Goal: Transaction & Acquisition: Purchase product/service

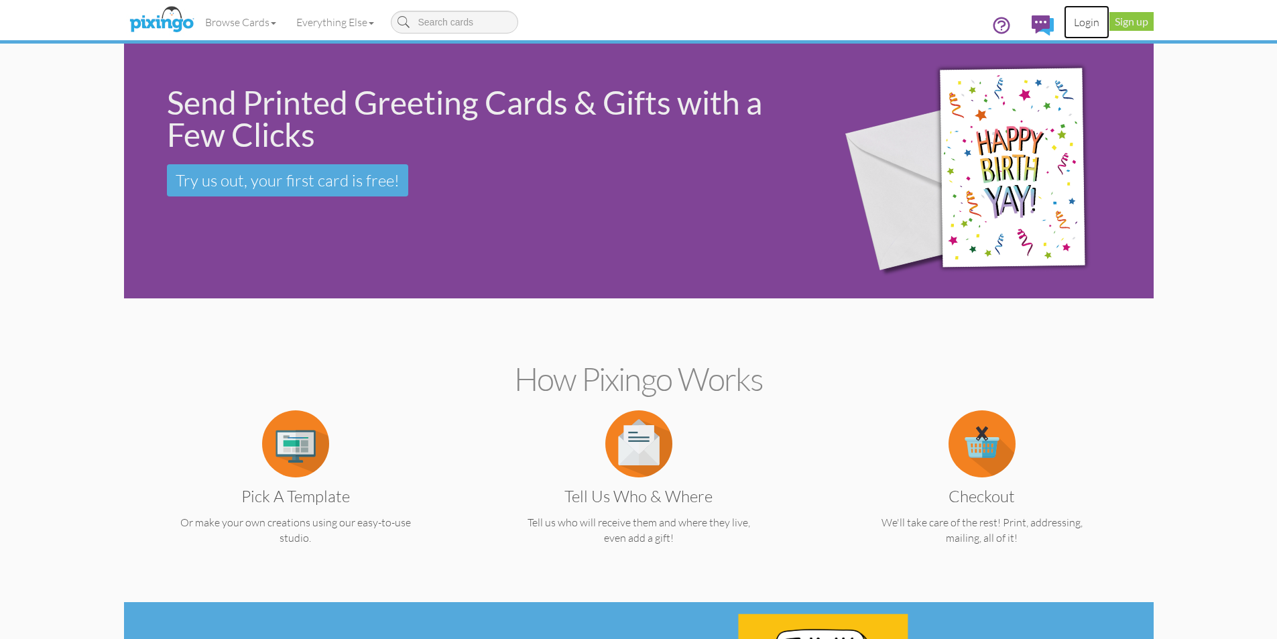
click at [1091, 21] on link "Login" at bounding box center [1087, 22] width 46 height 34
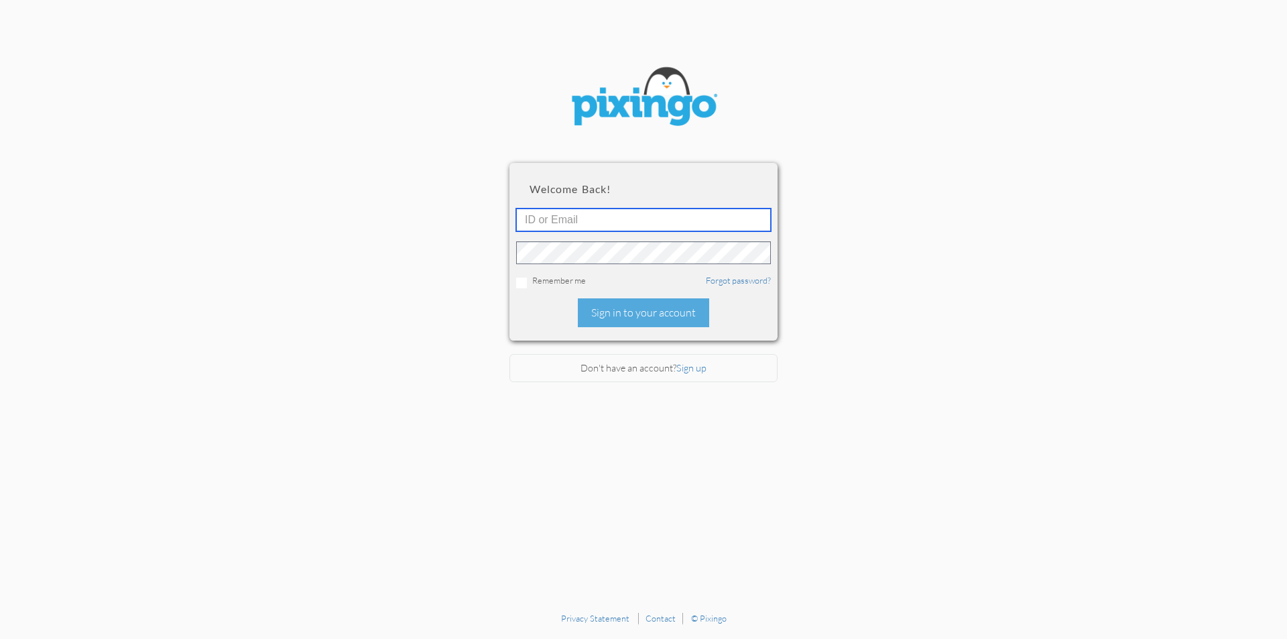
click at [651, 219] on input "text" at bounding box center [643, 219] width 255 height 23
type input "w"
type input "tkelly@mylegacymarketing.com"
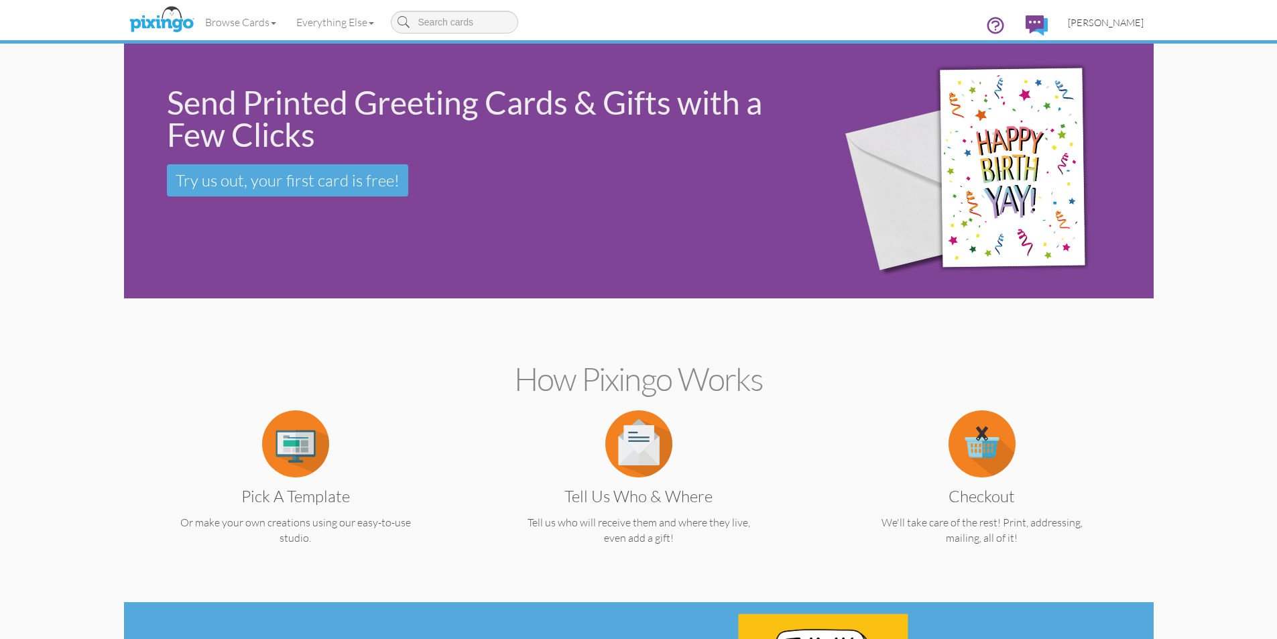
click at [1120, 20] on span "Terry Kelly" at bounding box center [1106, 22] width 76 height 11
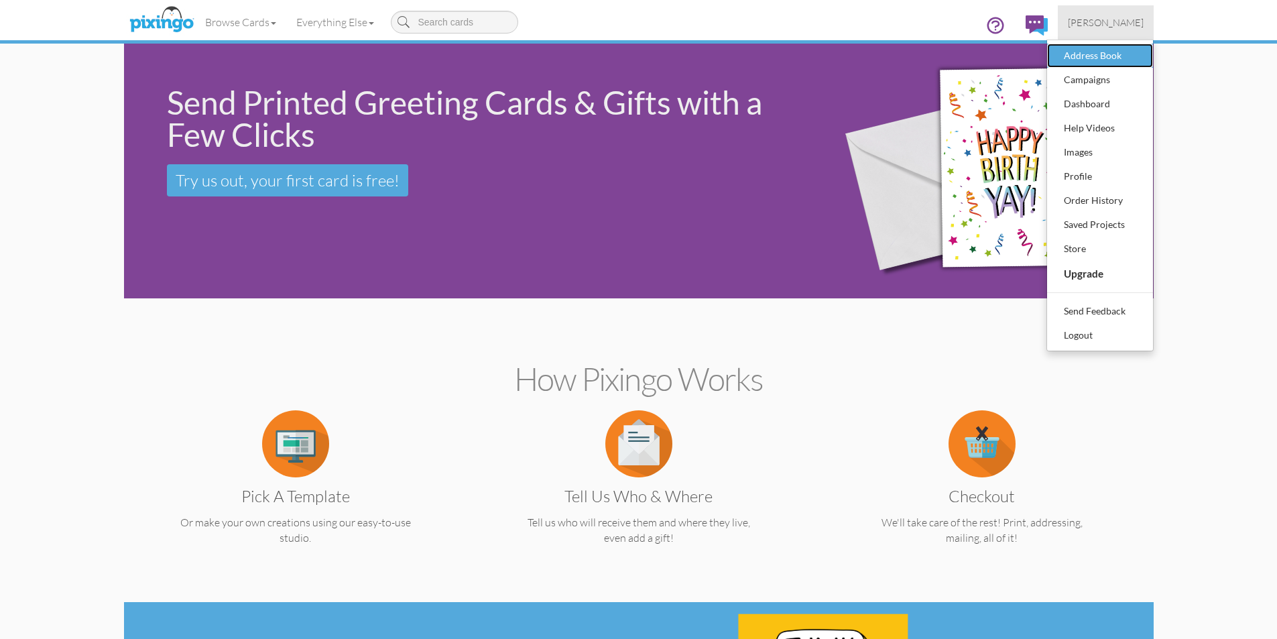
click at [1097, 60] on div "Address Book" at bounding box center [1099, 56] width 79 height 20
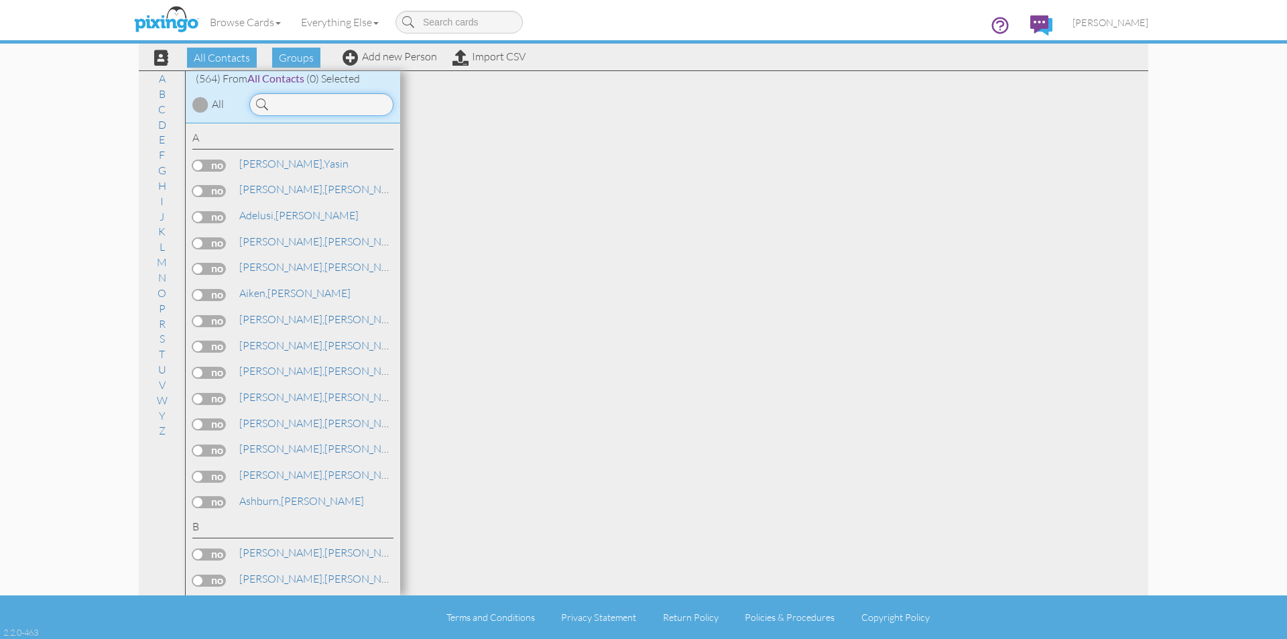
click at [338, 105] on input at bounding box center [321, 104] width 144 height 23
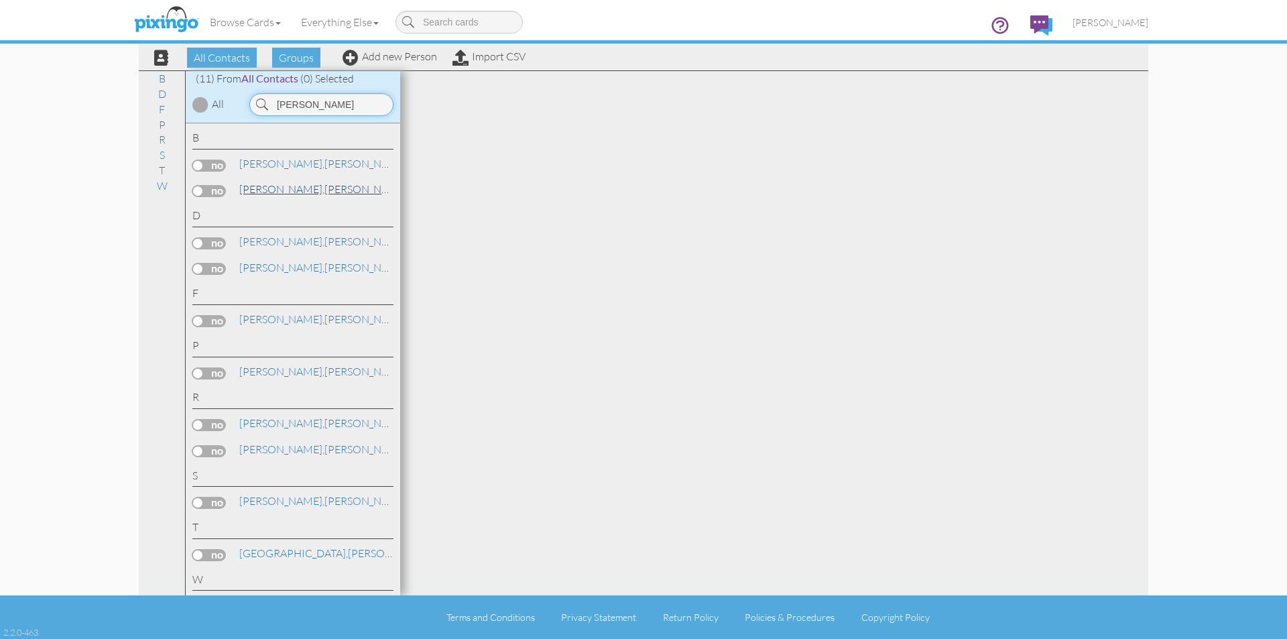
type input "willia"
click at [302, 192] on link "Borecky, William" at bounding box center [323, 189] width 171 height 16
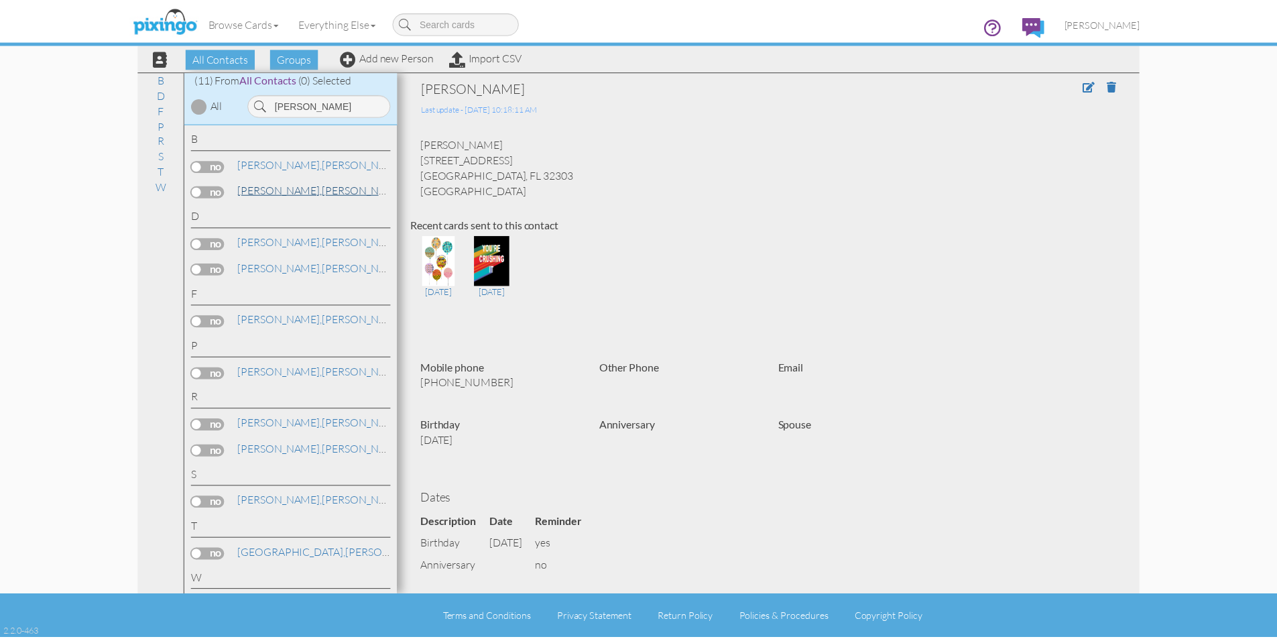
scroll to position [27, 0]
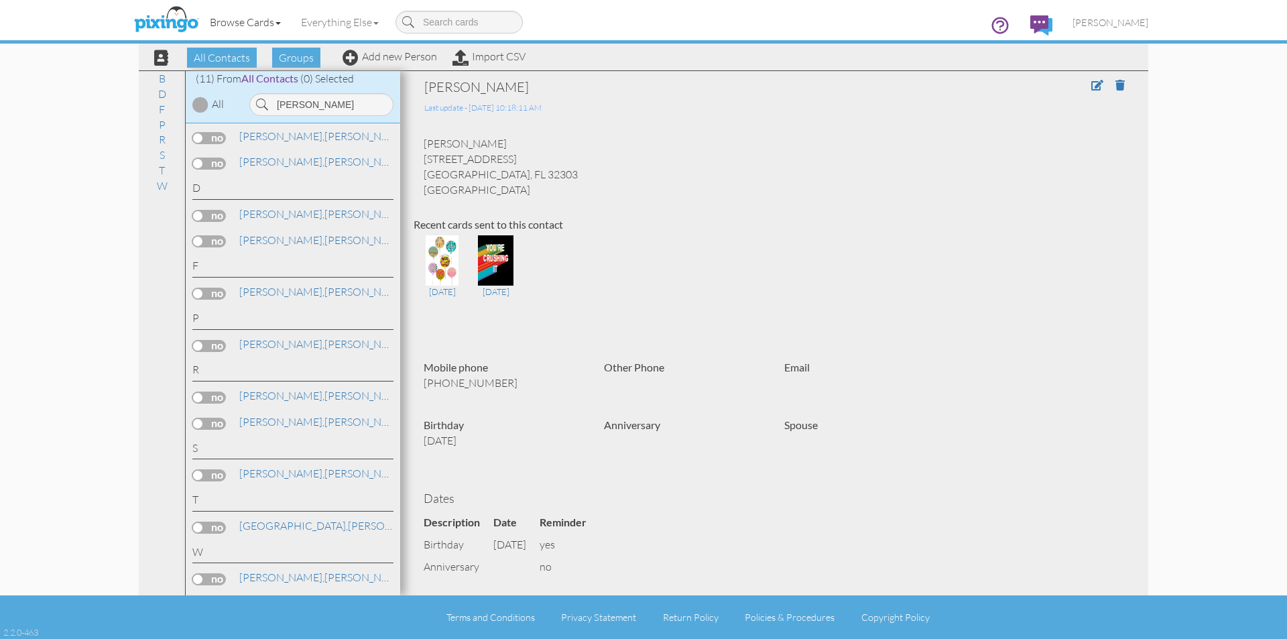
click at [260, 23] on link "Browse Cards" at bounding box center [245, 22] width 91 height 34
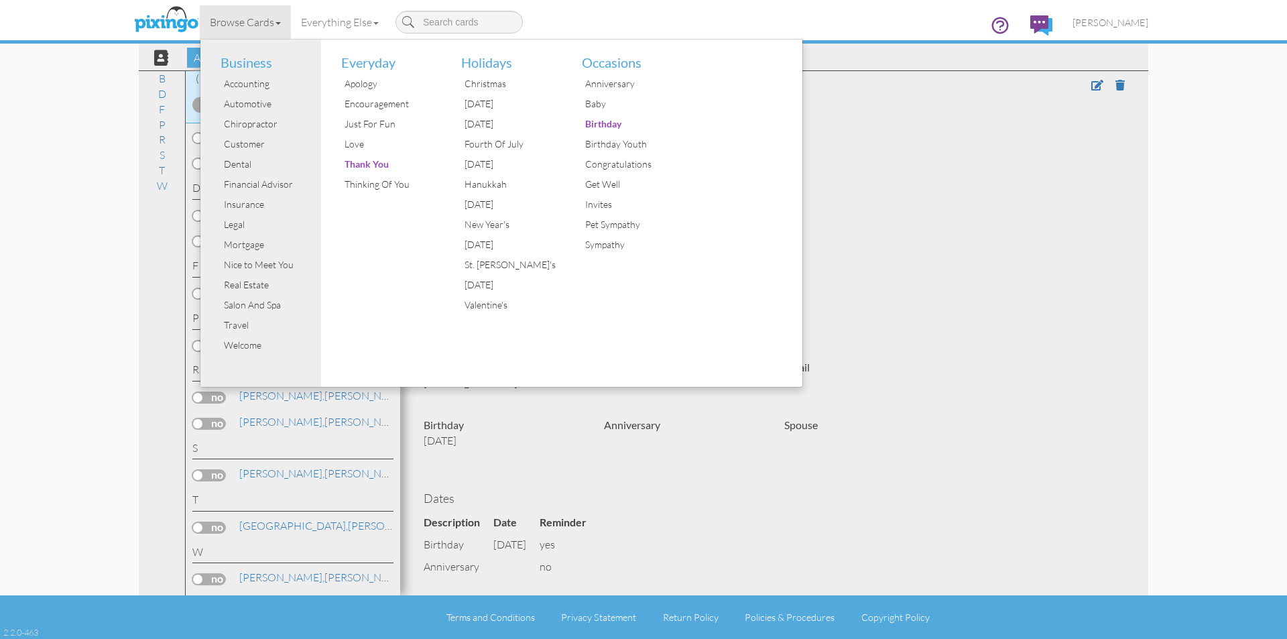
click at [123, 67] on contacts "Toggle navigation Visit Pixingo Mobile Browse Cards Business Accounting Automot…" at bounding box center [643, 319] width 1287 height 639
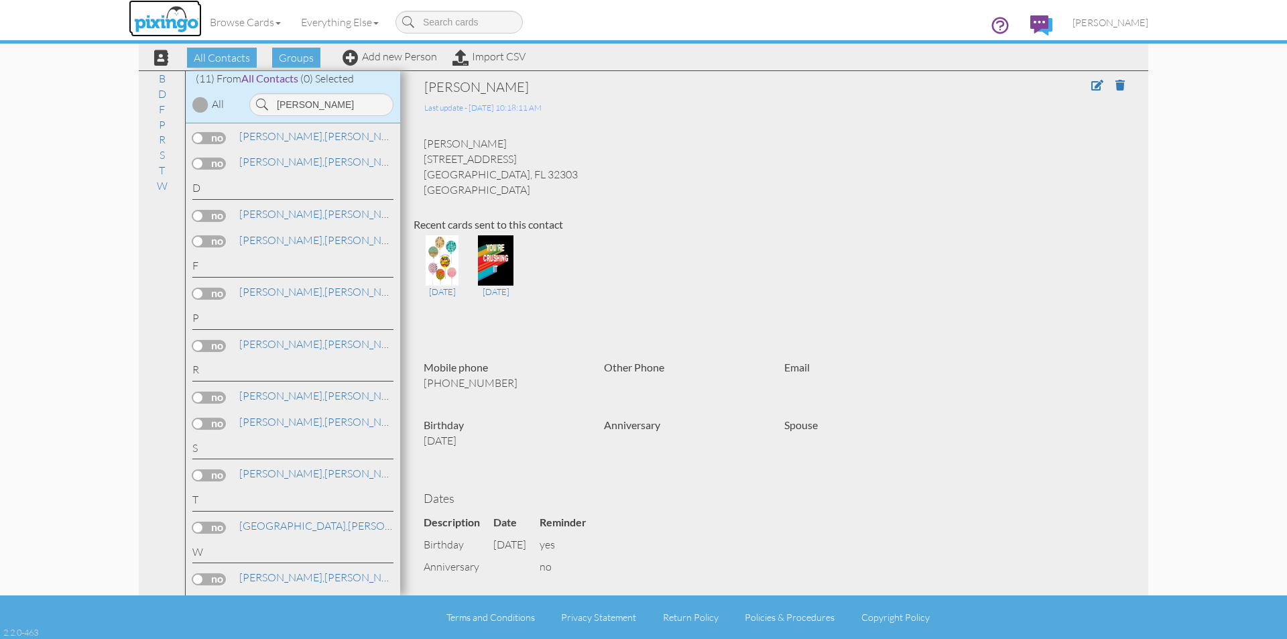
click at [164, 13] on img at bounding box center [166, 20] width 71 height 34
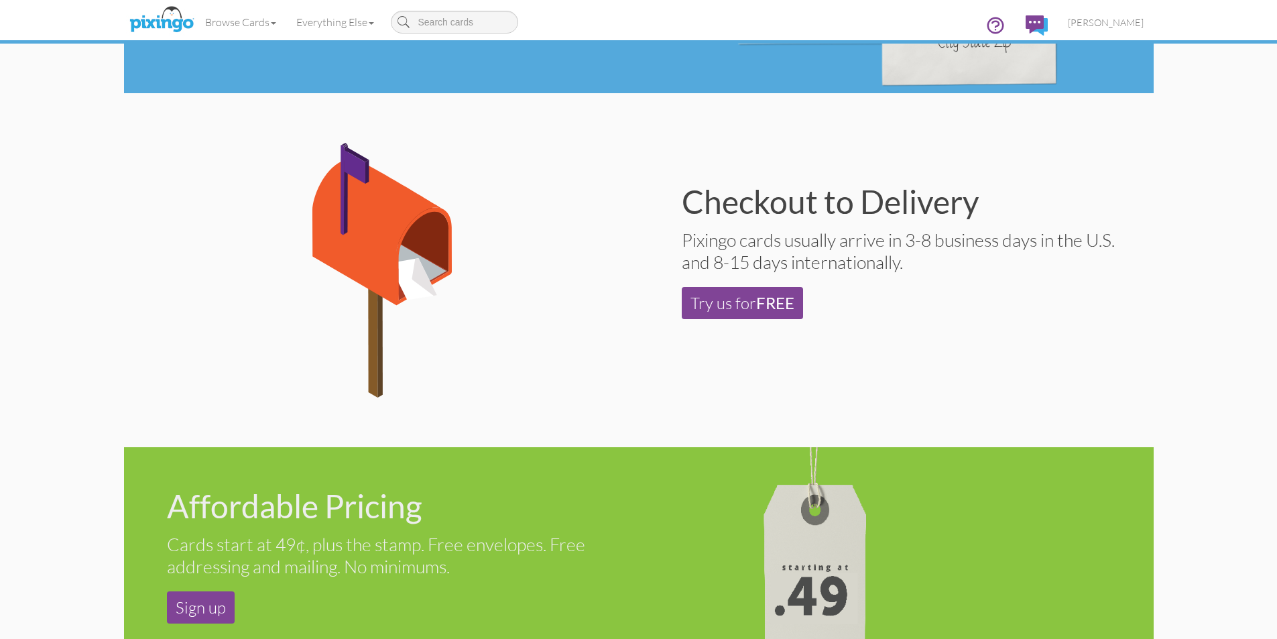
scroll to position [428, 0]
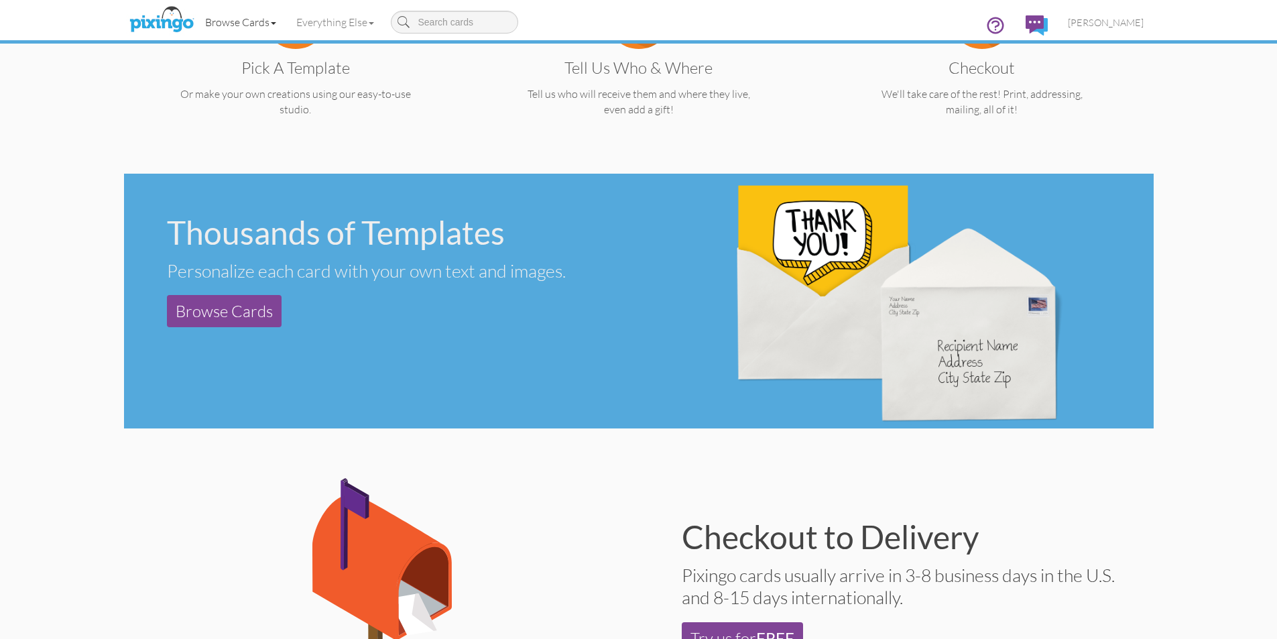
click at [263, 23] on link "Browse Cards" at bounding box center [240, 22] width 91 height 34
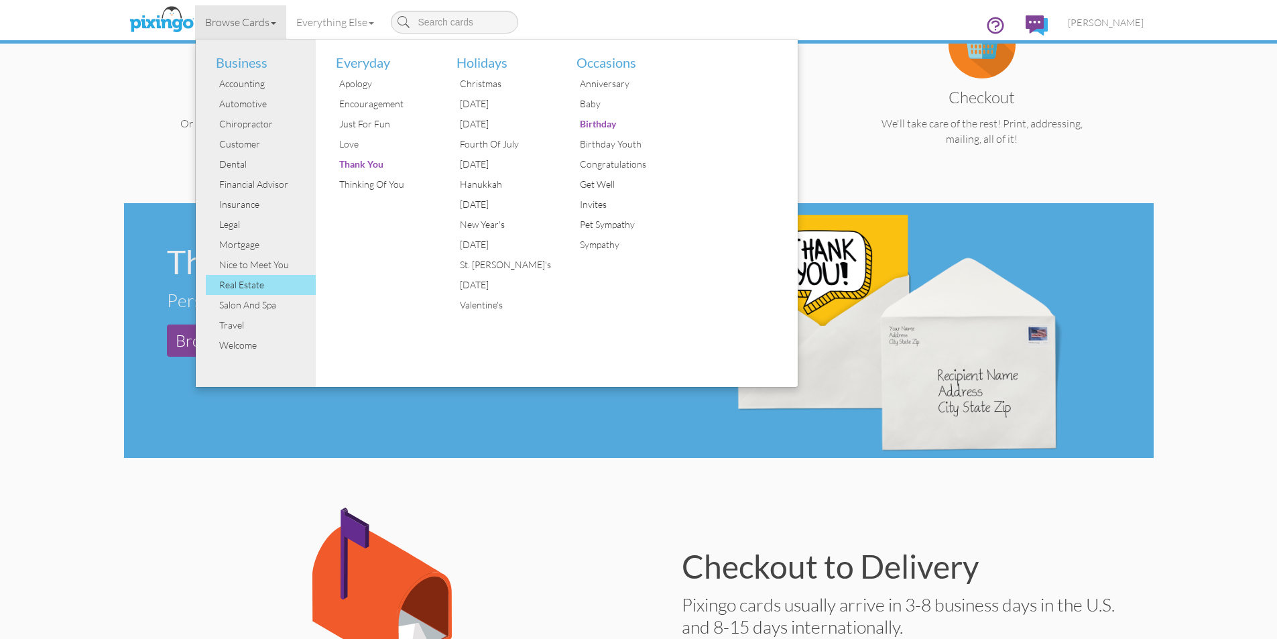
scroll to position [227, 0]
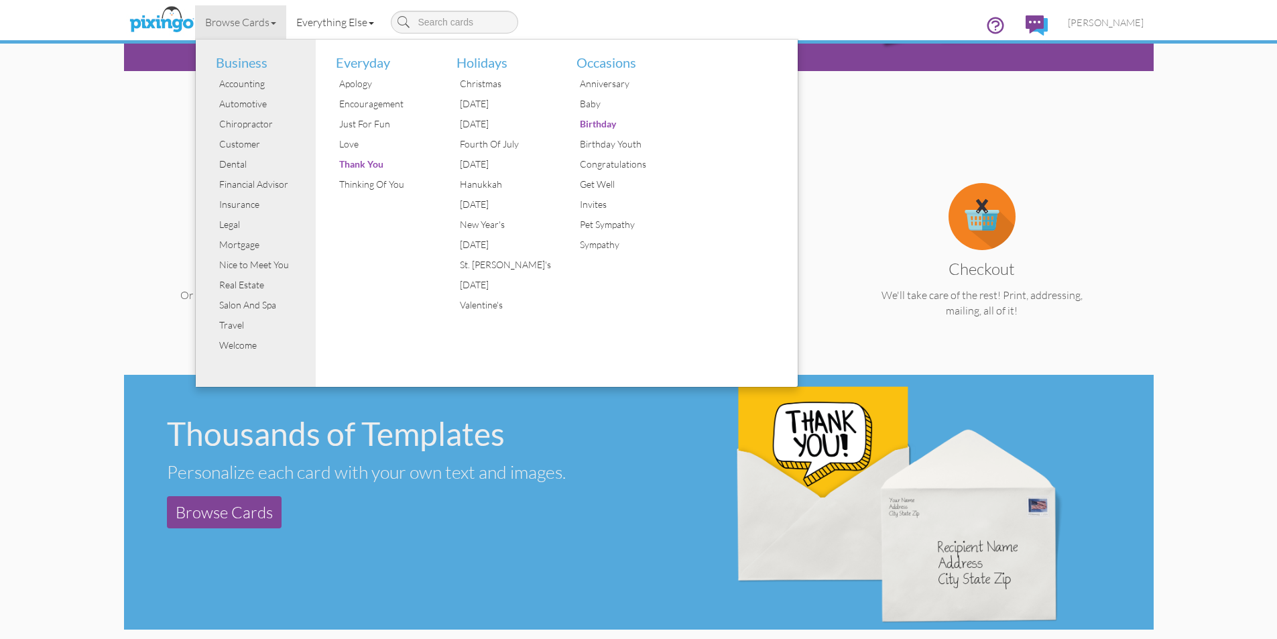
click at [338, 24] on link "Everything Else" at bounding box center [335, 22] width 98 height 34
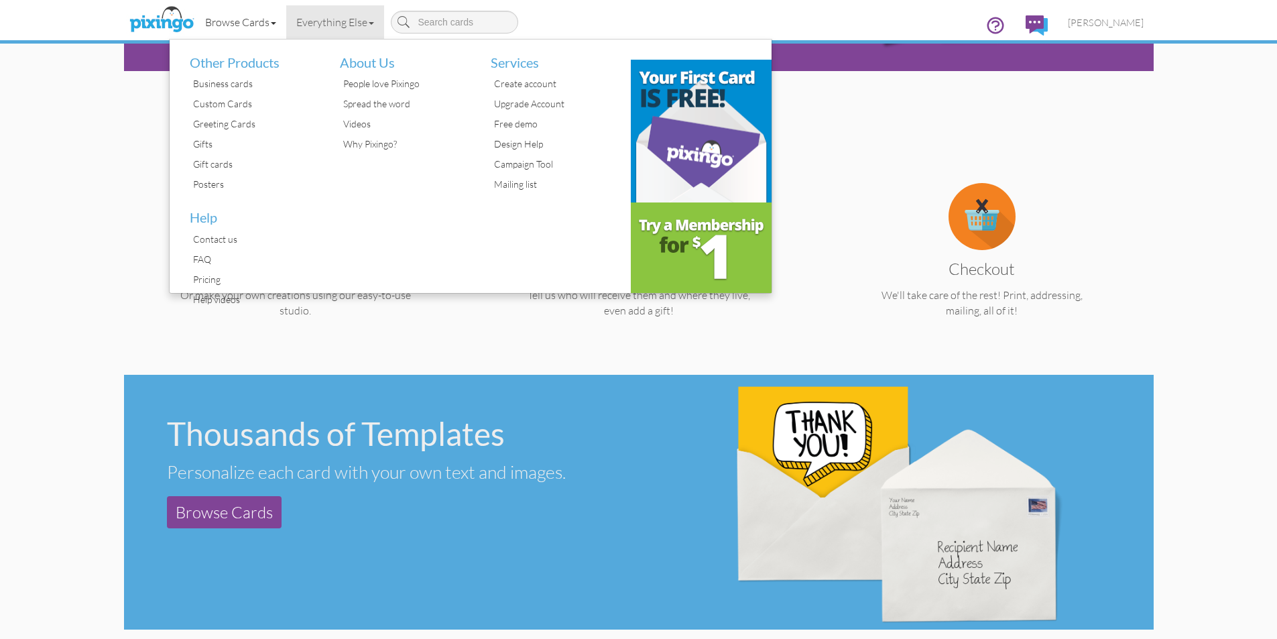
click at [249, 21] on link "Browse Cards" at bounding box center [240, 22] width 91 height 34
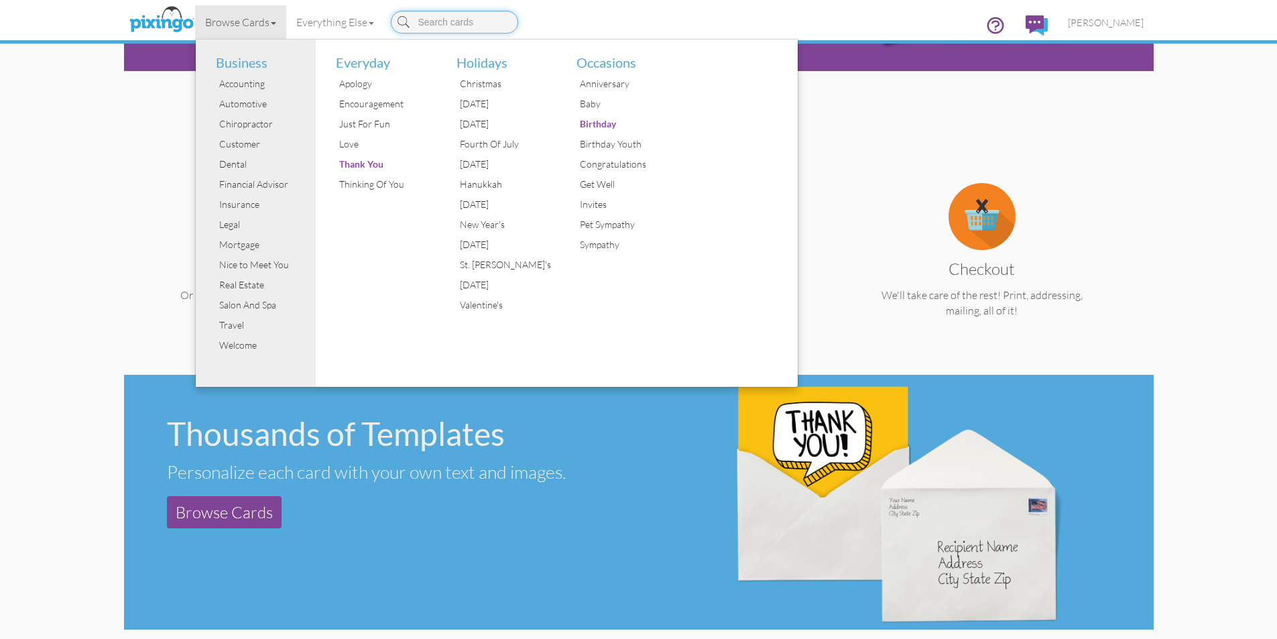
click at [454, 11] on input at bounding box center [454, 22] width 127 height 23
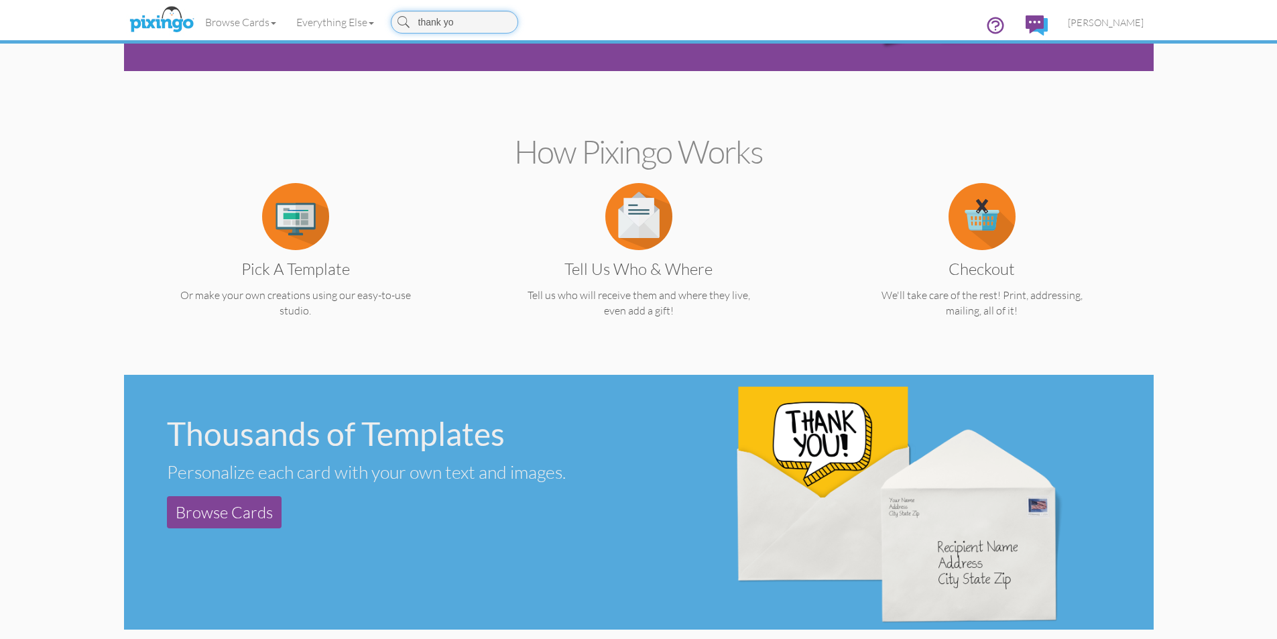
type input "thank you"
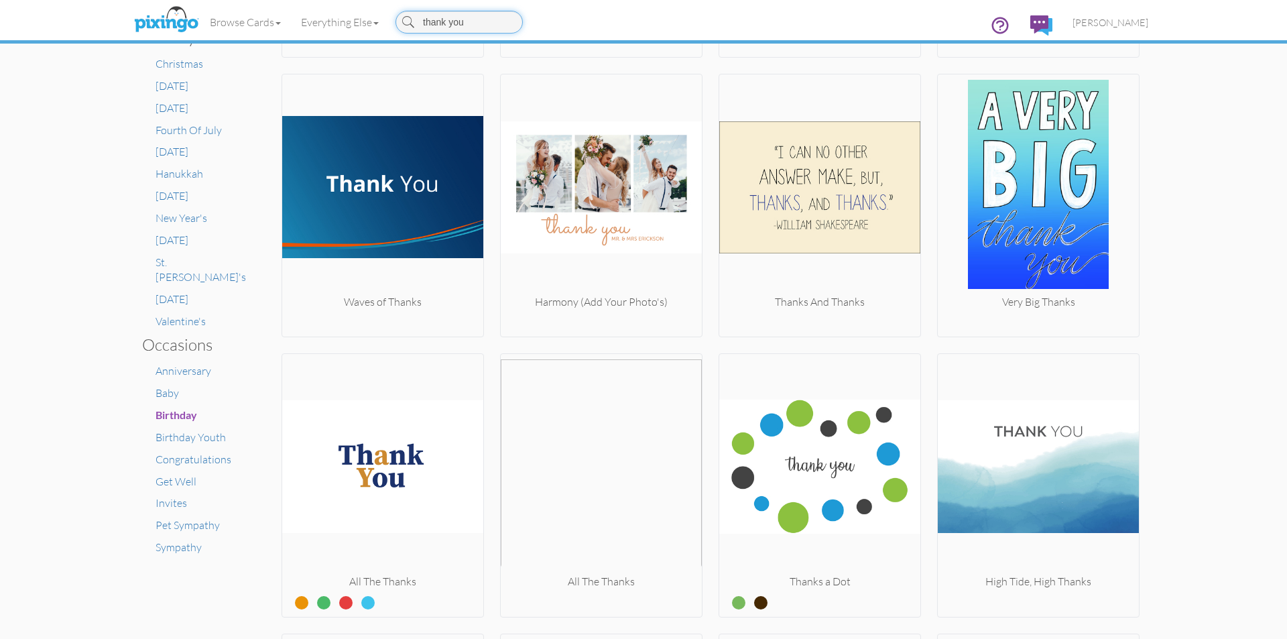
scroll to position [670, 0]
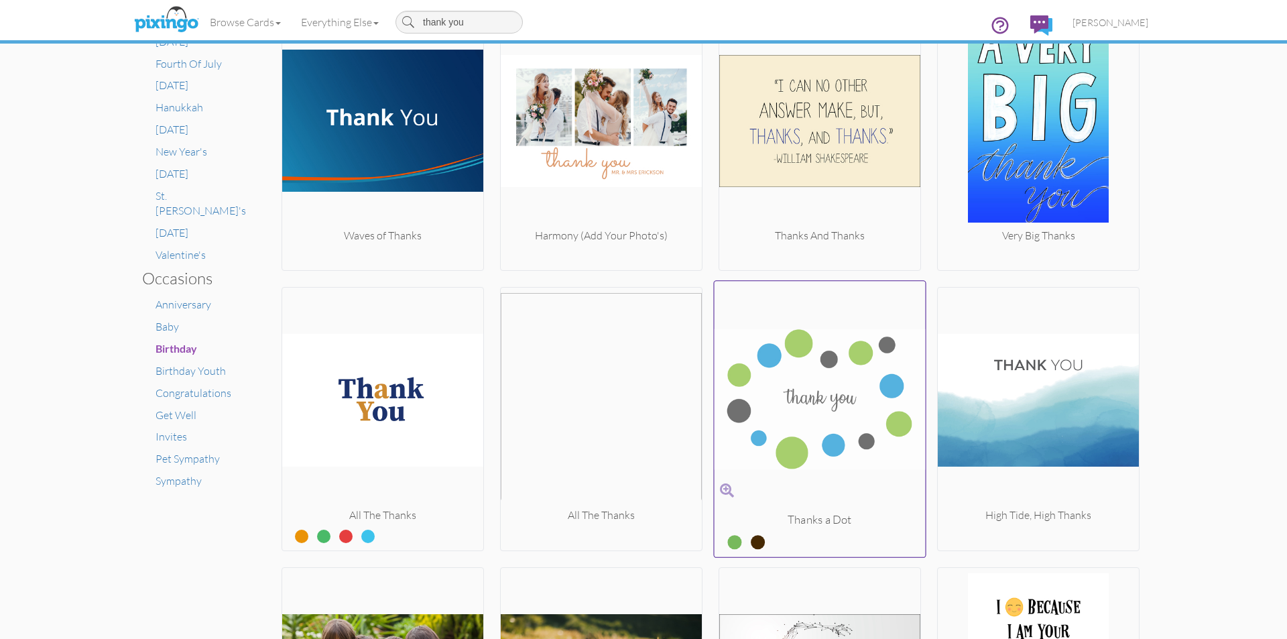
click at [863, 383] on img at bounding box center [820, 399] width 211 height 225
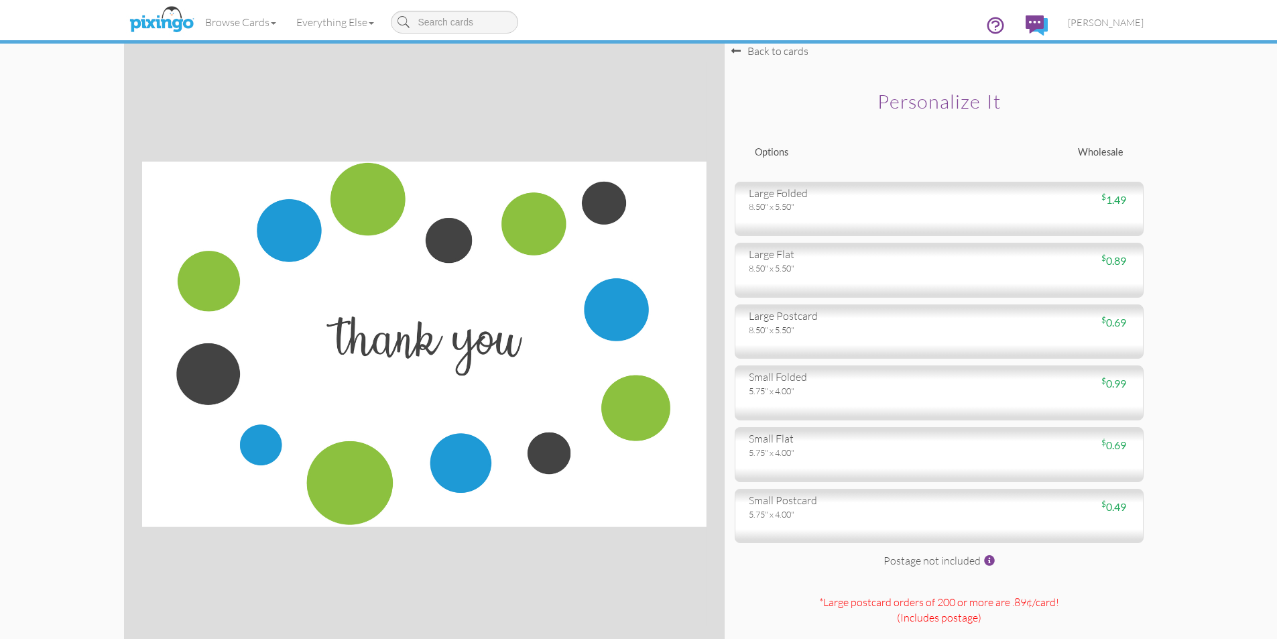
click at [863, 383] on div "small folded" at bounding box center [839, 376] width 180 height 15
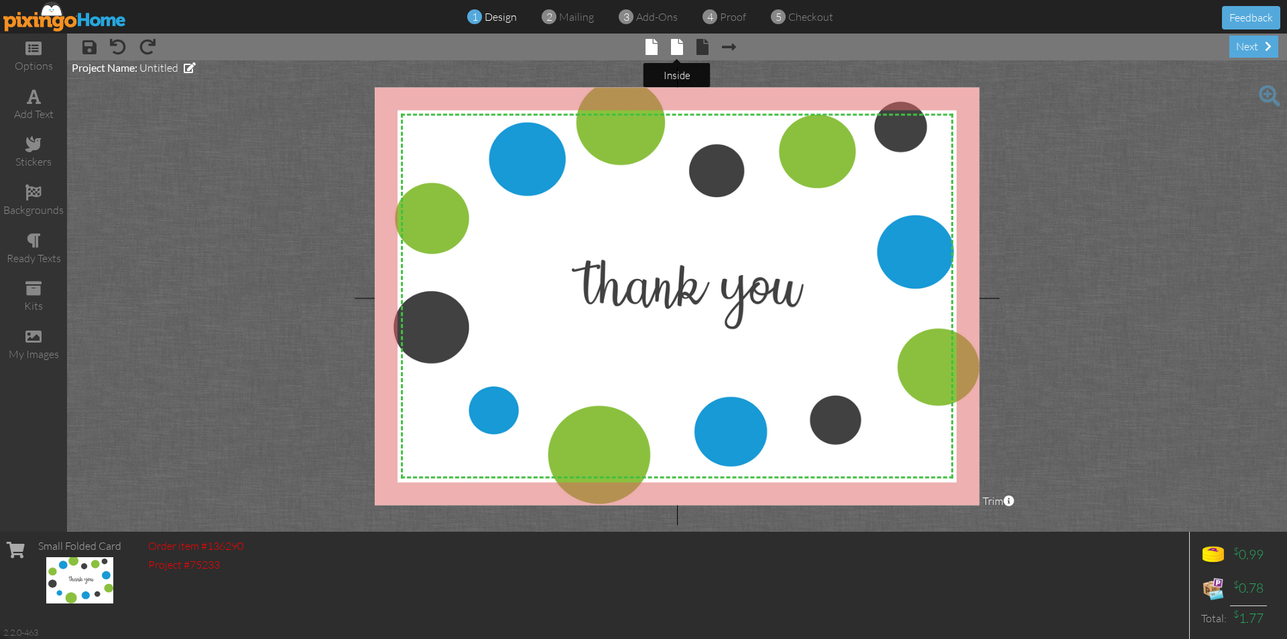
click at [678, 48] on span at bounding box center [677, 47] width 12 height 16
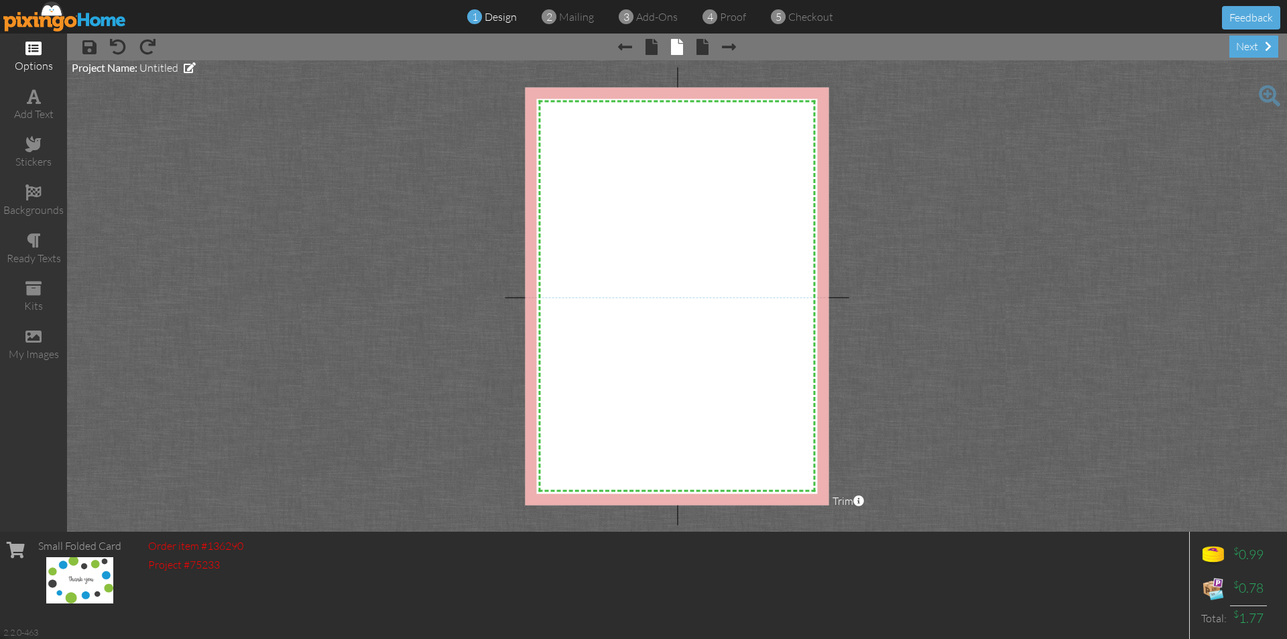
click at [33, 54] on span at bounding box center [33, 48] width 16 height 16
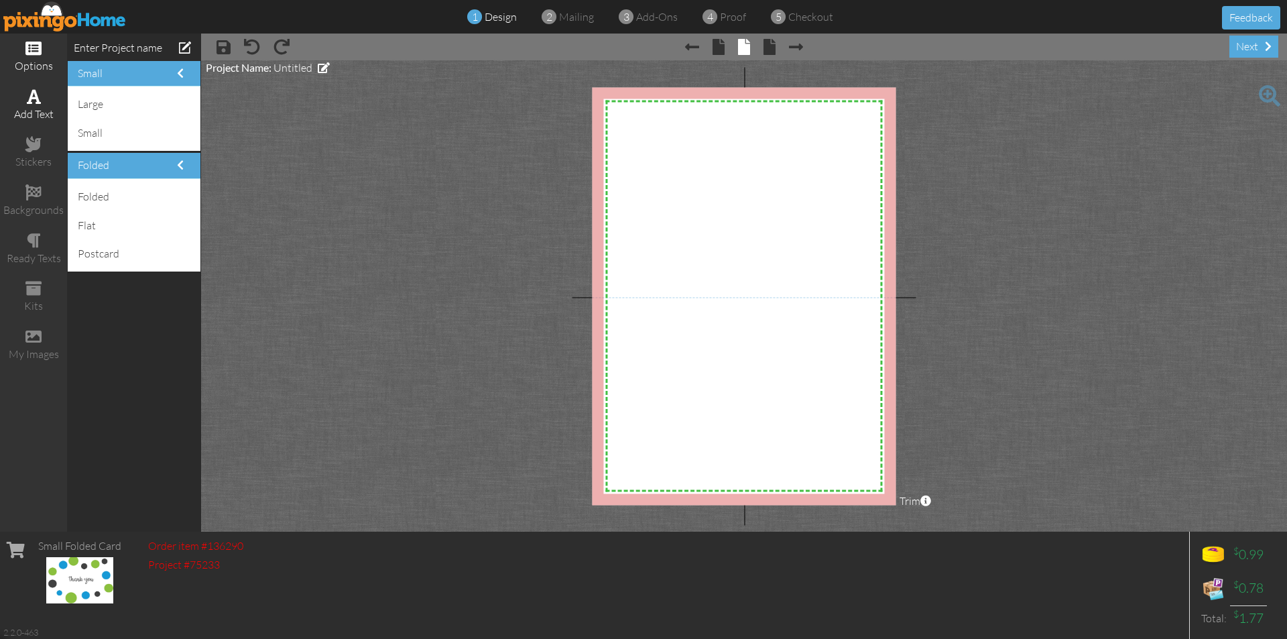
click at [40, 95] on span at bounding box center [34, 96] width 14 height 16
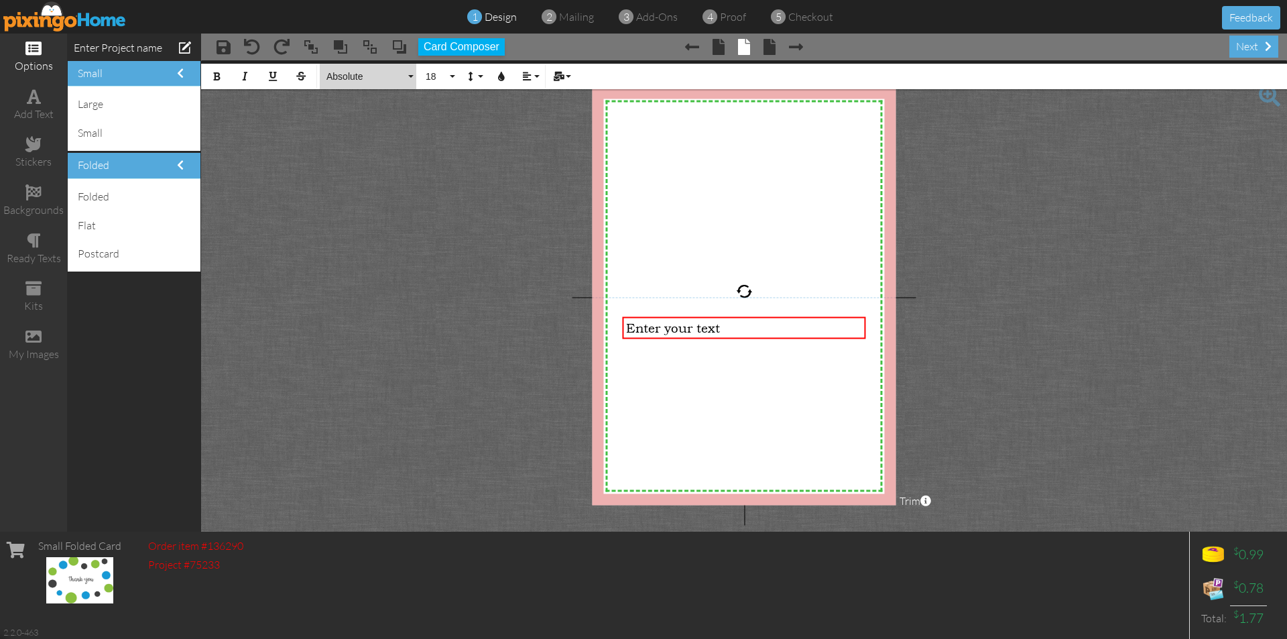
click at [408, 78] on button "Absolute" at bounding box center [368, 76] width 97 height 25
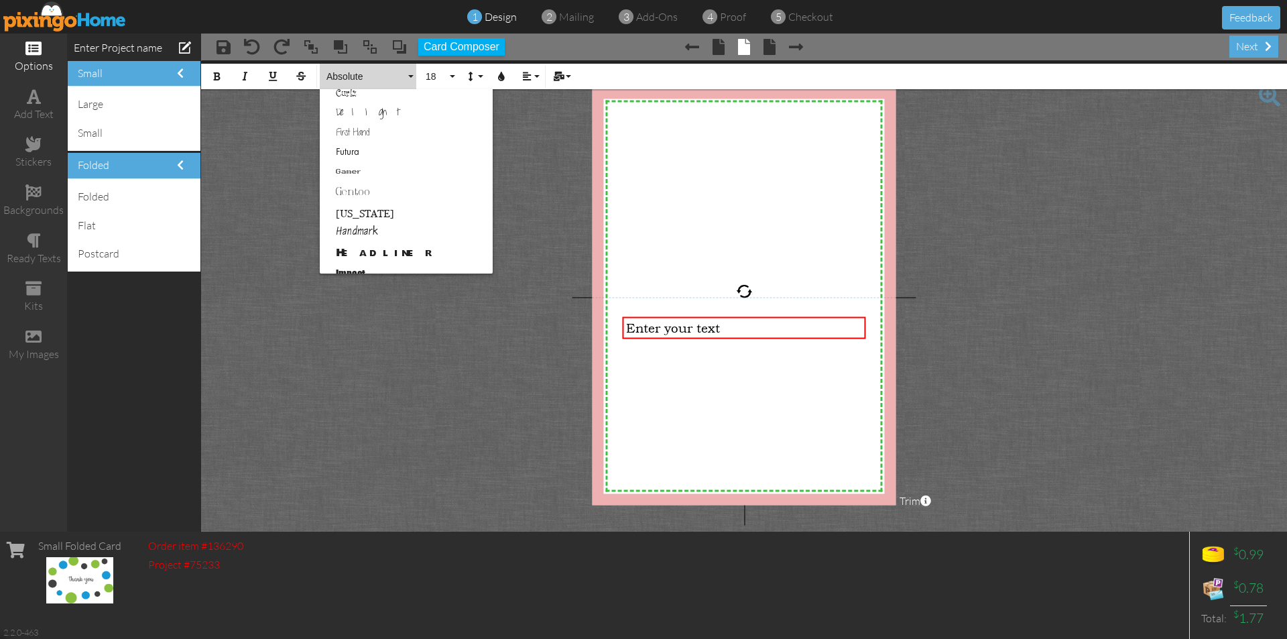
scroll to position [335, 0]
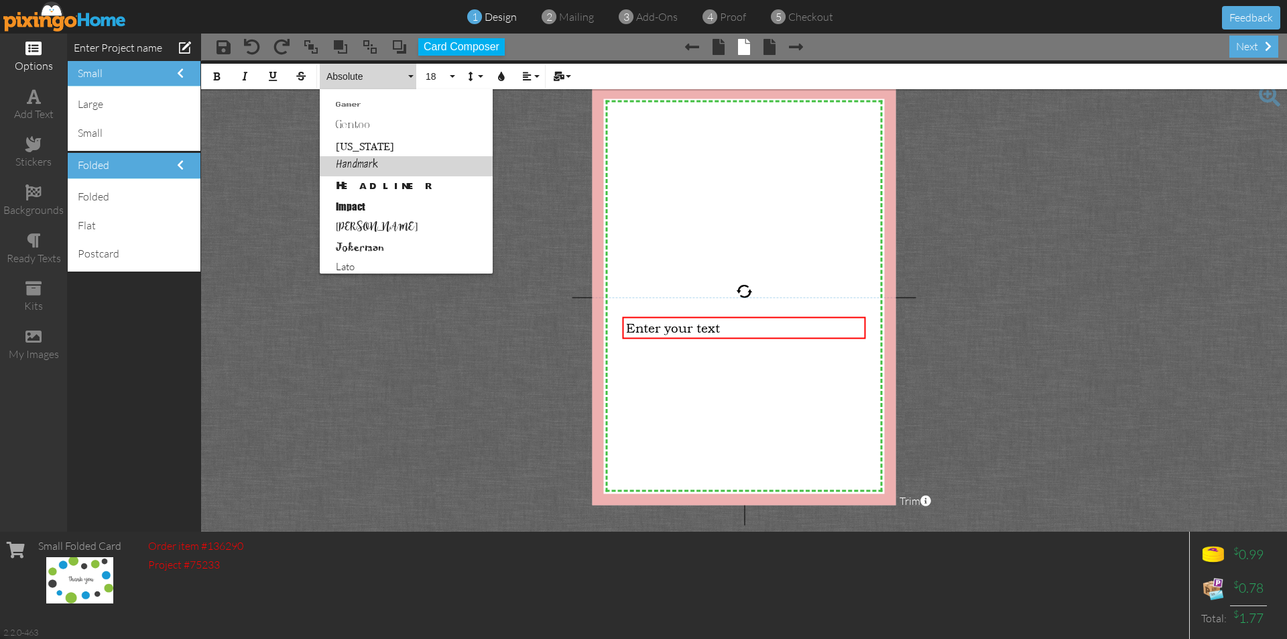
click at [369, 166] on link "Handmark" at bounding box center [406, 166] width 173 height 20
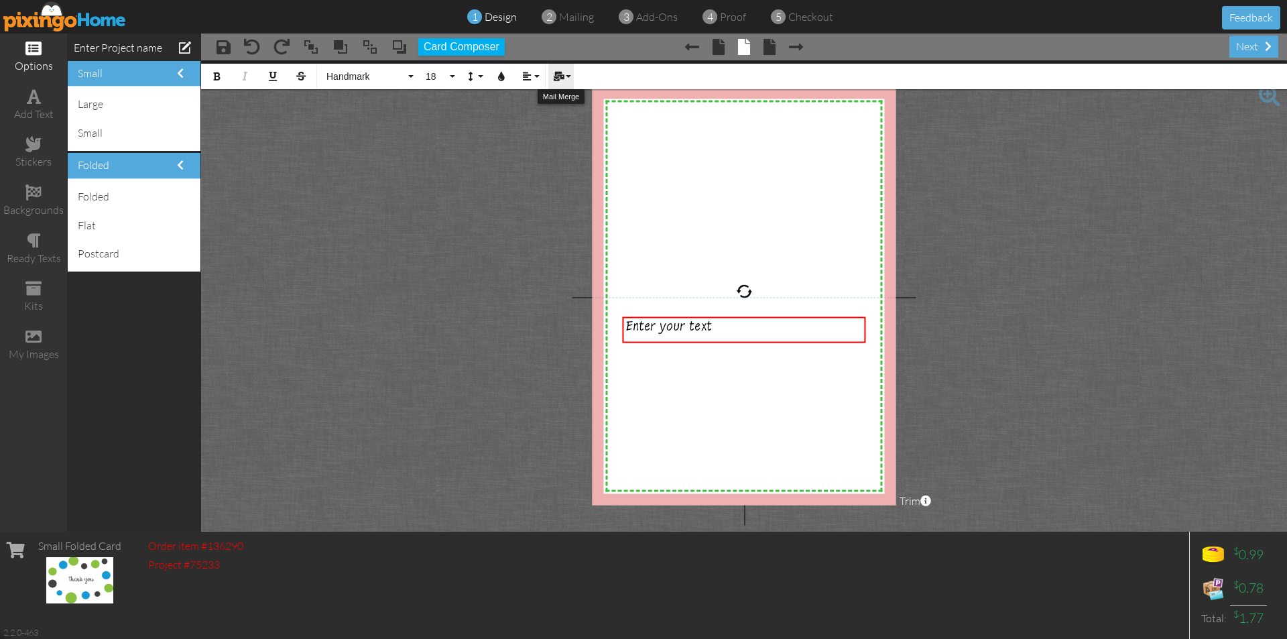
click at [569, 76] on button "Mail Merge" at bounding box center [560, 76] width 25 height 25
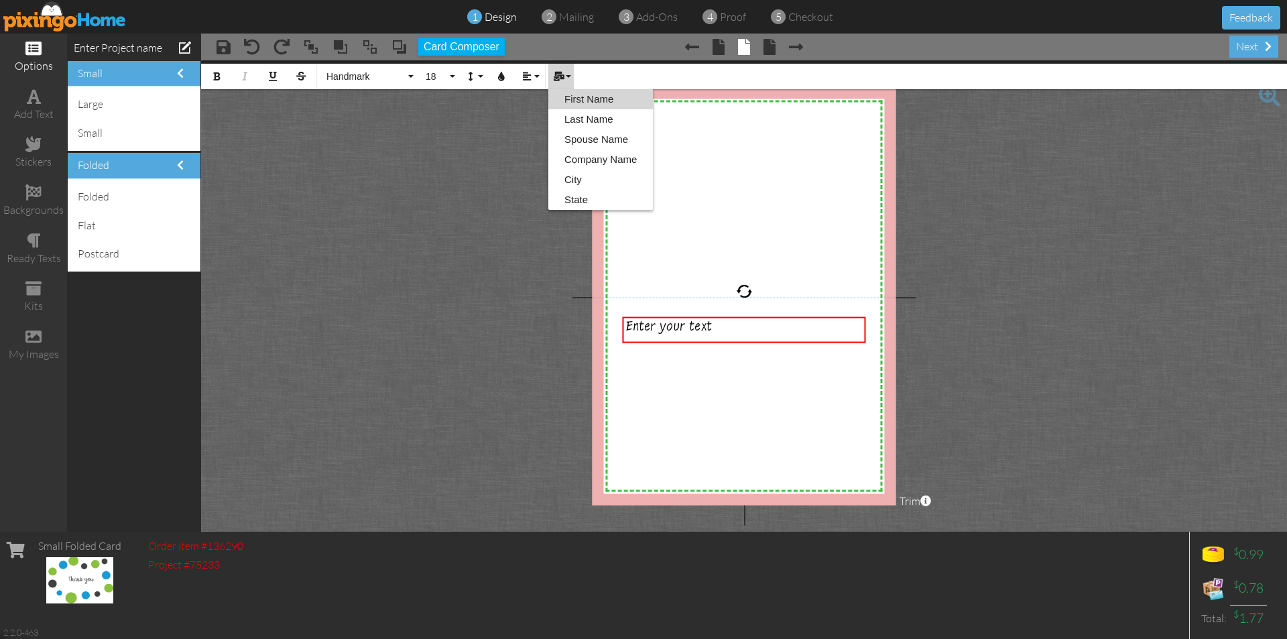
click at [582, 97] on link "First Name" at bounding box center [600, 99] width 105 height 20
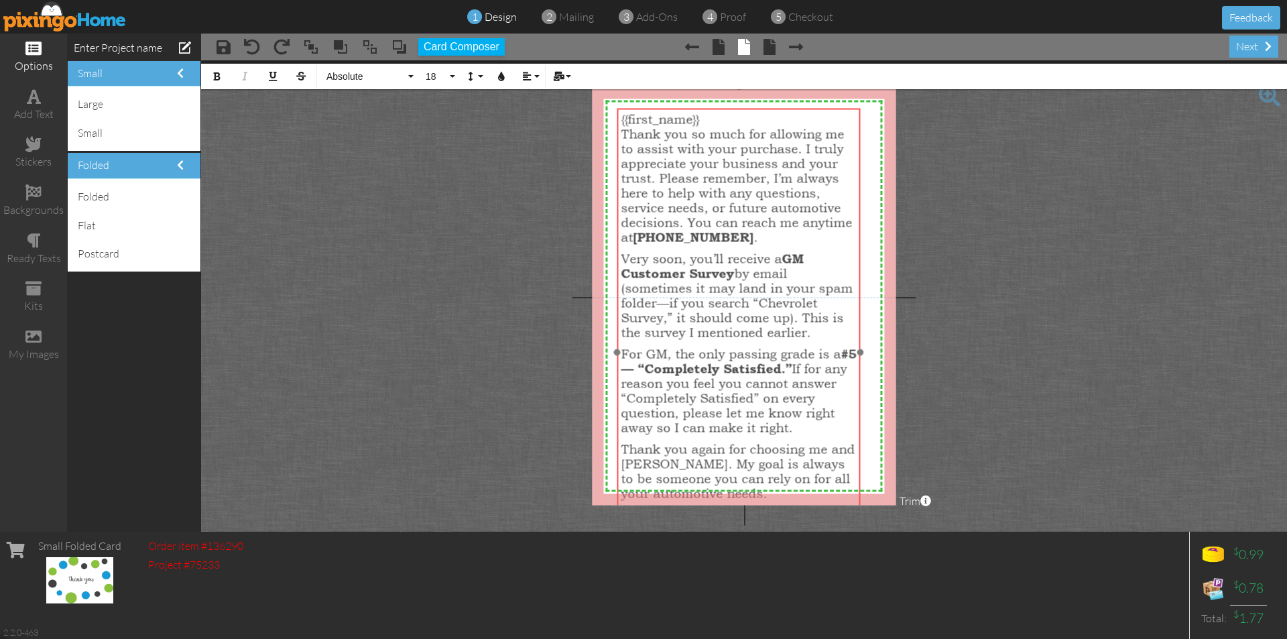
drag, startPoint x: 786, startPoint y: 318, endPoint x: 780, endPoint y: 110, distance: 208.5
click at [780, 110] on div "{{first_name}} Thank you so much for allowing me to assist with your purchase. …" at bounding box center [738, 350] width 243 height 483
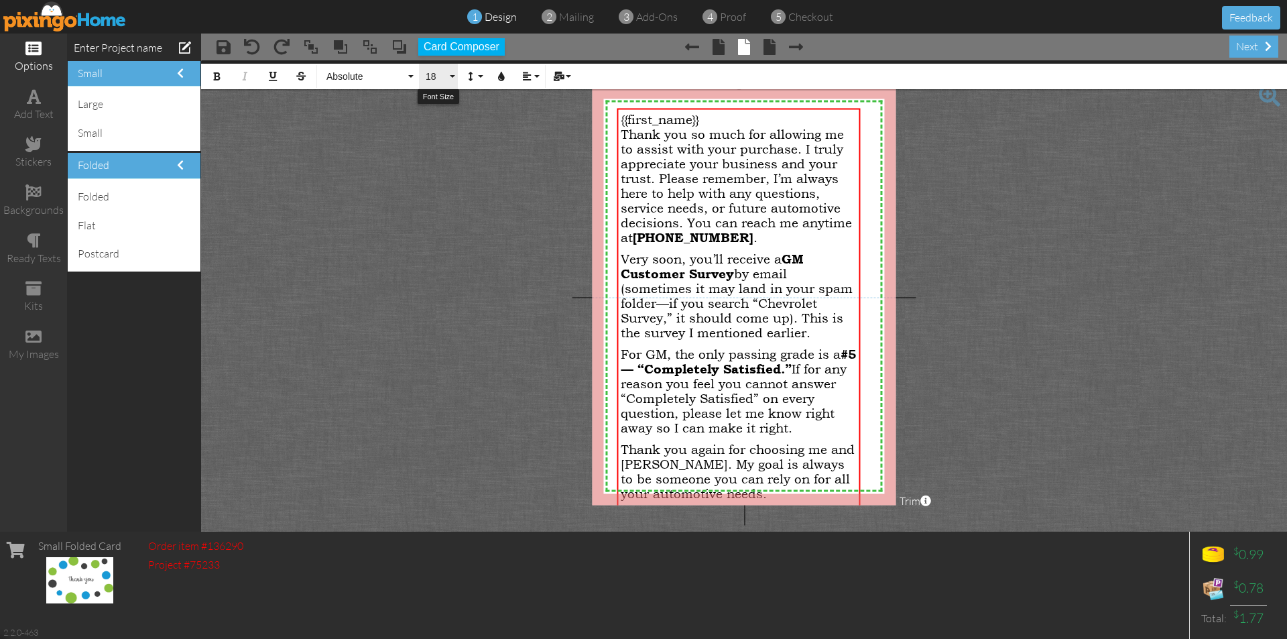
click at [455, 76] on button "18" at bounding box center [438, 76] width 39 height 25
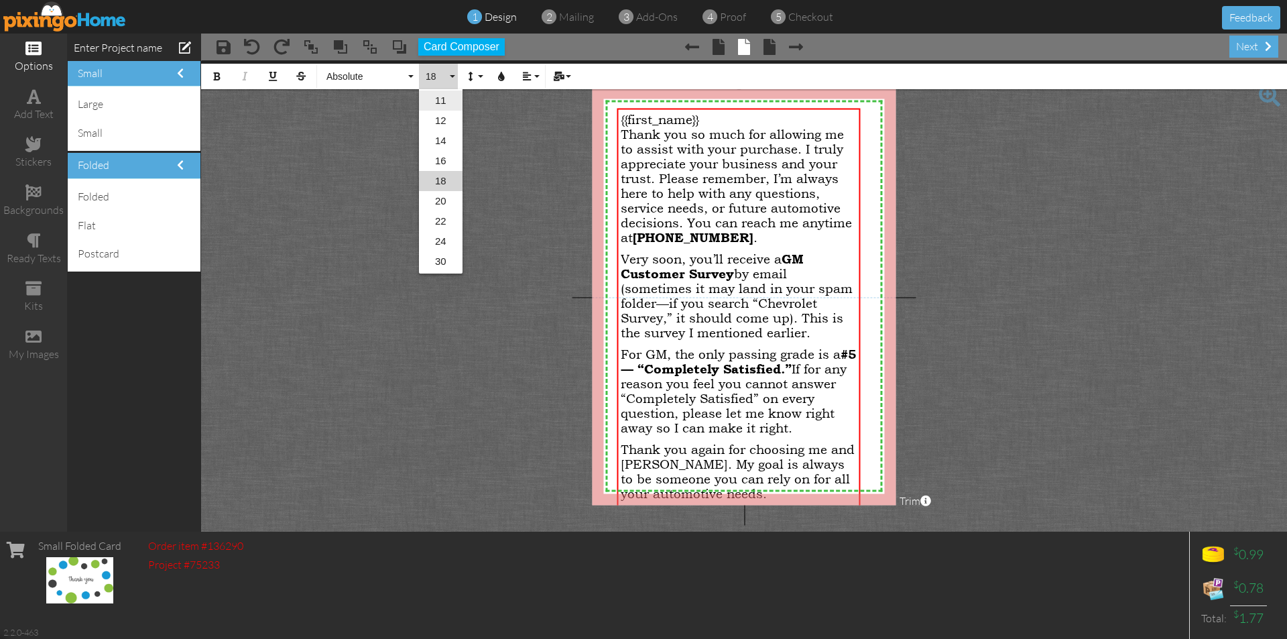
scroll to position [95, 0]
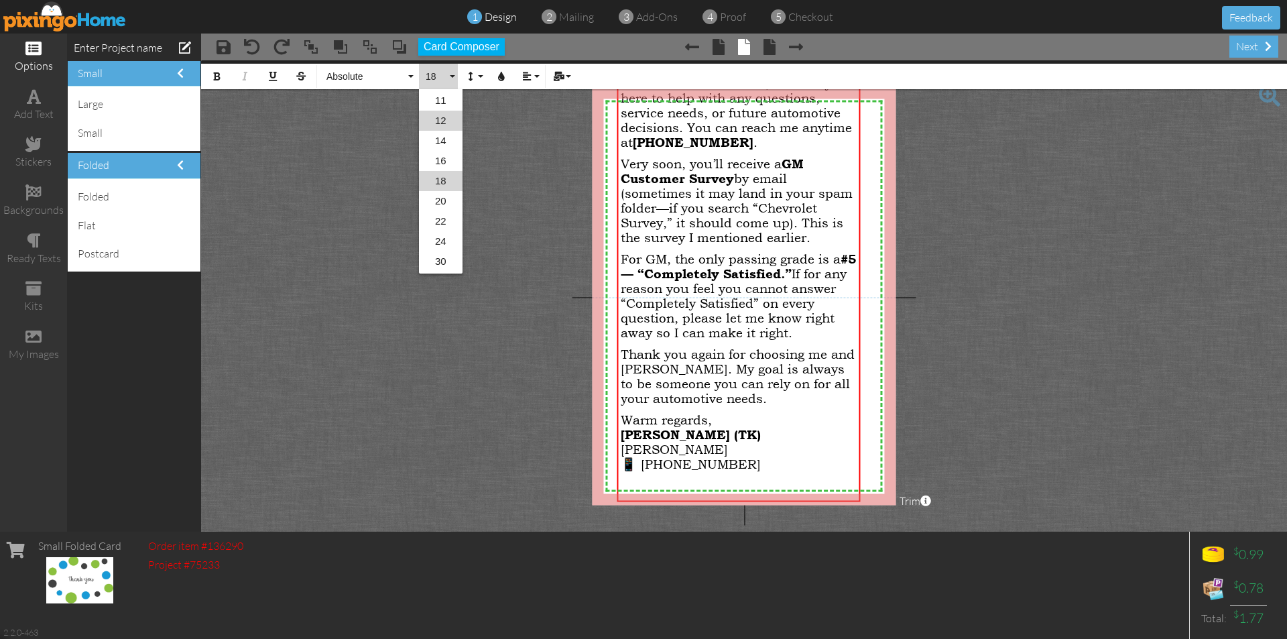
click at [449, 124] on link "12" at bounding box center [441, 121] width 44 height 20
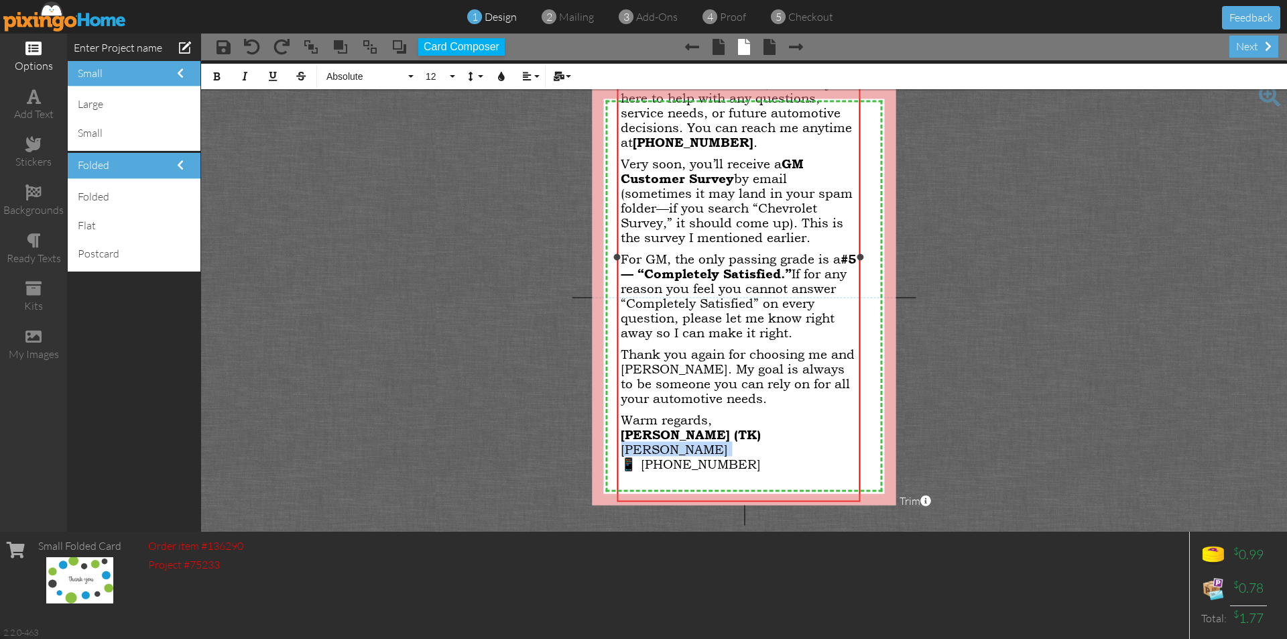
drag, startPoint x: 622, startPoint y: 468, endPoint x: 794, endPoint y: 445, distance: 173.1
click at [794, 445] on p "Warm regards, Terry Kelly (TK) Dale Jr Chevrolet 📱 850-284-7664 ​" at bounding box center [739, 442] width 236 height 60
drag, startPoint x: 635, startPoint y: 467, endPoint x: 765, endPoint y: 473, distance: 130.8
click at [762, 472] on p "Warm regards, Terry Kelly (TK) Dale Jr Chevrolet 📱 850-284-7664 ​" at bounding box center [739, 442] width 236 height 60
click at [765, 472] on p "Warm regards, Terry Kelly (TK) Dale Jr Chevrolet 📱 850-284-7664 ​" at bounding box center [739, 442] width 236 height 60
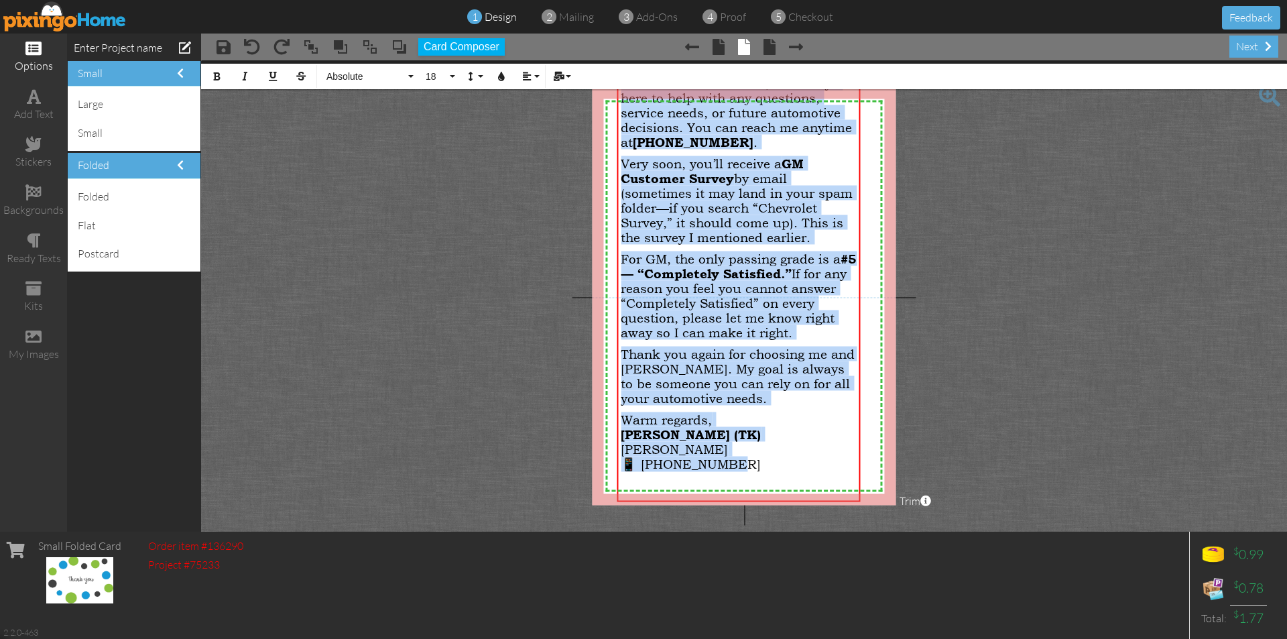
drag, startPoint x: 756, startPoint y: 473, endPoint x: 682, endPoint y: 64, distance: 414.8
click at [682, 64] on project-studio-wrapper "X X X X X X X X X X X X X X X X X X X X X X X X X X X X X X X X X X X X X X X X…" at bounding box center [744, 295] width 1086 height 471
click at [456, 76] on button "18" at bounding box center [438, 76] width 39 height 25
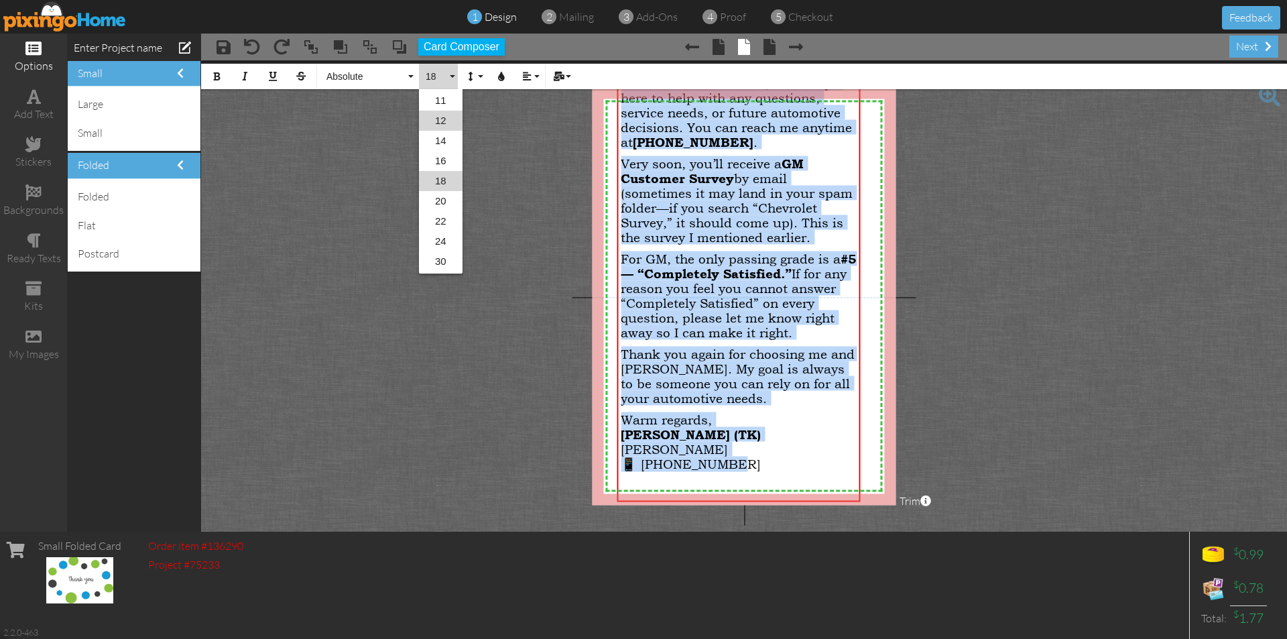
click at [452, 124] on link "12" at bounding box center [441, 121] width 44 height 20
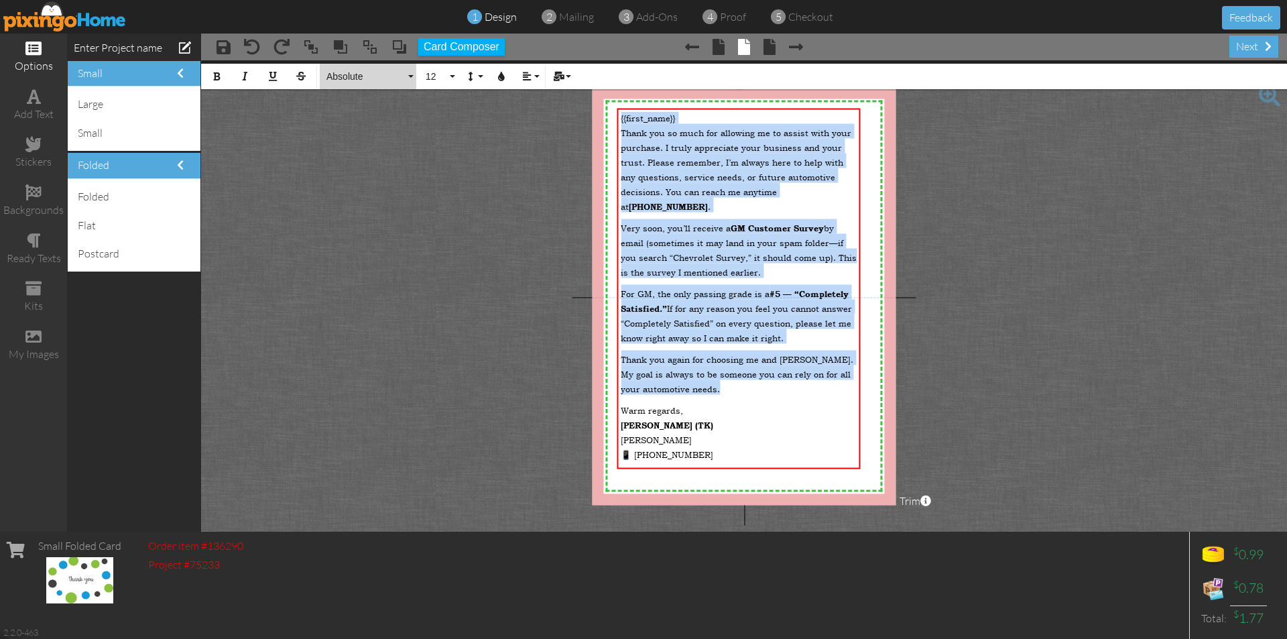
click at [409, 74] on button "Absolute" at bounding box center [368, 76] width 97 height 25
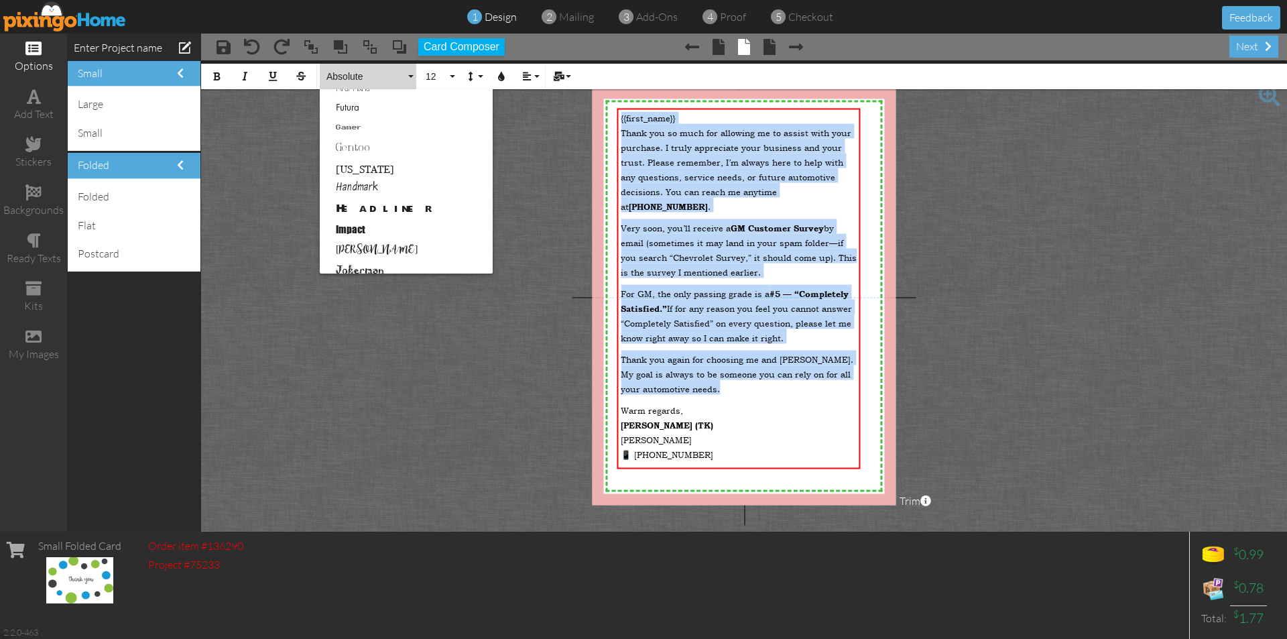
scroll to position [335, 0]
click at [393, 167] on link "Handmark" at bounding box center [406, 166] width 173 height 20
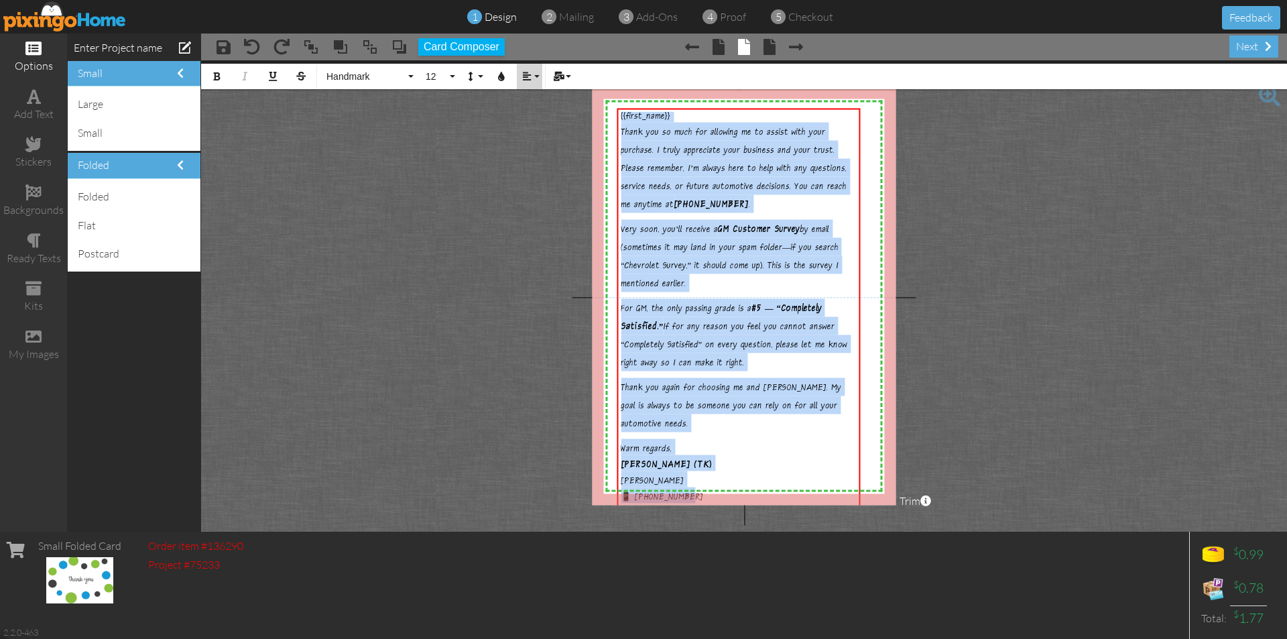
click at [539, 72] on button "Align" at bounding box center [529, 76] width 25 height 25
click at [540, 123] on icon at bounding box center [537, 126] width 9 height 10
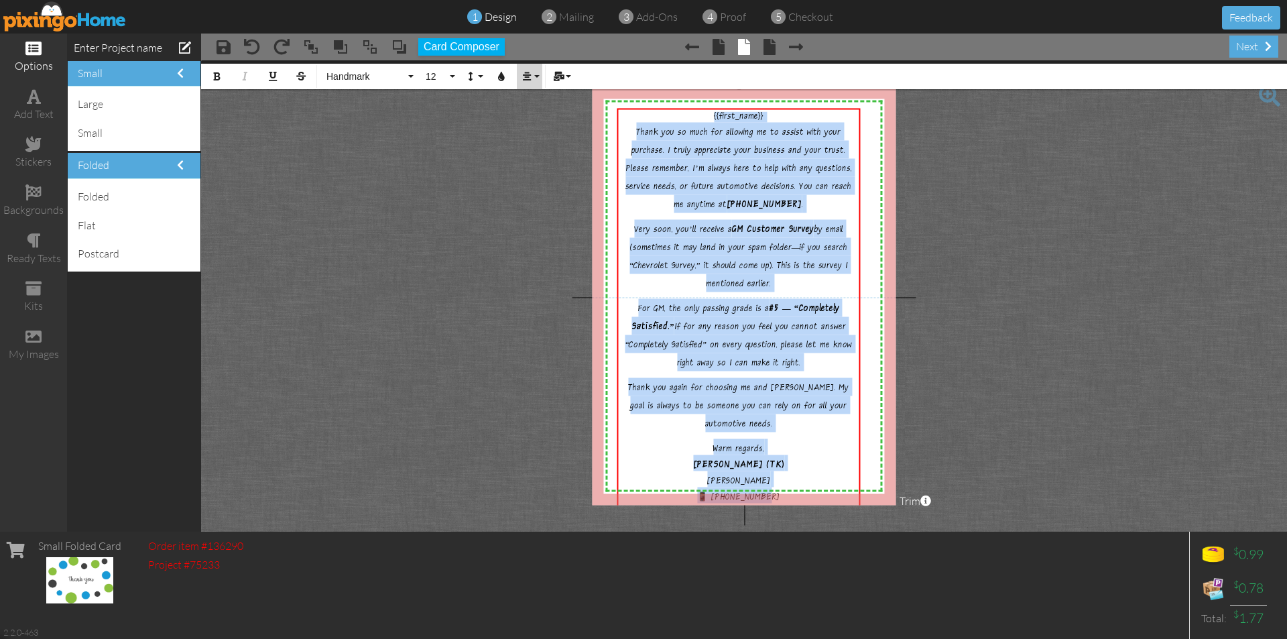
click at [530, 80] on icon "button" at bounding box center [526, 76] width 9 height 9
click at [537, 93] on link "Align Left" at bounding box center [537, 99] width 41 height 20
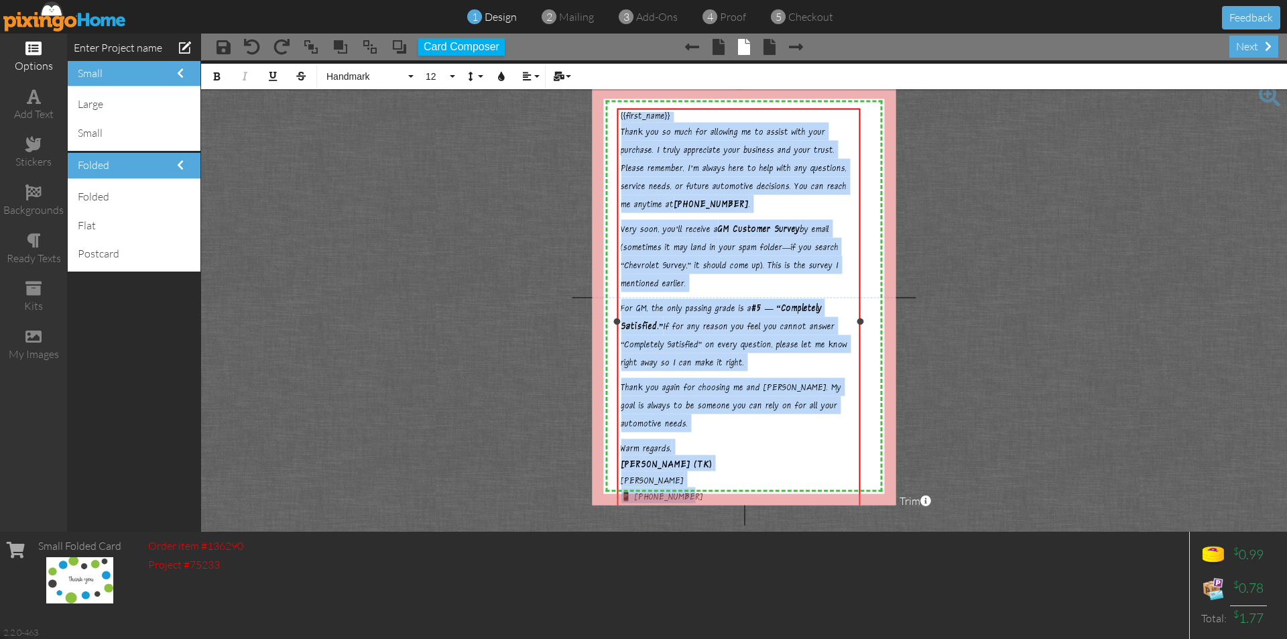
click at [672, 115] on div "{{first_name}}" at bounding box center [739, 117] width 236 height 11
drag, startPoint x: 621, startPoint y: 133, endPoint x: 840, endPoint y: 498, distance: 425.4
click at [841, 498] on div "{{first_name}}, Thank you so much for allowing me to assist with your purchase.…" at bounding box center [739, 318] width 236 height 413
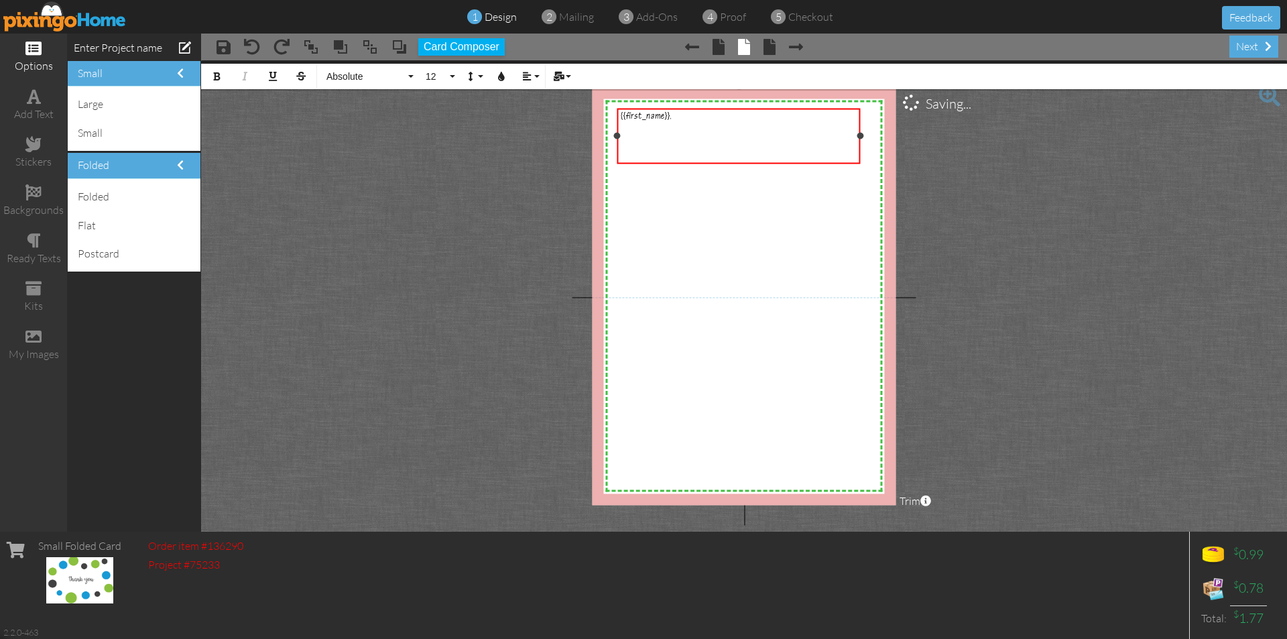
click at [680, 119] on div "{{first_name}}," at bounding box center [739, 117] width 236 height 11
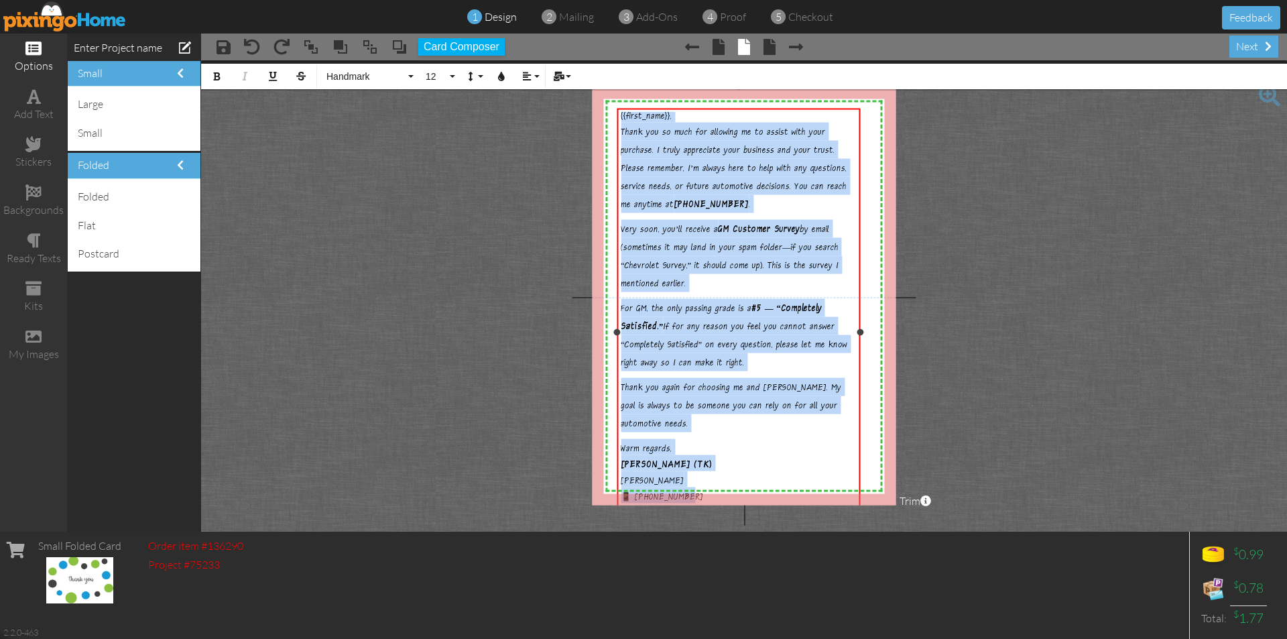
drag, startPoint x: 621, startPoint y: 115, endPoint x: 817, endPoint y: 497, distance: 429.0
click at [817, 497] on div "{{first_name}}, Thank you so much for allowing me to assist with your purchase.…" at bounding box center [739, 329] width 236 height 434
click at [455, 76] on button "12" at bounding box center [438, 76] width 39 height 25
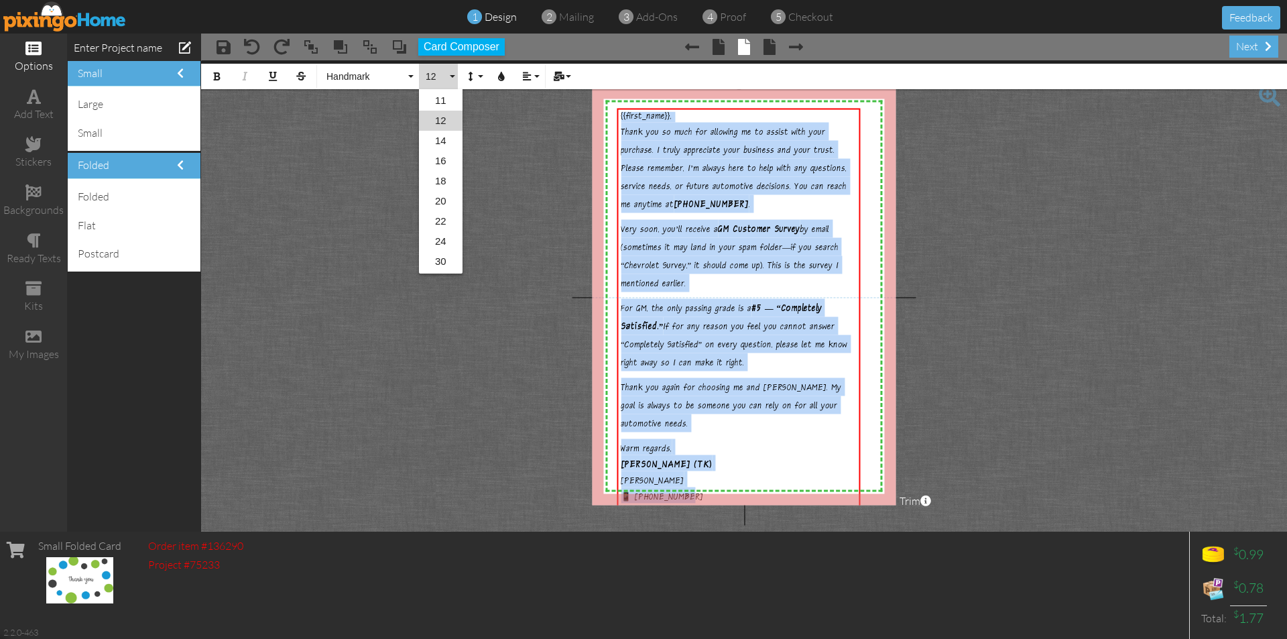
scroll to position [59, 0]
click at [440, 156] on link "11" at bounding box center [441, 161] width 44 height 20
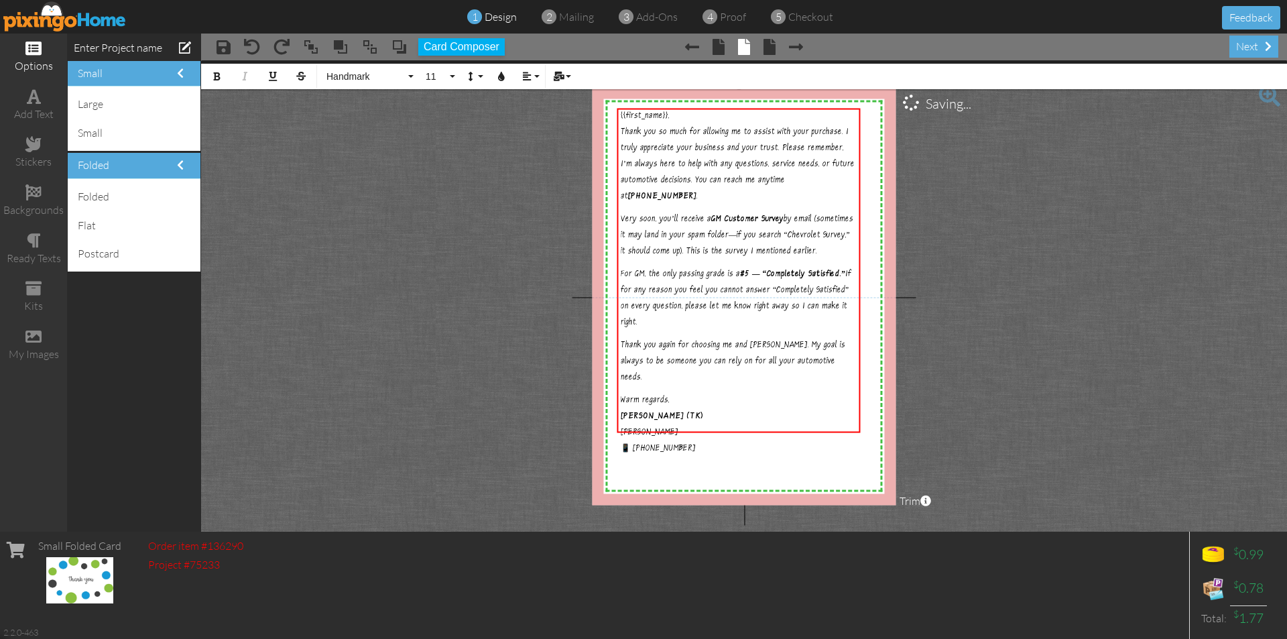
click at [32, 49] on span at bounding box center [33, 48] width 16 height 16
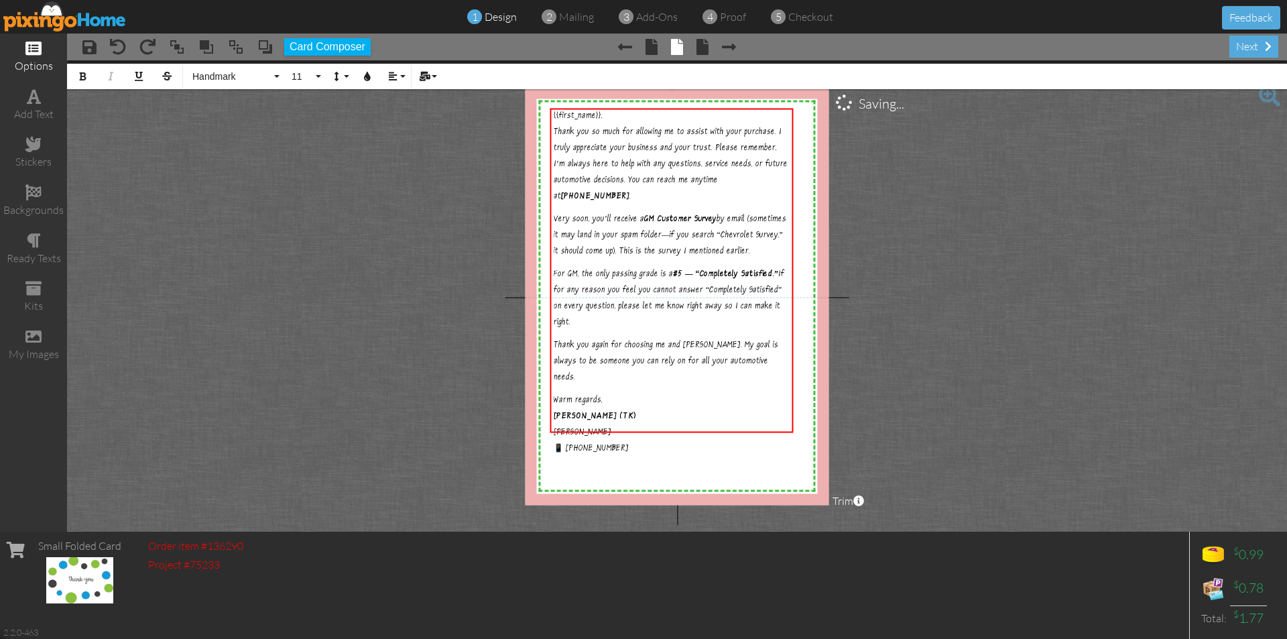
click at [32, 49] on span at bounding box center [33, 48] width 16 height 16
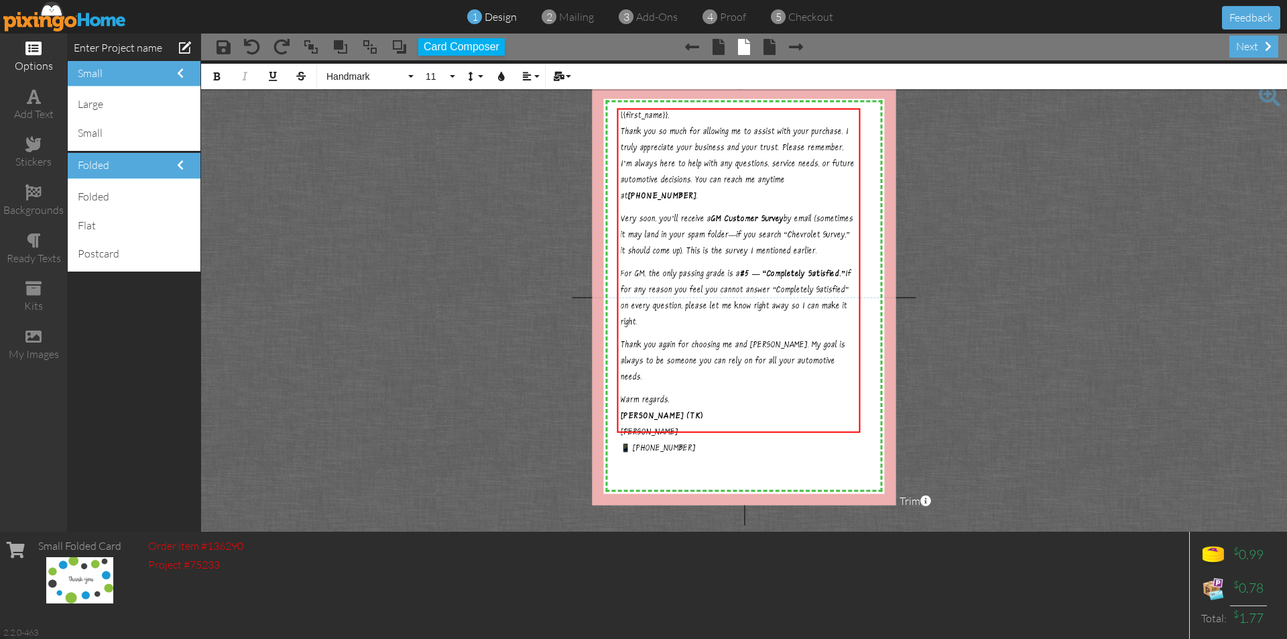
click at [32, 49] on span at bounding box center [33, 48] width 16 height 16
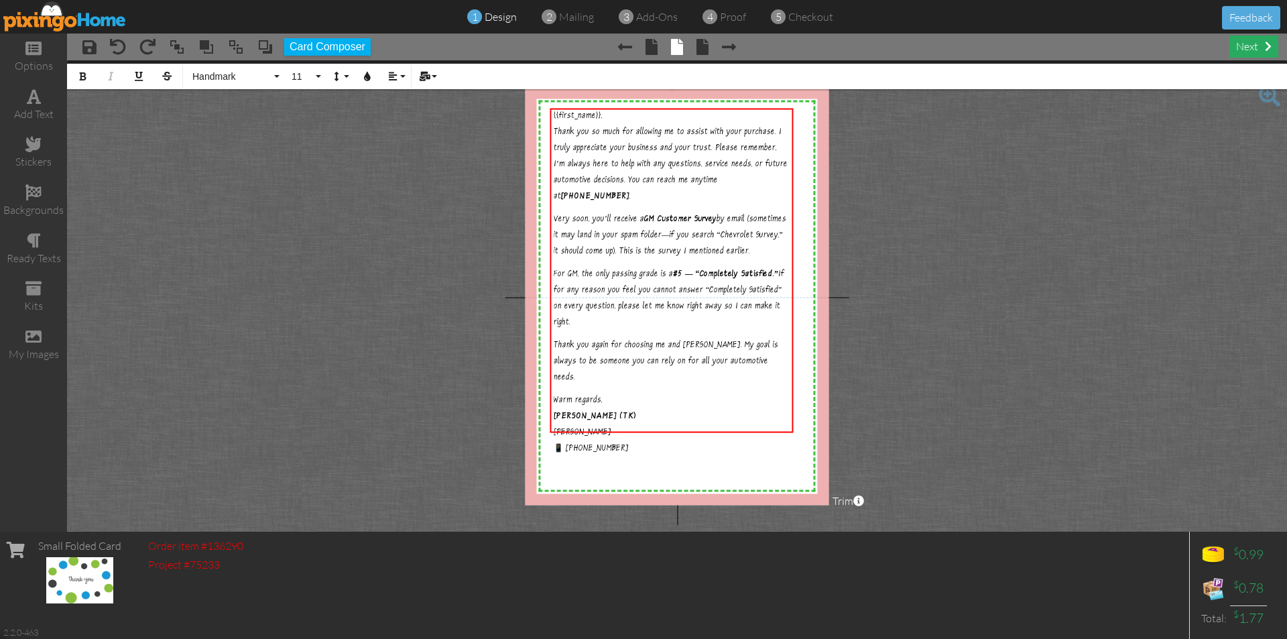
click at [1251, 47] on div "next" at bounding box center [1253, 47] width 49 height 22
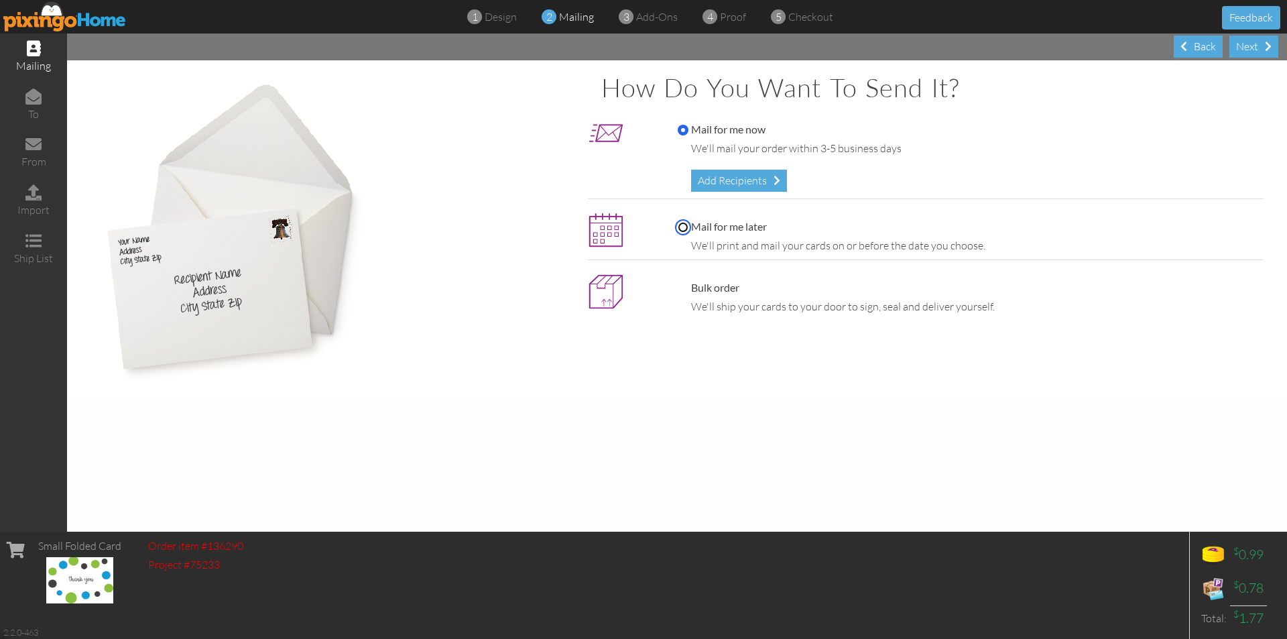
click at [679, 227] on input "Mail for me later" at bounding box center [683, 227] width 11 height 11
radio input "true"
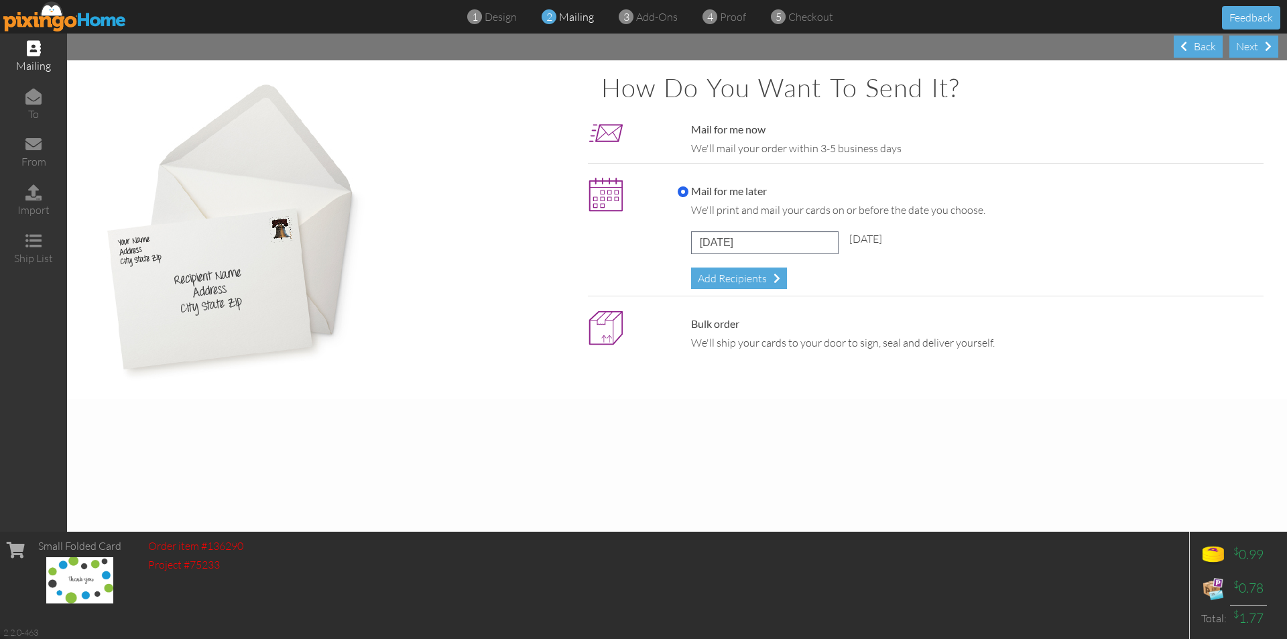
click at [668, 131] on div "Mail for me now We'll mail your order within 3-5 business days" at bounding box center [967, 139] width 599 height 34
click at [496, 15] on span "design" at bounding box center [501, 16] width 32 height 13
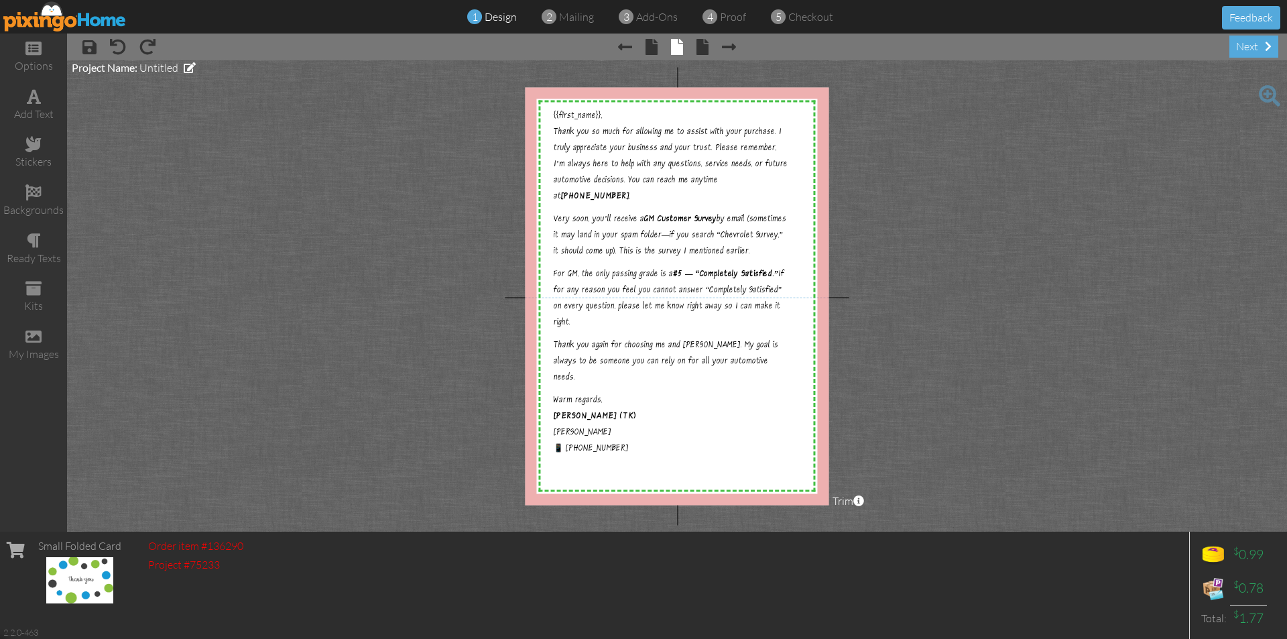
click at [1265, 97] on span at bounding box center [1269, 95] width 21 height 21
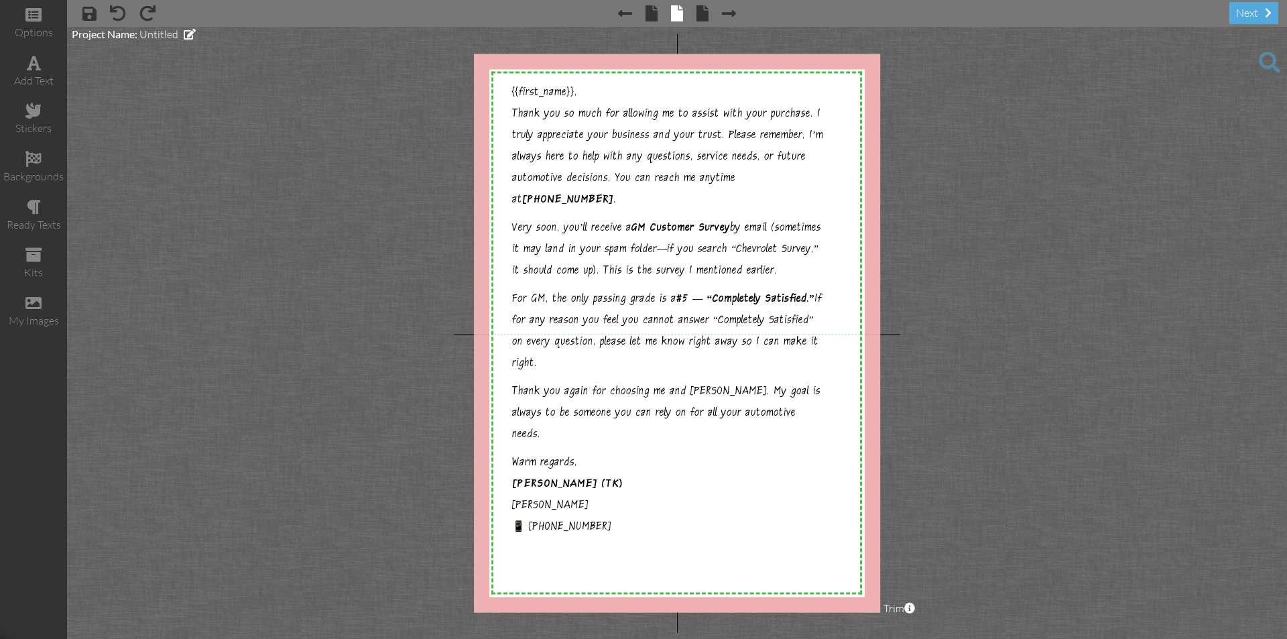
click at [1266, 56] on span at bounding box center [1269, 62] width 21 height 21
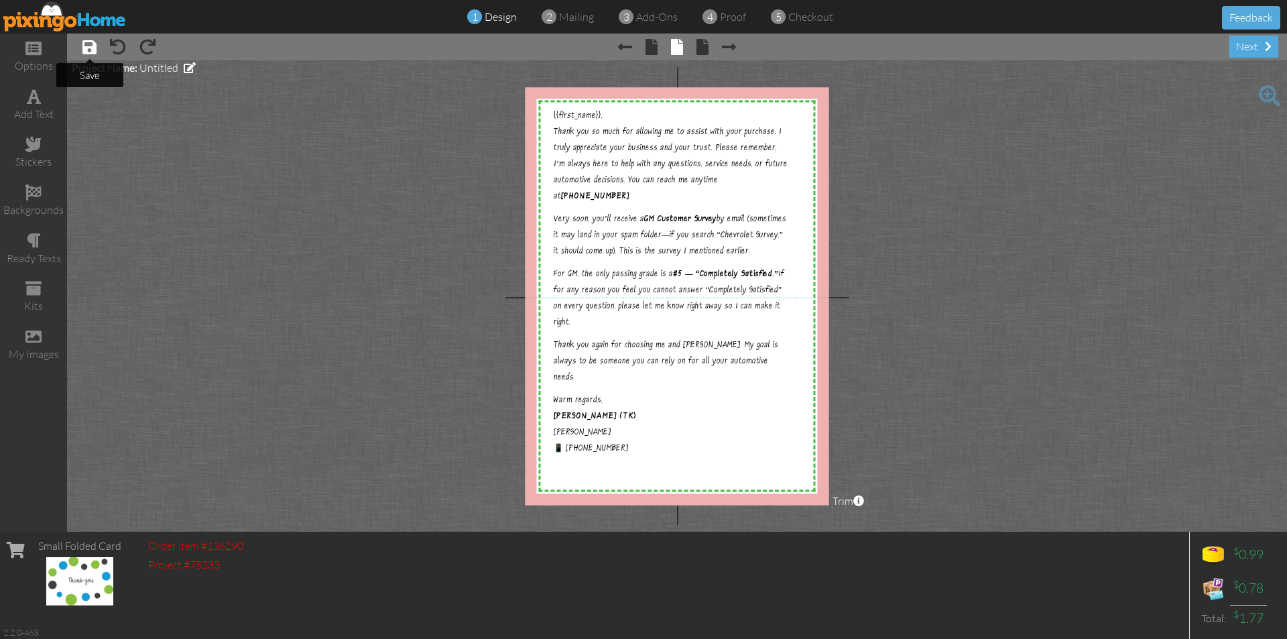
click at [91, 45] on span at bounding box center [89, 47] width 14 height 16
click at [186, 68] on span at bounding box center [190, 67] width 12 height 11
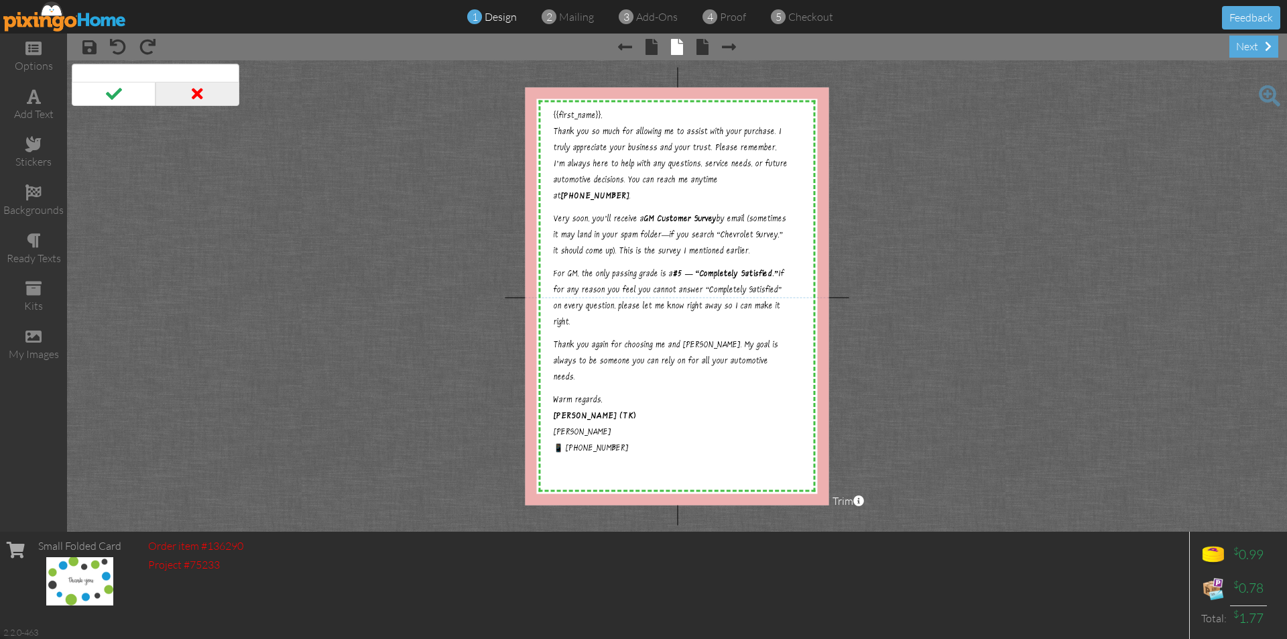
click at [193, 93] on span at bounding box center [198, 94] width 84 height 24
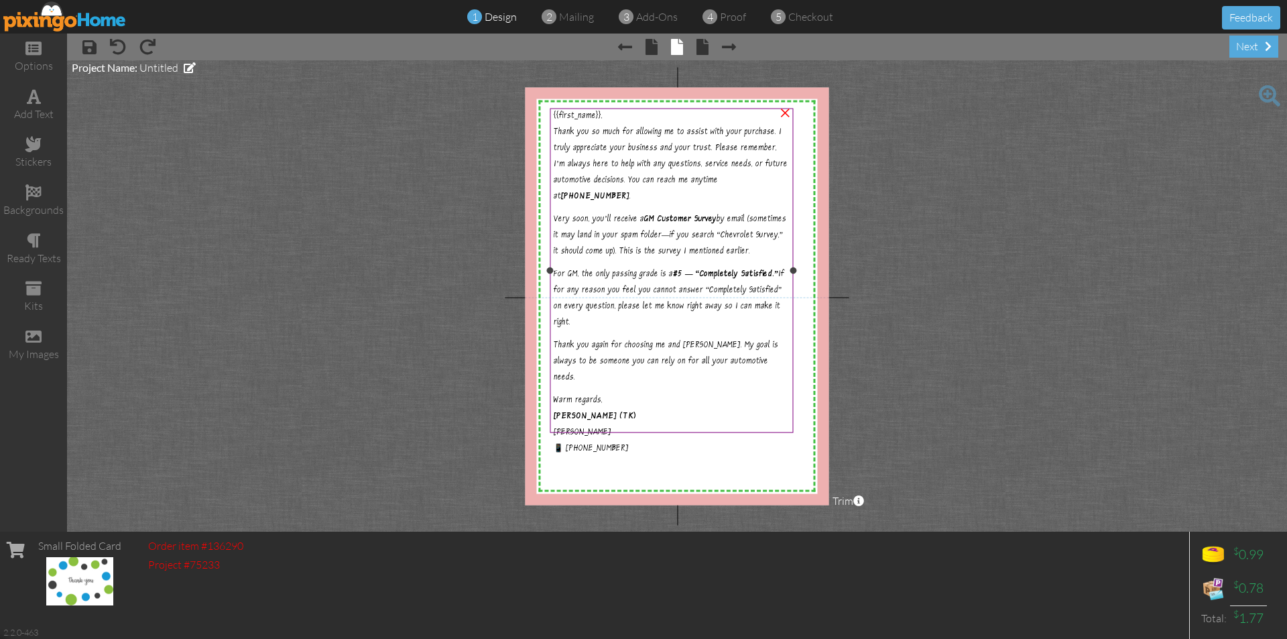
click at [636, 120] on div "{{first_name}}," at bounding box center [672, 117] width 236 height 10
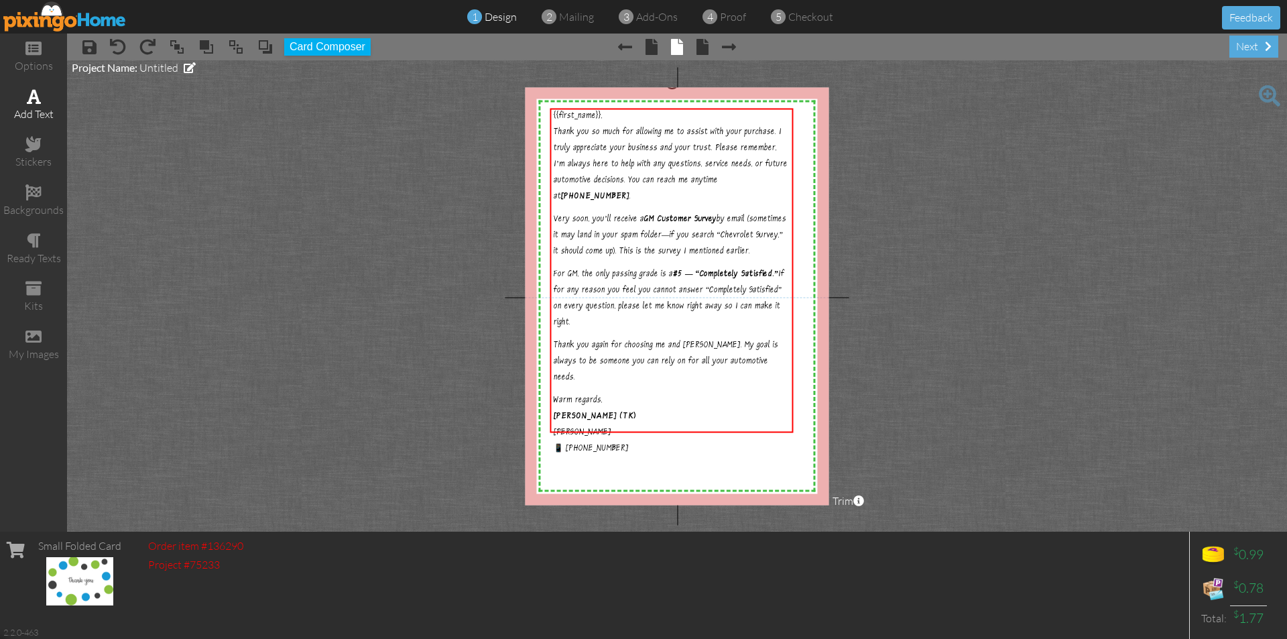
click at [38, 98] on span at bounding box center [34, 96] width 14 height 16
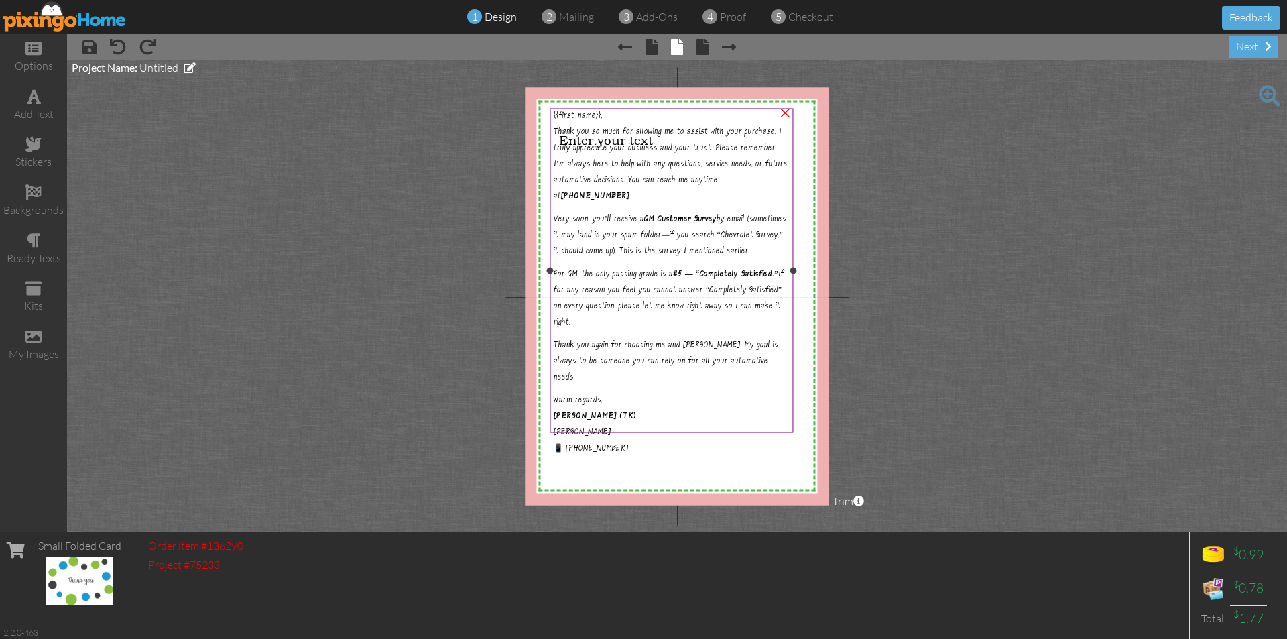
click at [609, 123] on p "Thank you so much for allowing me to assist with your purchase. I truly appreci…" at bounding box center [672, 162] width 236 height 80
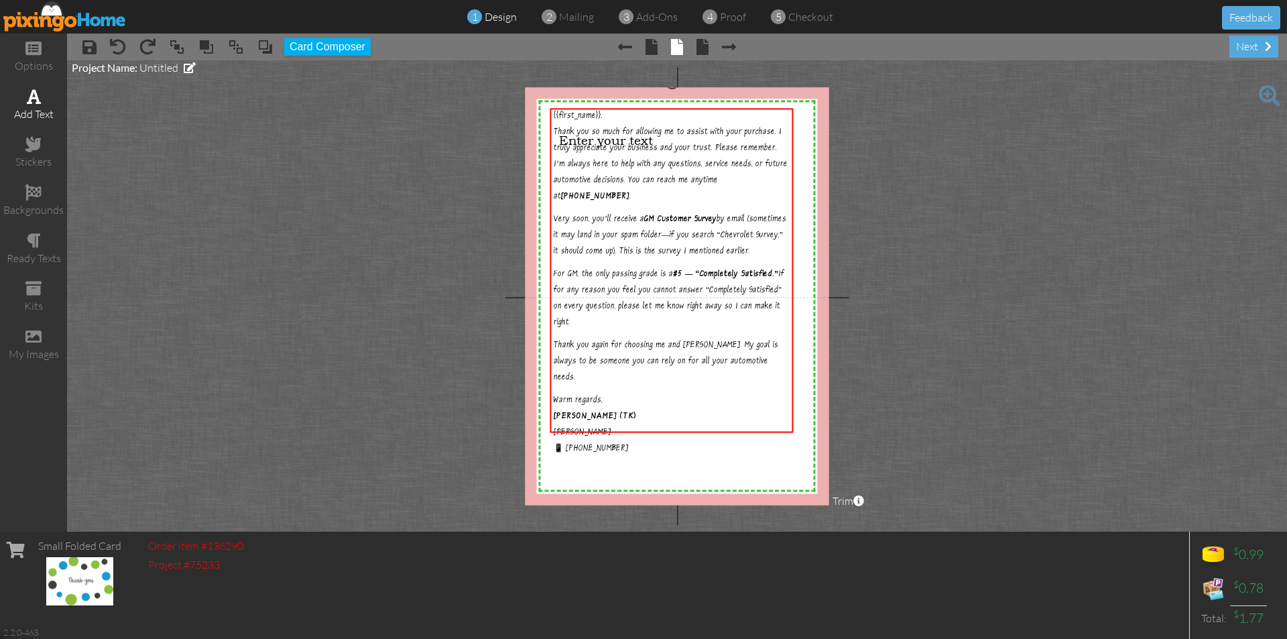
click at [35, 103] on span at bounding box center [34, 96] width 14 height 16
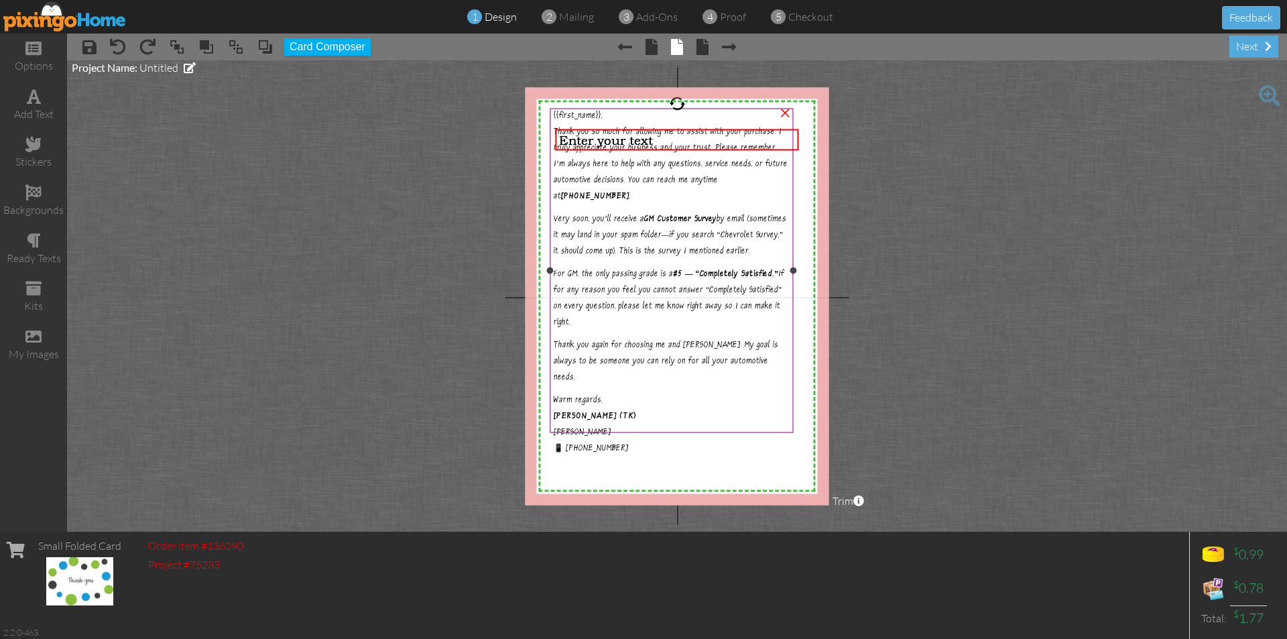
click at [600, 119] on span "{{first_name}}," at bounding box center [578, 117] width 49 height 10
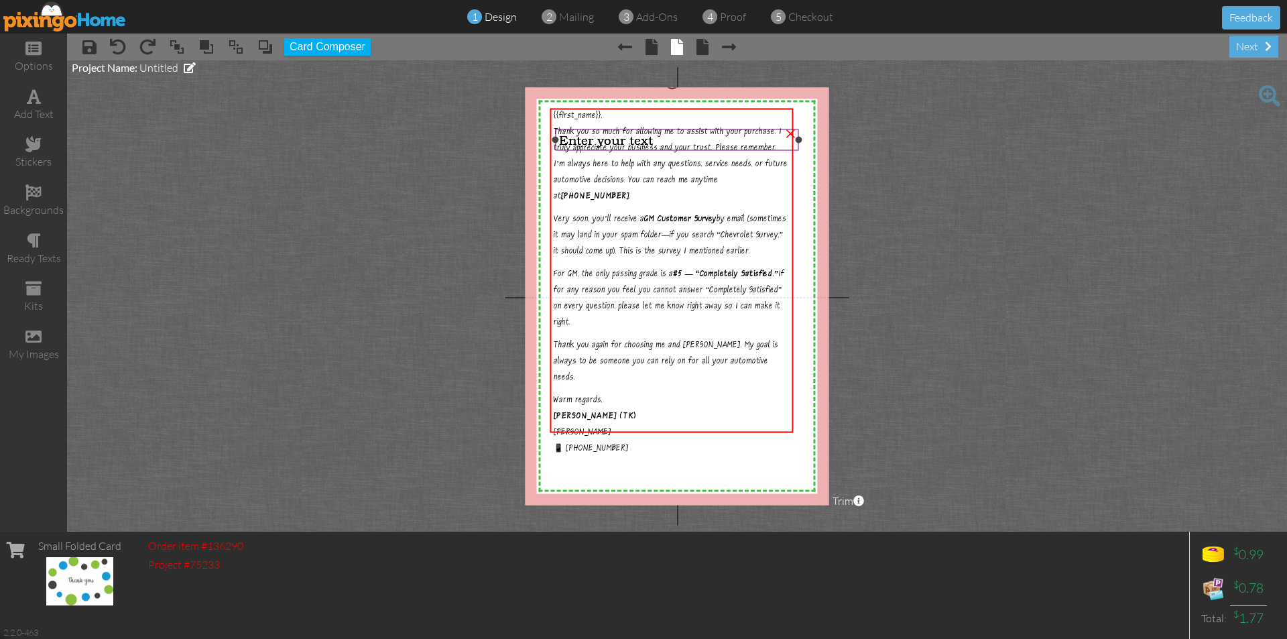
click at [614, 140] on span "Enter your text" at bounding box center [606, 140] width 94 height 15
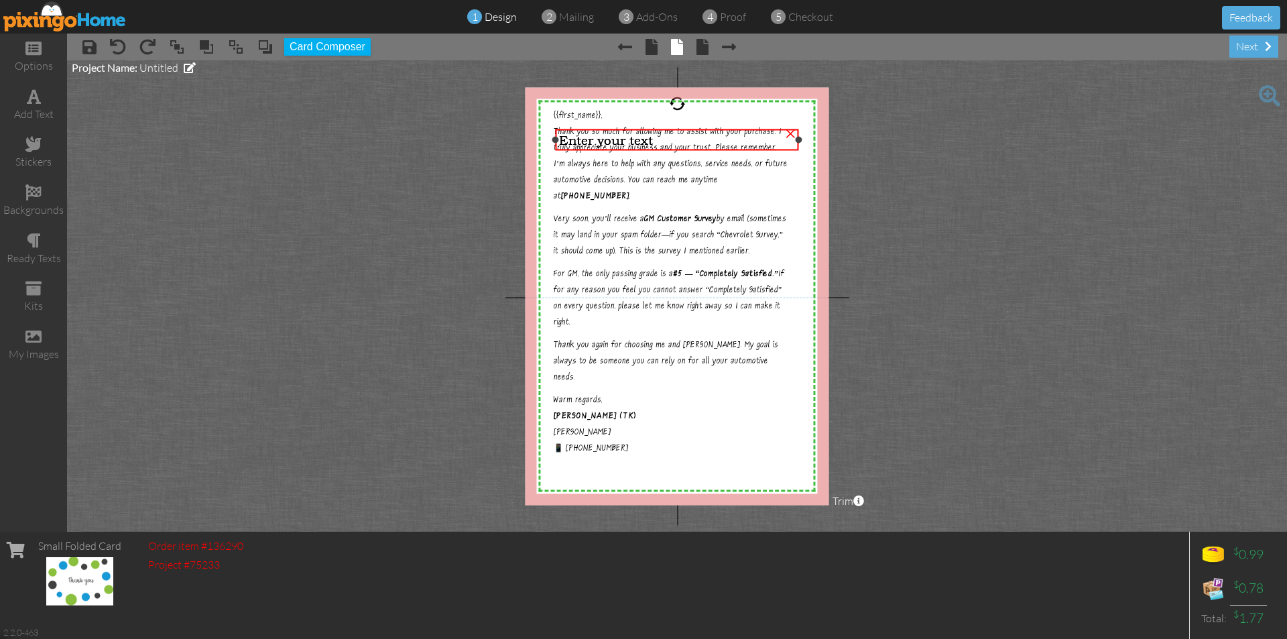
click at [791, 133] on div "×" at bounding box center [790, 131] width 21 height 21
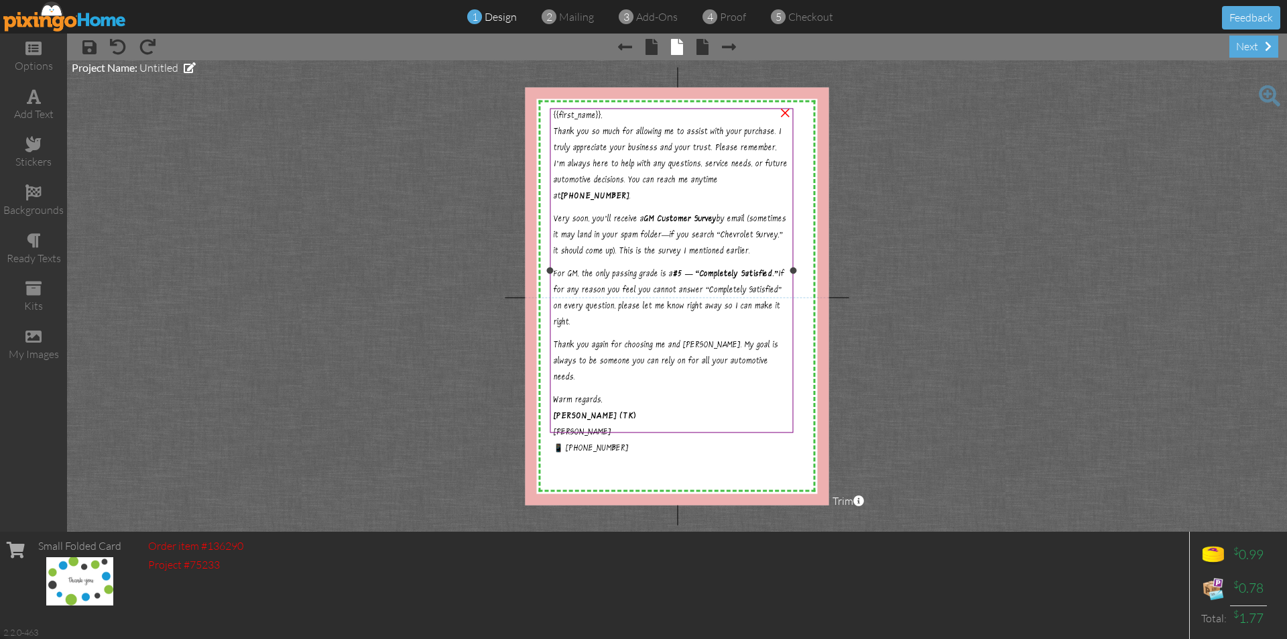
click at [644, 412] on div "{{first_name}}, Thank you so much for allowing me to assist with your purchase.…" at bounding box center [671, 305] width 243 height 392
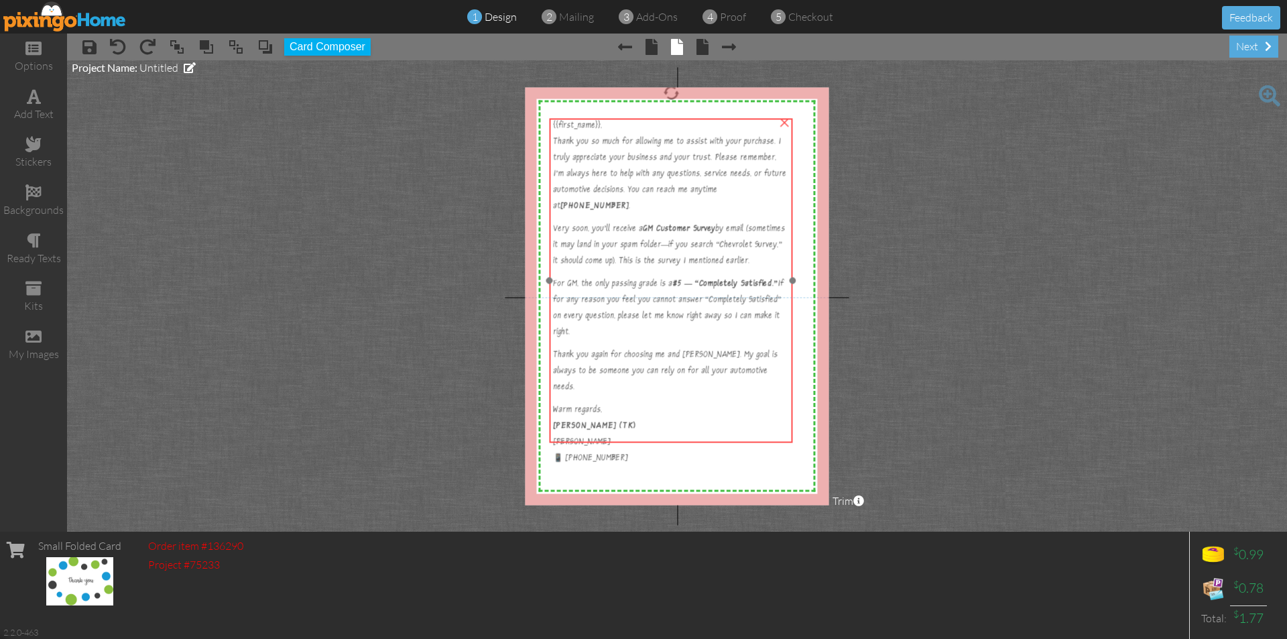
drag, startPoint x: 615, startPoint y: 119, endPoint x: 615, endPoint y: 129, distance: 10.1
click at [615, 129] on div "{{first_name}}," at bounding box center [671, 127] width 236 height 10
click at [783, 123] on div "×" at bounding box center [784, 121] width 21 height 21
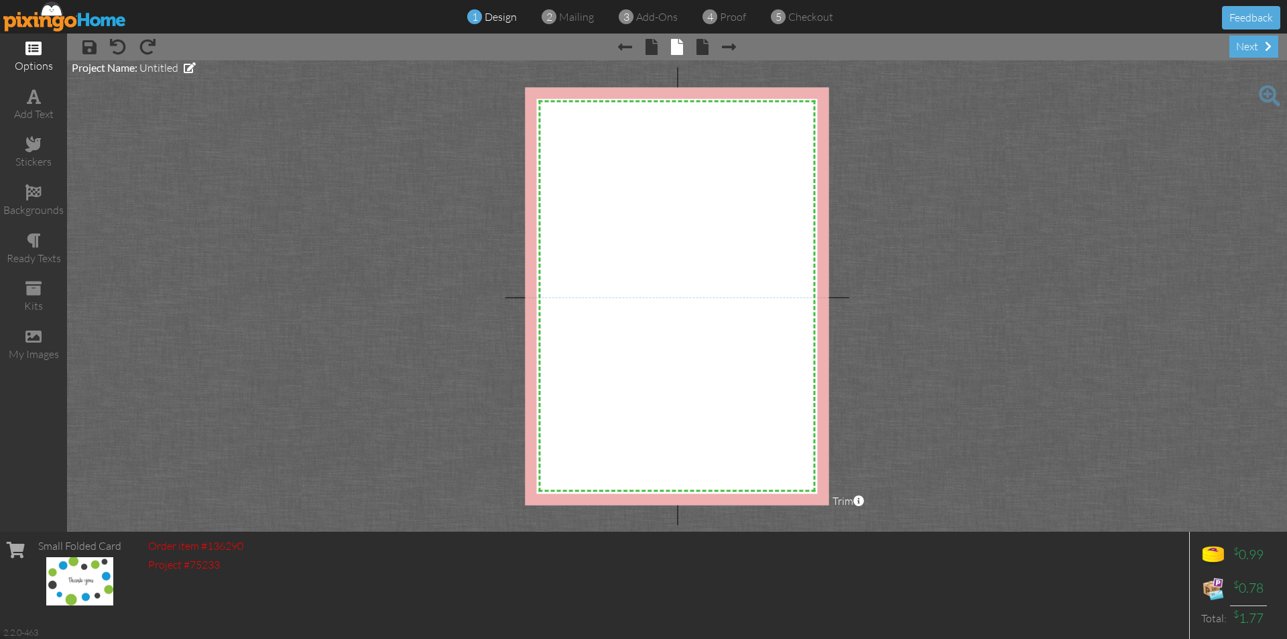
click at [46, 52] on div "options" at bounding box center [33, 57] width 67 height 47
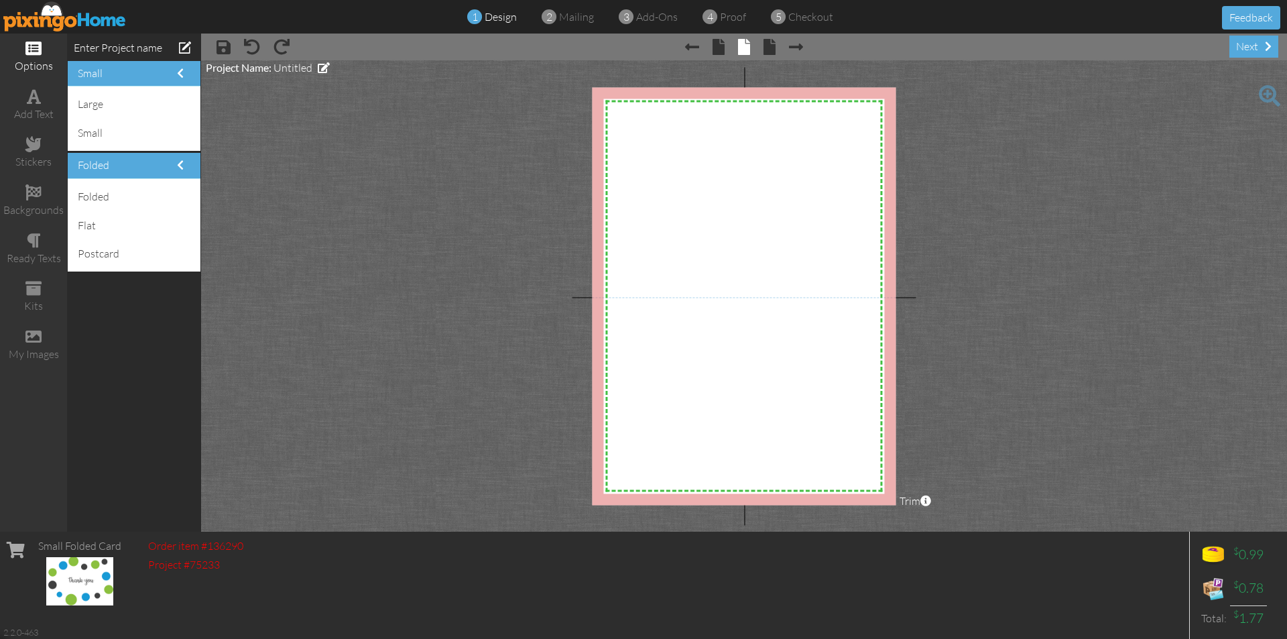
click at [39, 51] on span at bounding box center [33, 48] width 16 height 16
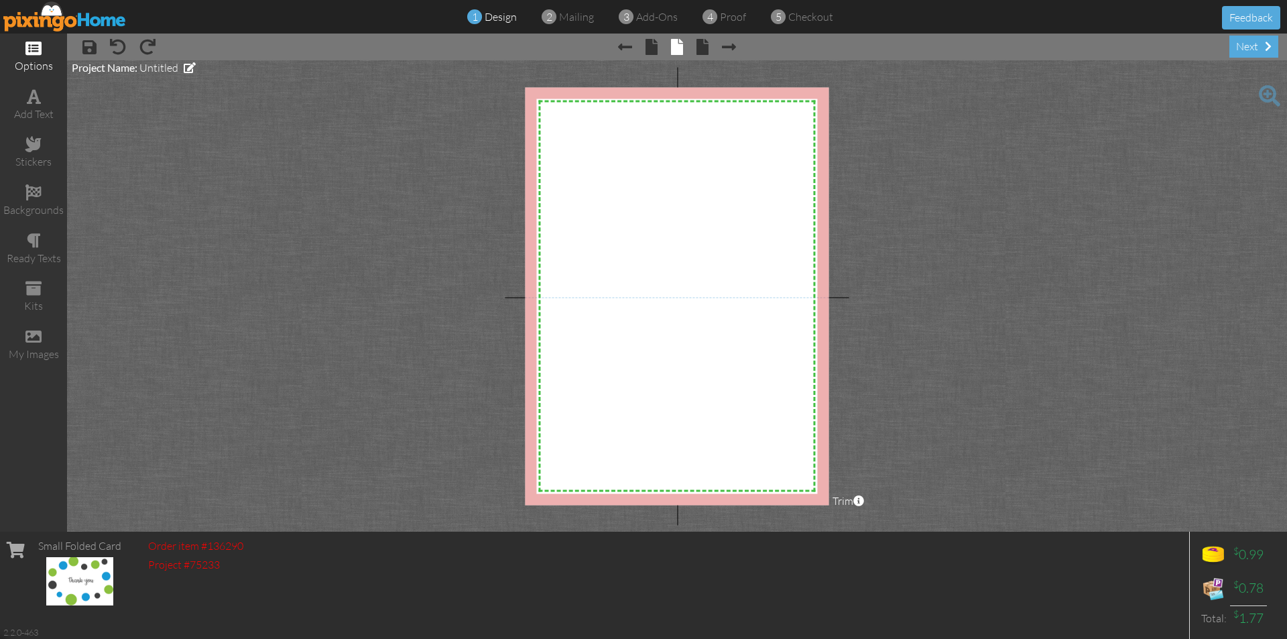
click at [39, 51] on span at bounding box center [33, 48] width 16 height 16
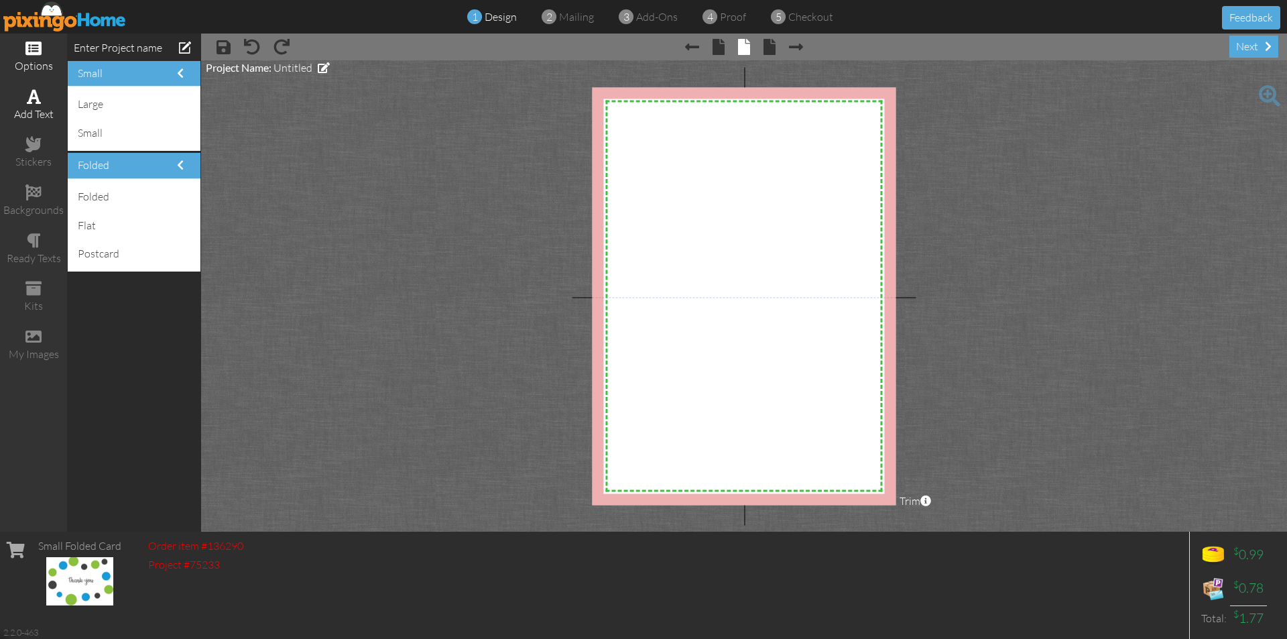
click at [36, 88] on span at bounding box center [34, 96] width 14 height 16
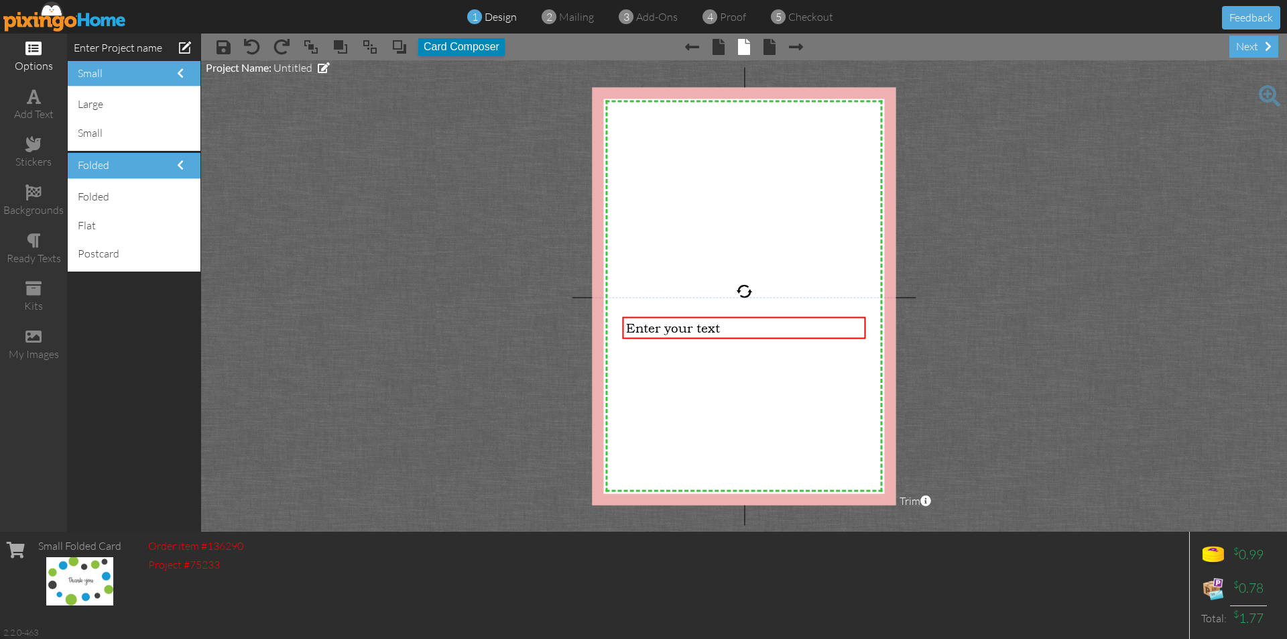
click at [462, 46] on button "Card Composer" at bounding box center [461, 46] width 86 height 17
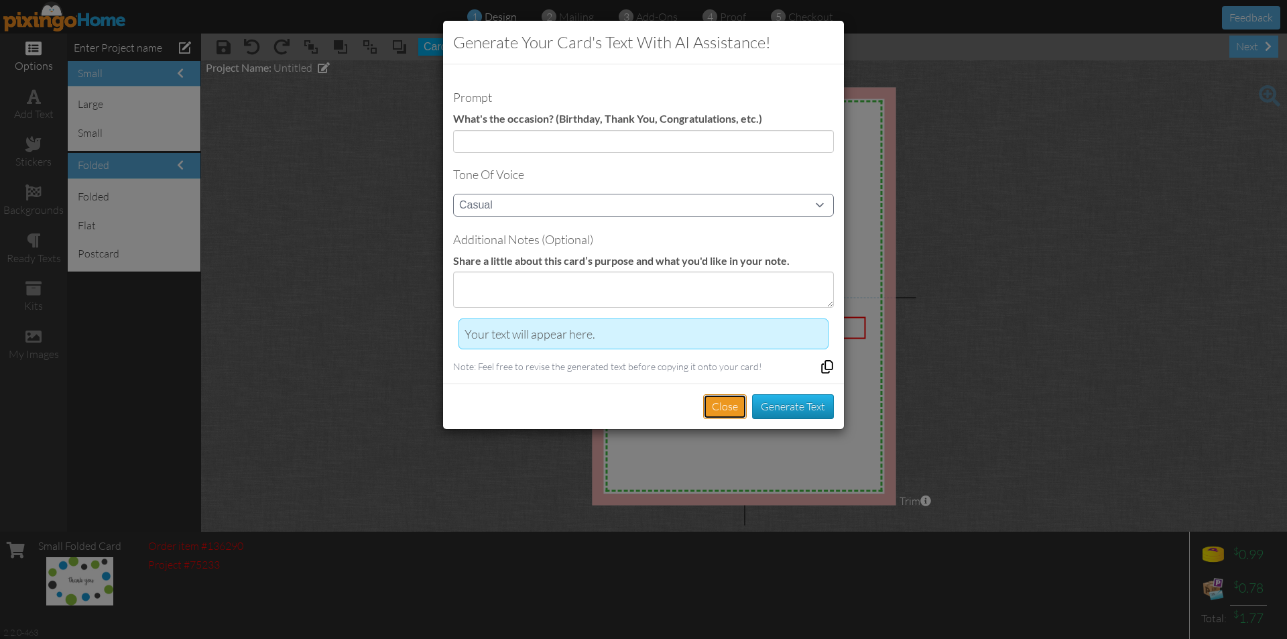
click at [725, 402] on button "Close" at bounding box center [725, 406] width 44 height 25
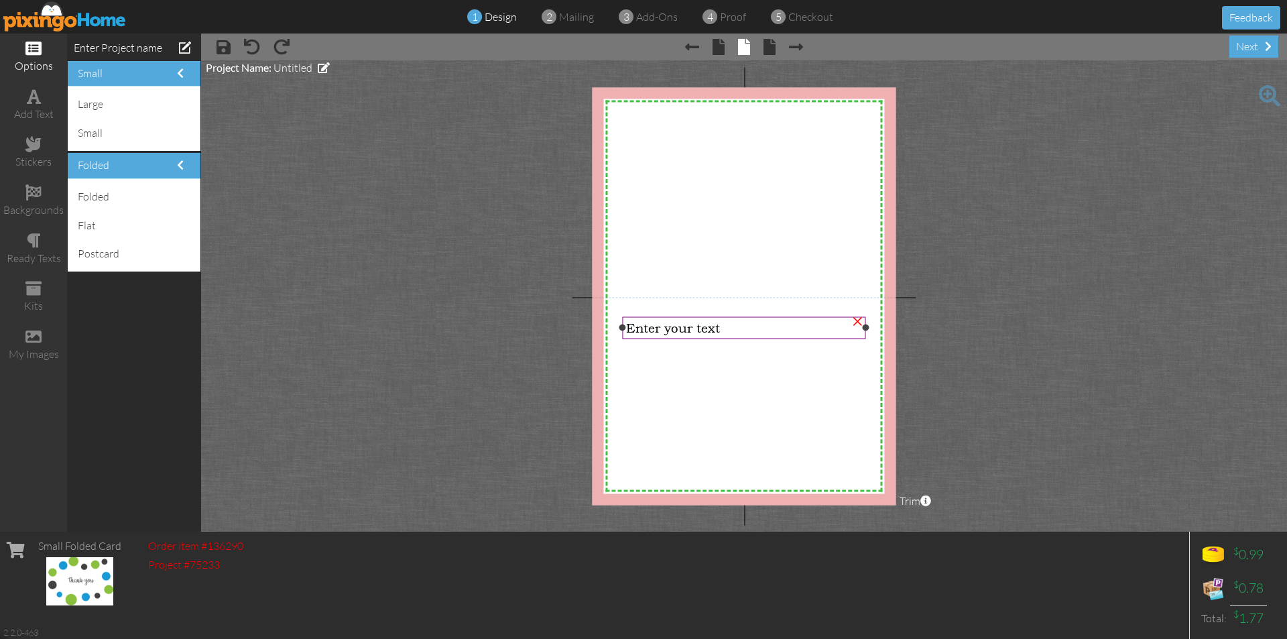
click at [682, 330] on span "Enter your text" at bounding box center [673, 327] width 94 height 15
click at [457, 45] on button "Card Composer" at bounding box center [461, 46] width 86 height 17
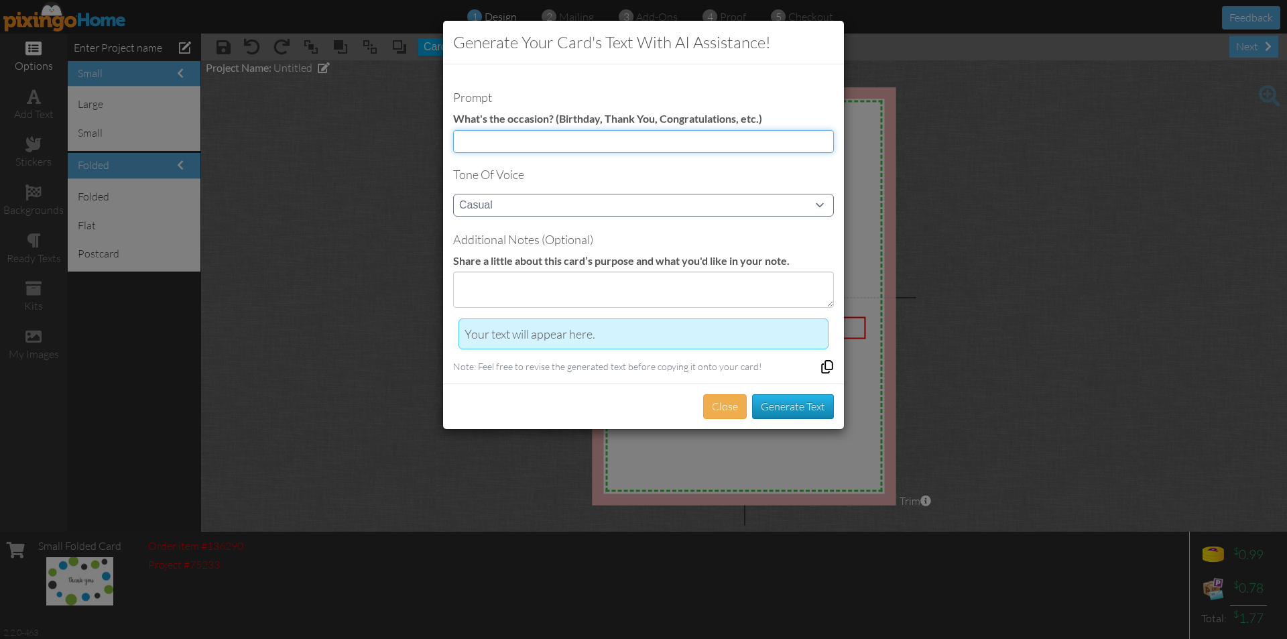
click at [635, 139] on input at bounding box center [643, 141] width 381 height 23
click at [542, 138] on input "Thank you for your purchase" at bounding box center [643, 141] width 381 height 23
type input "Thank you for your auto purchase"
click at [717, 171] on h4 "Tone of Voice" at bounding box center [643, 174] width 381 height 13
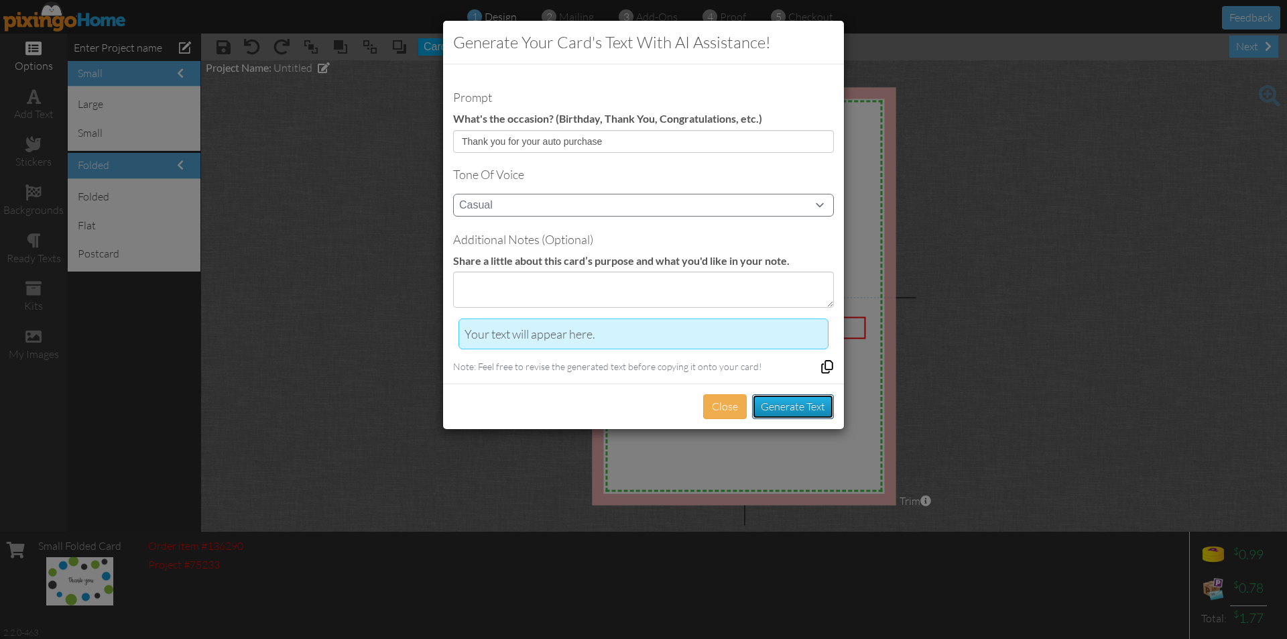
click at [779, 399] on button "Generate Text" at bounding box center [793, 406] width 82 height 25
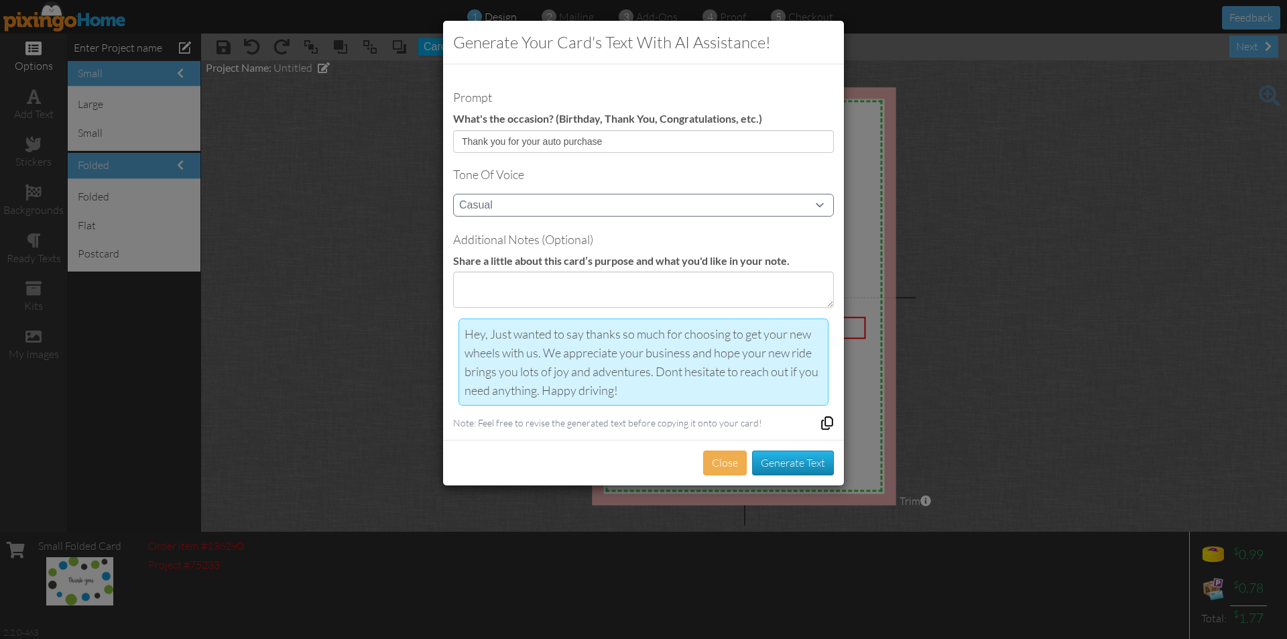
drag, startPoint x: 466, startPoint y: 330, endPoint x: 806, endPoint y: 384, distance: 344.1
click at [806, 384] on div "Hey, Just wanted to say thanks so much for choosing to get your new wheels with…" at bounding box center [644, 361] width 358 height 75
copy div "Hey, Just wanted to say thanks so much for choosing to get your new wheels with…"
click at [716, 459] on button "Close" at bounding box center [725, 462] width 44 height 25
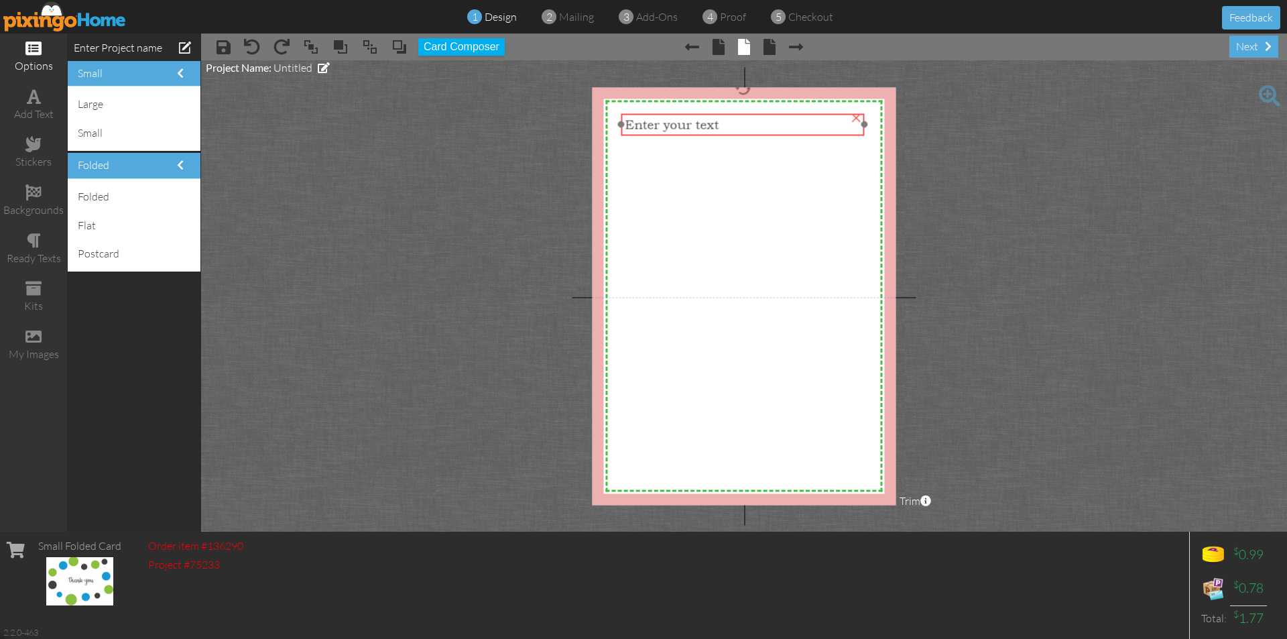
drag, startPoint x: 728, startPoint y: 327, endPoint x: 727, endPoint y: 124, distance: 203.1
click at [727, 124] on div "Enter your text" at bounding box center [743, 124] width 236 height 15
drag, startPoint x: 727, startPoint y: 124, endPoint x: 701, endPoint y: 118, distance: 26.2
click at [701, 118] on span "Enter your text" at bounding box center [672, 124] width 94 height 15
click at [700, 123] on span "Enter your text" at bounding box center [672, 124] width 94 height 15
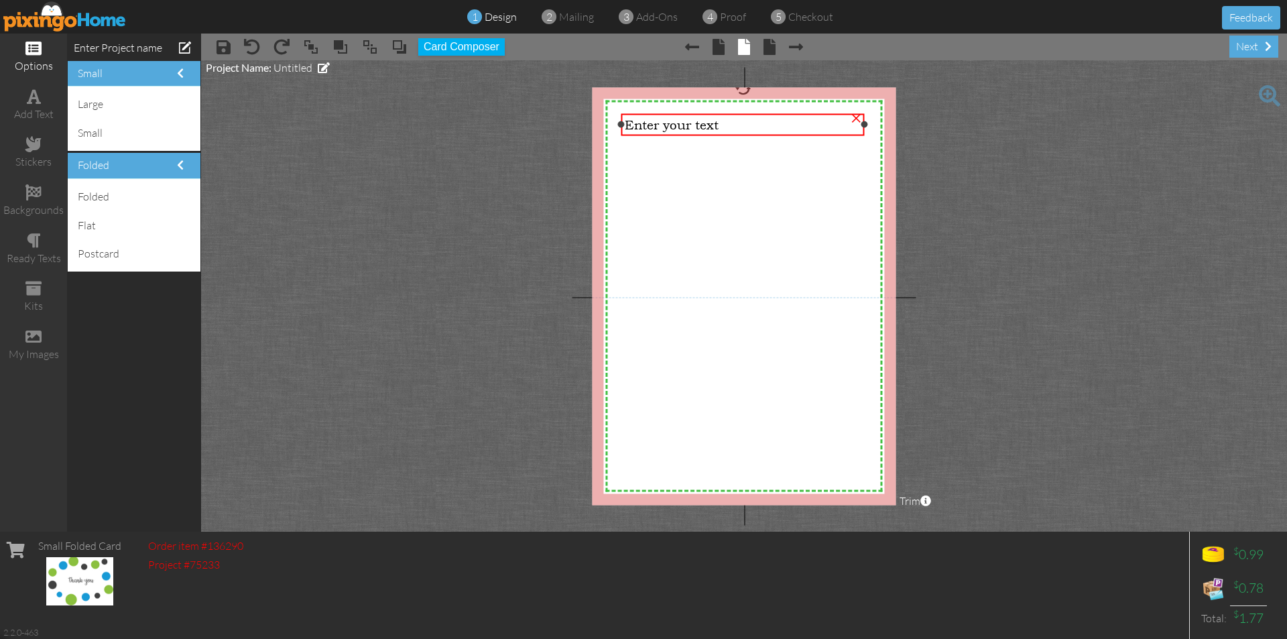
click at [857, 119] on div "×" at bounding box center [855, 116] width 21 height 21
click at [39, 103] on span at bounding box center [34, 96] width 14 height 16
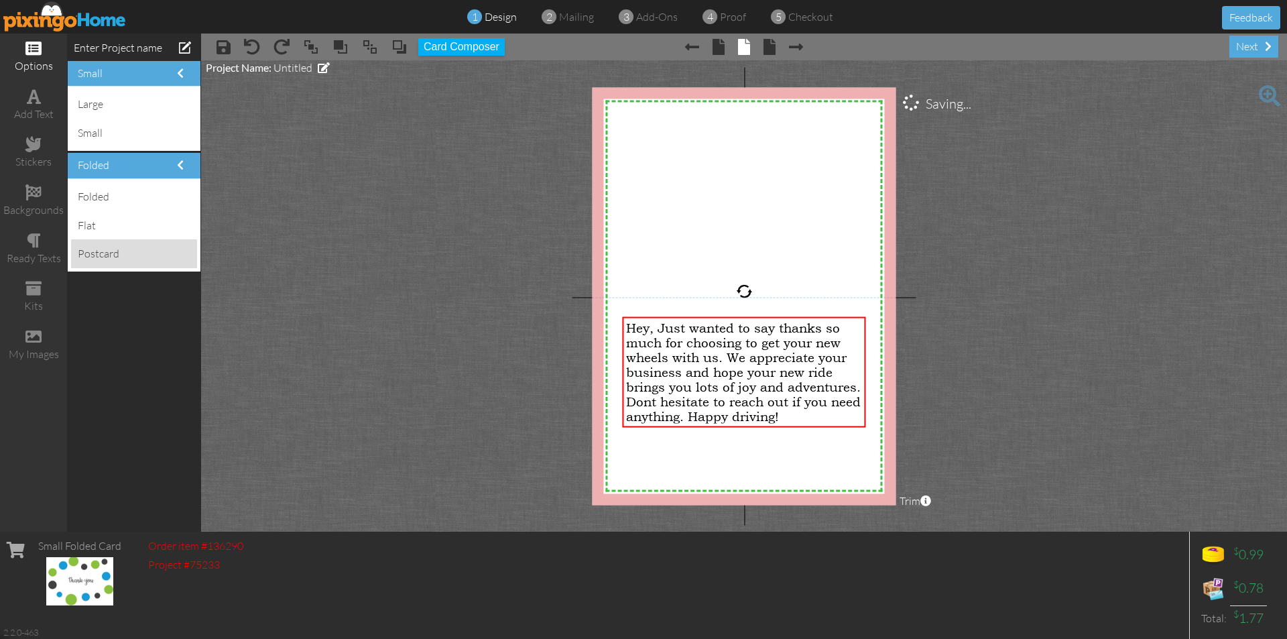
click at [119, 253] on div "postcard" at bounding box center [134, 253] width 126 height 29
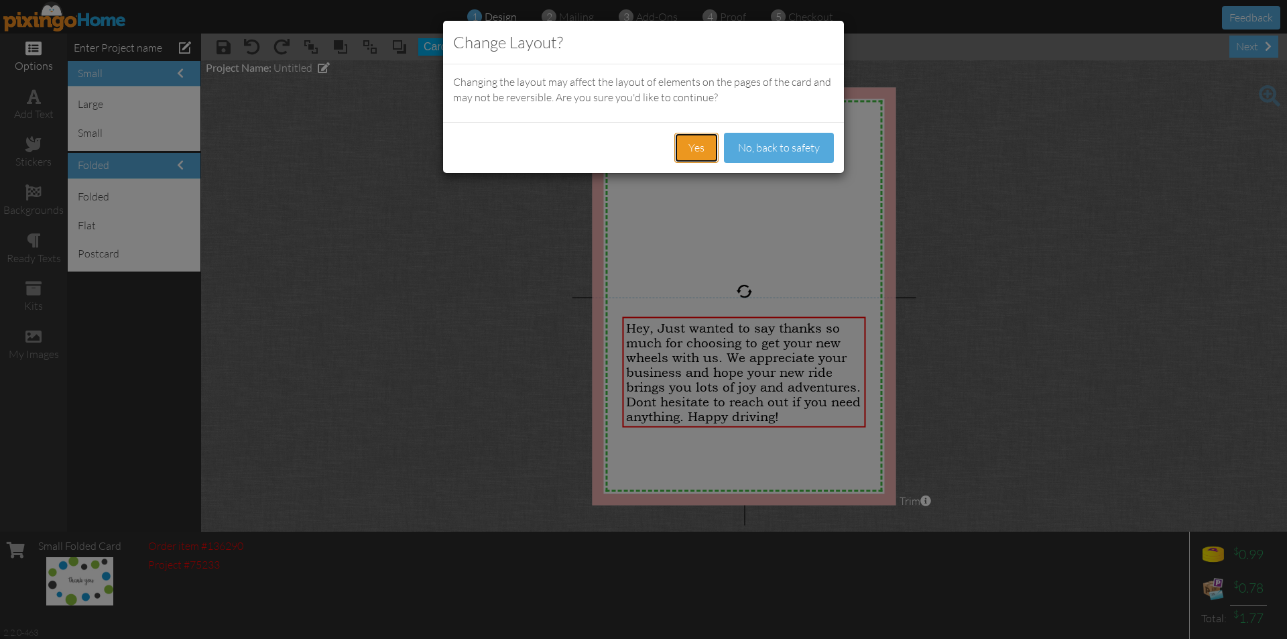
click at [692, 147] on button "Yes" at bounding box center [696, 148] width 44 height 30
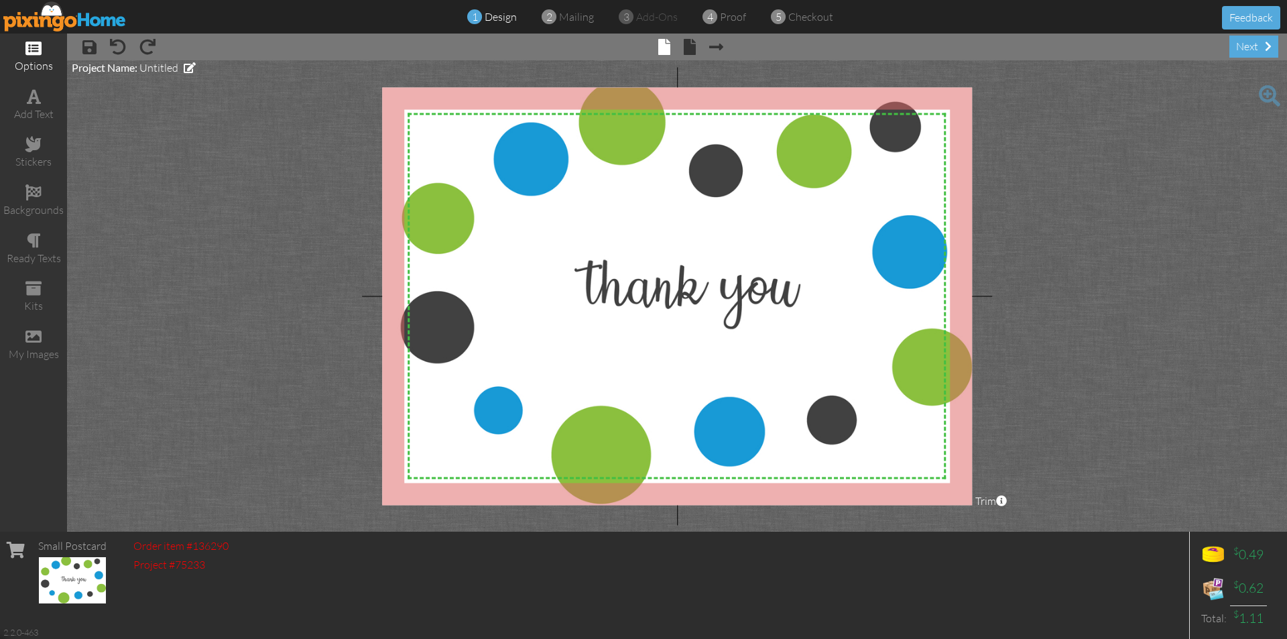
click at [45, 54] on div "options" at bounding box center [33, 57] width 67 height 47
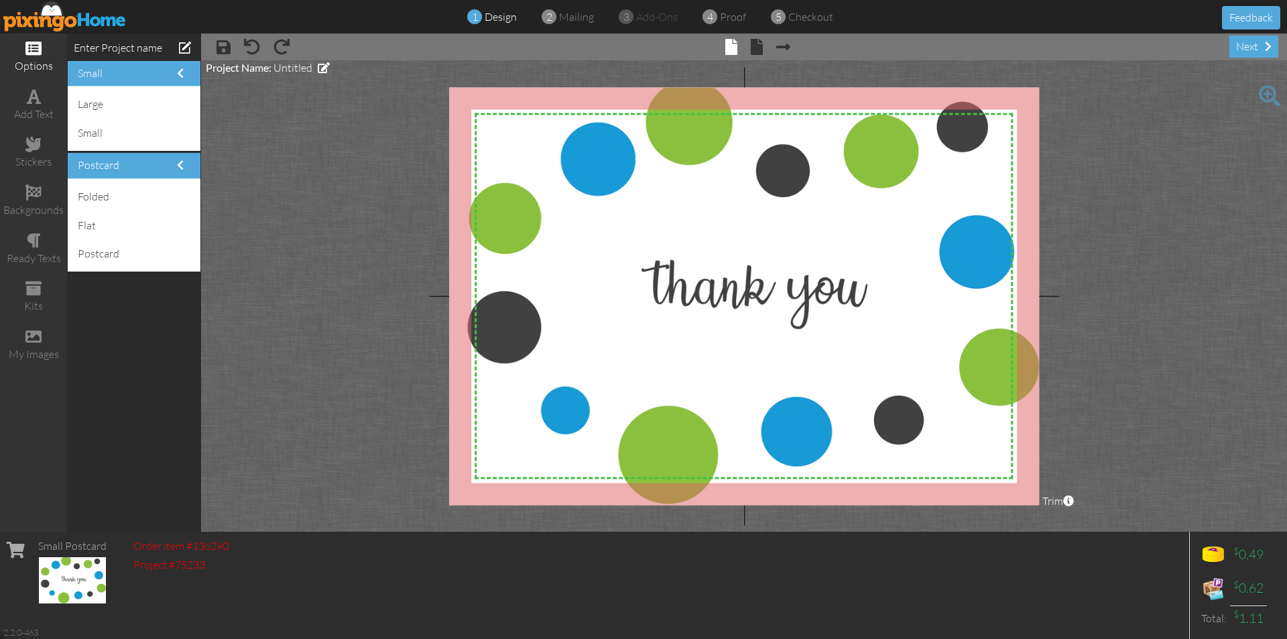
click at [115, 72] on h4 "small" at bounding box center [134, 74] width 113 height 12
click at [757, 45] on span at bounding box center [757, 47] width 12 height 16
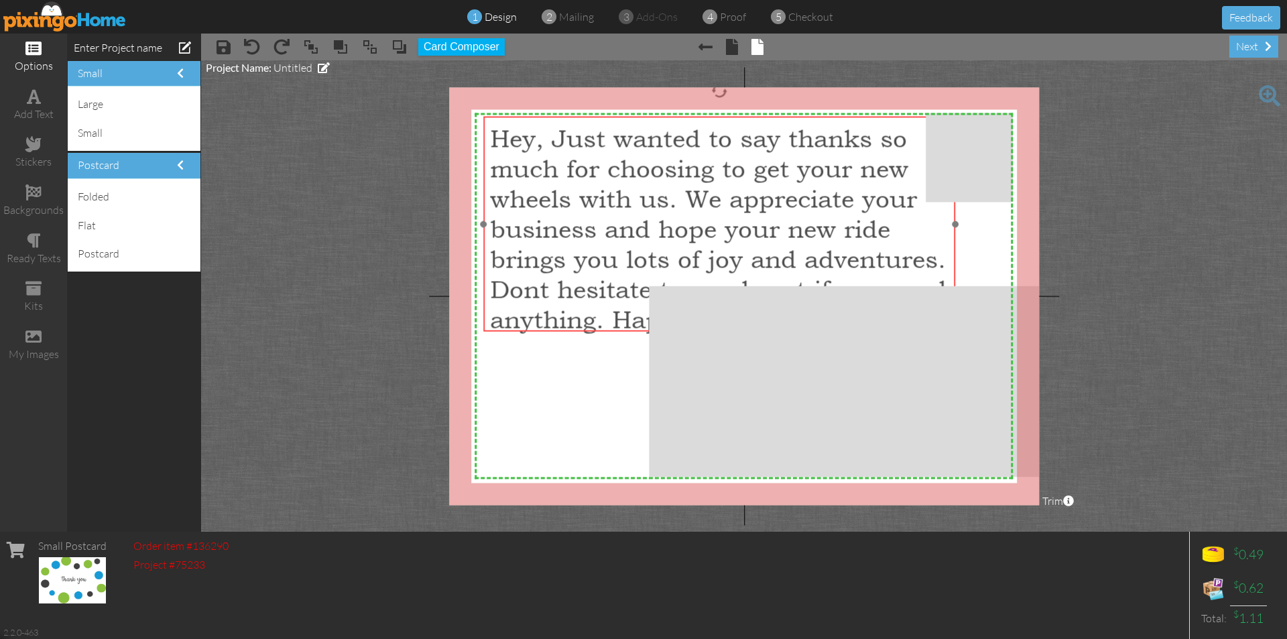
drag, startPoint x: 528, startPoint y: 323, endPoint x: 503, endPoint y: 123, distance: 201.9
click at [503, 123] on div "Hey, Just wanted to say thanks so much for choosing to get your new wheels with…" at bounding box center [719, 228] width 458 height 211
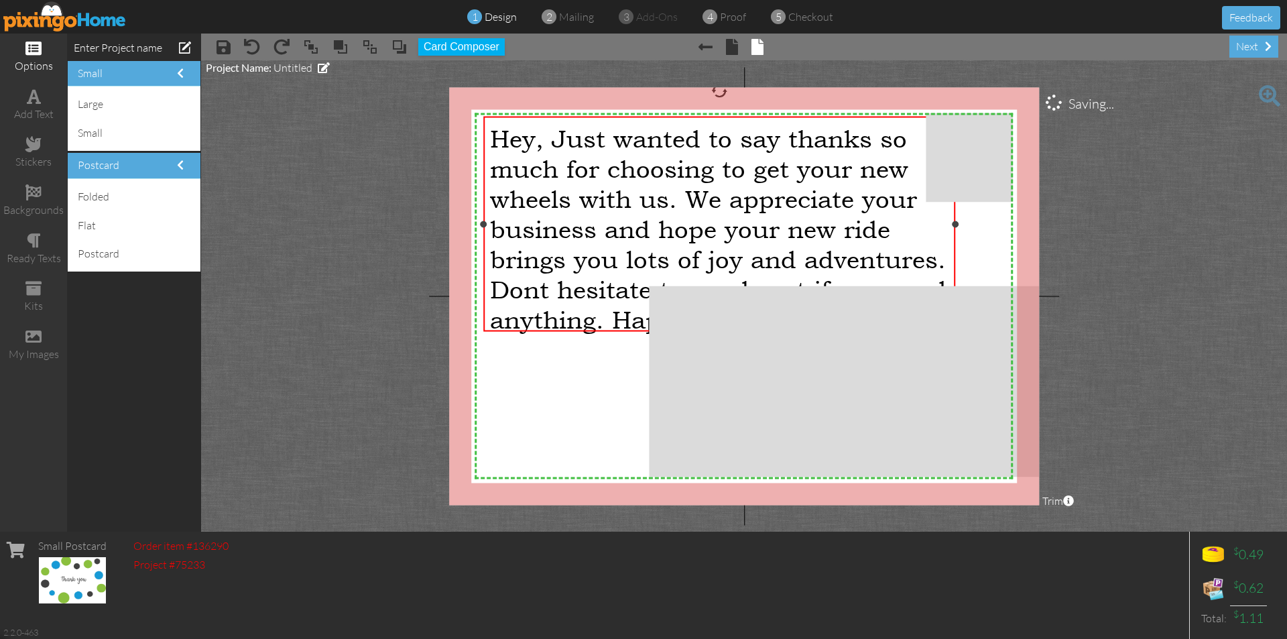
click at [506, 140] on span "Hey, Just wanted to say thanks so much for choosing to get your new wheels with…" at bounding box center [718, 228] width 456 height 211
click at [315, 49] on span at bounding box center [311, 47] width 16 height 20
click at [512, 141] on span "Hey, Just wanted to say thanks so much for choosing to get your new wheels with…" at bounding box center [718, 228] width 456 height 211
click at [93, 131] on div "small" at bounding box center [134, 133] width 126 height 29
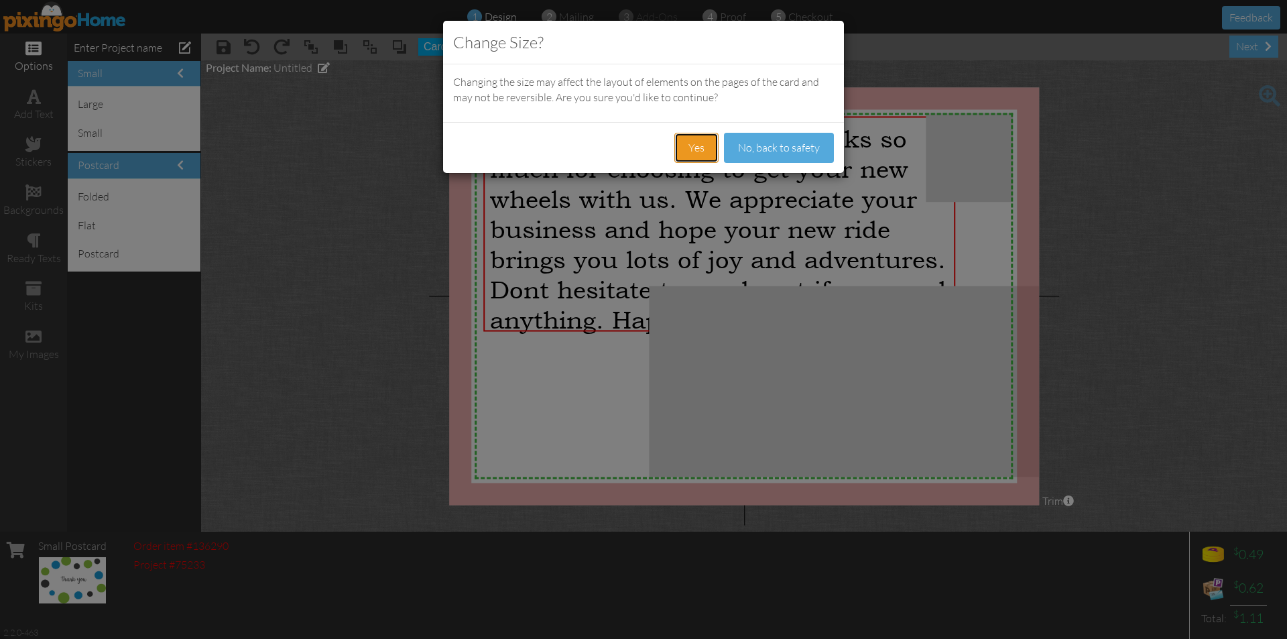
click at [702, 146] on button "Yes" at bounding box center [696, 148] width 44 height 30
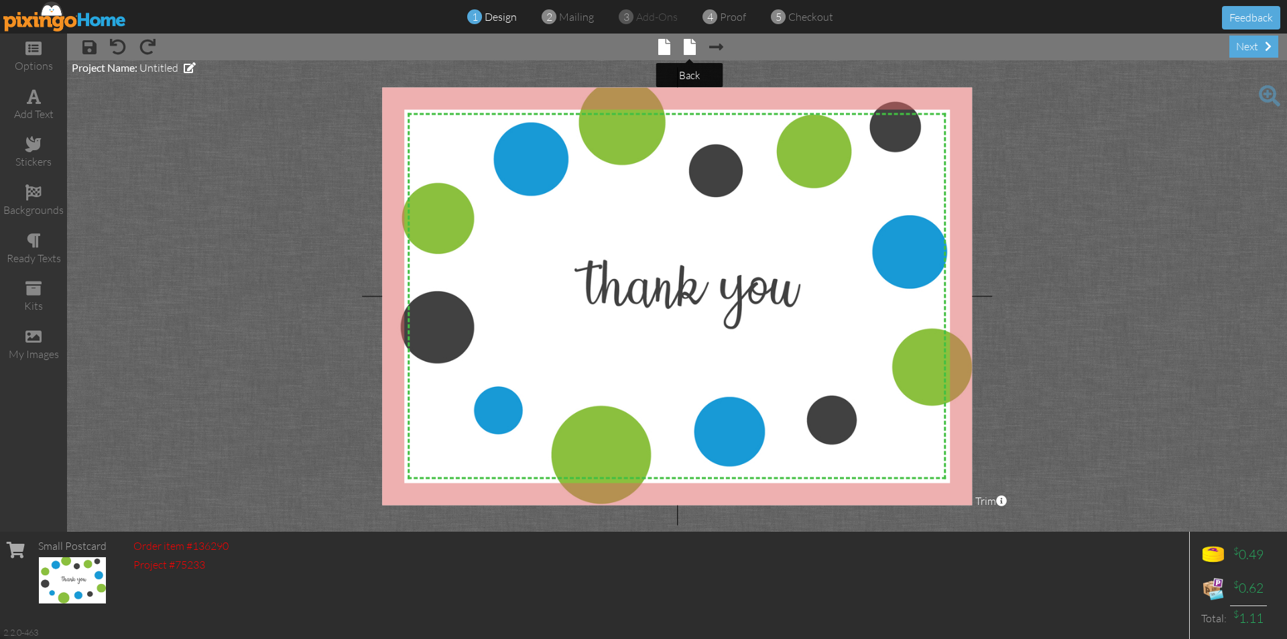
click at [693, 43] on span at bounding box center [690, 47] width 12 height 16
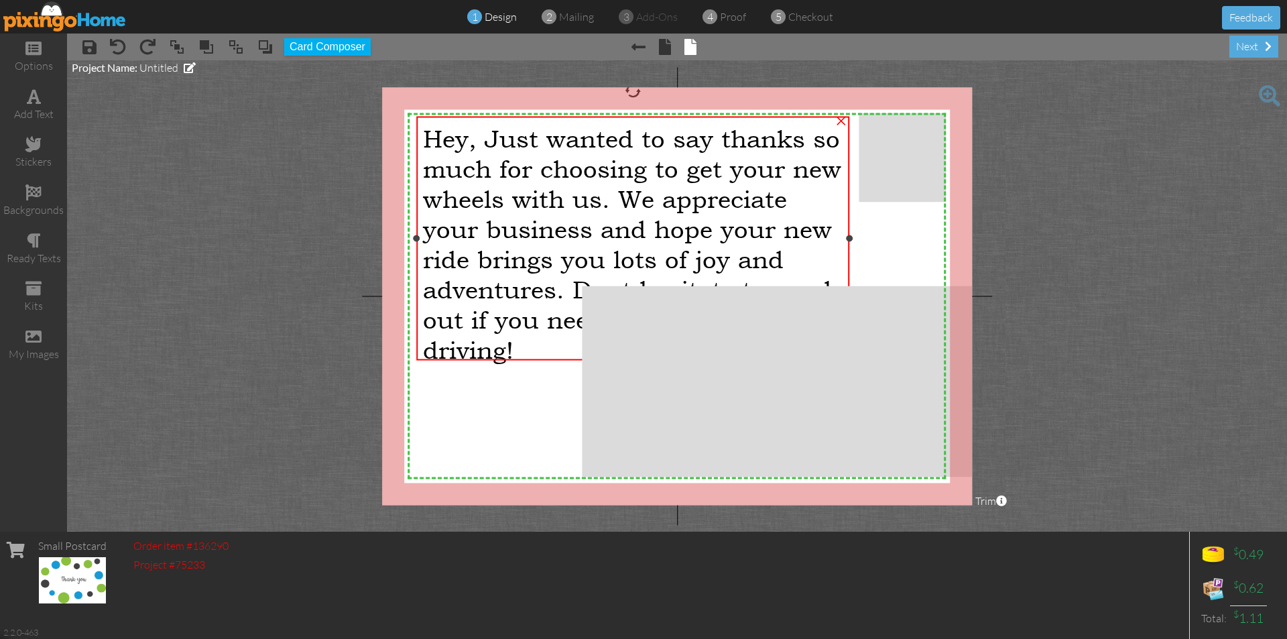
drag, startPoint x: 889, startPoint y: 225, endPoint x: 850, endPoint y: 196, distance: 48.0
click at [849, 196] on div "Hey, Just wanted to say thanks so much for choosing to get your new wheels with…" at bounding box center [632, 239] width 433 height 244
click at [27, 51] on span at bounding box center [33, 48] width 16 height 16
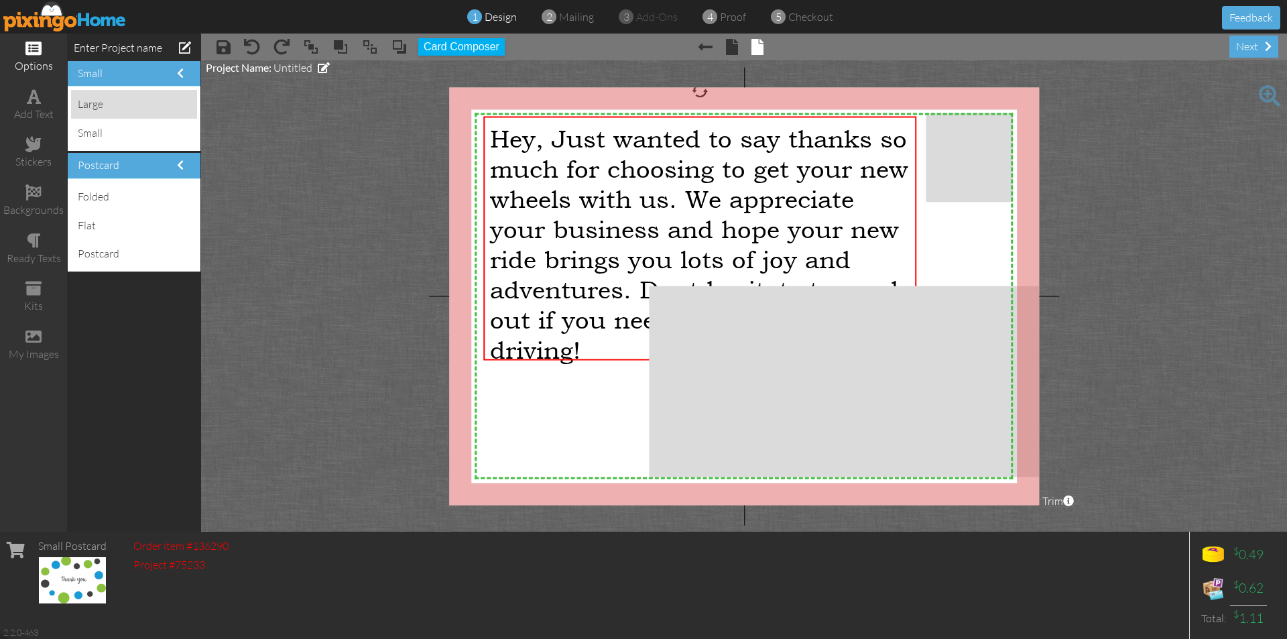
click at [103, 105] on div "large" at bounding box center [134, 104] width 126 height 29
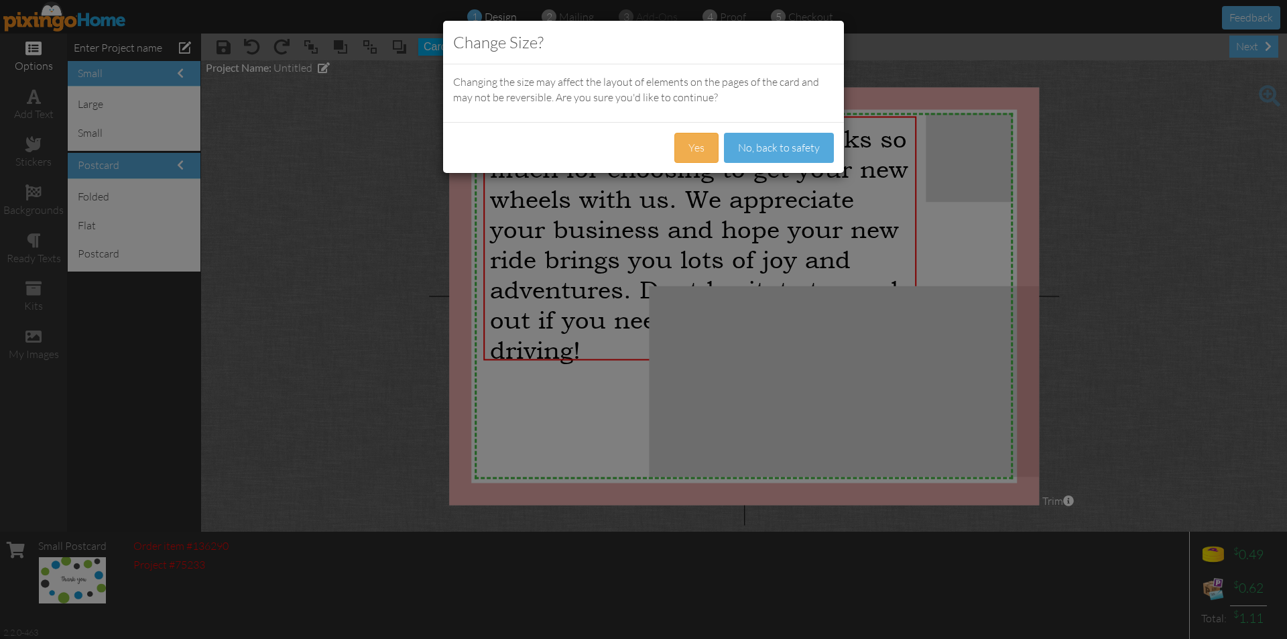
click at [723, 140] on div "Yes No, back to safety" at bounding box center [643, 147] width 401 height 51
click at [702, 143] on button "Yes" at bounding box center [696, 148] width 44 height 30
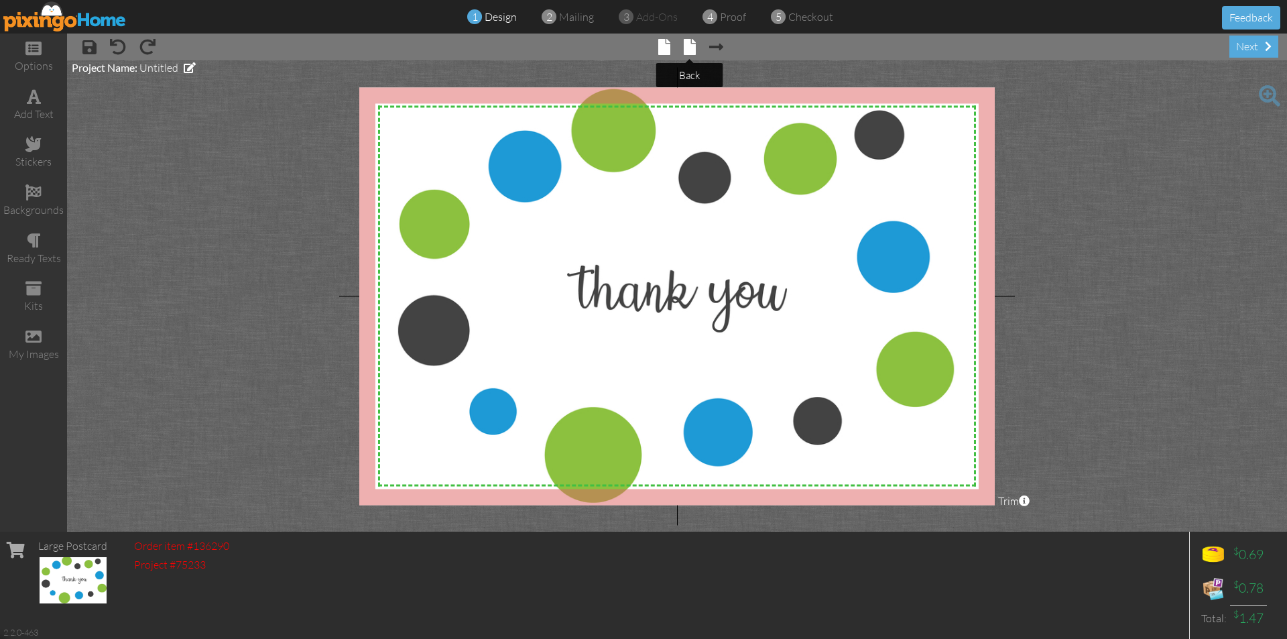
click at [694, 41] on span at bounding box center [690, 47] width 12 height 16
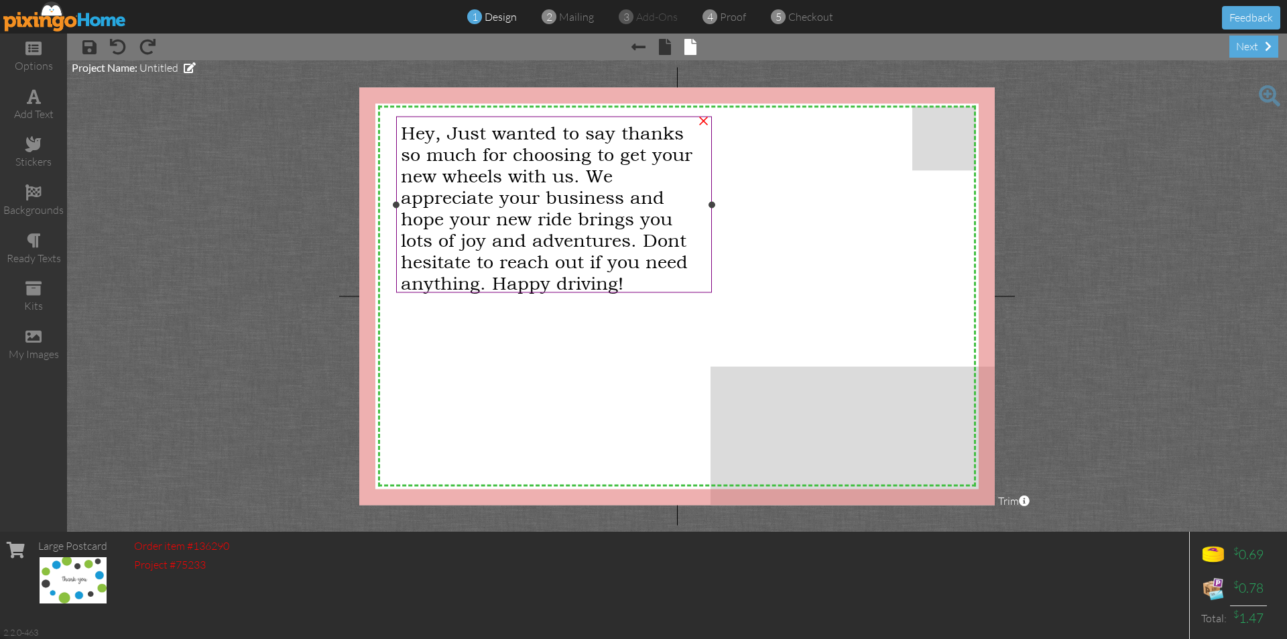
click at [566, 225] on span "Hey, Just wanted to say thanks so much for choosing to get your new wheels with…" at bounding box center [547, 207] width 292 height 172
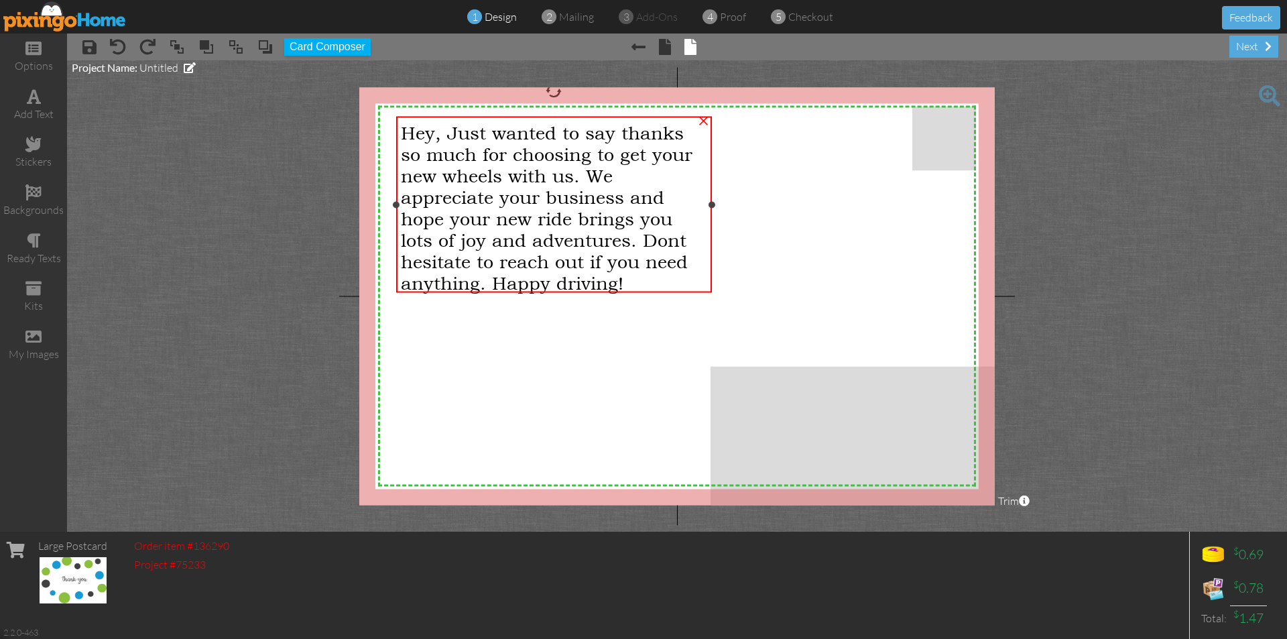
click at [566, 225] on span "Hey, Just wanted to say thanks so much for choosing to get your new wheels with…" at bounding box center [547, 207] width 292 height 172
click at [442, 156] on span "Hey, Just wanted to say thanks so much for choosing to get your new wheels with…" at bounding box center [547, 207] width 292 height 172
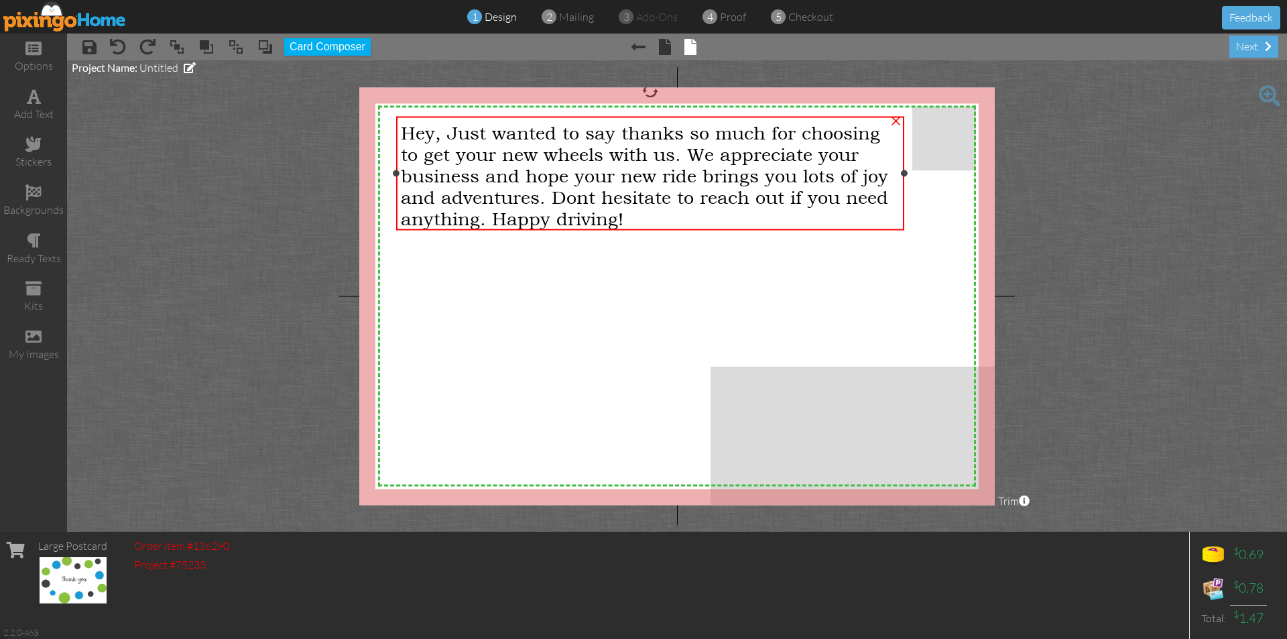
drag, startPoint x: 712, startPoint y: 205, endPoint x: 904, endPoint y: 288, distance: 209.6
click at [904, 288] on div "X X X X X X X X X X X X X X X X X X X X X X X X X X X X X X X X X X X X X X X X…" at bounding box center [676, 296] width 635 height 418
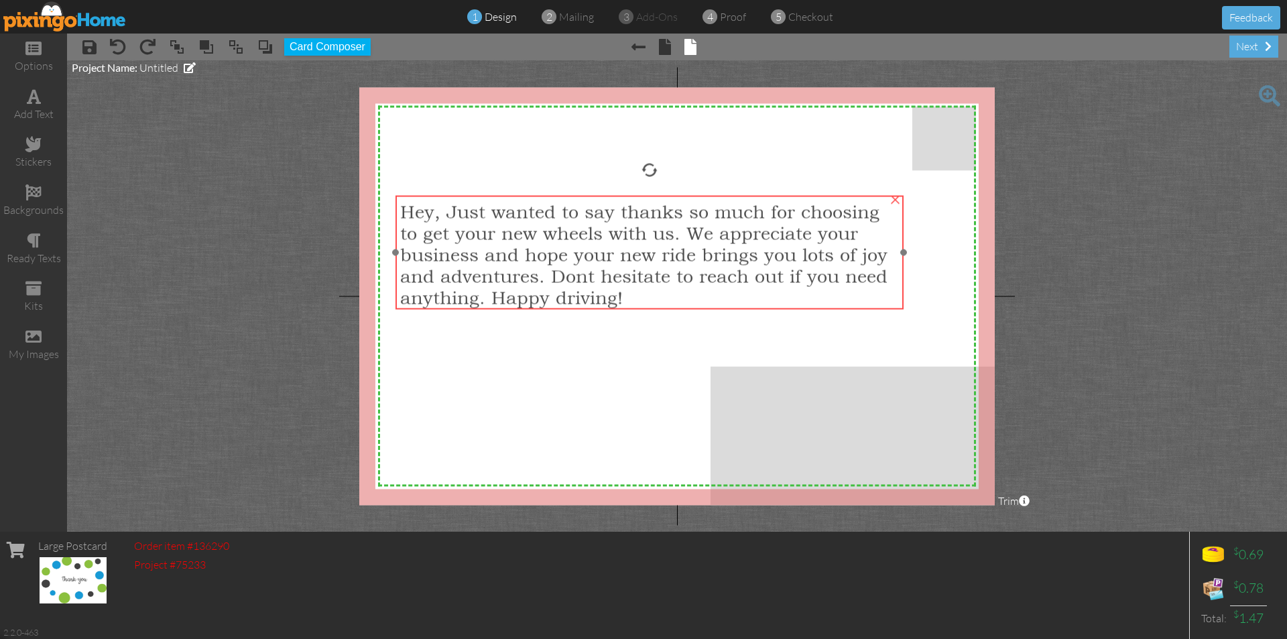
drag, startPoint x: 710, startPoint y: 141, endPoint x: 709, endPoint y: 221, distance: 79.1
click at [709, 221] on span "Hey, Just wanted to say thanks so much for choosing to get your new wheels with…" at bounding box center [643, 253] width 487 height 107
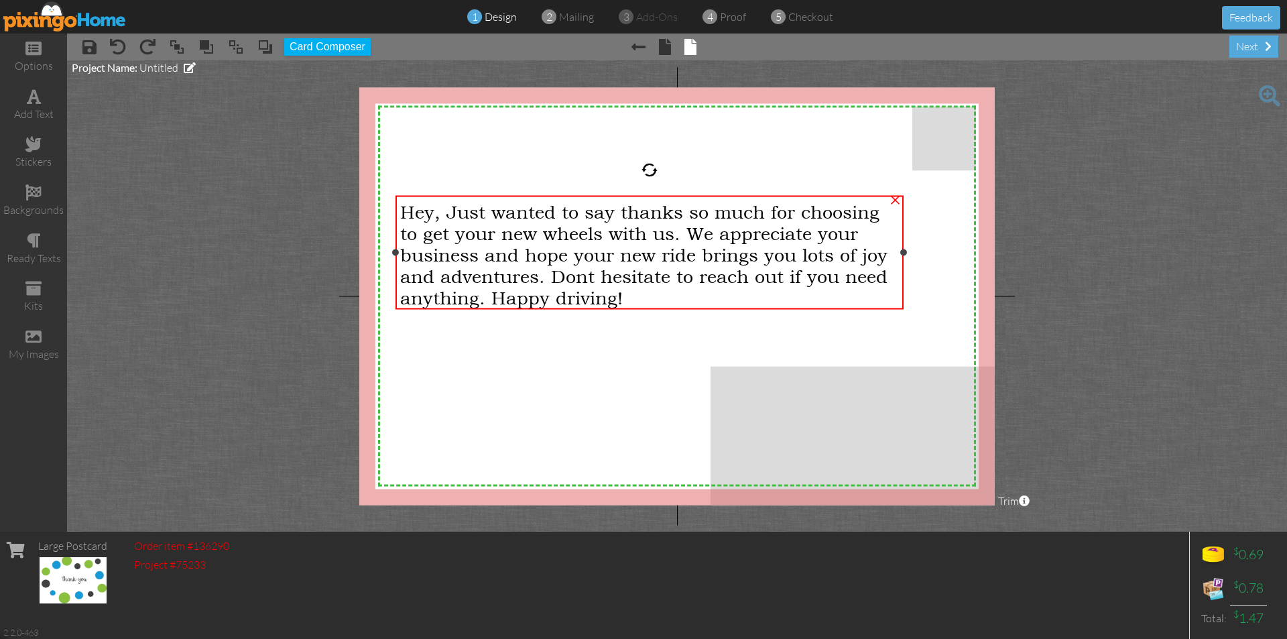
click at [487, 239] on span "Hey, Just wanted to say thanks so much for choosing to get your new wheels with…" at bounding box center [643, 253] width 487 height 107
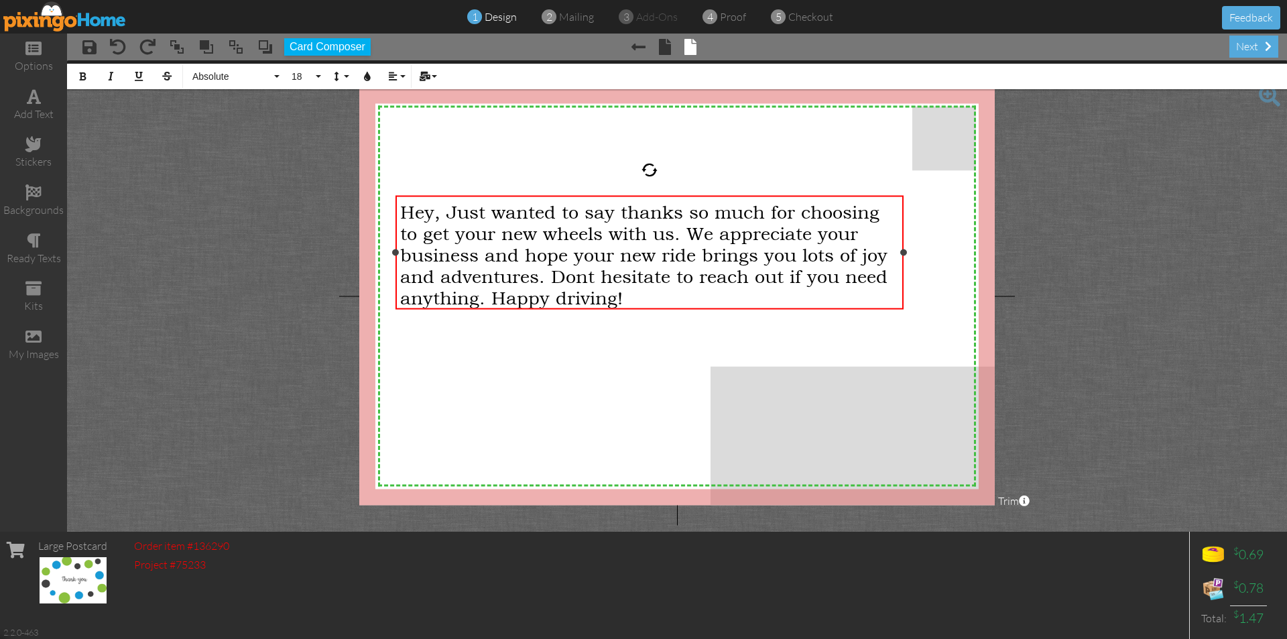
click at [641, 205] on span "Hey, Just wanted to say thanks so much for choosing to get your new wheels with…" at bounding box center [643, 253] width 487 height 107
click at [572, 207] on span "Hey, Just wanted to say thanks so much for choosing to get your new wheels with…" at bounding box center [643, 253] width 487 height 107
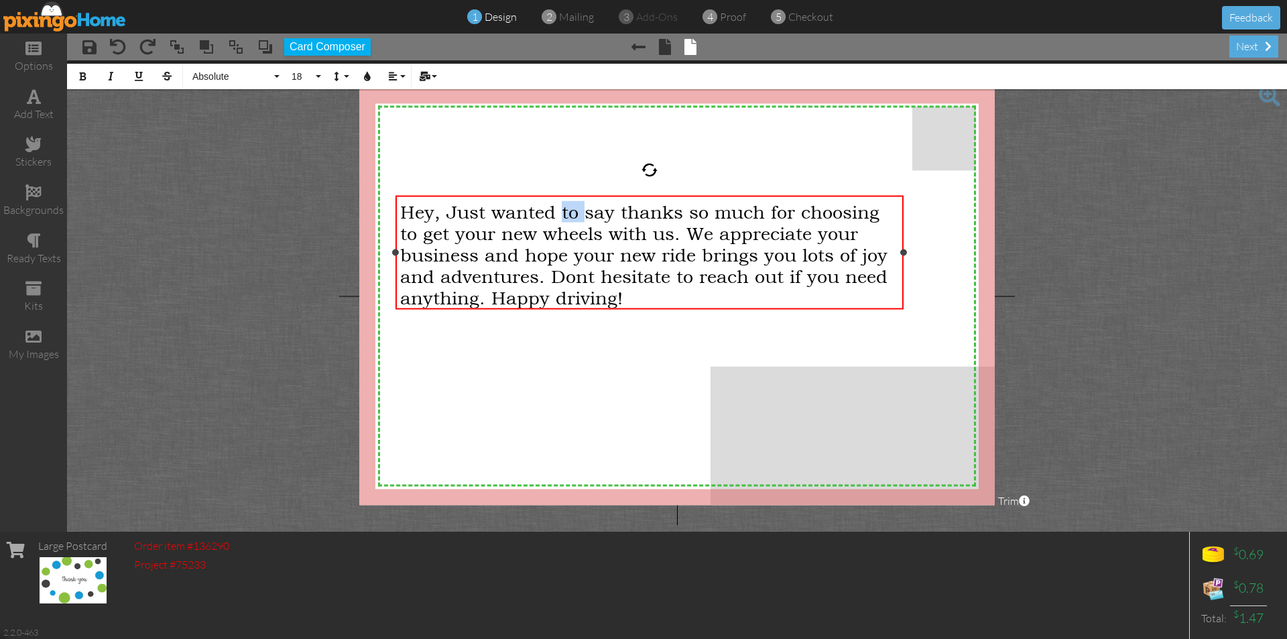
click at [572, 207] on span "Hey, Just wanted to say thanks so much for choosing to get your new wheels with…" at bounding box center [643, 253] width 487 height 107
click at [541, 211] on span "Hey, Just wa to nted ​say thanks so much for choosing to get your new wheels wi…" at bounding box center [648, 253] width 496 height 107
click at [893, 204] on div "Hey, Just wa to nted ​​say thanks so much for choosing to get your new wheels w…" at bounding box center [649, 253] width 498 height 107
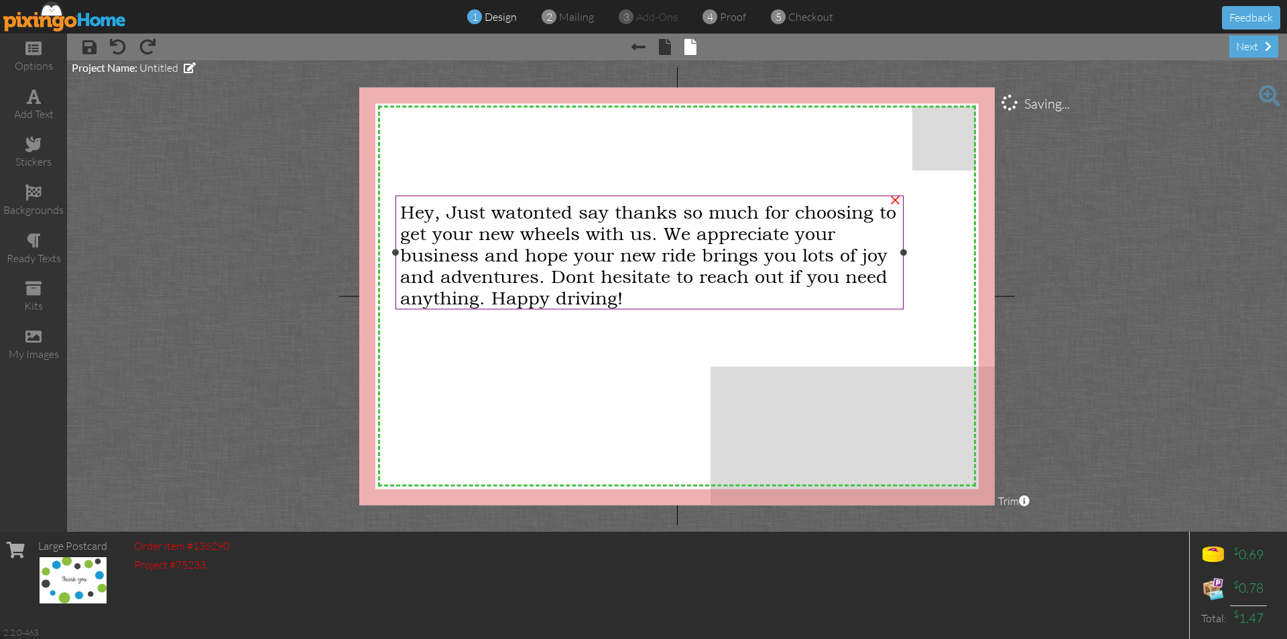
click at [896, 197] on div "×" at bounding box center [895, 198] width 21 height 21
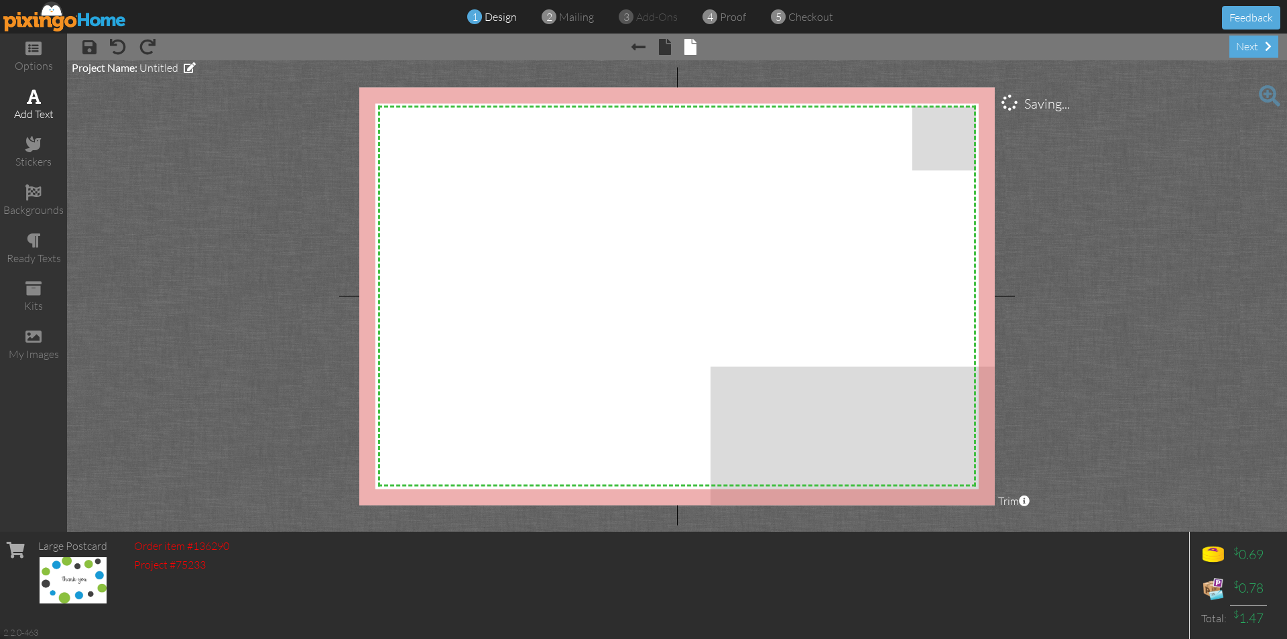
click at [40, 100] on span at bounding box center [34, 96] width 14 height 16
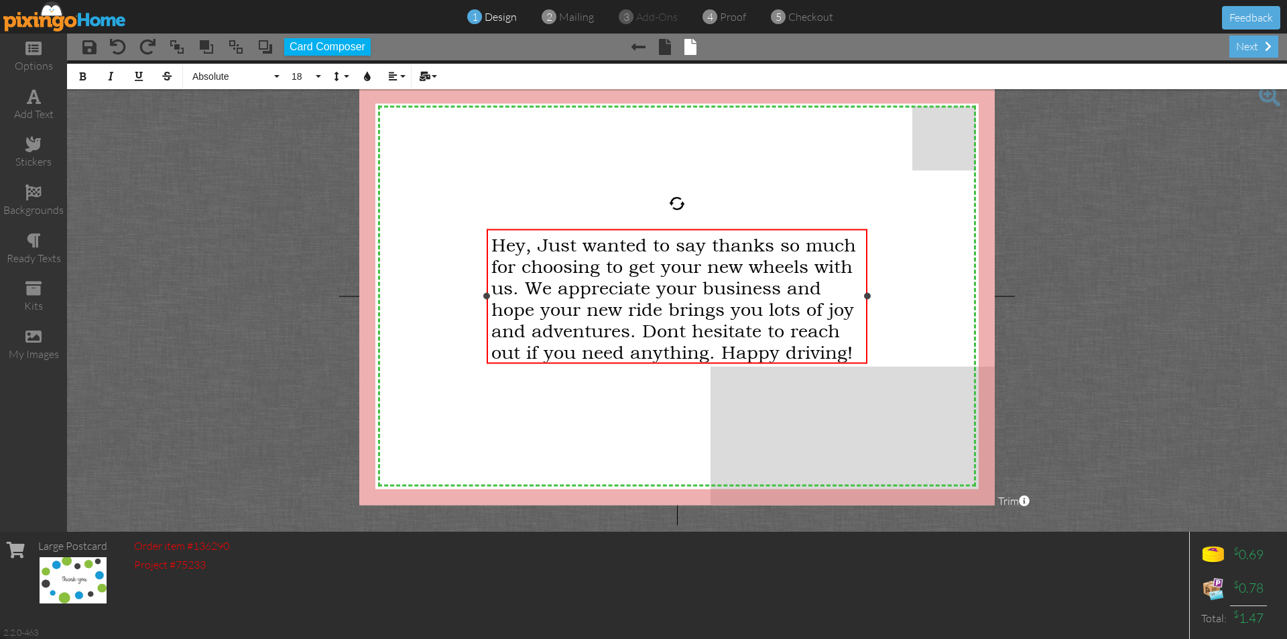
click at [749, 249] on span "Hey, Just wanted to say thanks so much for choosing to get your new wheels with…" at bounding box center [673, 298] width 365 height 129
drag, startPoint x: 493, startPoint y: 239, endPoint x: 853, endPoint y: 349, distance: 376.2
click at [853, 349] on span "Hey, Just wanted to say thanks so much for choosing to get your new wheels with…" at bounding box center [673, 298] width 365 height 129
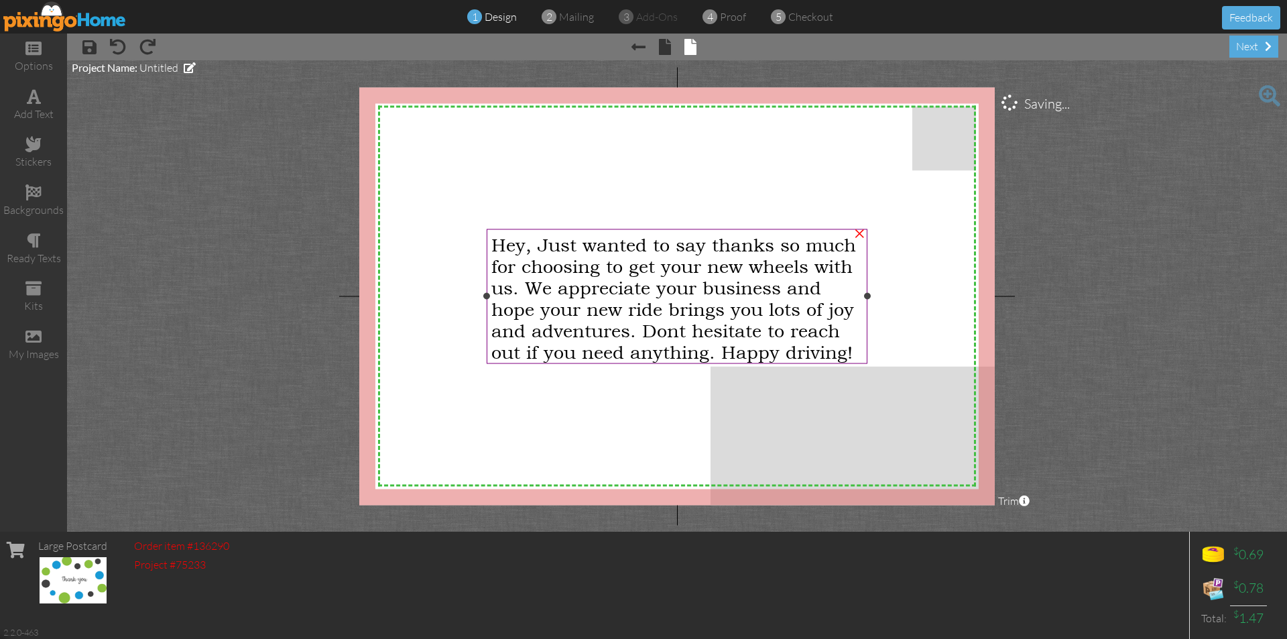
click at [526, 254] on span "Hey, Just wanted to say thanks so much for choosing to get your new wheels with…" at bounding box center [673, 298] width 365 height 129
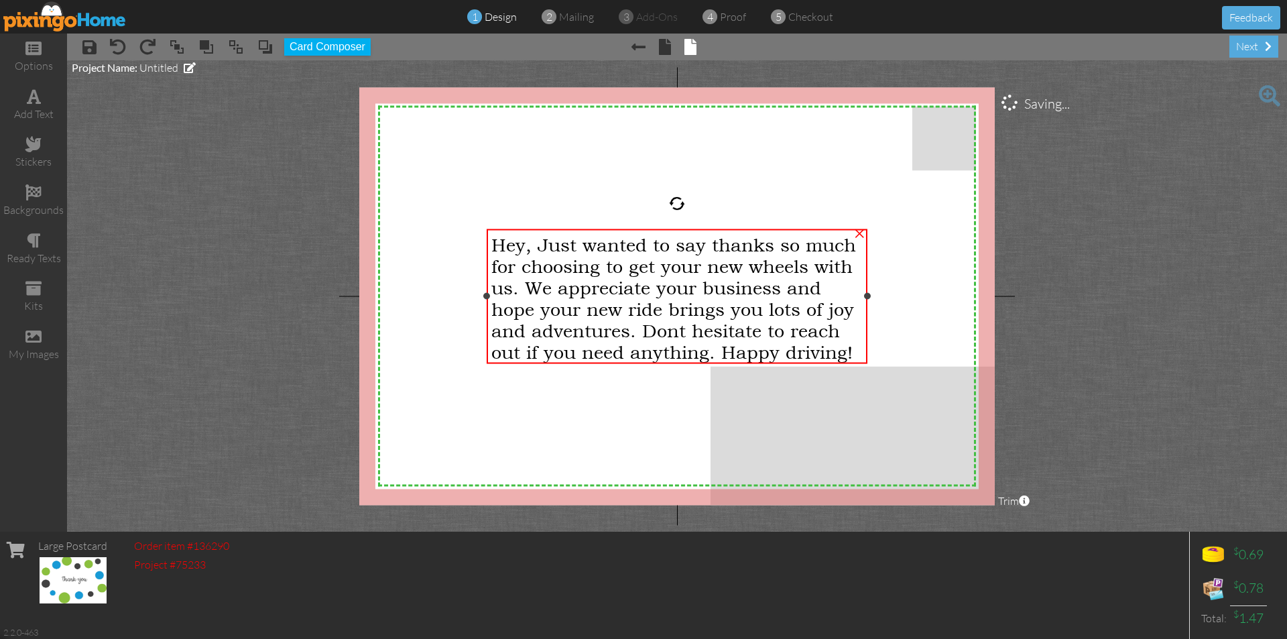
click at [587, 249] on span "Hey, Just wanted to say thanks so much for choosing to get your new wheels with…" at bounding box center [673, 298] width 365 height 129
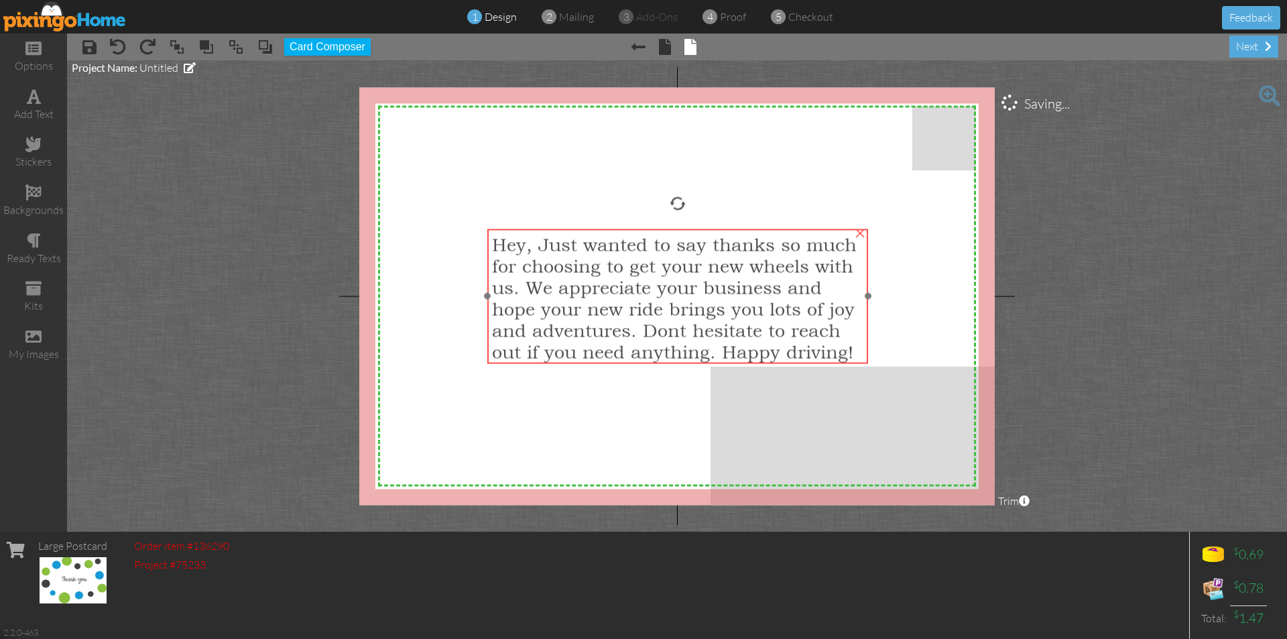
click at [575, 296] on span "Hey, Just wanted to say thanks so much for choosing to get your new wheels with…" at bounding box center [674, 298] width 365 height 129
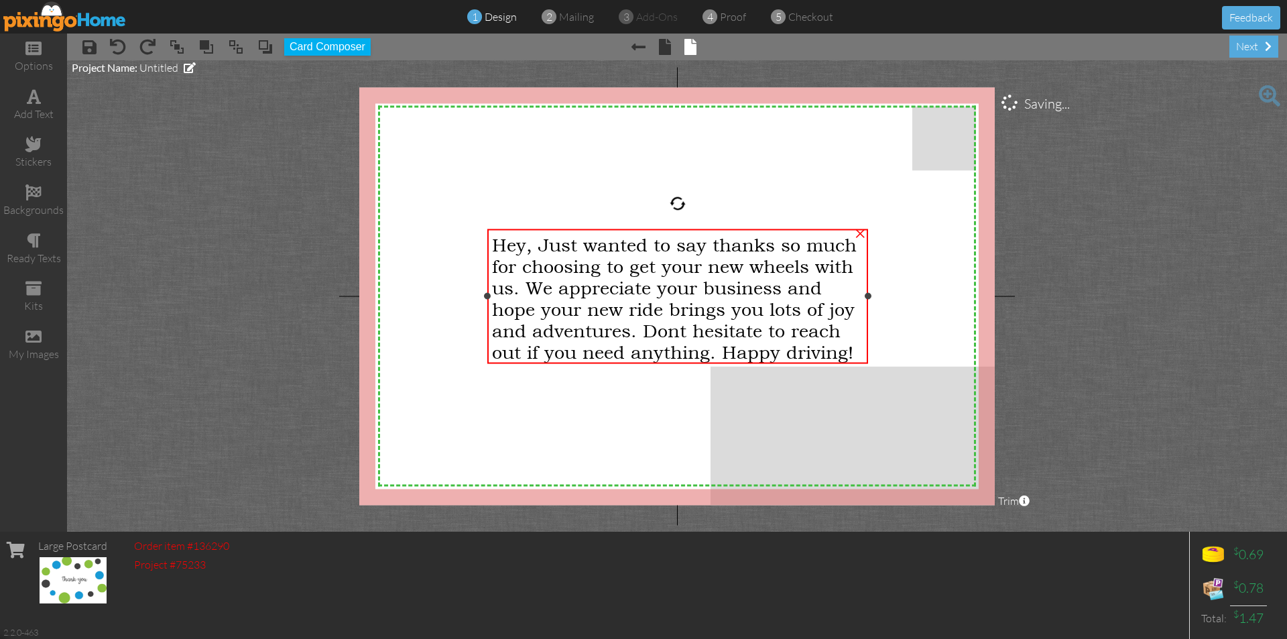
click at [614, 337] on span "Hey, Just wanted to say thanks so much for choosing to get your new wheels with…" at bounding box center [674, 298] width 365 height 129
drag, startPoint x: 729, startPoint y: 328, endPoint x: 720, endPoint y: 291, distance: 38.7
click at [720, 291] on span "Hey, Just wanted to say thanks so much for choosing to get your new wheels with…" at bounding box center [674, 298] width 365 height 129
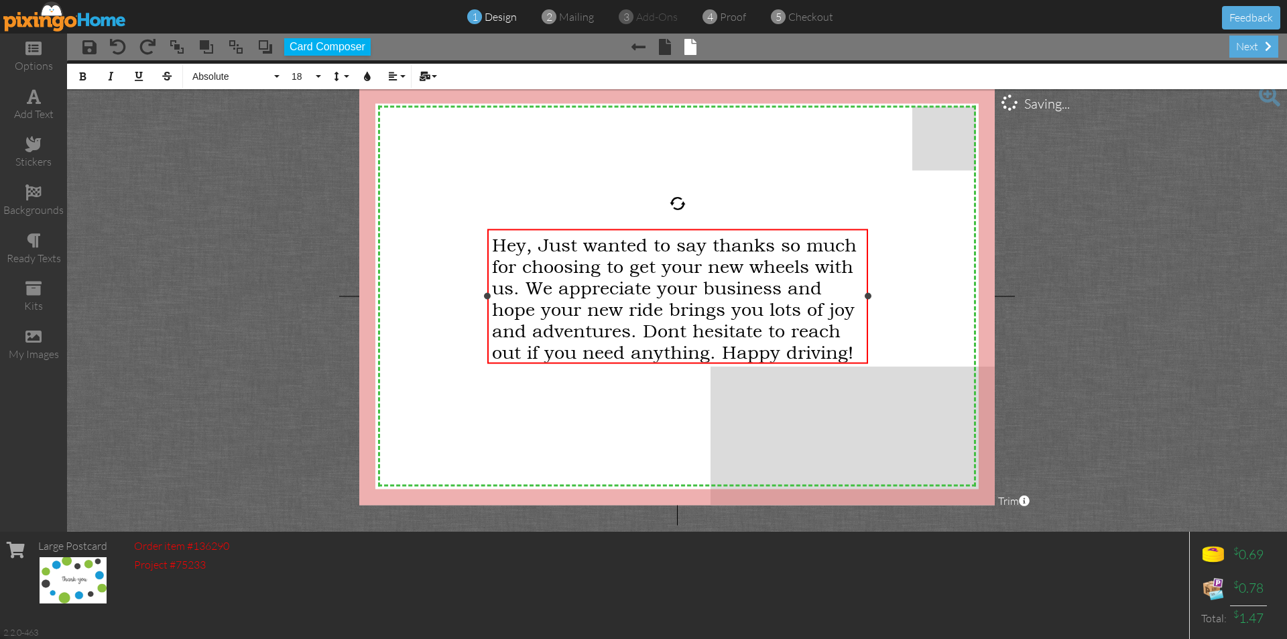
click at [720, 291] on span "Hey, Just wanted to say thanks so much for choosing to get your new wheels with…" at bounding box center [674, 298] width 365 height 129
click at [771, 315] on span "Hey, Just wanted to say thanks so much for choosing to get your new wheels with…" at bounding box center [674, 298] width 365 height 129
click at [806, 259] on span "Hey, Just wanted to say thanks so much for choosing to get your new wheels with…" at bounding box center [674, 298] width 365 height 129
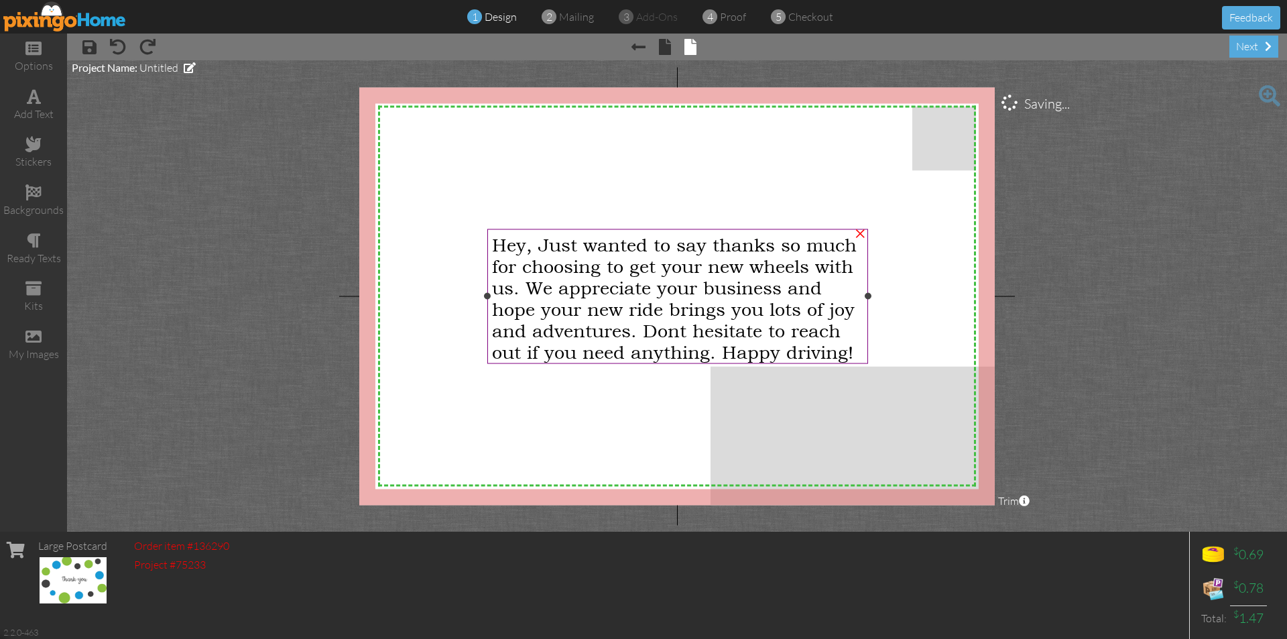
click at [679, 250] on span "Hey, Just wanted to say thanks so much for choosing to get your new wheels with…" at bounding box center [674, 298] width 365 height 129
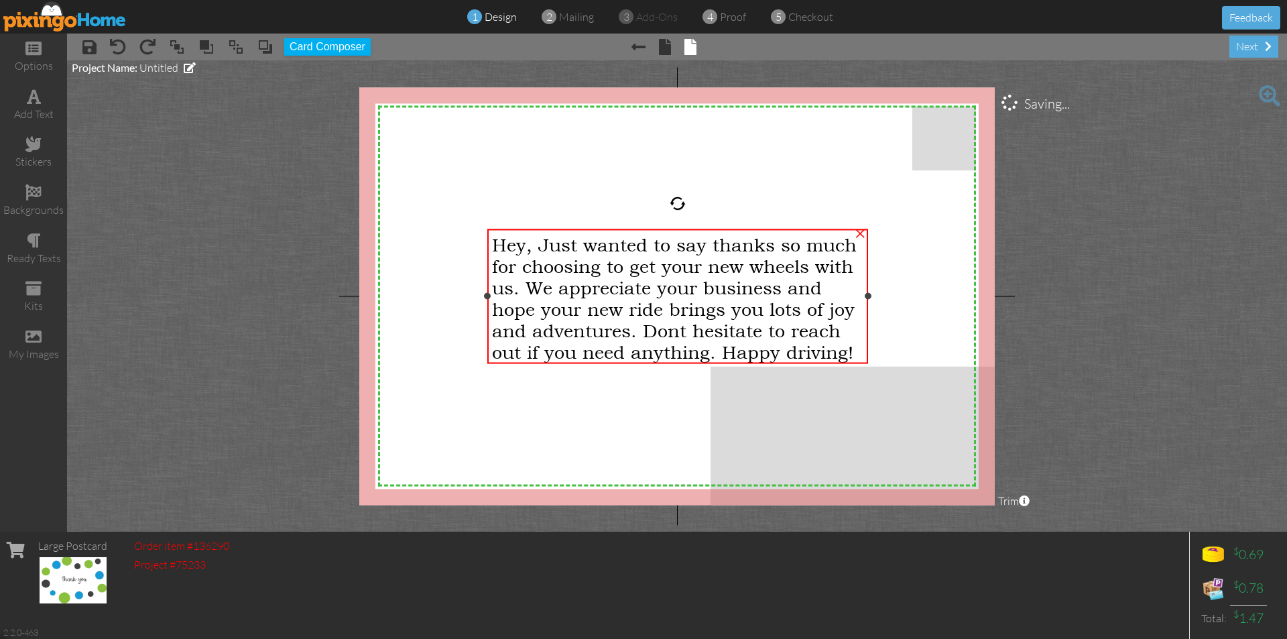
click at [679, 250] on span "Hey, Just wanted to say thanks so much for choosing to get your new wheels with…" at bounding box center [674, 298] width 365 height 129
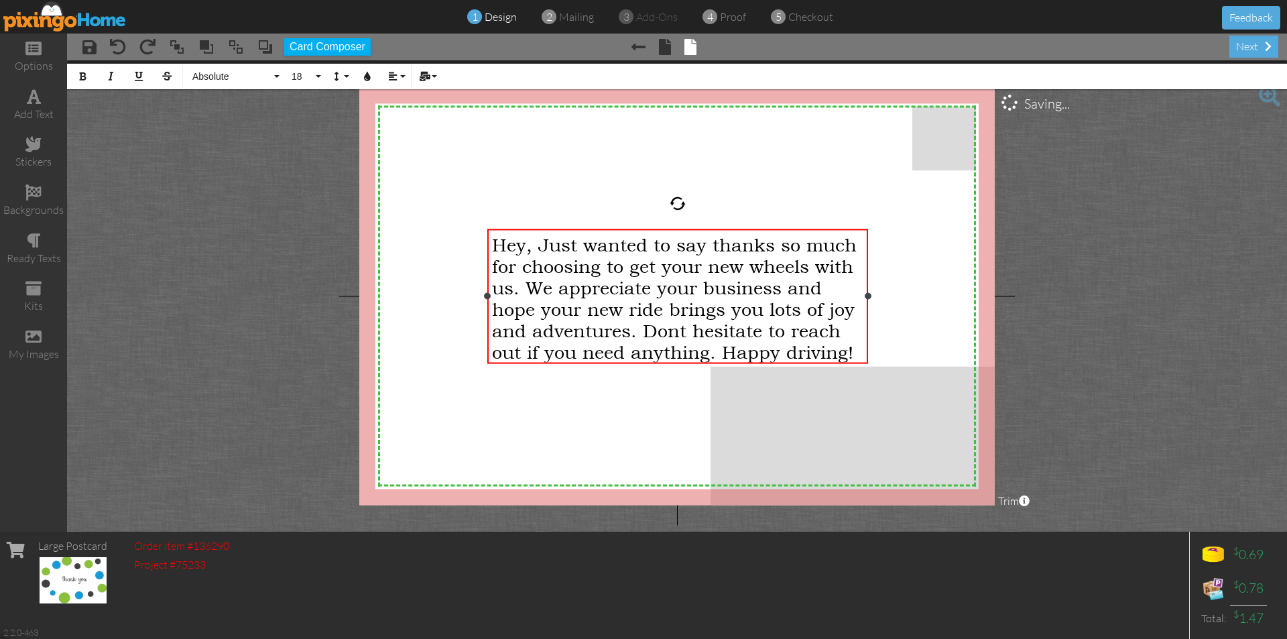
click at [713, 274] on span "Hey, Just wanted to say thanks so much for choosing to get your new wheels with…" at bounding box center [674, 298] width 365 height 129
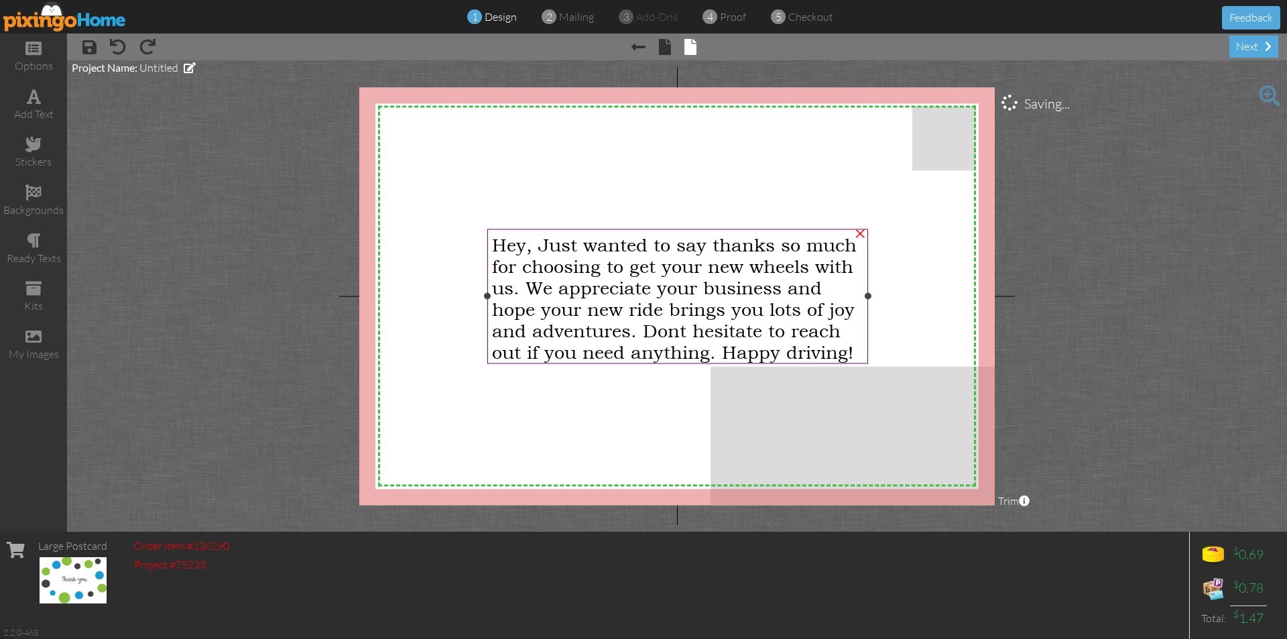
click at [615, 303] on span "Hey, Just wanted to say thanks so much for choosing to get your new wheels with…" at bounding box center [674, 298] width 365 height 129
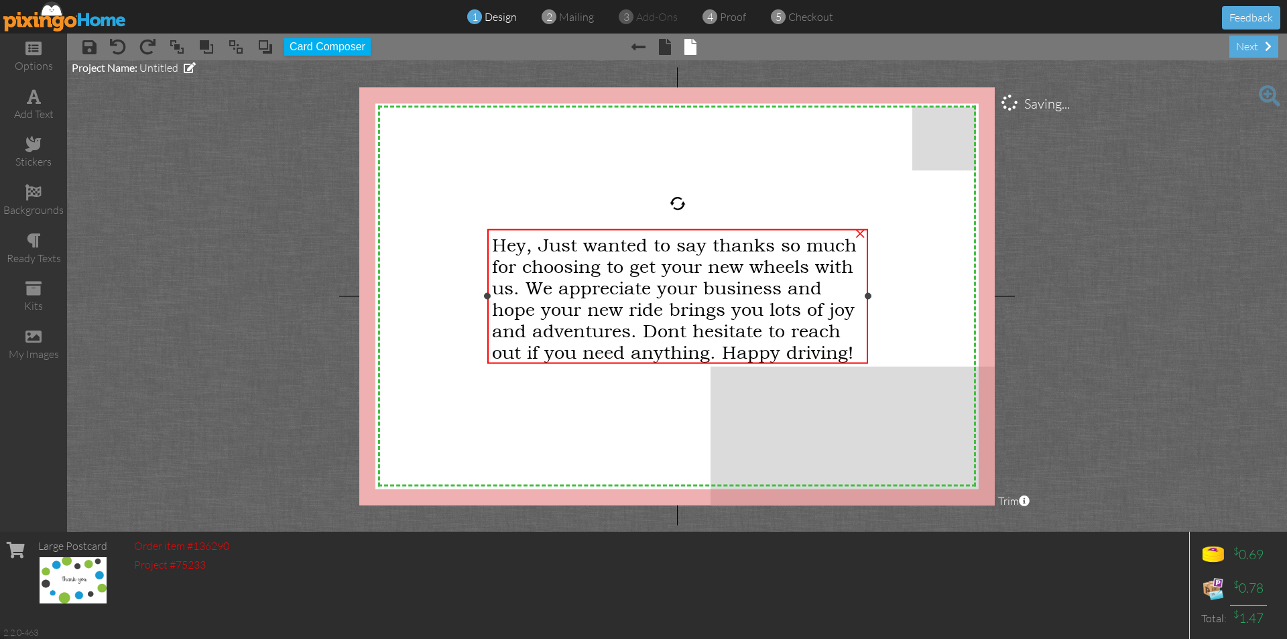
click at [615, 303] on span "Hey, Just wanted to say thanks so much for choosing to get your new wheels with…" at bounding box center [674, 298] width 365 height 129
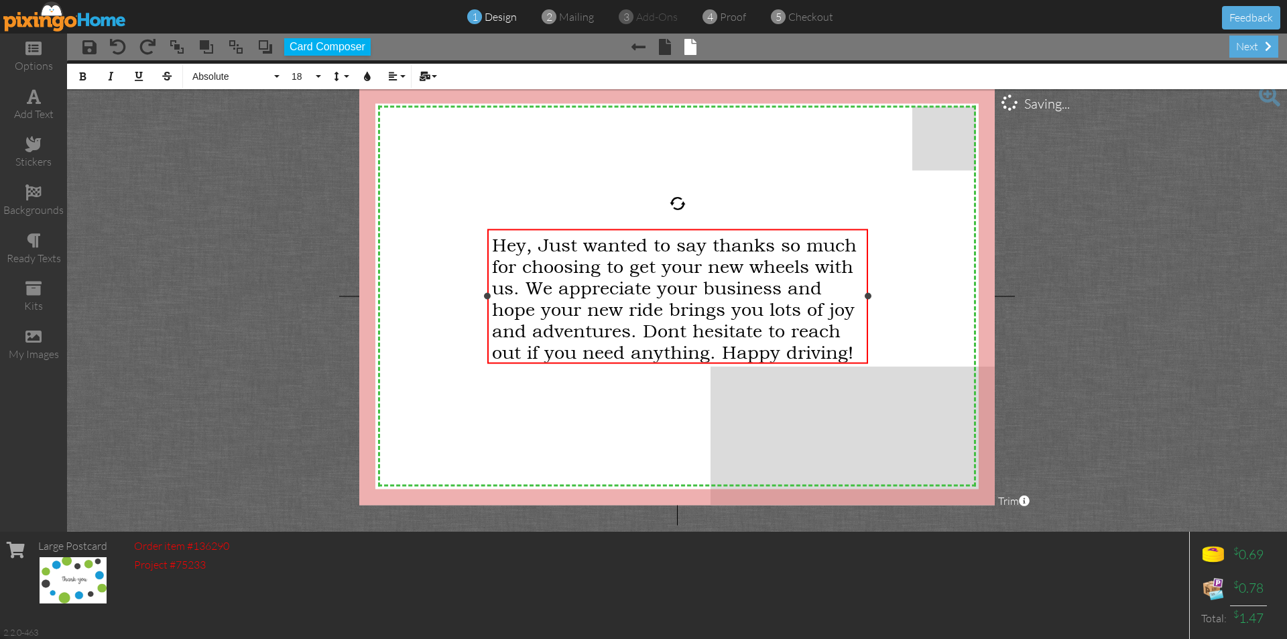
click at [638, 264] on span "Hey, Just wanted to say thanks so much for choosing to get your new wheels with…" at bounding box center [674, 298] width 365 height 129
click at [694, 293] on span "Hey, Just wanted to say thanks so much for choosing to get your new wheels with…" at bounding box center [674, 298] width 365 height 129
click at [693, 322] on span "Hey, Just wanted to say thanks so much for choosing to get your new wheels with…" at bounding box center [674, 298] width 365 height 129
click at [674, 330] on span "Hey, Just wanted to say thanks so much for choosing to get your new wheels with…" at bounding box center [674, 298] width 365 height 129
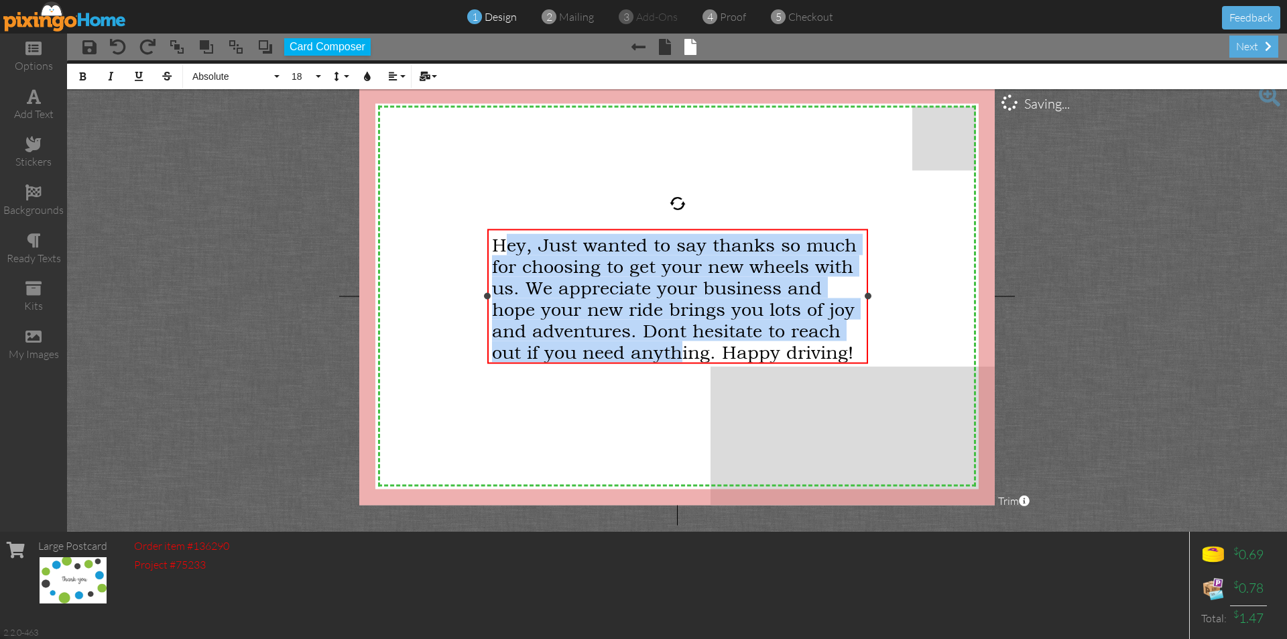
drag, startPoint x: 508, startPoint y: 240, endPoint x: 681, endPoint y: 365, distance: 213.2
click at [681, 363] on div "Hey, Just wanted to say thanks so much for choosing to get your new wheels with…" at bounding box center [677, 296] width 381 height 135
click at [705, 321] on span "Hey, Just wanted to say thanks so much for choosing to get your new wheels with…" at bounding box center [674, 298] width 365 height 129
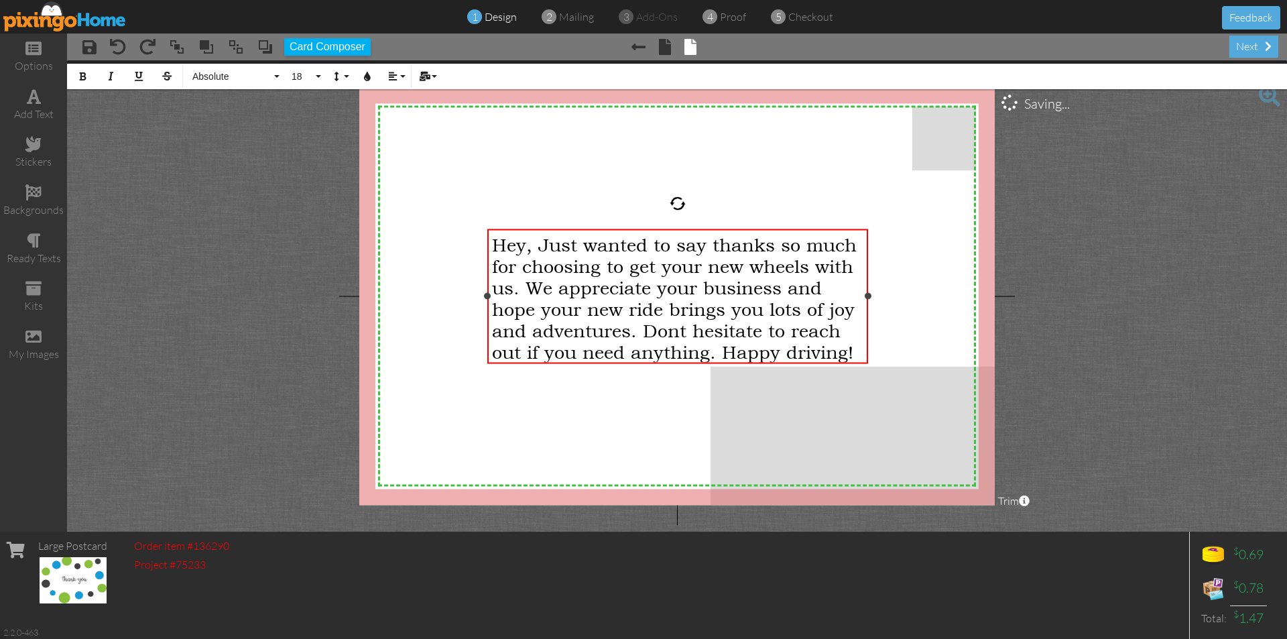
click at [794, 338] on span "Hey, Just wanted to say thanks so much for choosing to get your new wheels with…" at bounding box center [674, 298] width 365 height 129
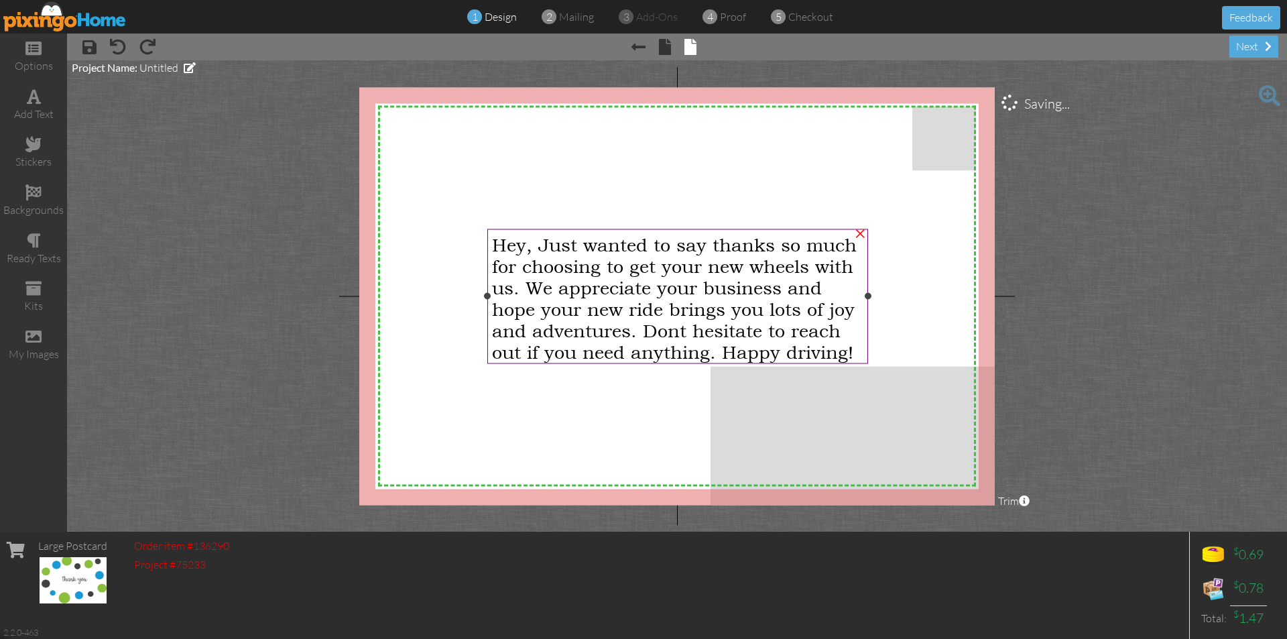
click at [662, 284] on span "Hey, Just wanted to say thanks so much for choosing to get your new wheels with…" at bounding box center [674, 298] width 365 height 129
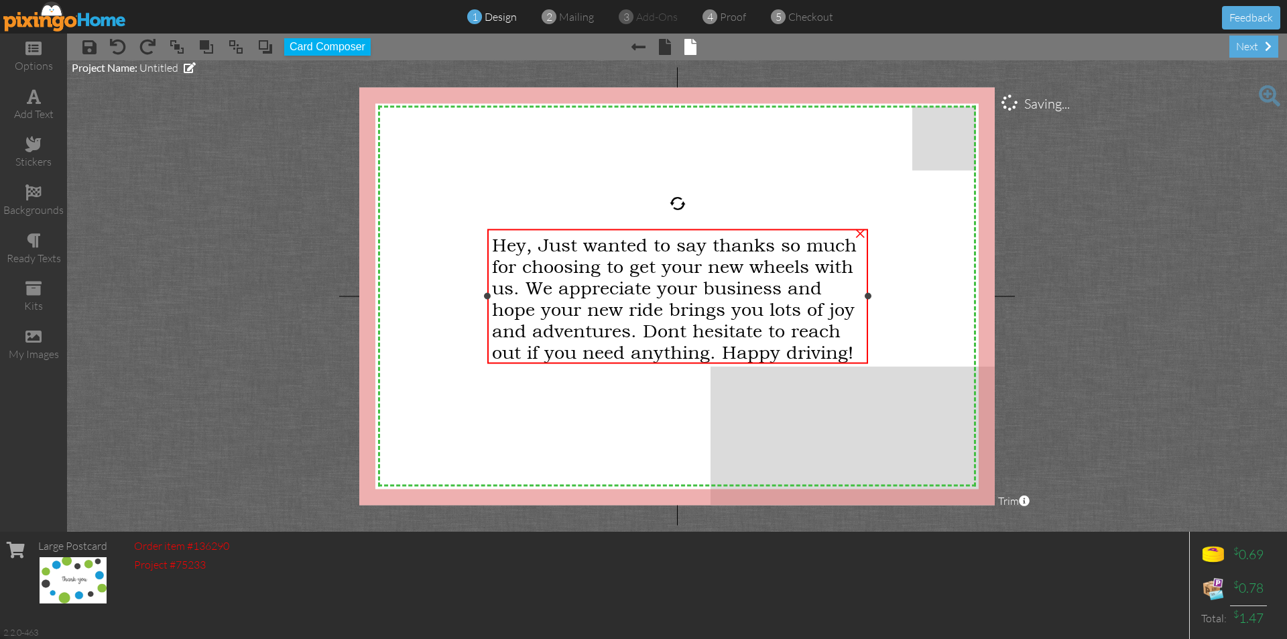
click at [662, 284] on span "Hey, Just wanted to say thanks so much for choosing to get your new wheels with…" at bounding box center [674, 298] width 365 height 129
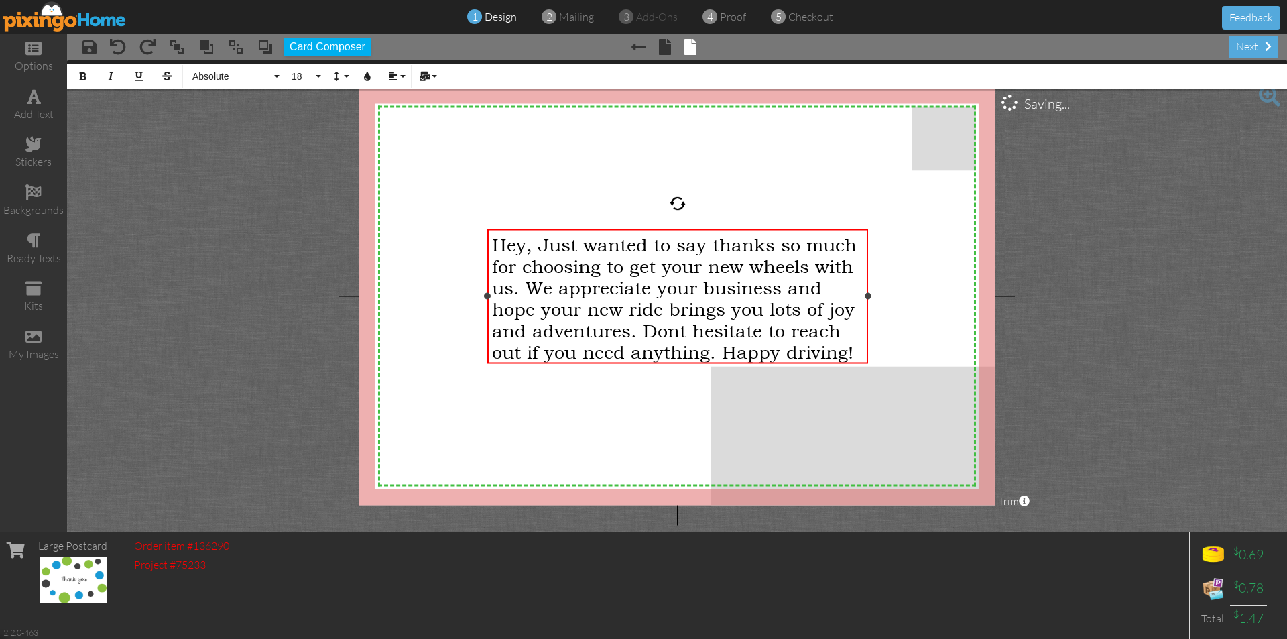
click at [723, 265] on span "Hey, Just wanted to say thanks so much for choosing to get your new wheels with…" at bounding box center [674, 298] width 365 height 129
click at [723, 279] on span "Hey, Just wanted to say thanks so much for choosing to get your new wheels with…" at bounding box center [674, 298] width 365 height 129
click at [833, 284] on div "Hey, Just wanted to say thanks so much for choosing to get your new wheels with…" at bounding box center [677, 298] width 371 height 129
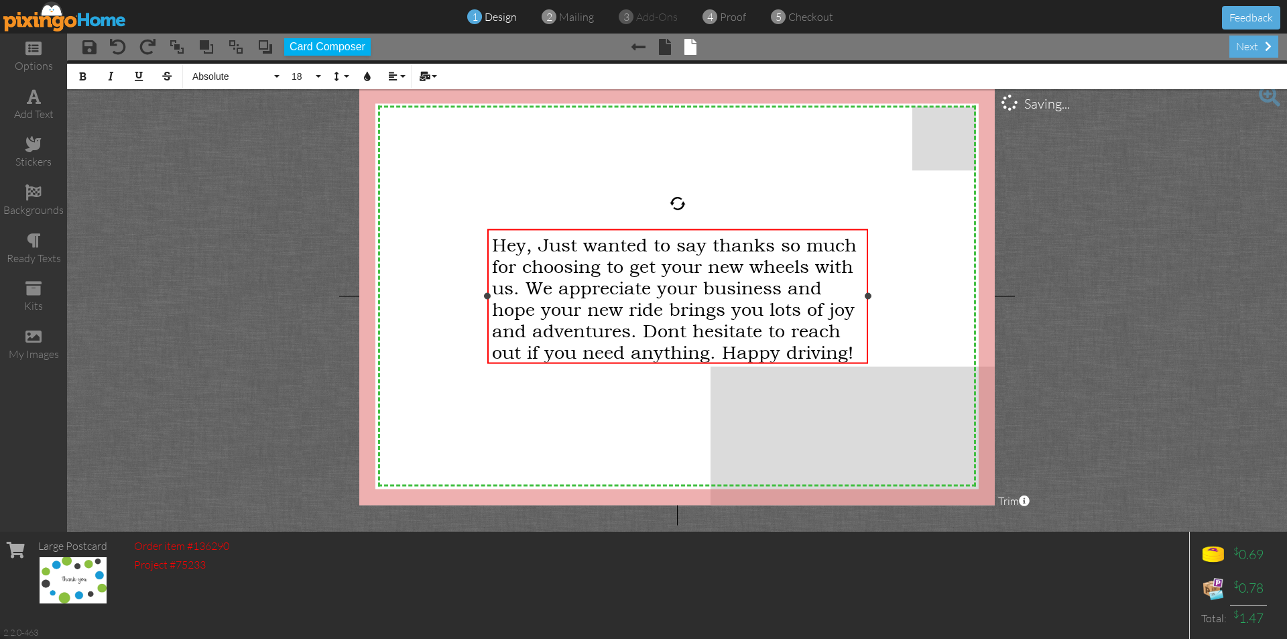
click at [833, 284] on div "Hey, Just wanted to say thanks so much for choosing to get your new wheels with…" at bounding box center [677, 298] width 371 height 129
click at [499, 242] on span "Hey, Just wanted to say thanks so much for choosing to get your new wheels with…" at bounding box center [674, 298] width 365 height 129
click at [501, 242] on span "Hey, Just wanted to say thanks so much for choosing to get your new wheels with…" at bounding box center [674, 298] width 365 height 129
click at [512, 242] on span "Hey, Just wanted to say thanks so much for choosing to get your new wheels with…" at bounding box center [674, 298] width 365 height 129
click at [500, 239] on span "Hey, Just wanted to say thanks so much for choosing to get your new wheels with…" at bounding box center [674, 298] width 365 height 129
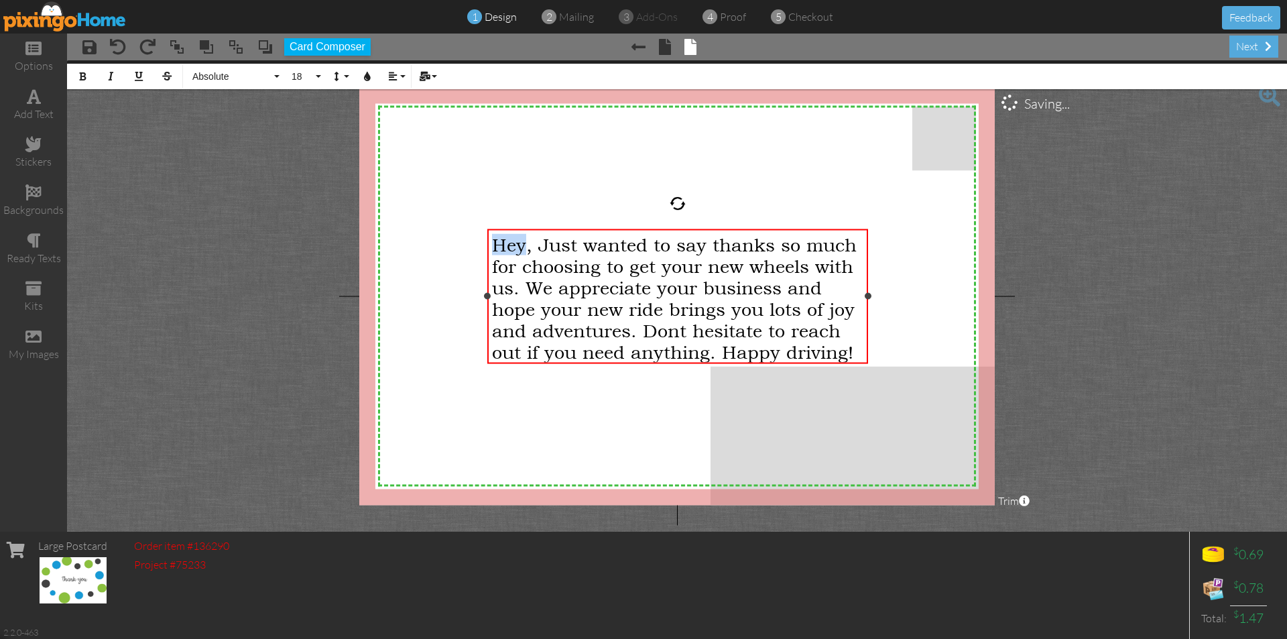
click at [500, 239] on span "Hey, Just wanted to say thanks so much for choosing to get your new wheels with…" at bounding box center [674, 298] width 365 height 129
click at [532, 247] on span "Hey, Just wanted to say thanks so much for choosing to get your new wheels with…" at bounding box center [674, 298] width 365 height 129
click at [497, 242] on span "Hey, Just wanted to say thanks so much for choosing to get your new wheels with…" at bounding box center [674, 298] width 365 height 129
click at [501, 244] on span "Hey, Just wanted to say thanks so much for choosing to get your new wheels with…" at bounding box center [674, 298] width 365 height 129
click at [544, 261] on span "Hey, Just wanted to say thanks so much for choosing to get your new wheels with…" at bounding box center [674, 298] width 365 height 129
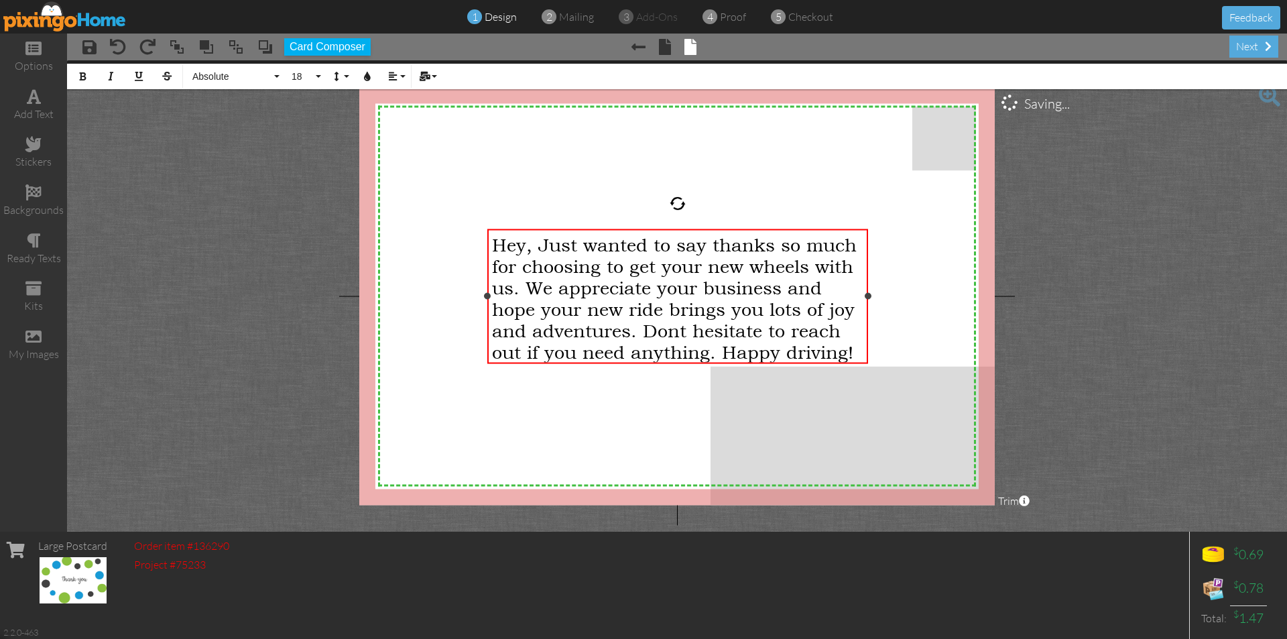
click at [495, 244] on span "Hey, Just wanted to say thanks so much for choosing to get your new wheels with…" at bounding box center [674, 298] width 365 height 129
click at [499, 263] on span "Hey, Just wanted to say thanks so much for choosing to get your new wheels with…" at bounding box center [674, 298] width 365 height 129
click at [492, 241] on span "Hey, Just wanted to say thanks so much for choosing to get your new wheels with…" at bounding box center [674, 298] width 365 height 129
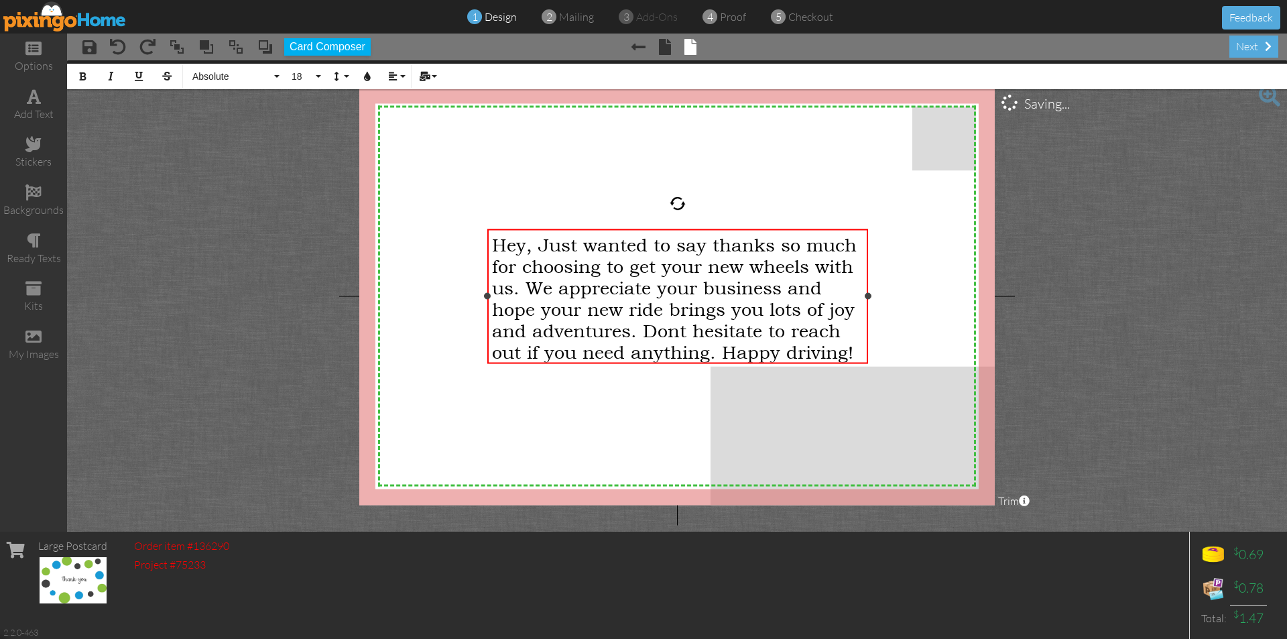
click at [847, 328] on div "Hey, Just wanted to say thanks so much for choosing to get your new wheels with…" at bounding box center [677, 298] width 371 height 129
drag, startPoint x: 854, startPoint y: 350, endPoint x: 465, endPoint y: 232, distance: 406.9
click at [465, 232] on div "X X X X X X X X X X X X X X X X X X X X X X X X X X X X X X X X X X X X X X X X…" at bounding box center [676, 296] width 635 height 418
click at [319, 76] on button "18" at bounding box center [304, 76] width 39 height 25
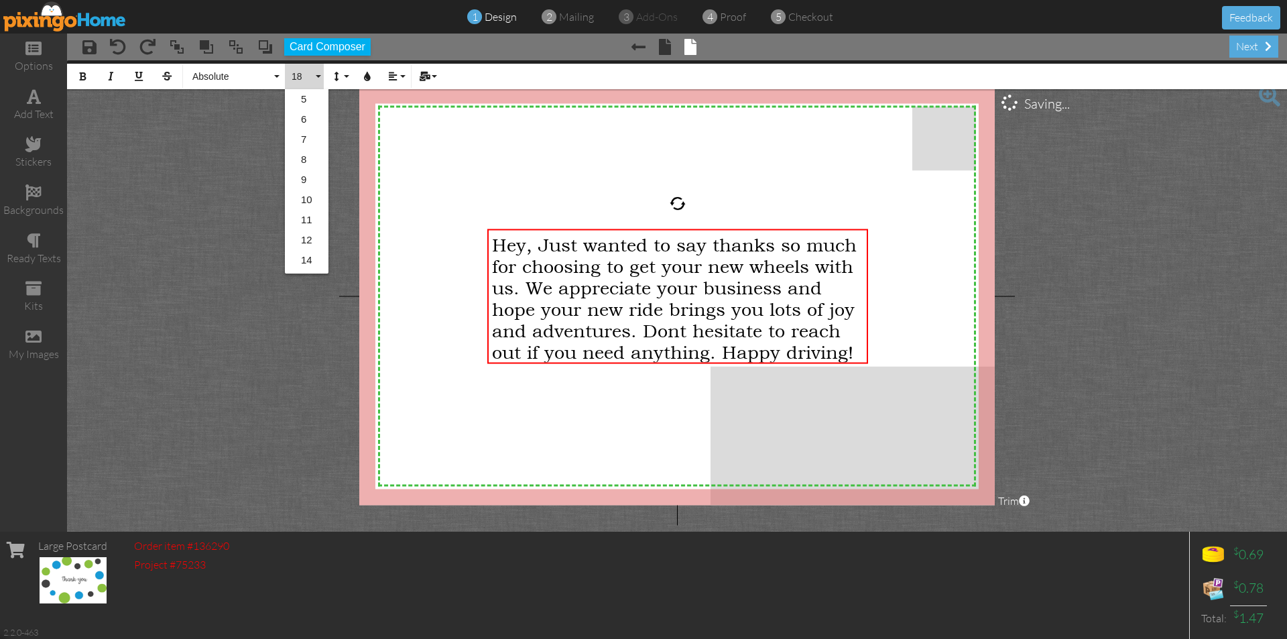
scroll to position [119, 0]
click at [308, 239] on link "24" at bounding box center [307, 241] width 44 height 20
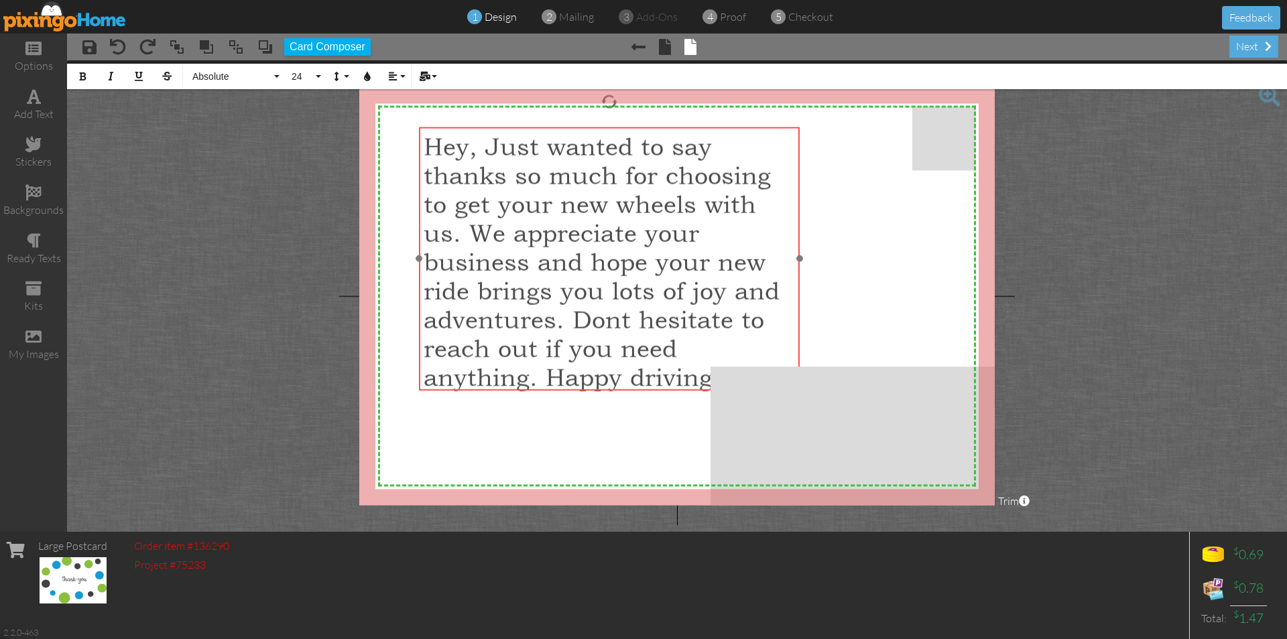
drag, startPoint x: 489, startPoint y: 228, endPoint x: 420, endPoint y: 126, distance: 122.7
click at [420, 126] on div at bounding box center [610, 258] width 388 height 270
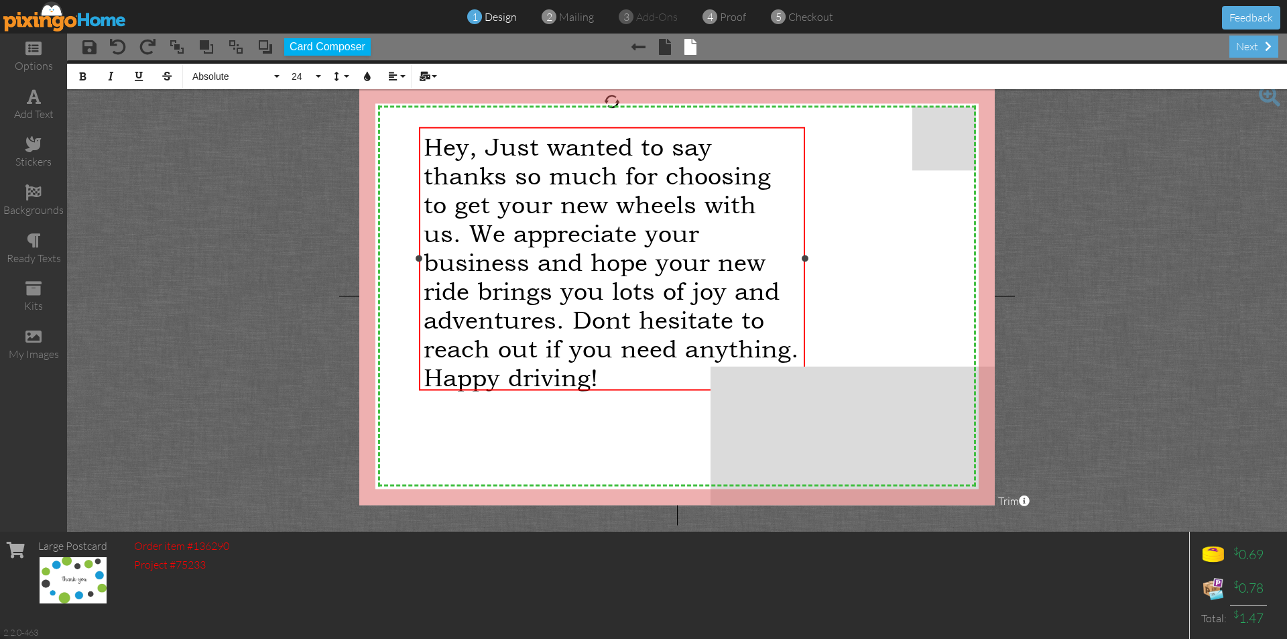
drag, startPoint x: 800, startPoint y: 261, endPoint x: 806, endPoint y: 305, distance: 44.6
click at [806, 305] on div "Hey, Just wanted to say thanks so much for choosing to get your new wheels with…" at bounding box center [612, 258] width 387 height 263
click at [320, 78] on button "24" at bounding box center [304, 76] width 39 height 25
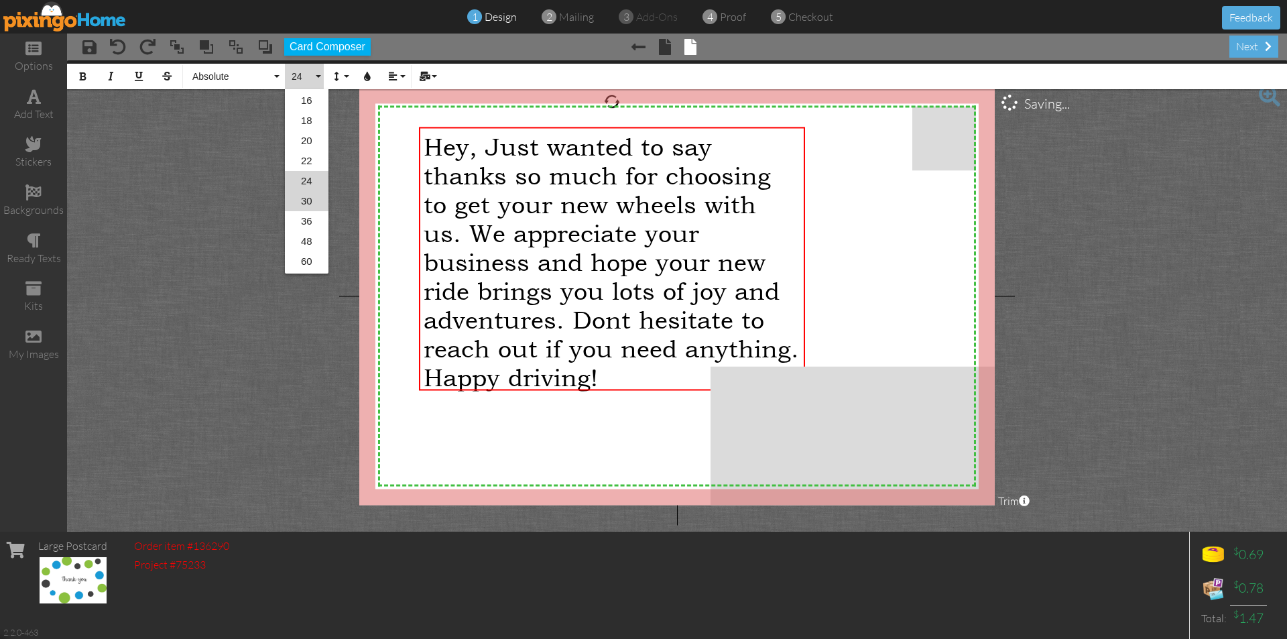
click at [306, 200] on link "30" at bounding box center [307, 201] width 44 height 20
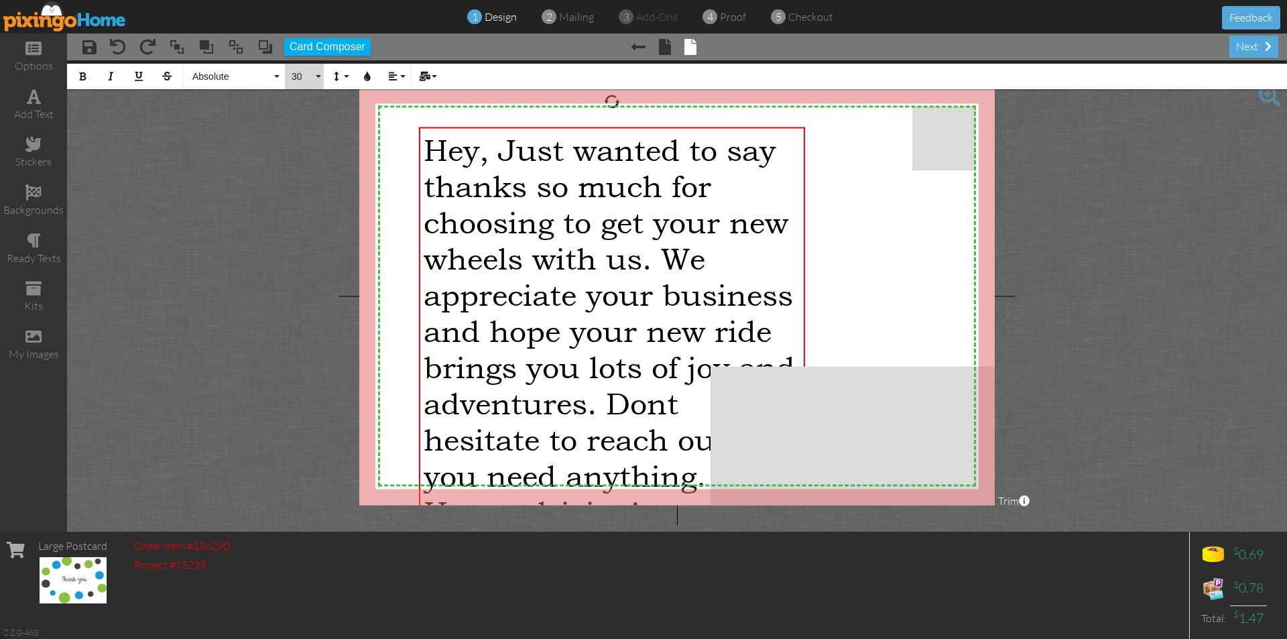
click at [319, 78] on button "30" at bounding box center [304, 76] width 39 height 25
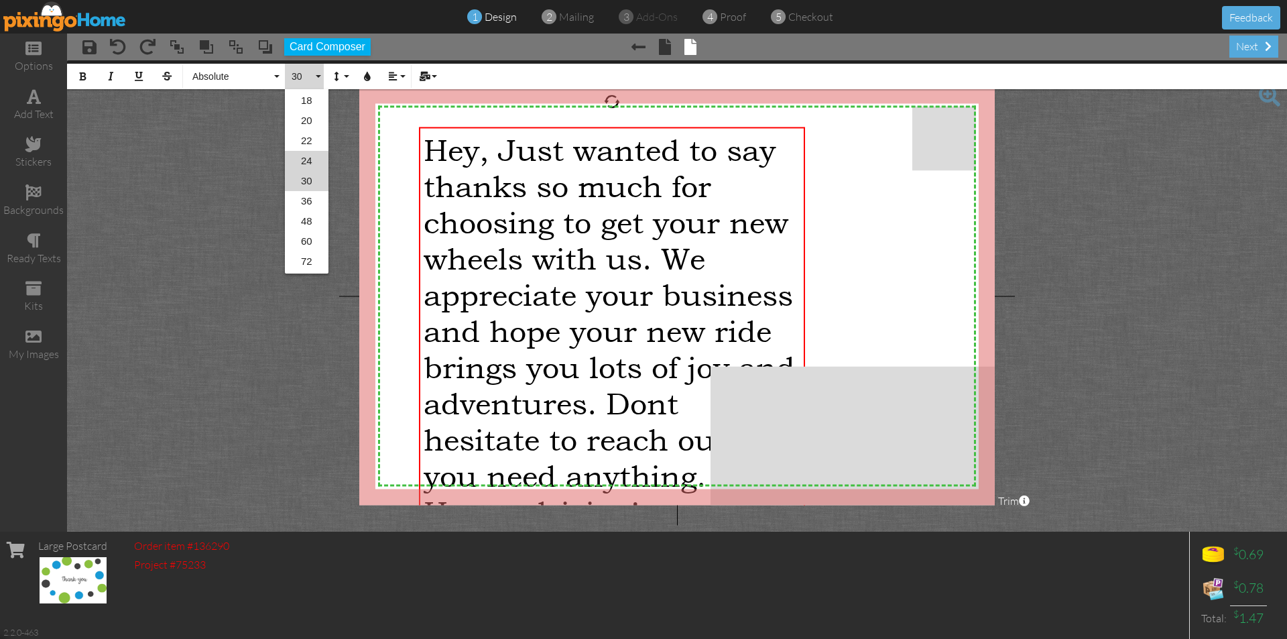
click at [310, 164] on link "24" at bounding box center [307, 161] width 44 height 20
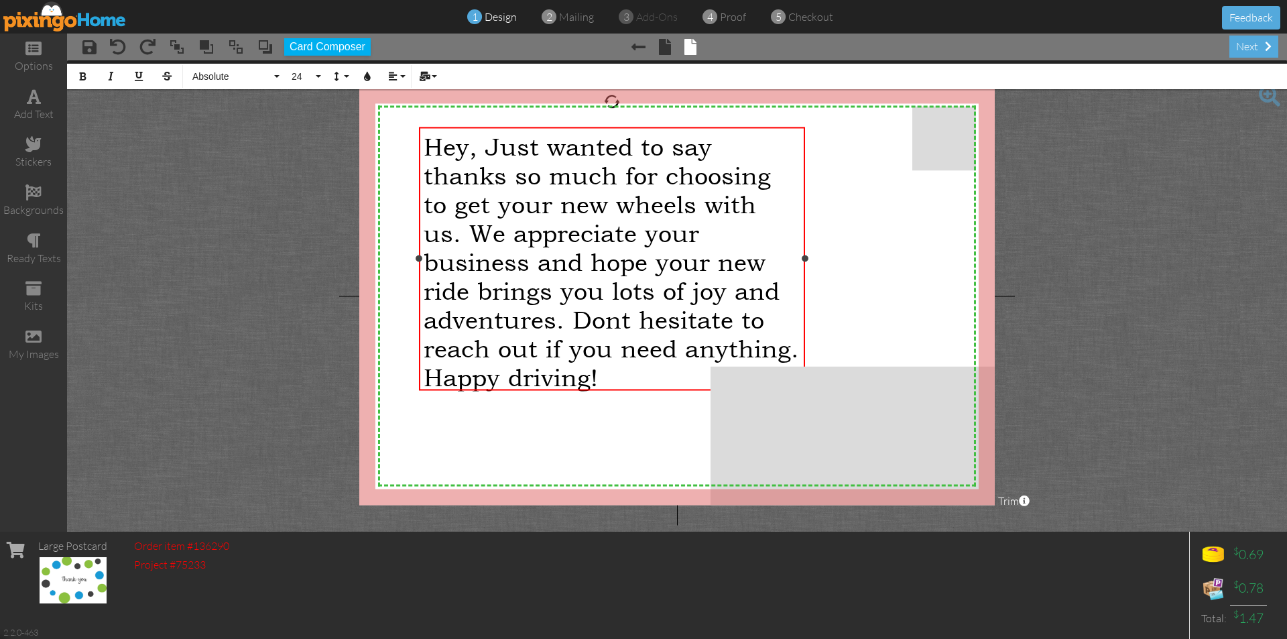
click at [426, 141] on span "Hey, Just wanted to say thanks so much for choosing to get your new wheels with…" at bounding box center [611, 261] width 375 height 259
click at [436, 82] on button "Mail Merge" at bounding box center [426, 76] width 25 height 25
click at [443, 95] on link "First Name" at bounding box center [466, 99] width 105 height 20
click at [469, 144] on span "Hey, Just wanted to say thanks so much for choosing to get your new wheels with…" at bounding box center [611, 261] width 375 height 259
click at [401, 80] on button "Align" at bounding box center [395, 76] width 25 height 25
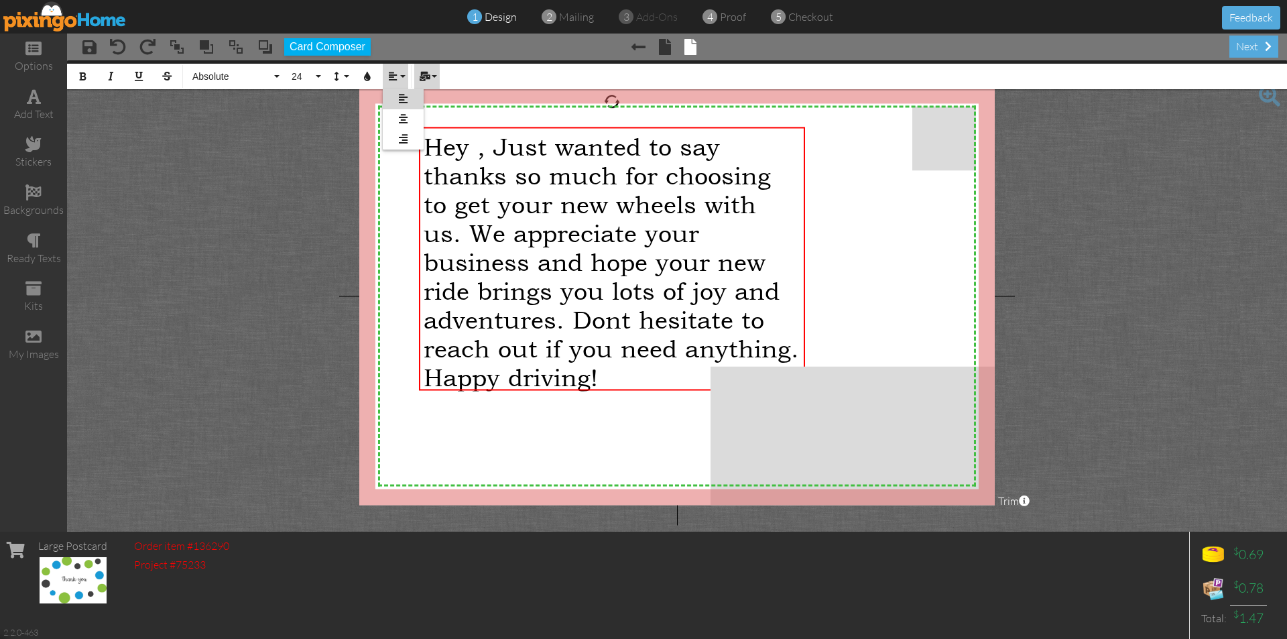
click at [435, 74] on button "Mail Merge" at bounding box center [426, 76] width 25 height 25
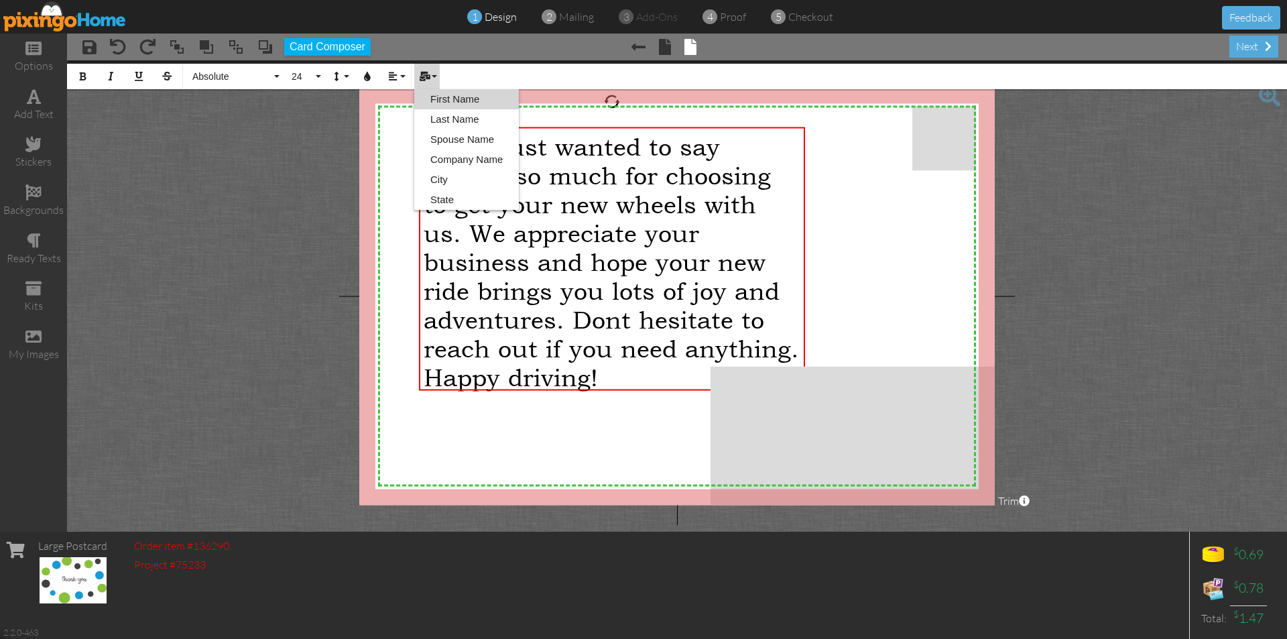
click at [444, 96] on link "First Name" at bounding box center [466, 99] width 105 height 20
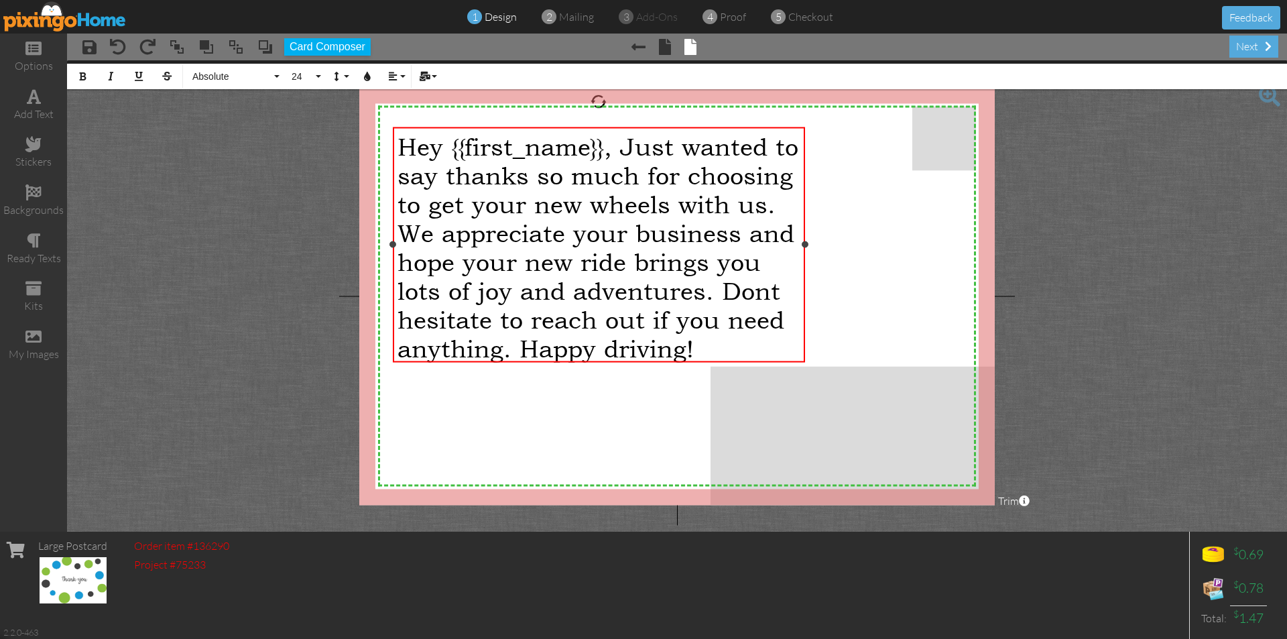
drag, startPoint x: 418, startPoint y: 257, endPoint x: 391, endPoint y: 261, distance: 26.4
click at [393, 261] on div "Hey {{first_name}}, Just wanted to say thanks so much for choosing to get your …" at bounding box center [599, 244] width 413 height 235
click at [399, 143] on span "Hey {{first_name}}, Just wanted to say thanks so much for choosing to get your …" at bounding box center [597, 247] width 401 height 231
drag, startPoint x: 399, startPoint y: 143, endPoint x: 768, endPoint y: 346, distance: 420.6
click at [768, 346] on div "Hey {{first_name}}, Just wanted to say thanks so much for choosing to get your …" at bounding box center [598, 247] width 403 height 231
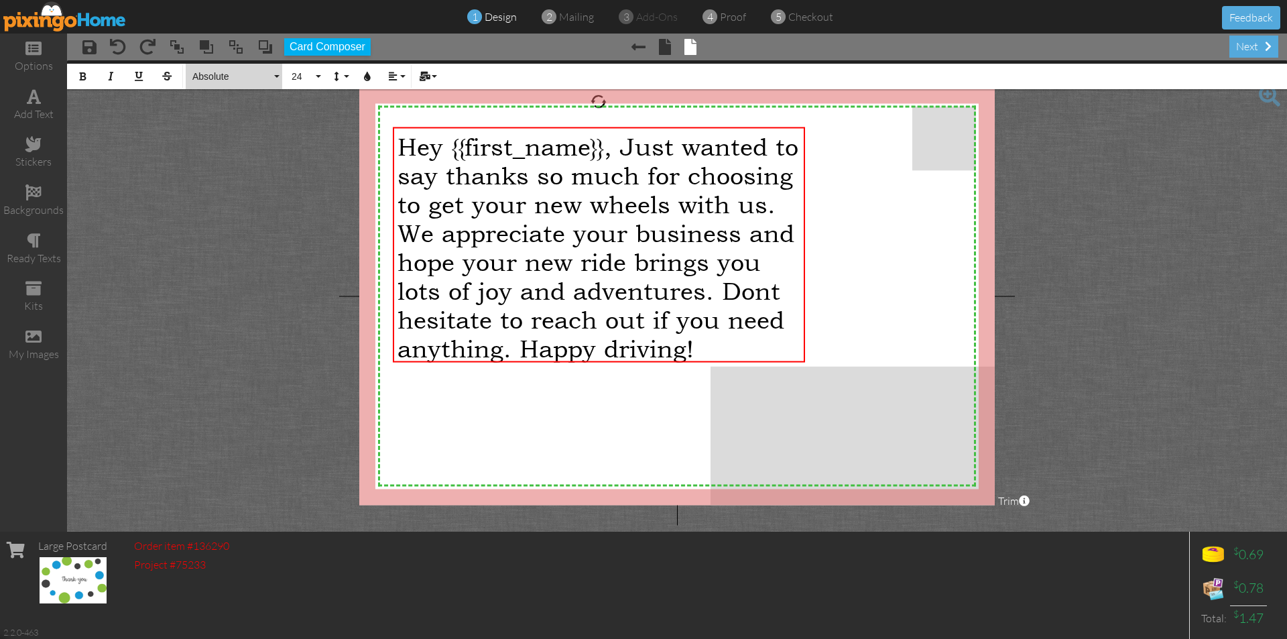
click at [277, 78] on button "Absolute" at bounding box center [234, 76] width 97 height 25
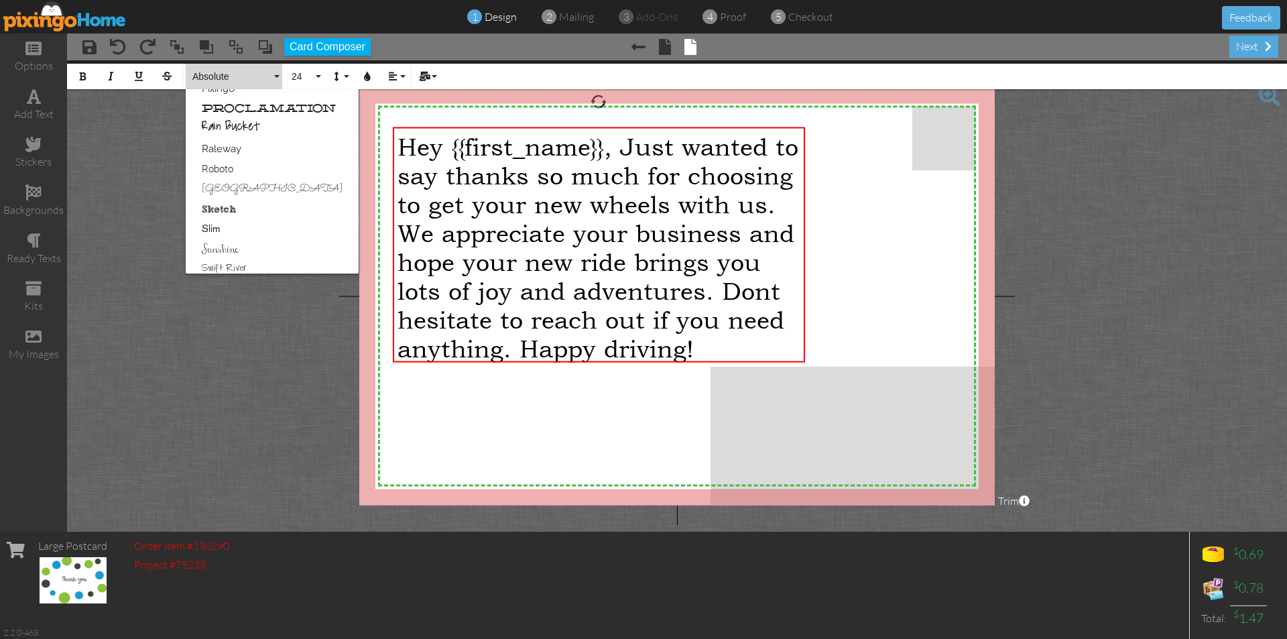
scroll to position [737, 0]
click at [255, 107] on link "Rain Bucket" at bounding box center [272, 106] width 173 height 20
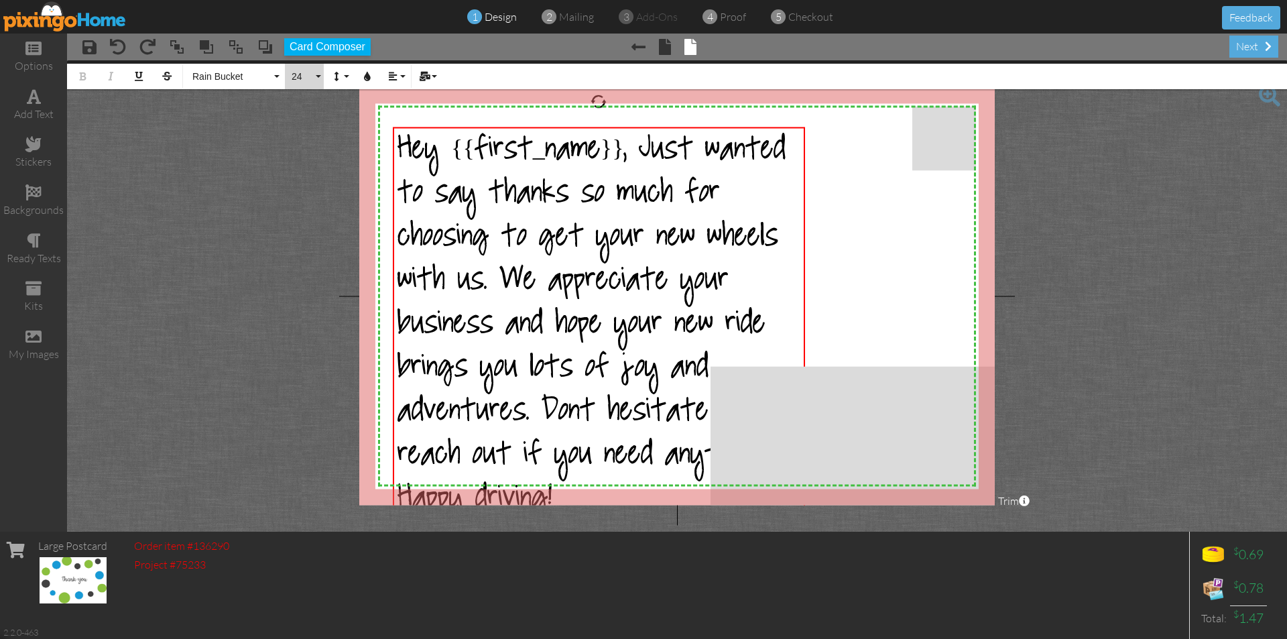
click at [319, 76] on button "24" at bounding box center [304, 76] width 39 height 25
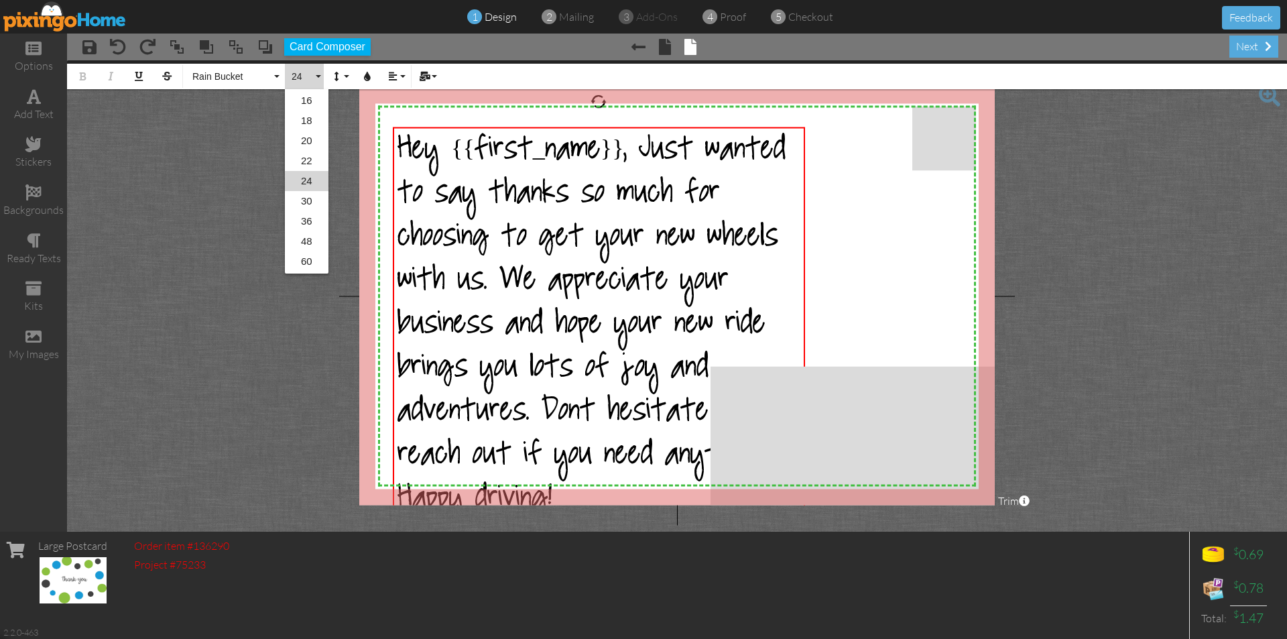
click at [319, 76] on button "24" at bounding box center [304, 76] width 39 height 25
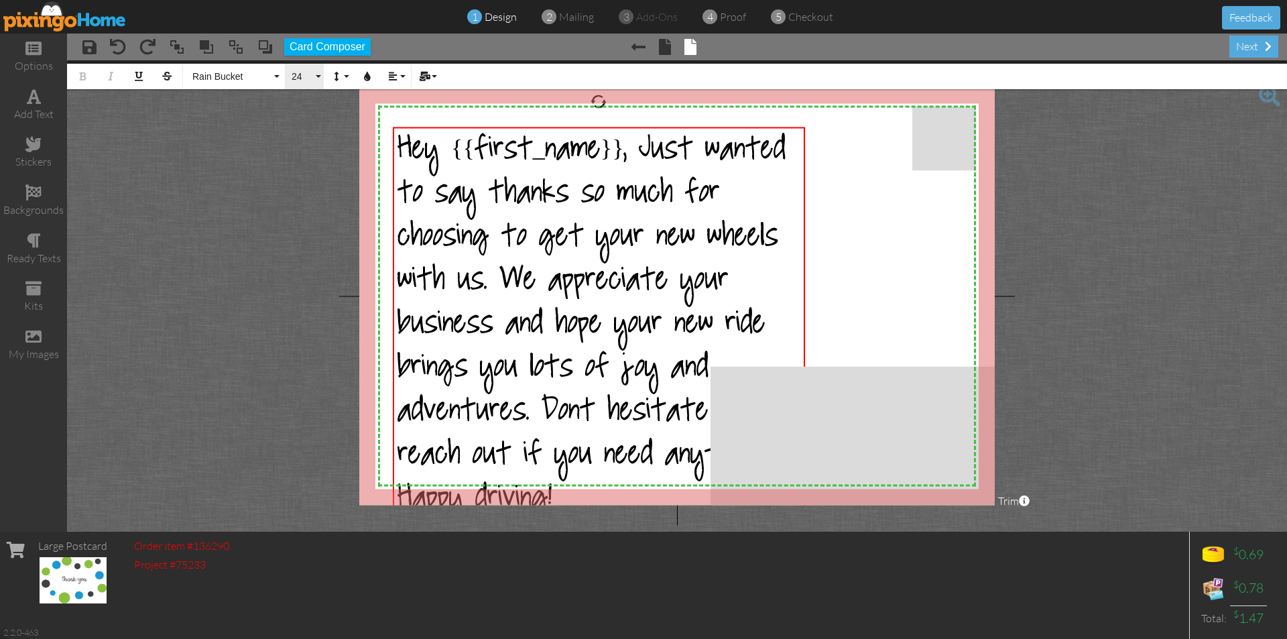
click at [319, 76] on button "24" at bounding box center [304, 76] width 39 height 25
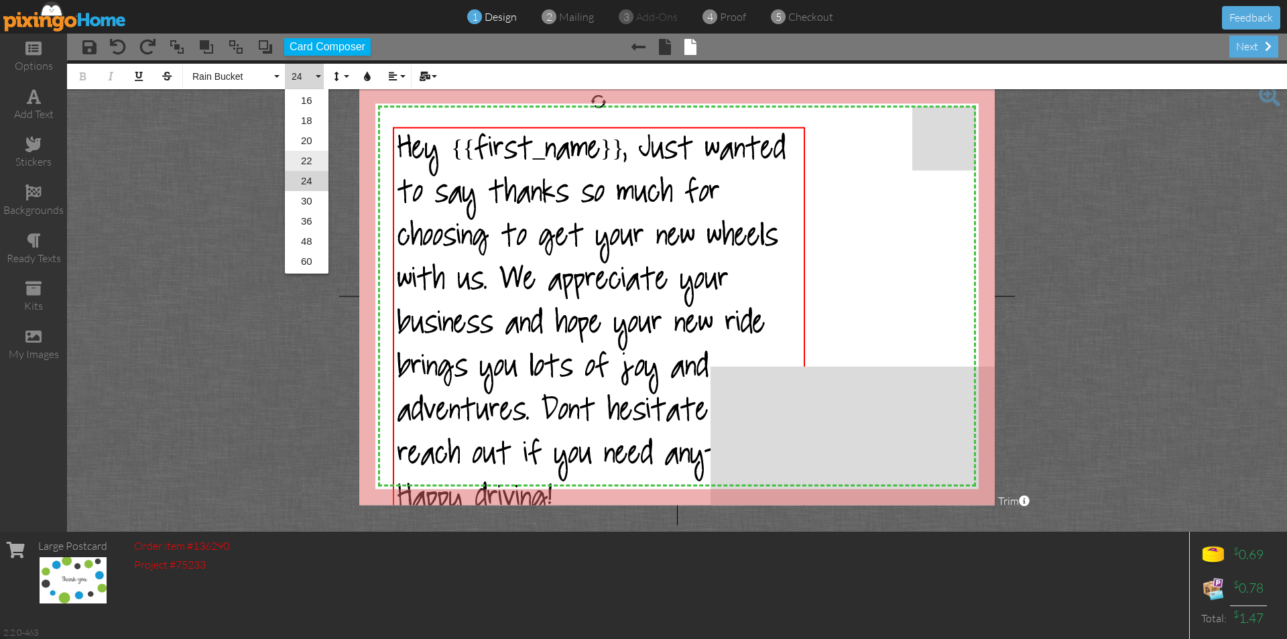
click at [310, 162] on link "22" at bounding box center [307, 161] width 44 height 20
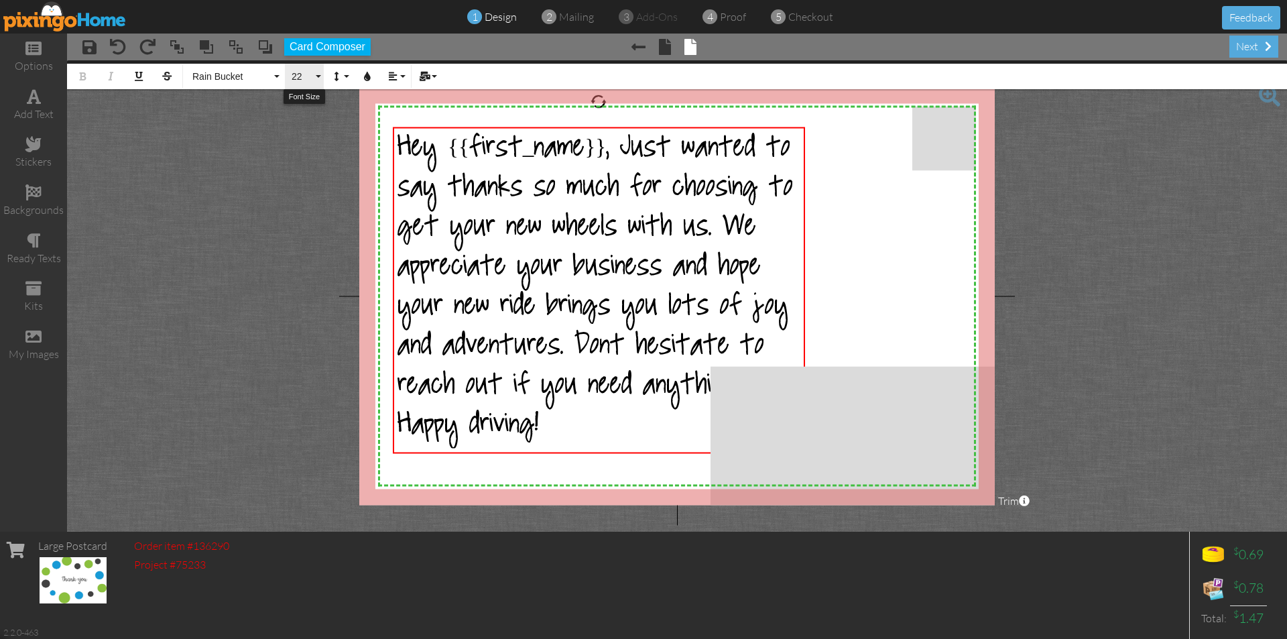
click at [319, 75] on button "22" at bounding box center [304, 76] width 39 height 25
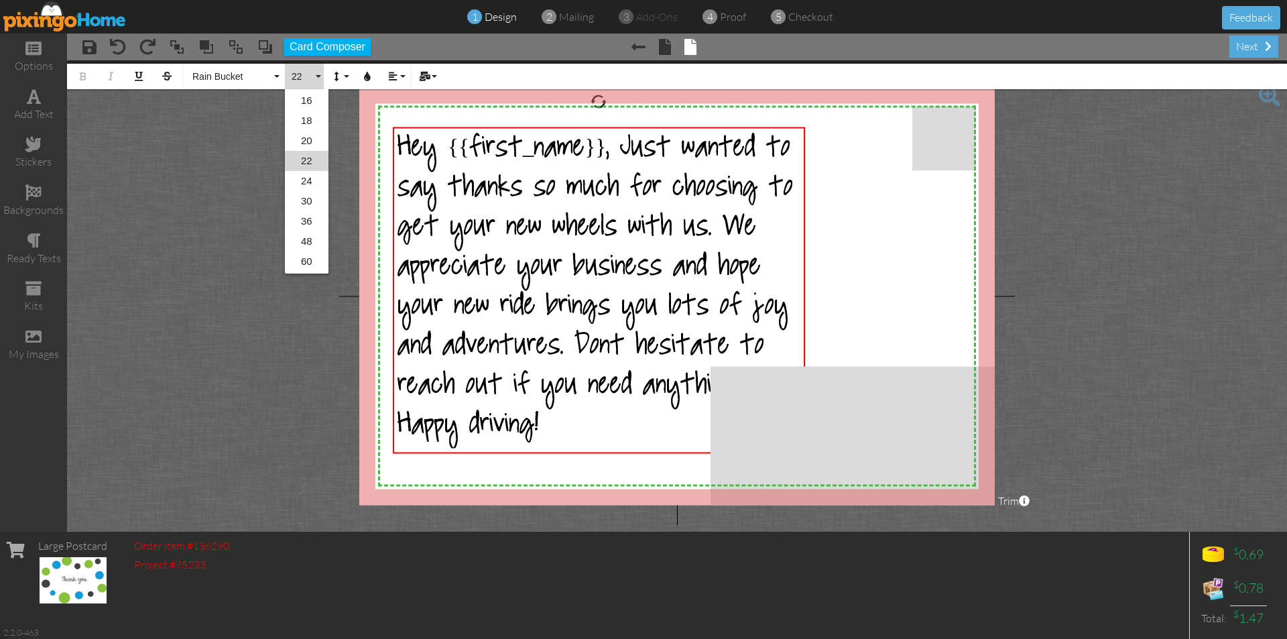
scroll to position [160, 0]
click at [308, 156] on link "20" at bounding box center [307, 161] width 44 height 20
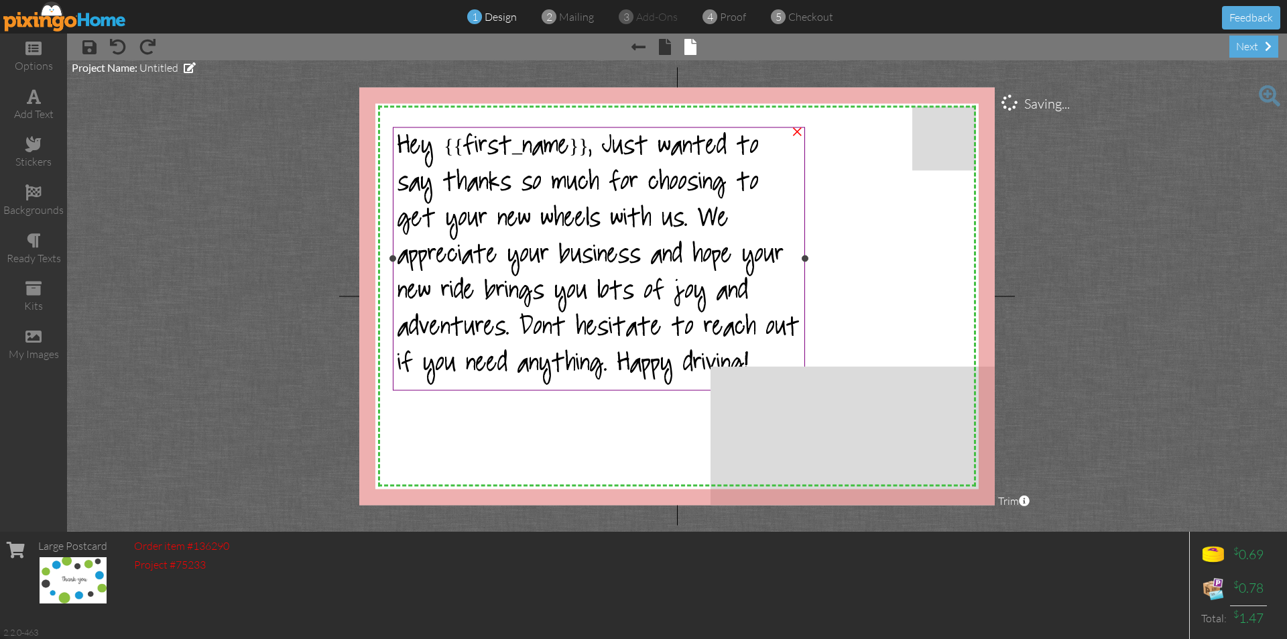
click at [621, 237] on span "Hey {{first_name}}, Just wanted to say thanks so much for choosing to get your …" at bounding box center [598, 258] width 402 height 253
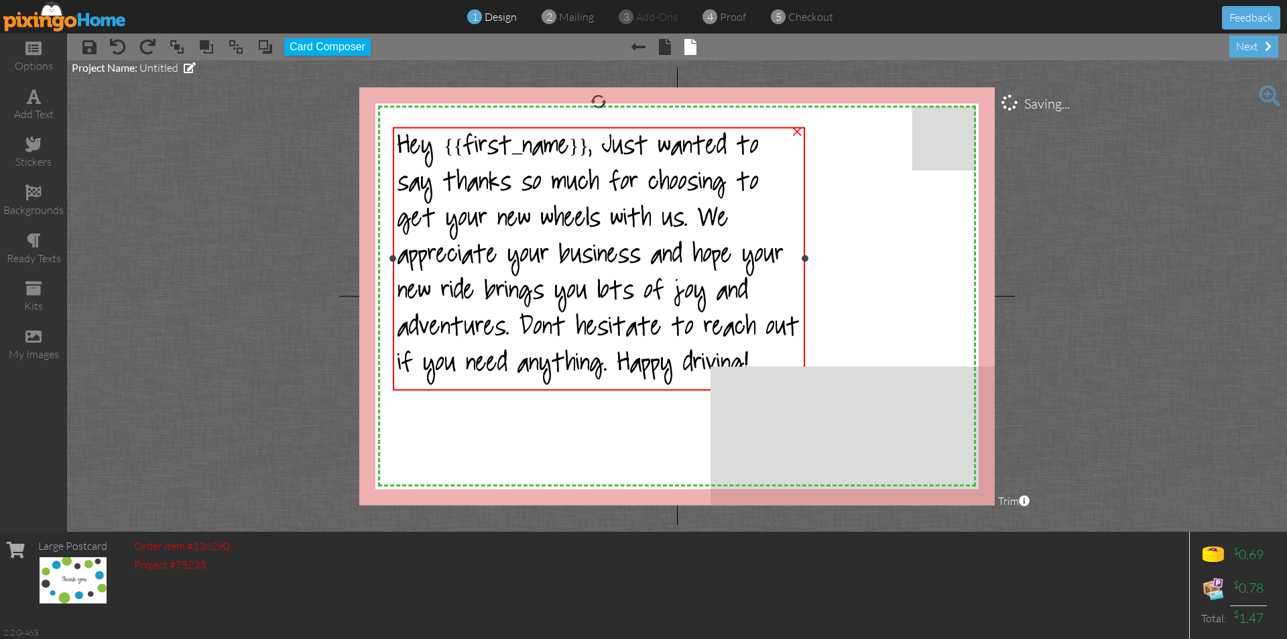
click at [621, 237] on span "Hey {{first_name}}, Just wanted to say thanks so much for choosing to get your …" at bounding box center [598, 258] width 402 height 253
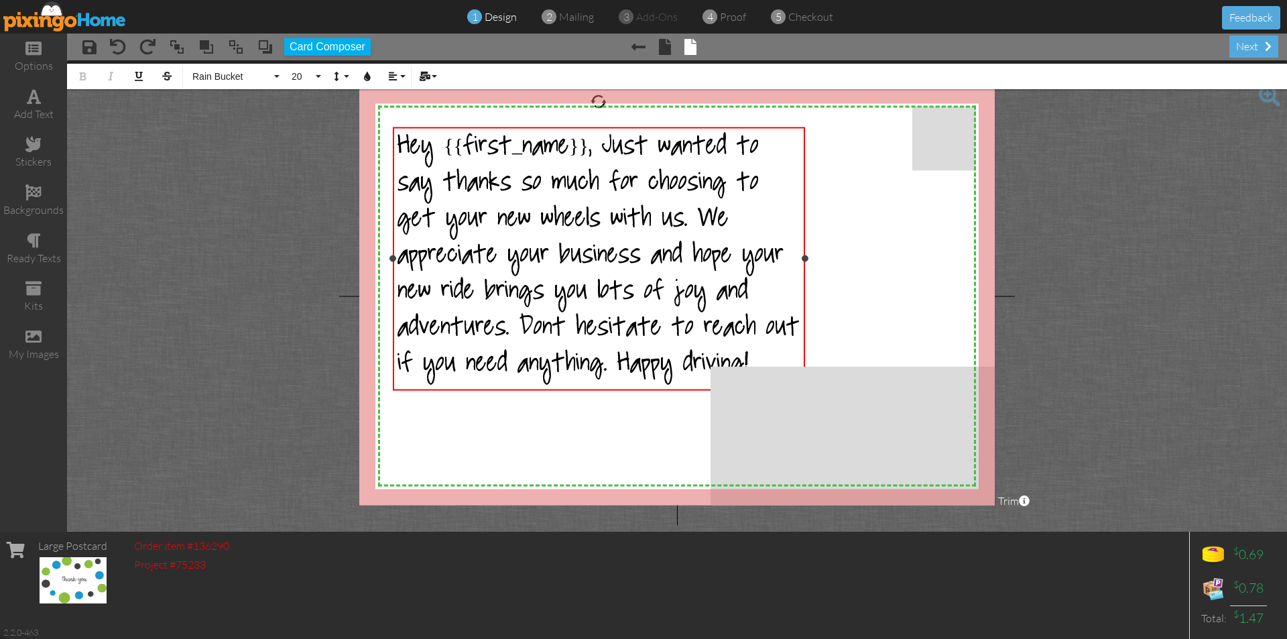
click at [402, 147] on span "Hey {{first_name}}, Just wanted to say thanks so much for choosing to get your …" at bounding box center [598, 258] width 402 height 253
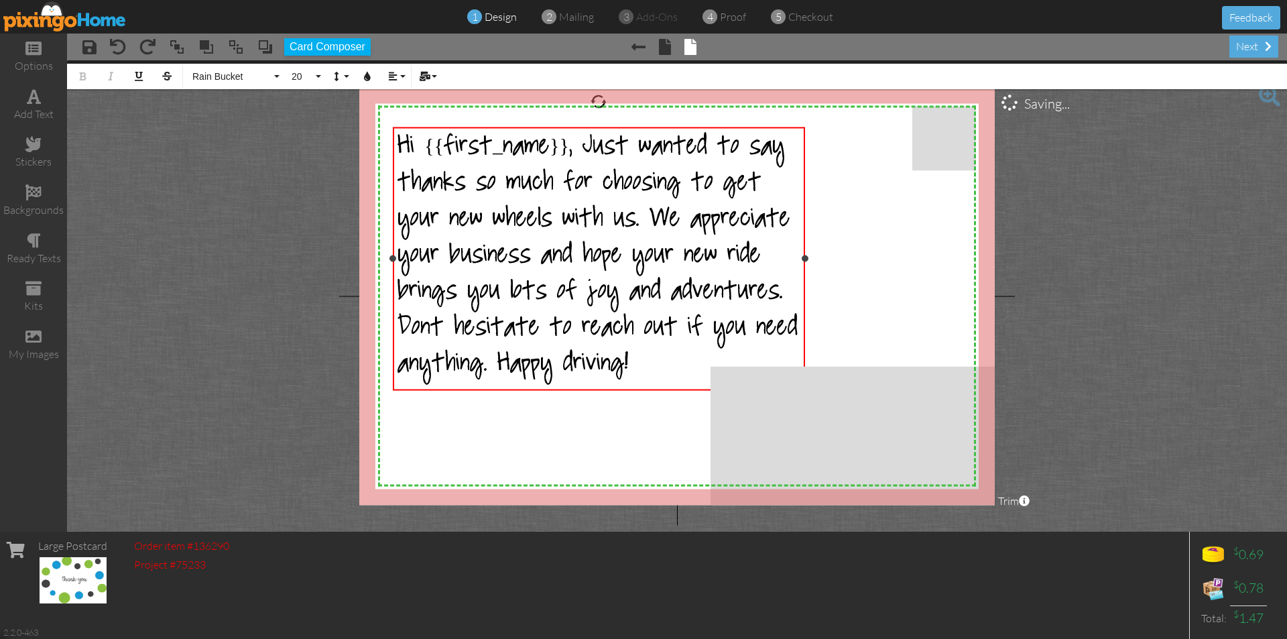
click at [426, 145] on span "Hi {{first_name}}, Just wanted to say thanks so much for choosing to get your n…" at bounding box center [597, 258] width 400 height 253
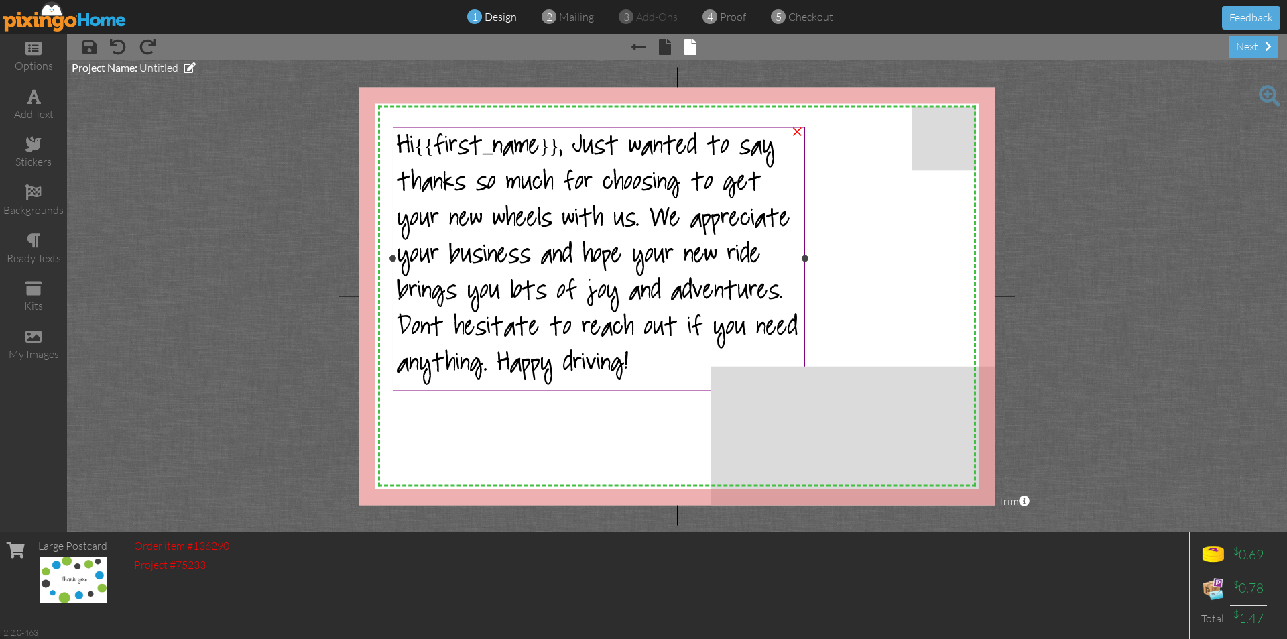
click at [438, 163] on span "Hi{{first_name}}, Just wanted to say thanks so much for choosing to get your ne…" at bounding box center [597, 258] width 400 height 253
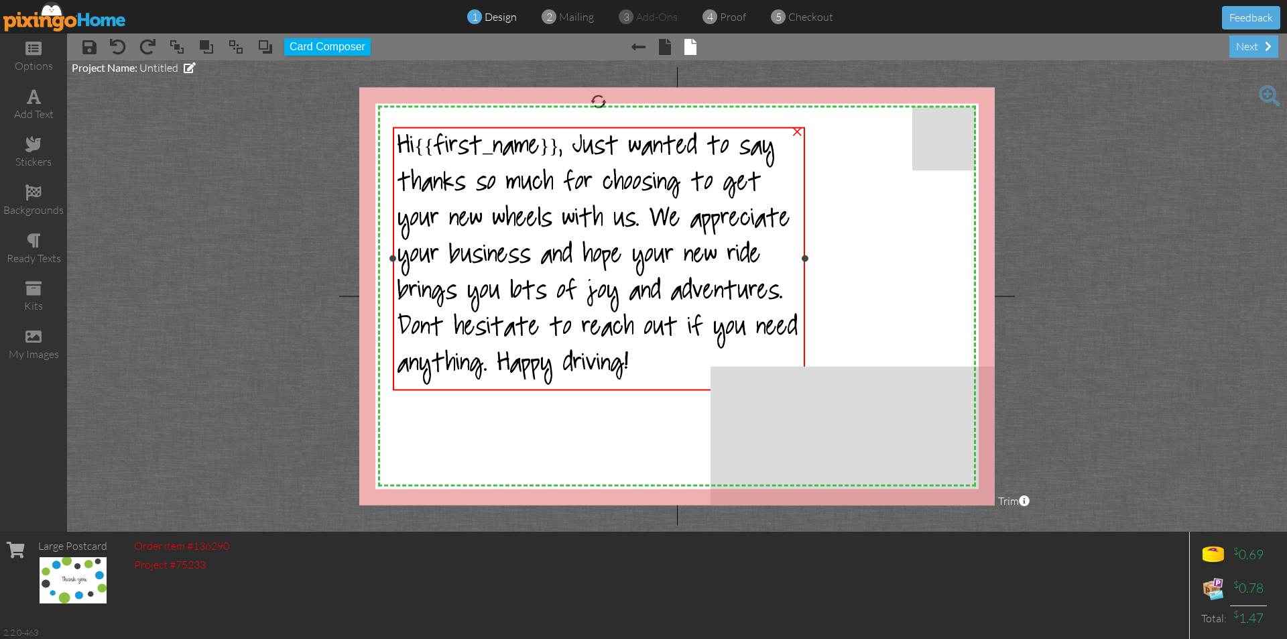
click at [438, 163] on span "Hi{{first_name}}, Just wanted to say thanks so much for choosing to get your ne…" at bounding box center [597, 258] width 400 height 253
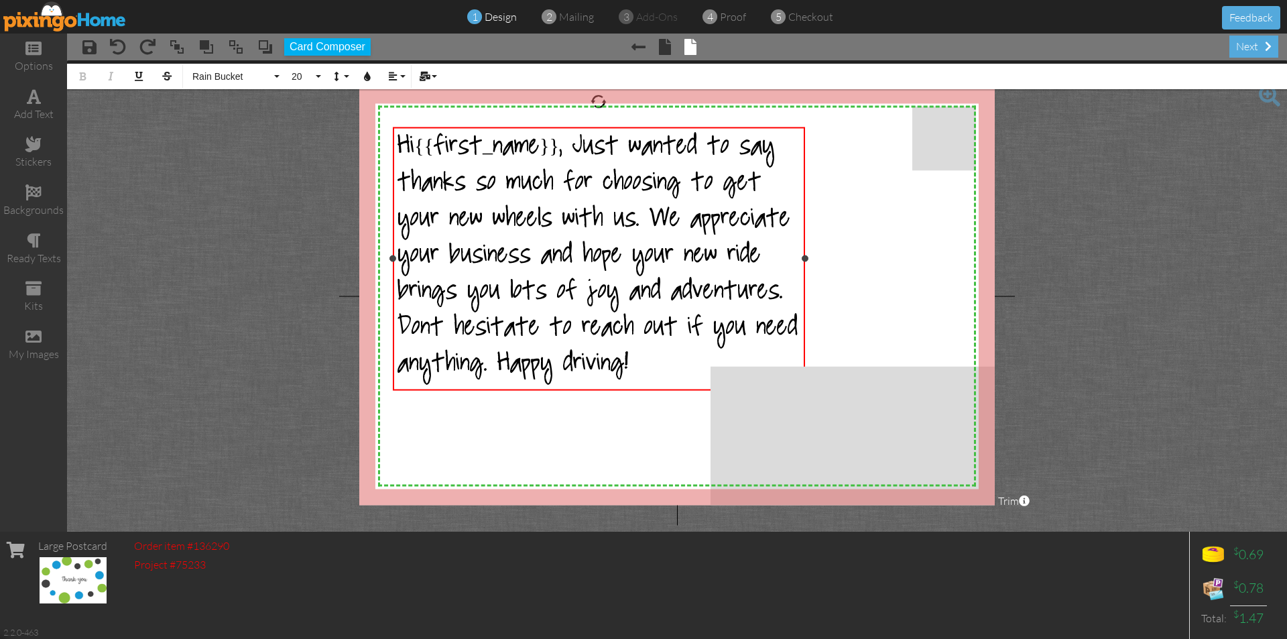
drag, startPoint x: 401, startPoint y: 142, endPoint x: 792, endPoint y: 353, distance: 444.8
click at [792, 353] on div "Hi{{first_name}}, Just wanted to say thanks so much for choosing to get your ne…" at bounding box center [598, 258] width 403 height 253
click at [375, 76] on button "Colors" at bounding box center [367, 76] width 25 height 25
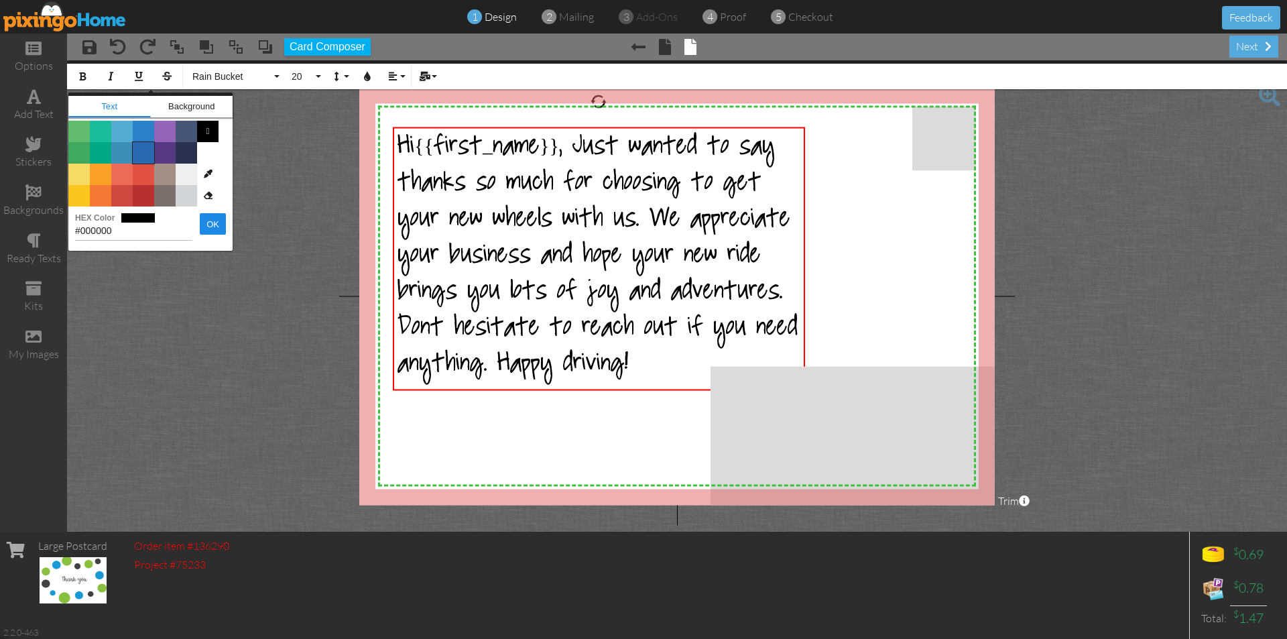
click at [147, 154] on span "Color #2969B0" at bounding box center [143, 152] width 21 height 21
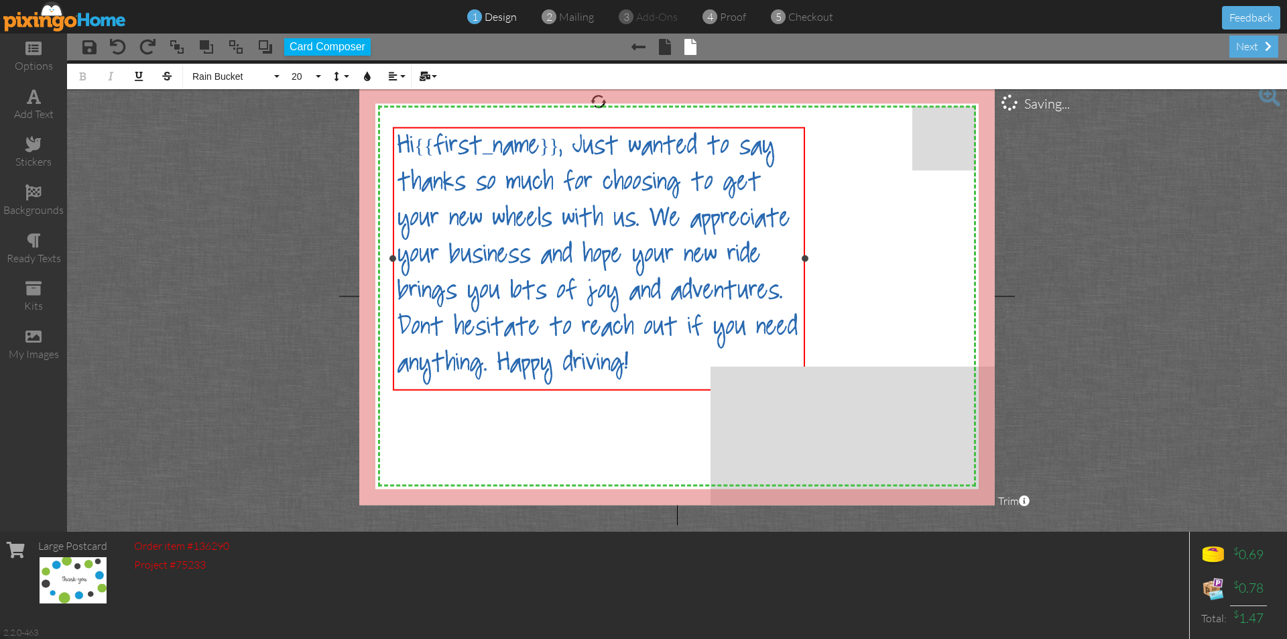
click at [796, 182] on div "Hi{{first_name}}, Just wanted to say thanks so much for choosing to get your ne…" at bounding box center [598, 258] width 403 height 253
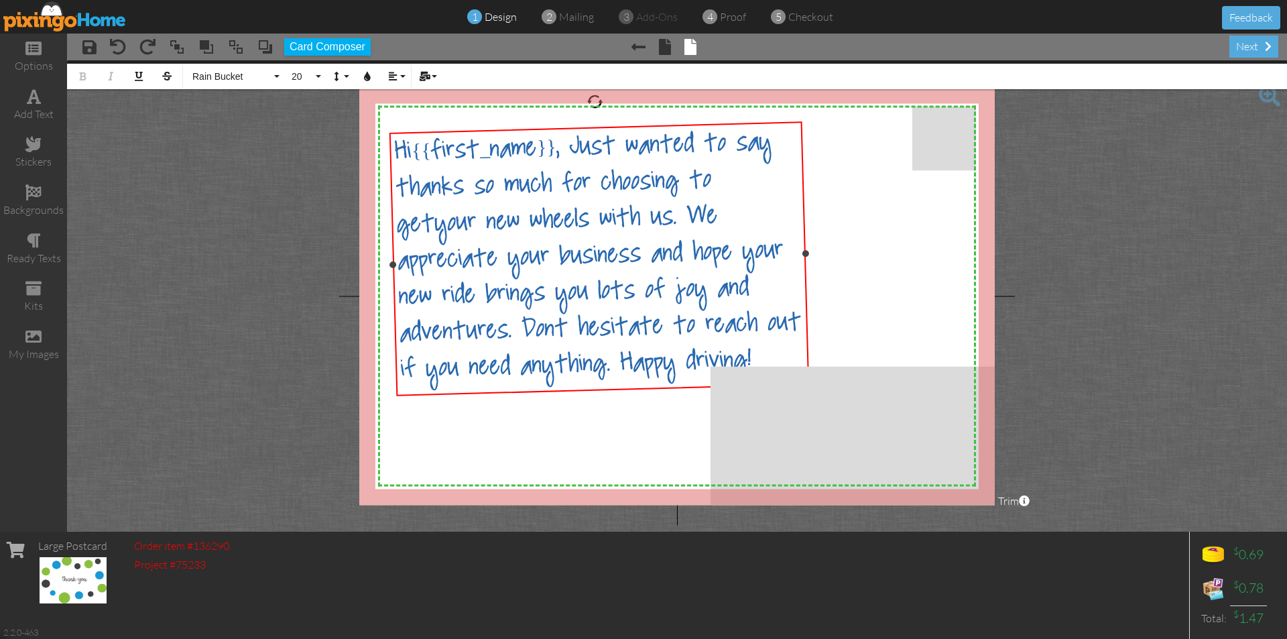
click at [595, 99] on div at bounding box center [595, 101] width 17 height 17
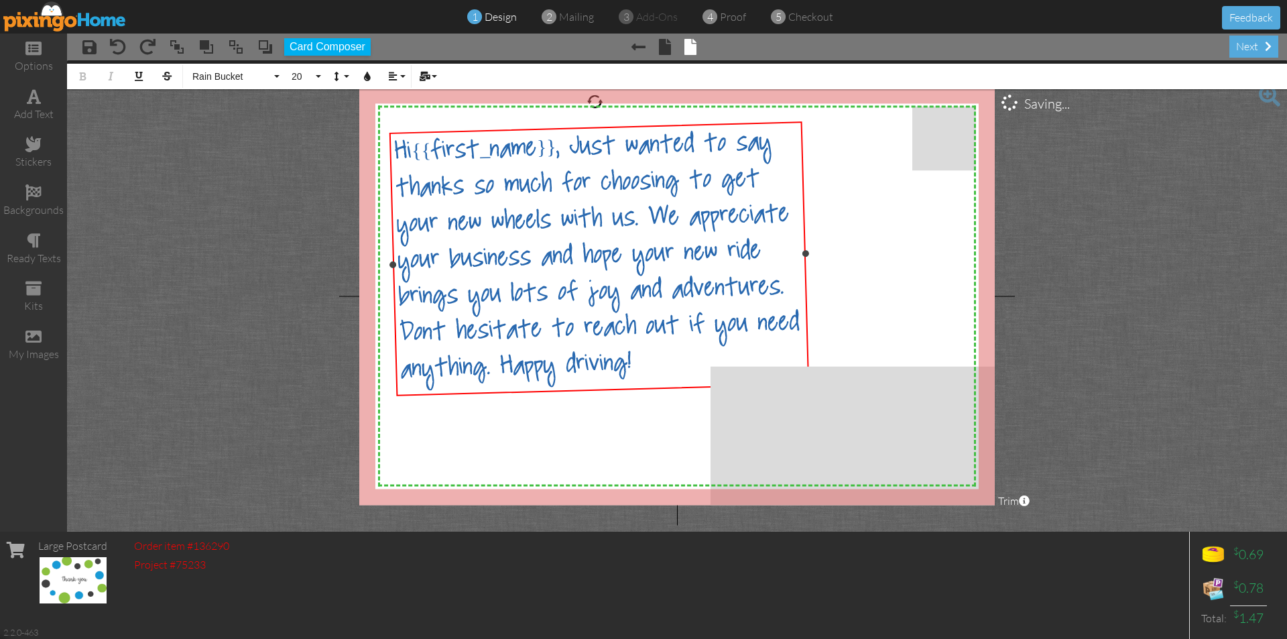
click at [660, 162] on span "Hi{{first_name}}, Just wanted to say thanks so much for choosing to get your ne…" at bounding box center [597, 258] width 406 height 263
click at [783, 158] on div "Hi{{first_name}}, Just wanted to say thanks so much for choosing to get your ne…" at bounding box center [599, 259] width 410 height 264
click at [677, 361] on div "Hi{{first_name}}, Just wanted to say thanks so much for choosing to get your ne…" at bounding box center [599, 259] width 410 height 264
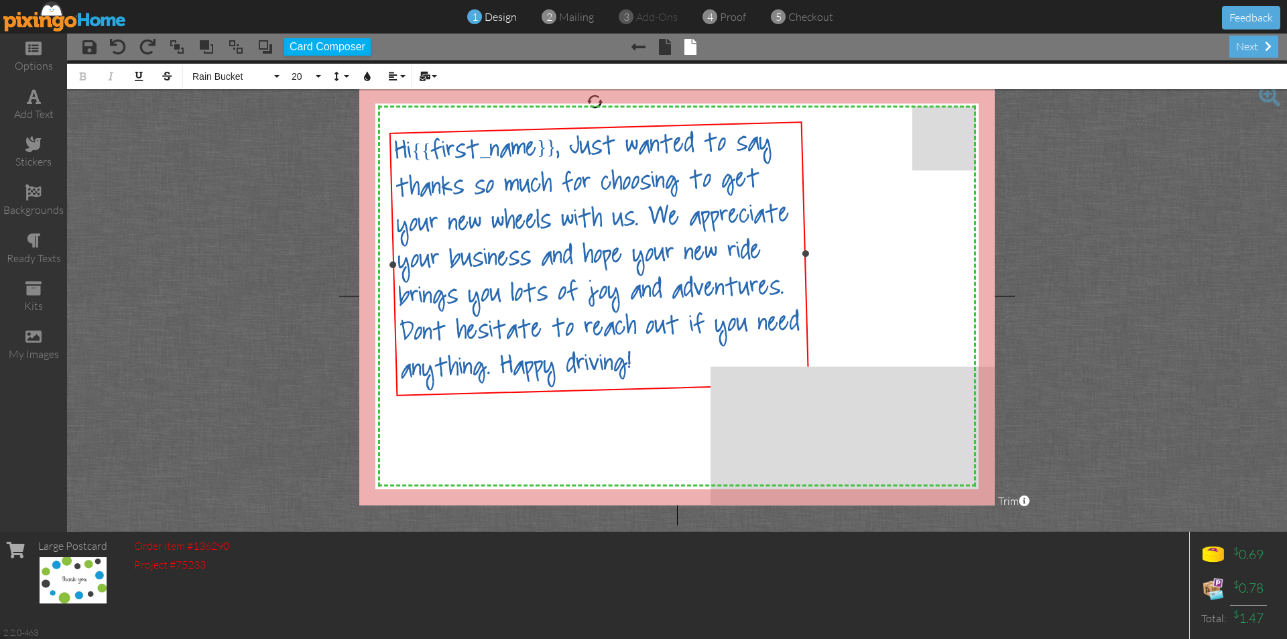
click at [677, 361] on div "Hi{{first_name}}, Just wanted to say thanks so much for choosing to get your ne…" at bounding box center [599, 259] width 410 height 264
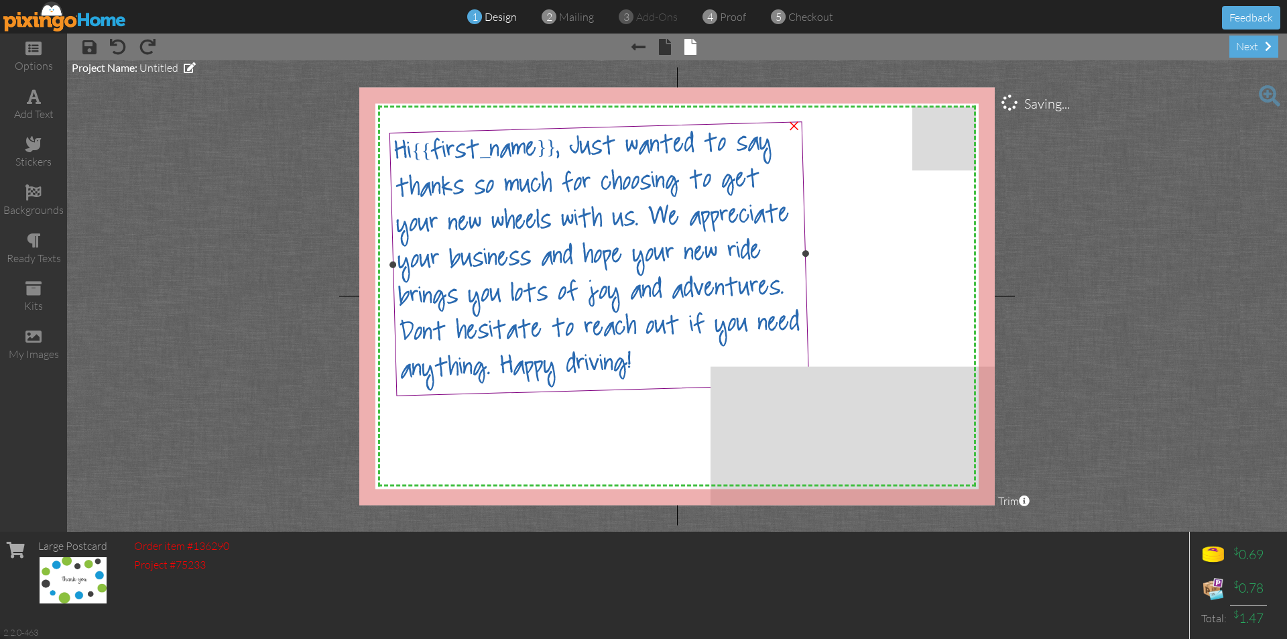
click at [643, 320] on span "Hi{{first_name}}, Just wanted to say thanks so much for choosing to get your ne…" at bounding box center [597, 258] width 406 height 263
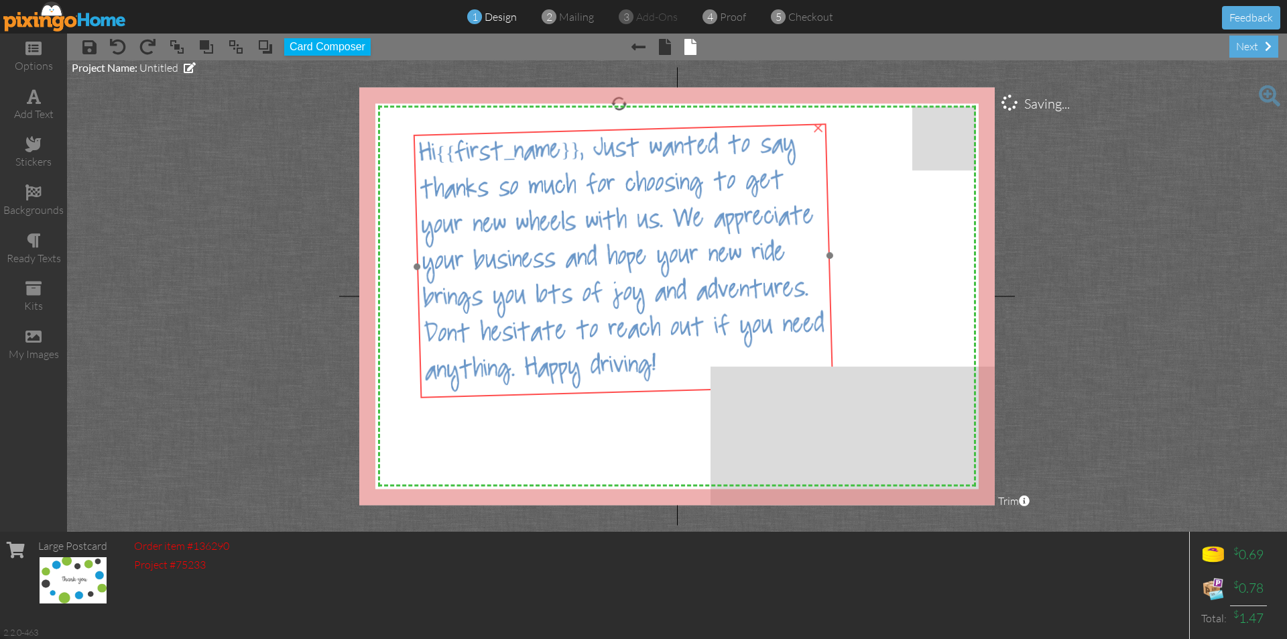
drag, startPoint x: 643, startPoint y: 320, endPoint x: 667, endPoint y: 322, distance: 24.2
click at [667, 322] on span "Hi{{first_name}}, Just wanted to say thanks so much for choosing to get your ne…" at bounding box center [621, 260] width 406 height 263
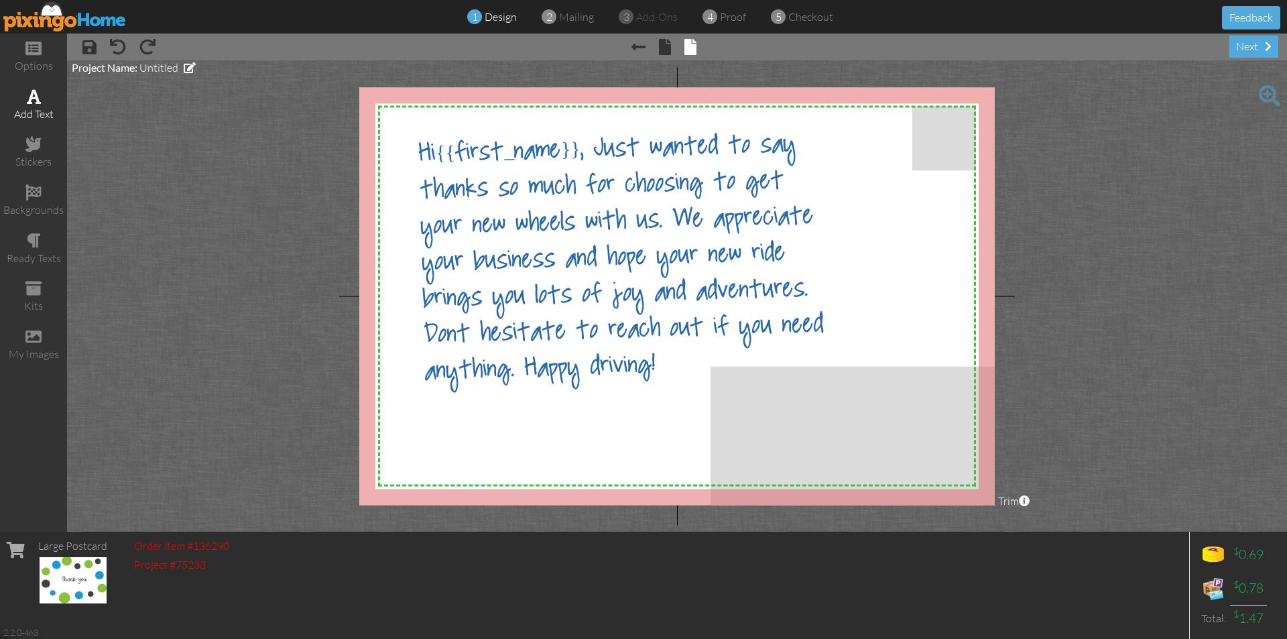
click at [43, 99] on div "add text" at bounding box center [33, 105] width 67 height 47
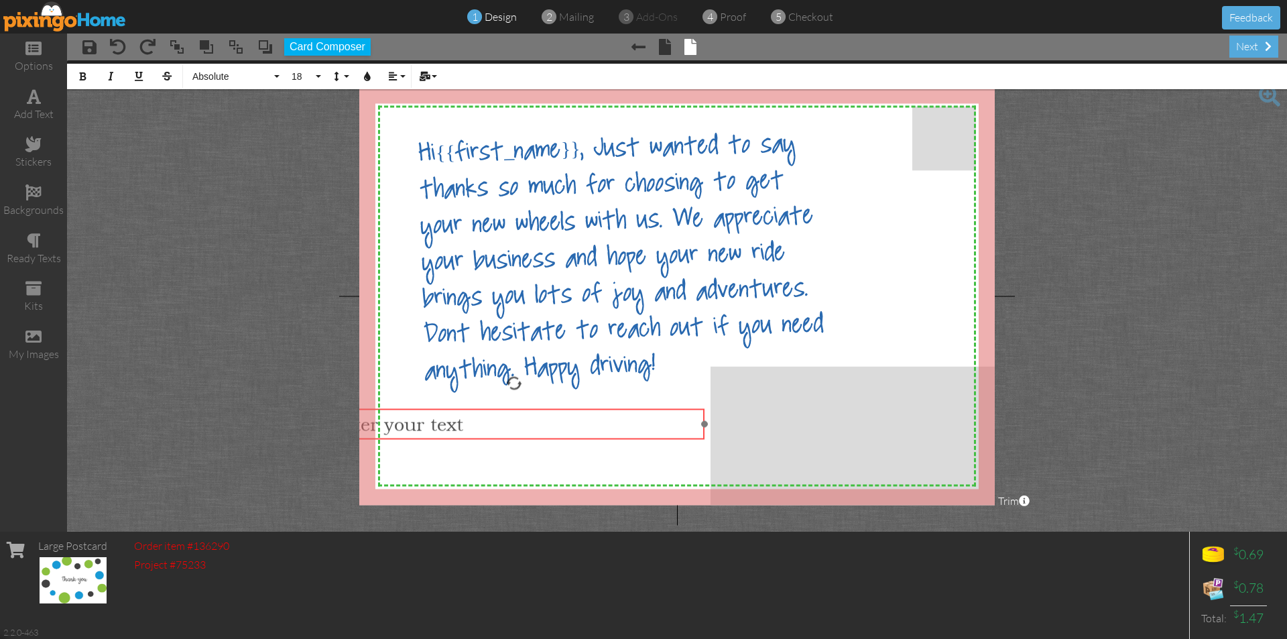
drag, startPoint x: 673, startPoint y: 188, endPoint x: 510, endPoint y: 439, distance: 299.5
click at [510, 439] on div "​ Enter your text ​" at bounding box center [514, 424] width 381 height 32
click at [510, 439] on div "Enter your text" at bounding box center [514, 424] width 381 height 32
drag, startPoint x: 705, startPoint y: 426, endPoint x: 671, endPoint y: 428, distance: 34.2
click at [671, 428] on div "Enter your text ×" at bounding box center [499, 423] width 351 height 31
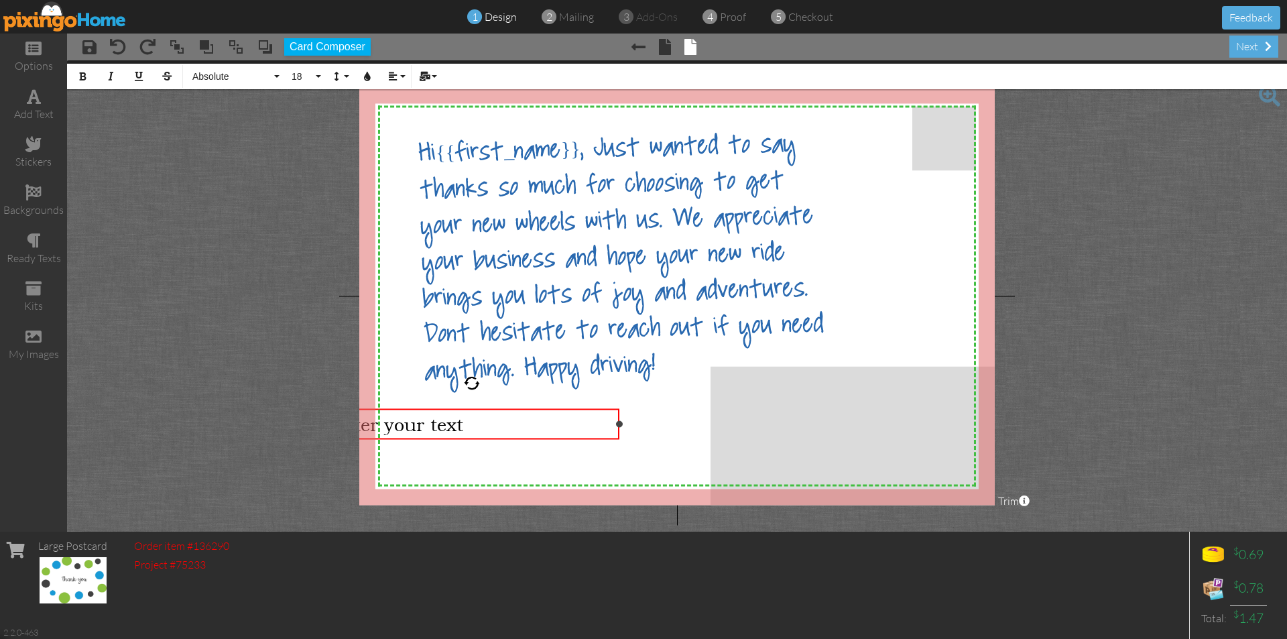
drag, startPoint x: 671, startPoint y: 425, endPoint x: 620, endPoint y: 429, distance: 51.1
click at [620, 429] on div "Enter your text ×" at bounding box center [472, 423] width 296 height 31
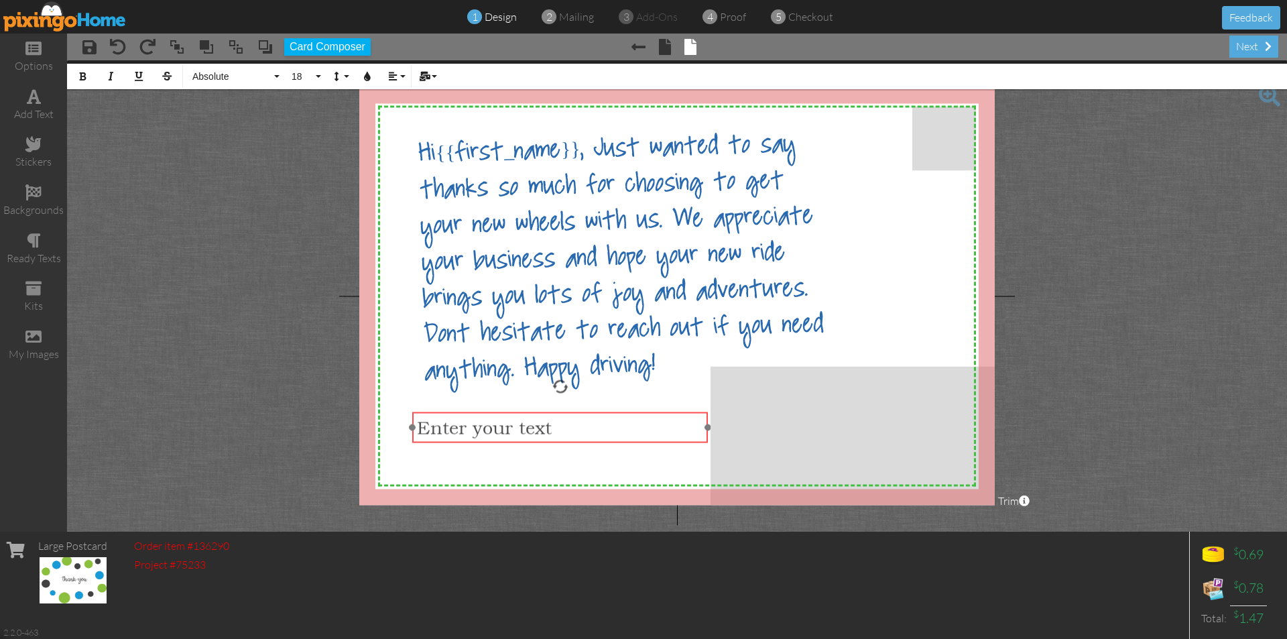
drag, startPoint x: 615, startPoint y: 407, endPoint x: 703, endPoint y: 410, distance: 88.5
click at [703, 410] on div at bounding box center [560, 427] width 303 height 38
click at [401, 76] on button "Align" at bounding box center [395, 76] width 25 height 25
click at [404, 118] on icon at bounding box center [403, 119] width 9 height 10
drag, startPoint x: 511, startPoint y: 426, endPoint x: 607, endPoint y: 430, distance: 95.3
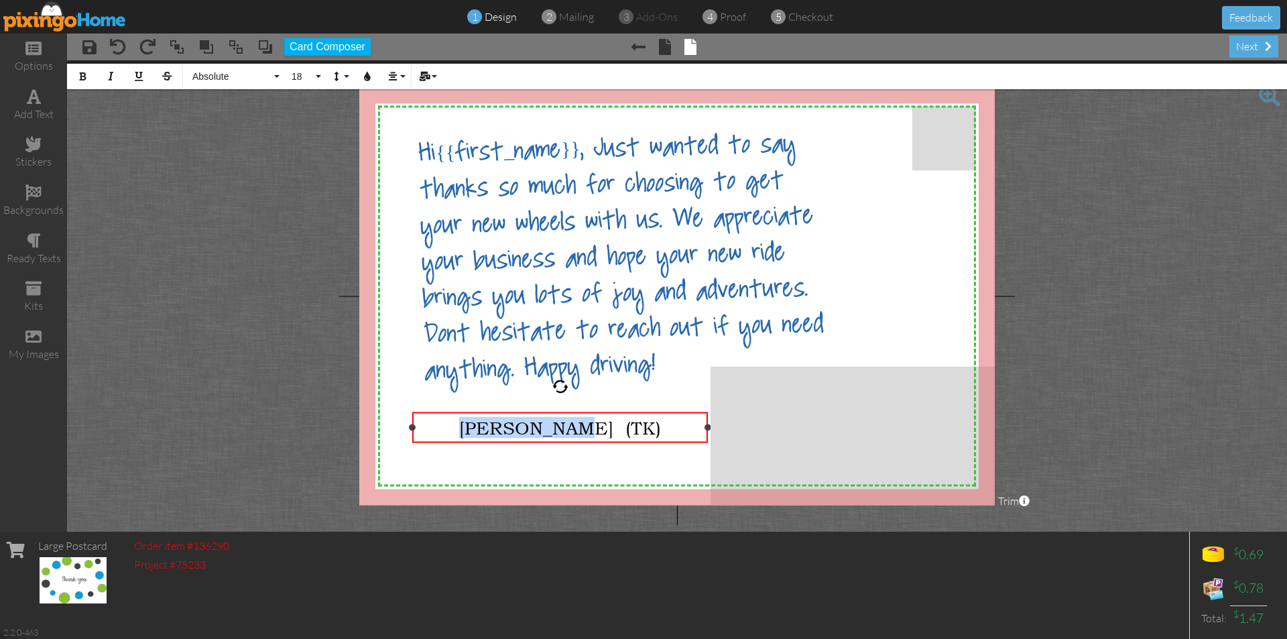
click at [607, 430] on div "Terry (TK)" at bounding box center [560, 427] width 286 height 21
click at [320, 76] on button "18" at bounding box center [304, 76] width 39 height 25
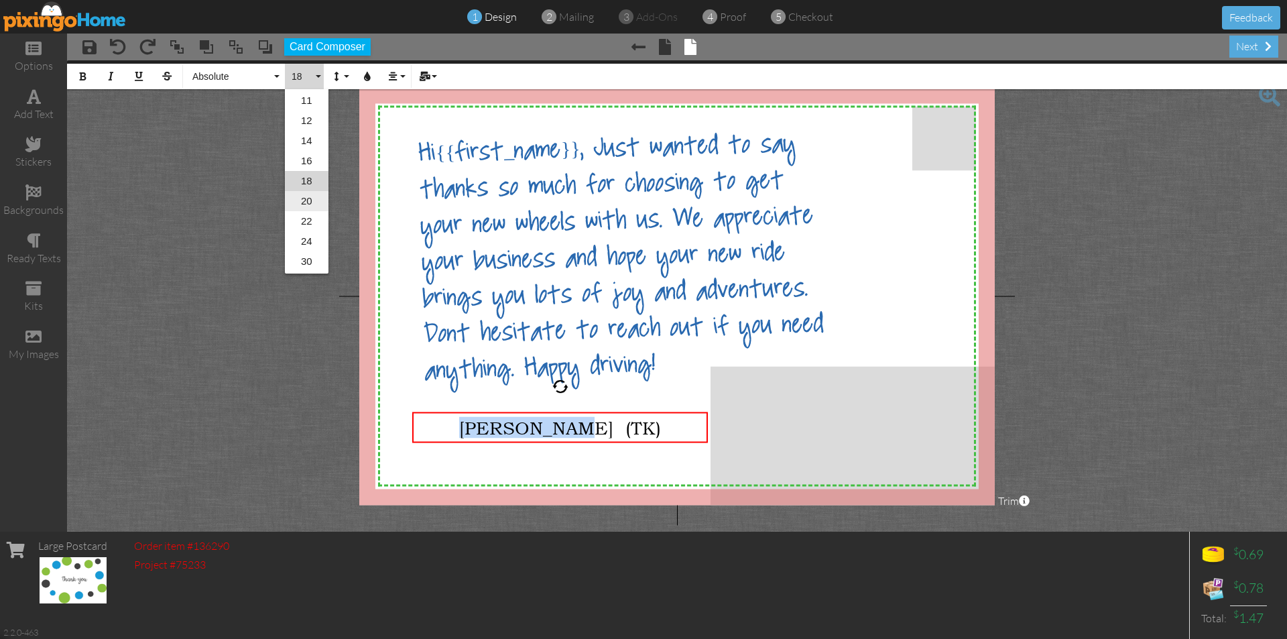
click at [312, 199] on link "20" at bounding box center [307, 201] width 44 height 20
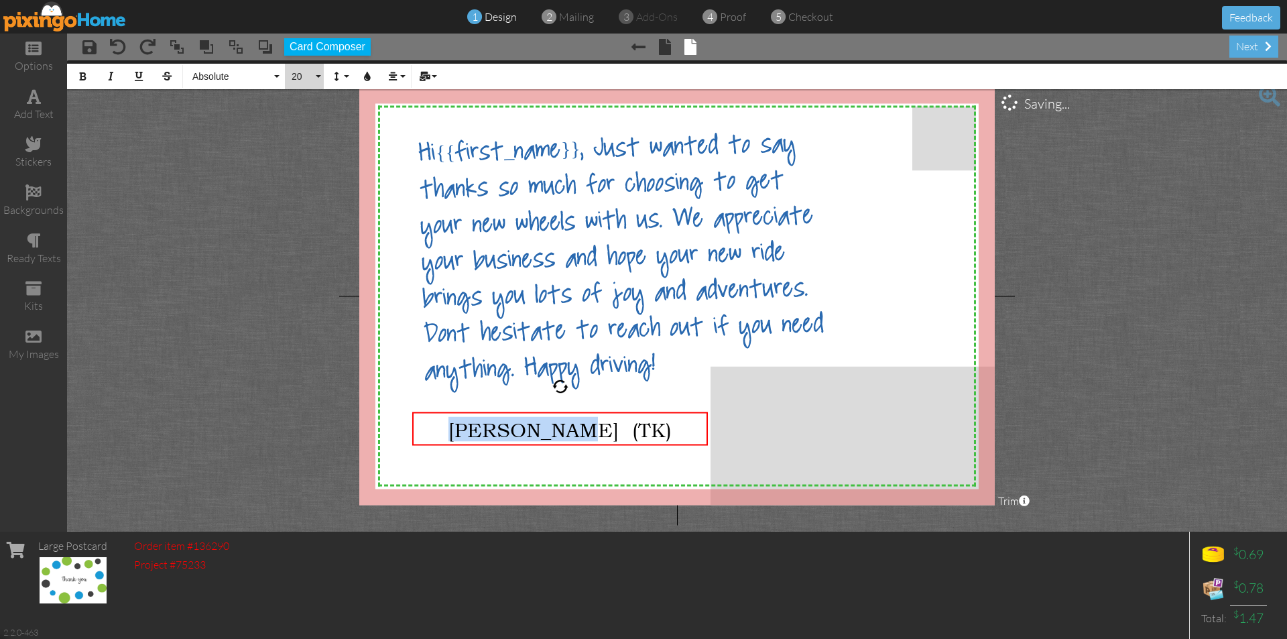
click at [319, 78] on button "20" at bounding box center [304, 76] width 39 height 25
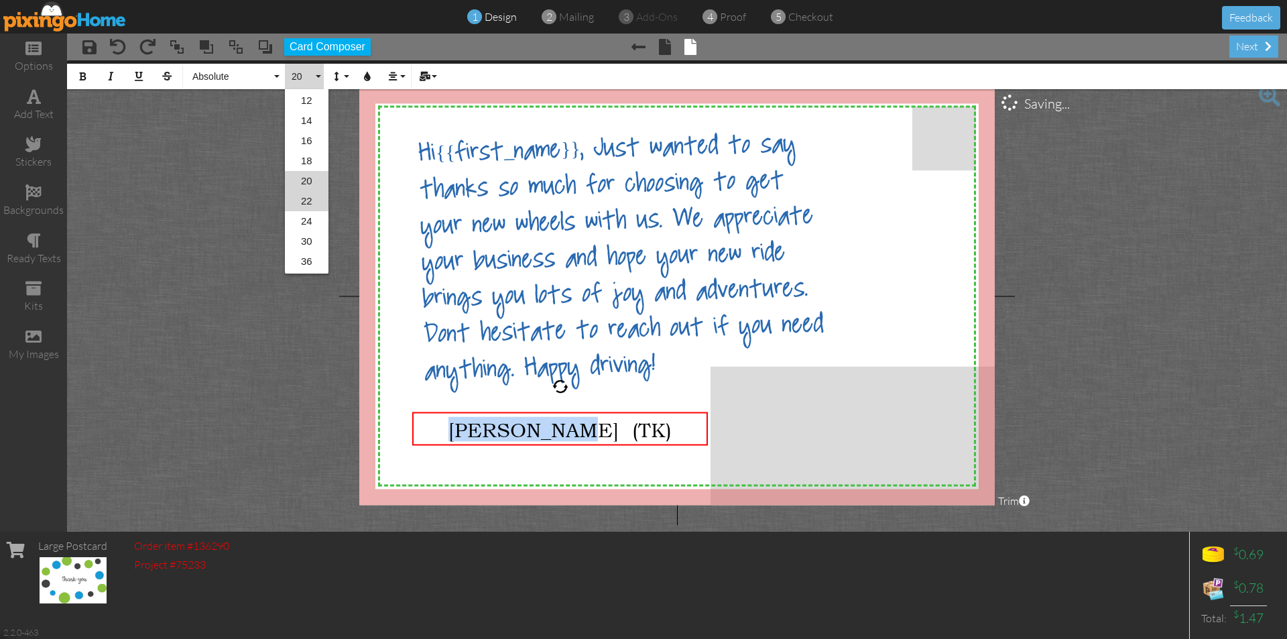
click at [303, 203] on link "22" at bounding box center [307, 201] width 44 height 20
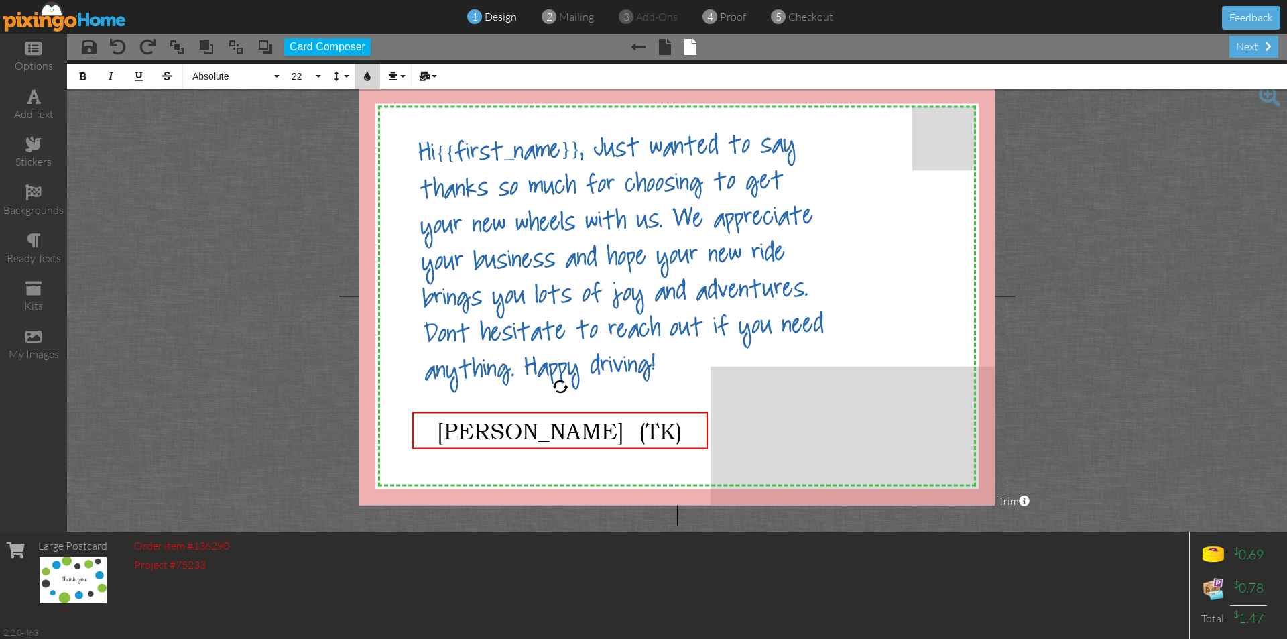
click at [372, 79] on button "Colors" at bounding box center [367, 76] width 25 height 25
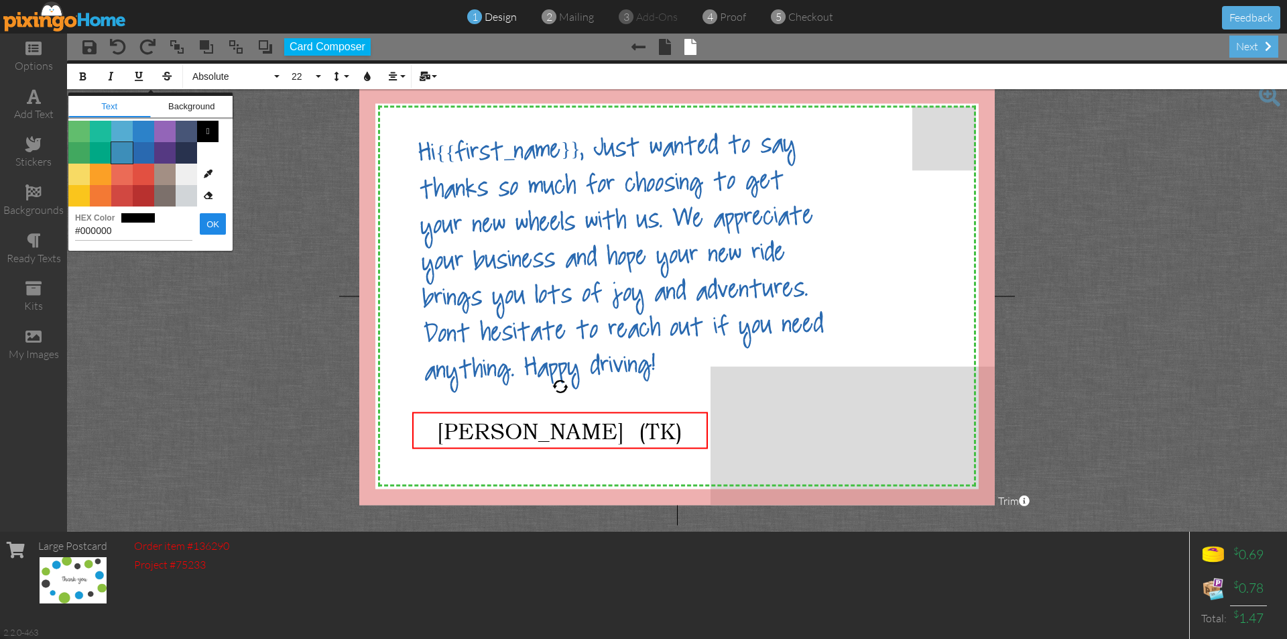
click at [129, 156] on span "Color #3D8EB9" at bounding box center [121, 152] width 21 height 21
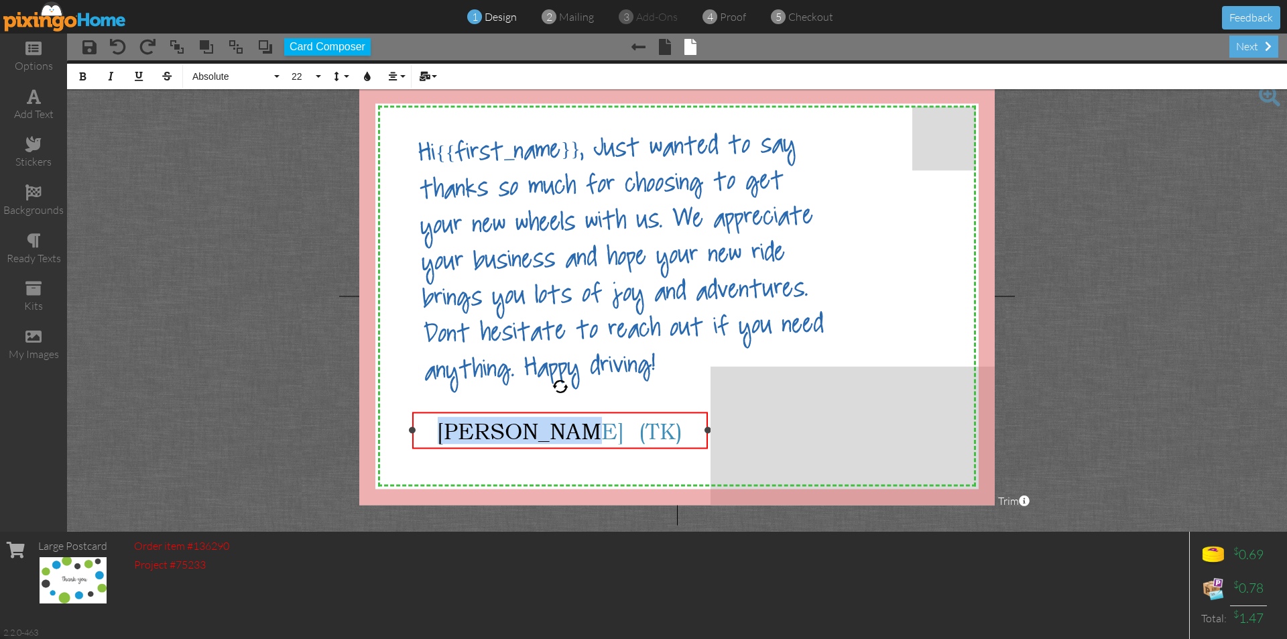
click at [463, 437] on div "Terry (TK)" at bounding box center [560, 430] width 286 height 27
drag, startPoint x: 503, startPoint y: 428, endPoint x: 624, endPoint y: 428, distance: 120.7
click at [624, 428] on div "Terry (TK)" at bounding box center [560, 430] width 286 height 27
click at [318, 73] on button "22" at bounding box center [304, 76] width 39 height 25
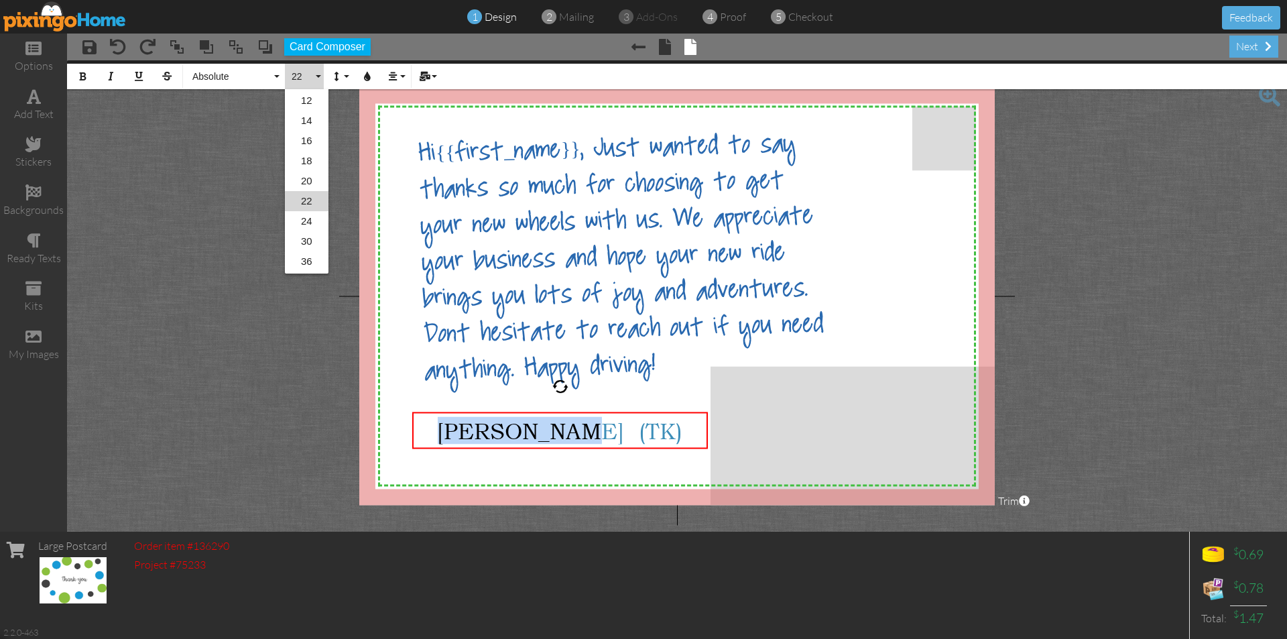
scroll to position [160, 0]
click at [312, 228] on link "30" at bounding box center [307, 221] width 44 height 20
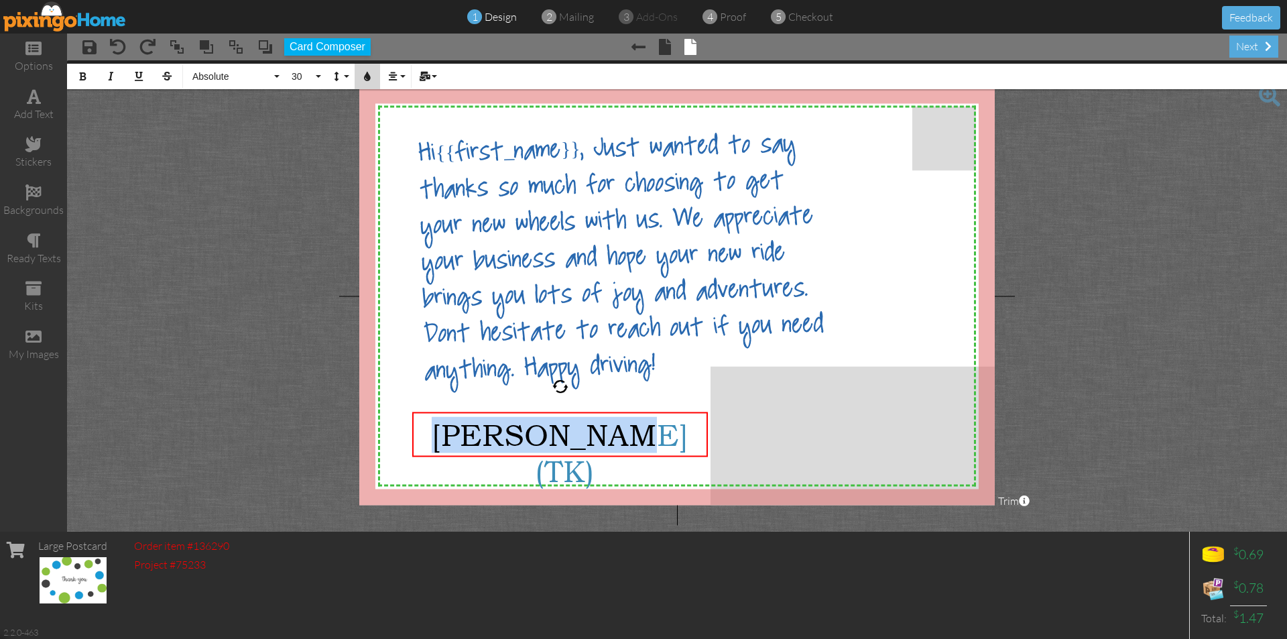
click at [369, 80] on icon "button" at bounding box center [367, 76] width 9 height 9
type input "#3D8EB9"
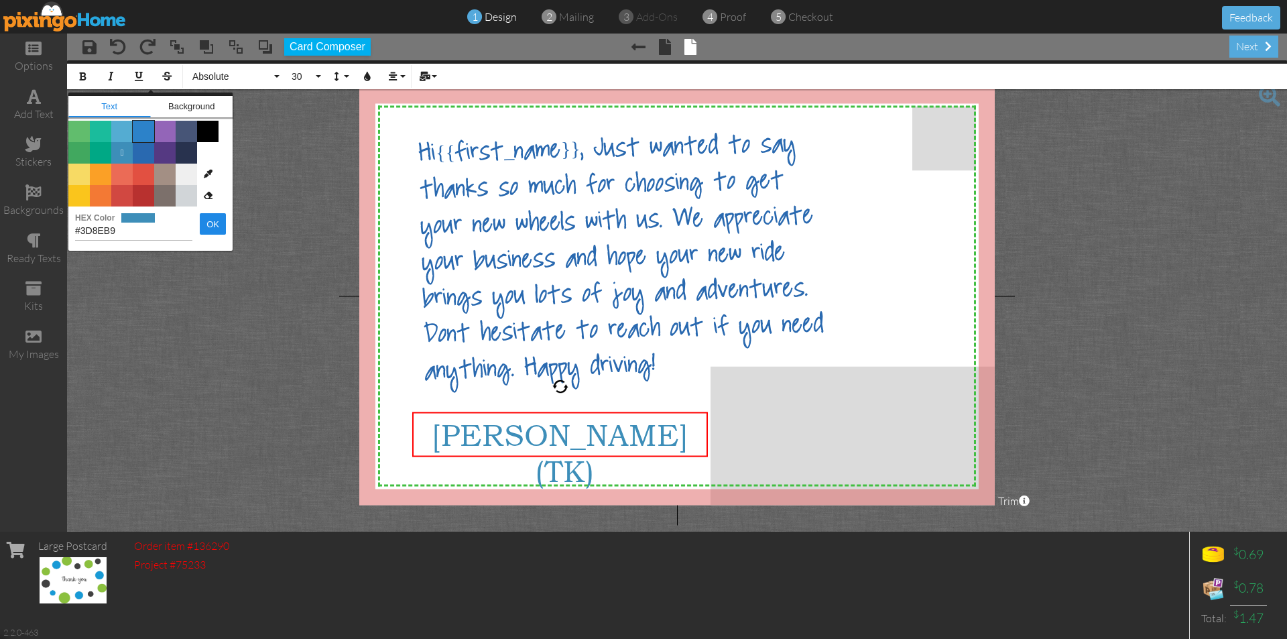
click at [144, 136] on span "Color #2C82C9" at bounding box center [143, 131] width 21 height 21
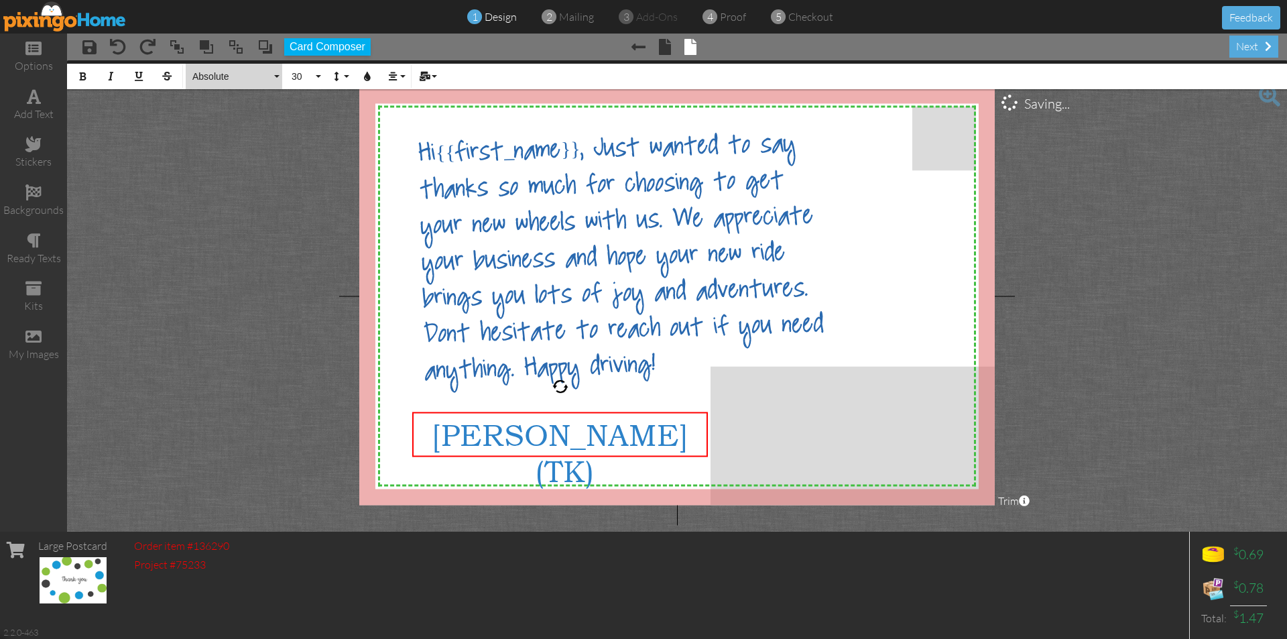
click at [277, 79] on button "Absolute" at bounding box center [234, 76] width 97 height 25
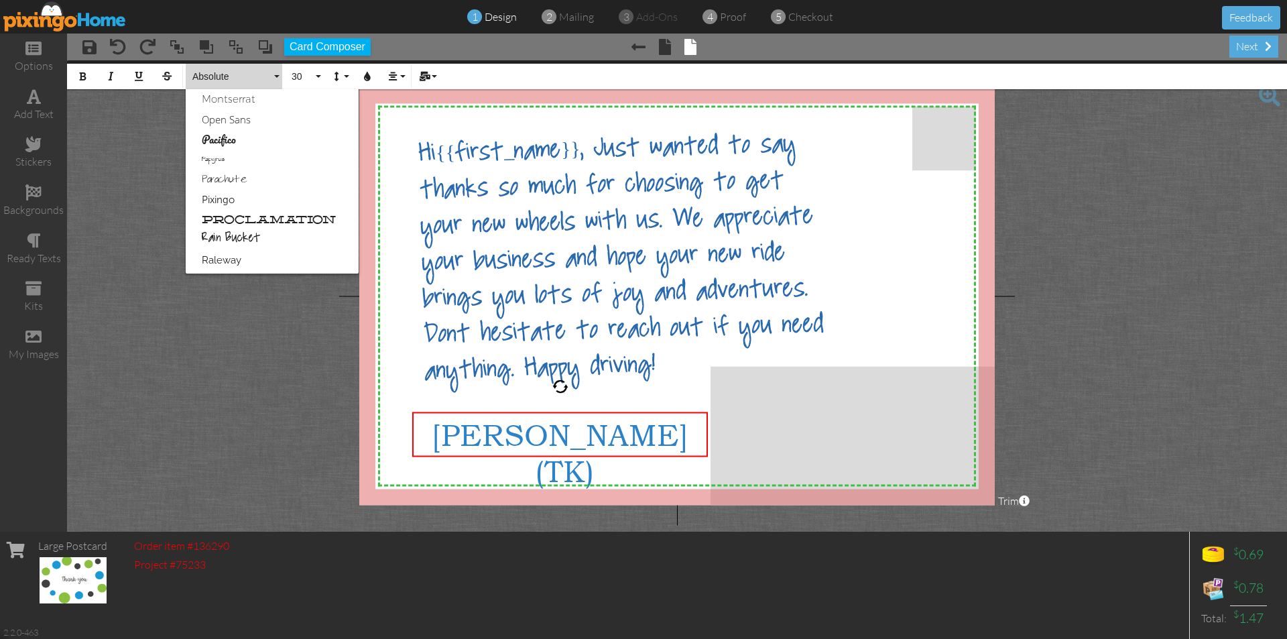
scroll to position [670, 0]
click at [242, 167] on link "Rain Bucket" at bounding box center [272, 173] width 173 height 20
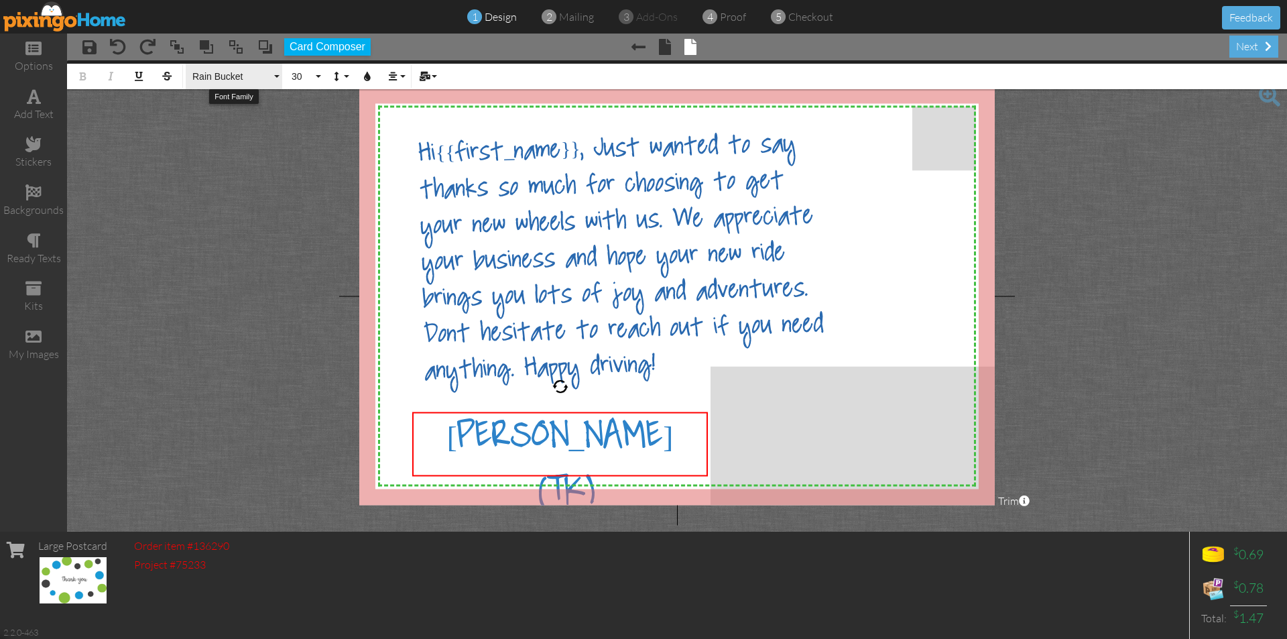
click at [277, 78] on button "Rain Bucket" at bounding box center [234, 76] width 97 height 25
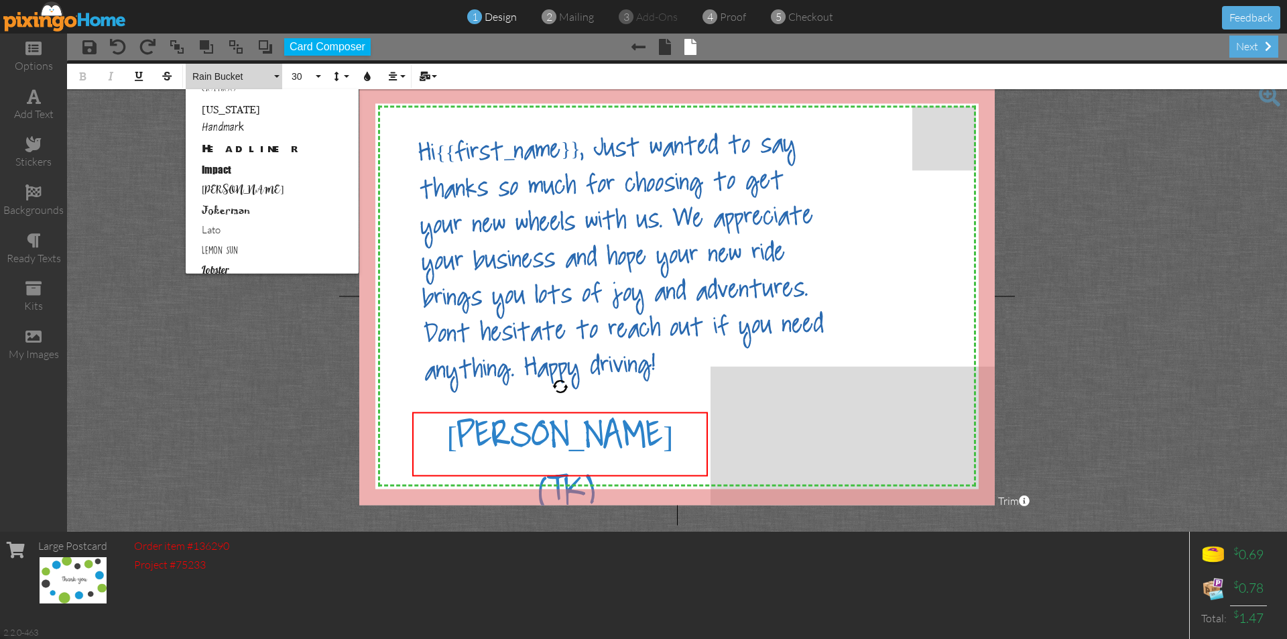
scroll to position [305, 0]
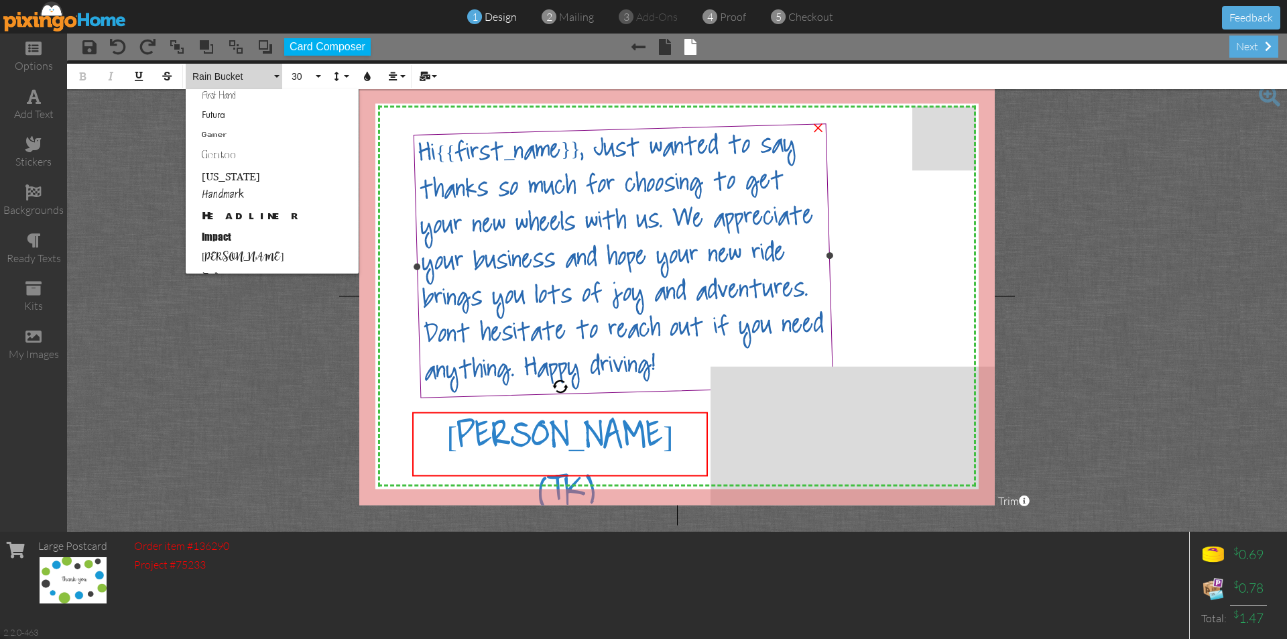
click at [657, 227] on span "Hi{{first_name}}, Just wanted to say thanks so much for choosing to get your ne…" at bounding box center [621, 260] width 406 height 263
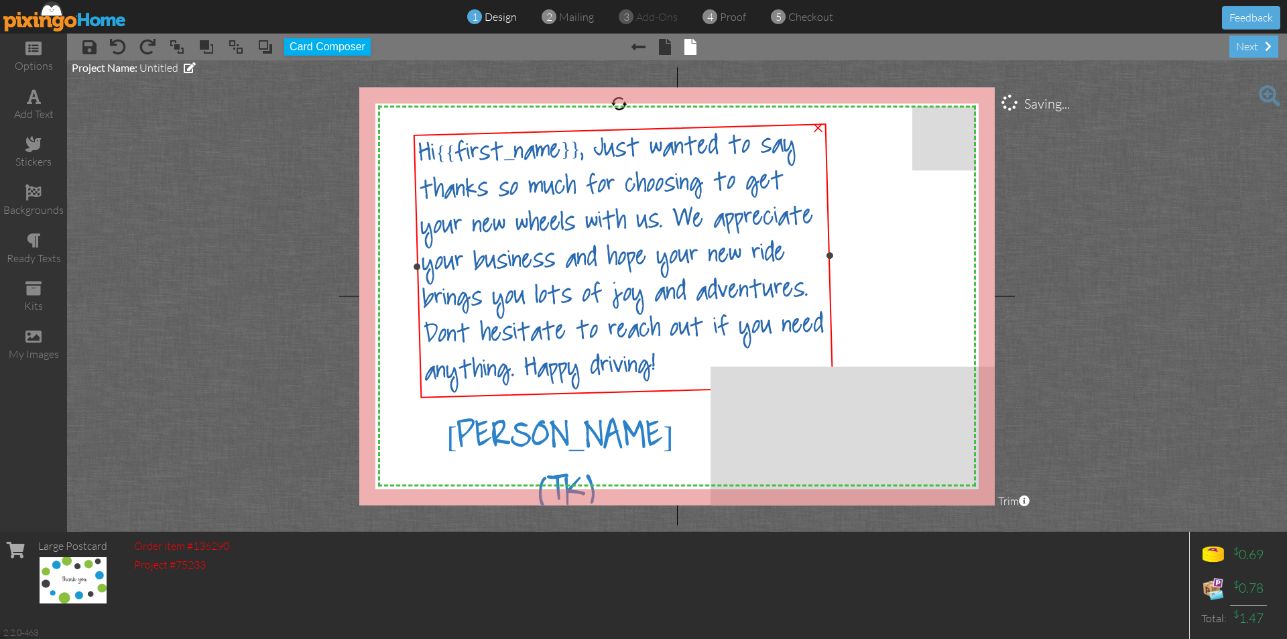
click at [452, 169] on span "Hi{{first_name}}, Just wanted to say thanks so much for choosing to get your ne…" at bounding box center [621, 260] width 406 height 263
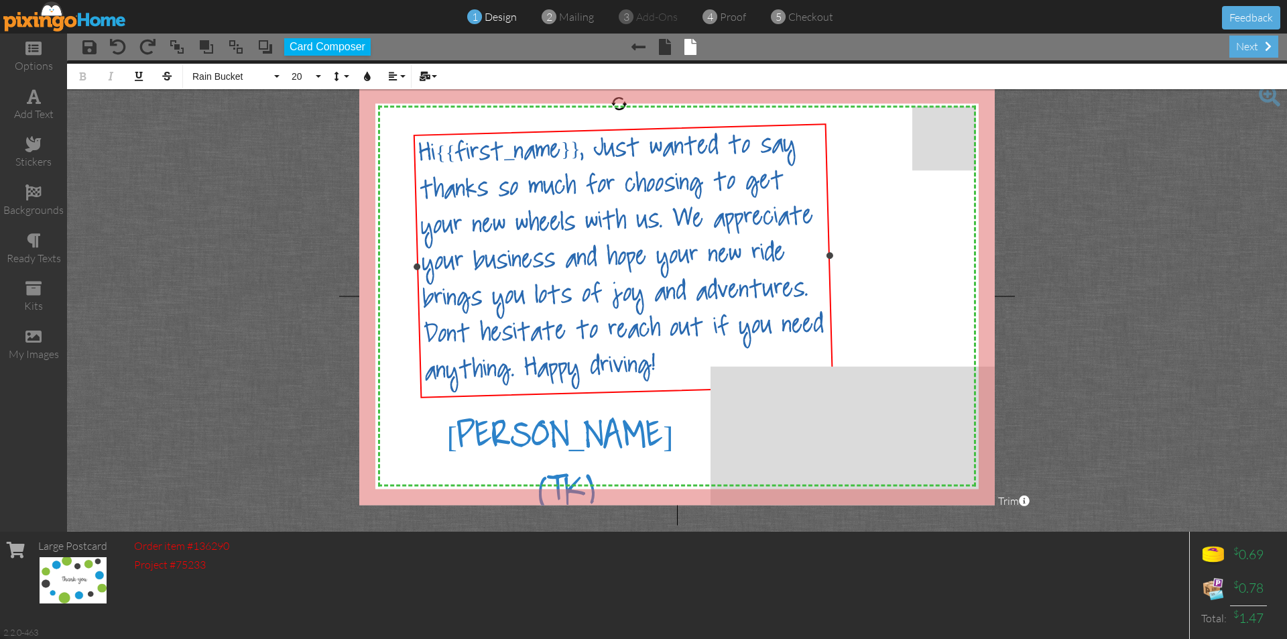
drag, startPoint x: 420, startPoint y: 150, endPoint x: 828, endPoint y: 354, distance: 456.2
click at [828, 354] on div "Hi{{first_name}}, Just wanted to say thanks so much for choosing to get your ne…" at bounding box center [623, 260] width 420 height 275
click at [279, 74] on button "Rain Bucket" at bounding box center [234, 76] width 97 height 25
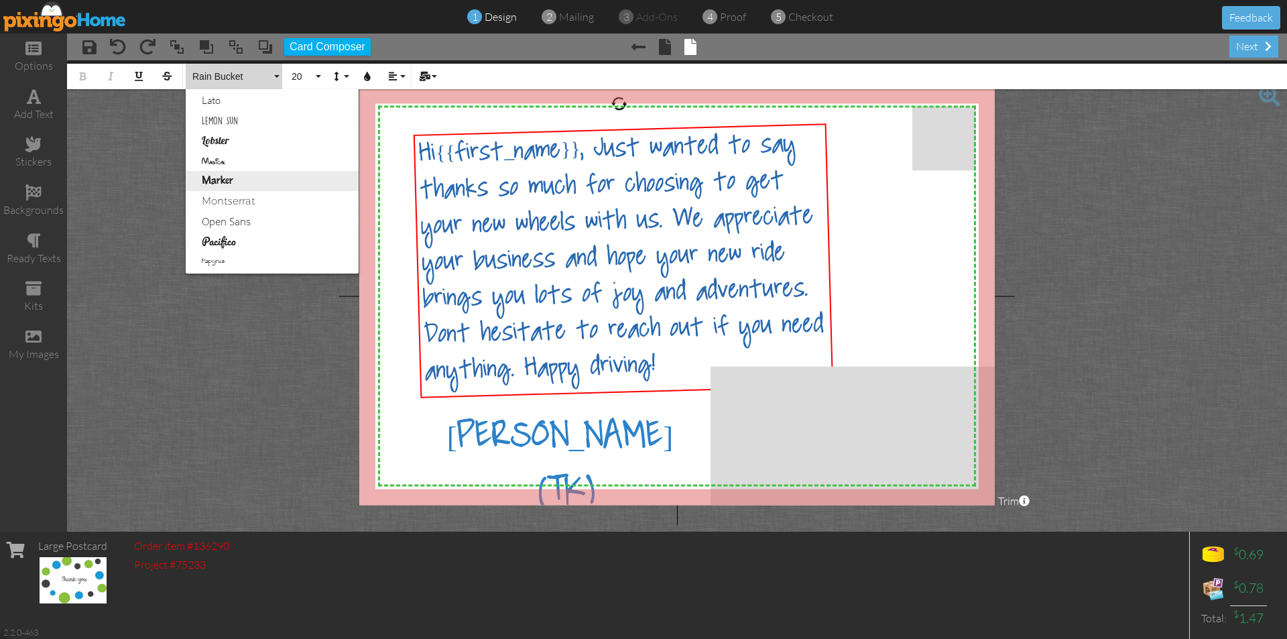
scroll to position [461, 0]
click at [233, 225] on link "Marker" at bounding box center [272, 221] width 173 height 20
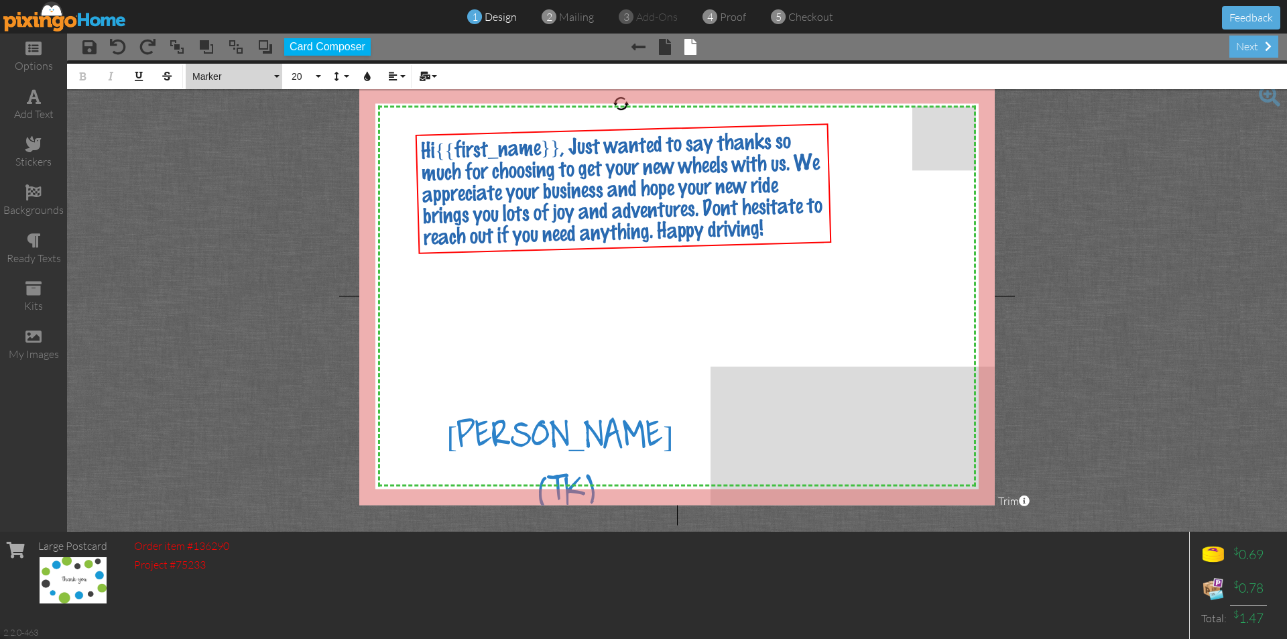
click at [276, 80] on button "Marker" at bounding box center [234, 76] width 97 height 25
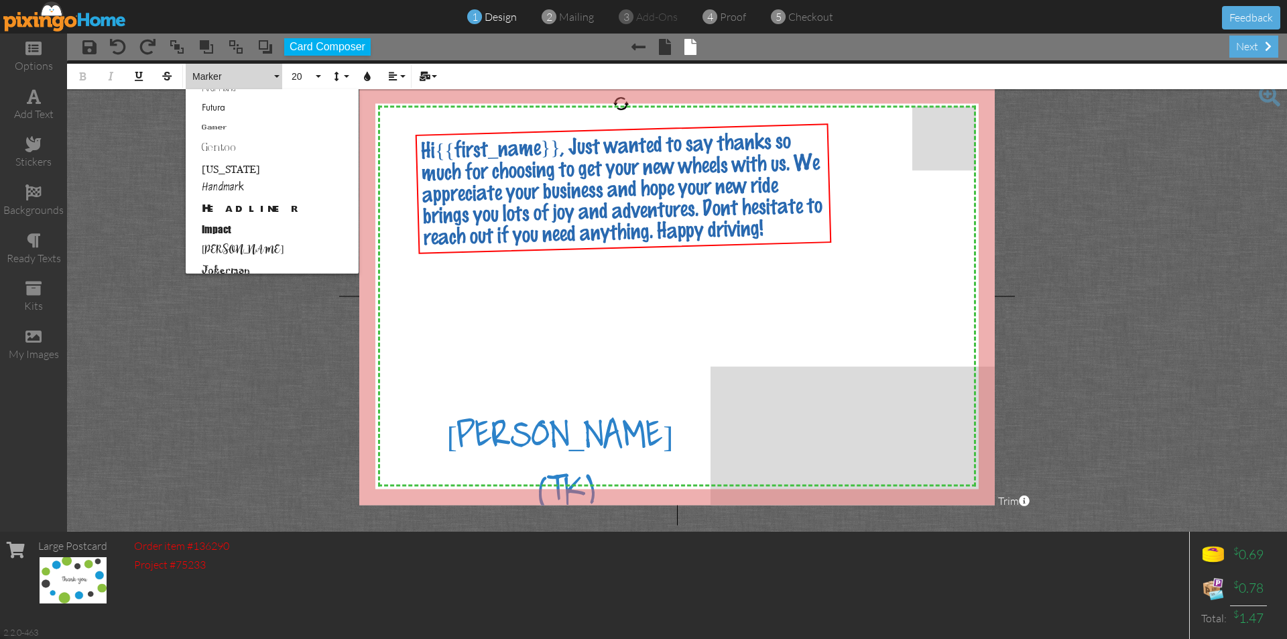
scroll to position [300, 0]
click at [271, 196] on link "Handmark" at bounding box center [272, 201] width 173 height 20
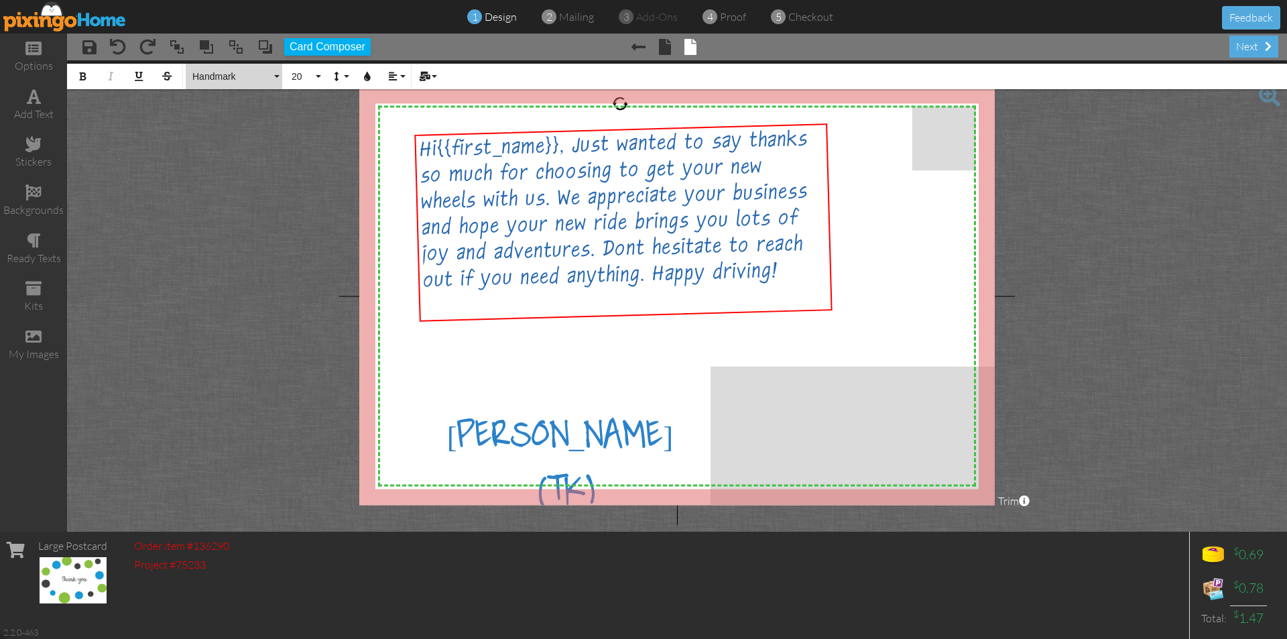
click at [277, 75] on button "Handmark" at bounding box center [234, 76] width 97 height 25
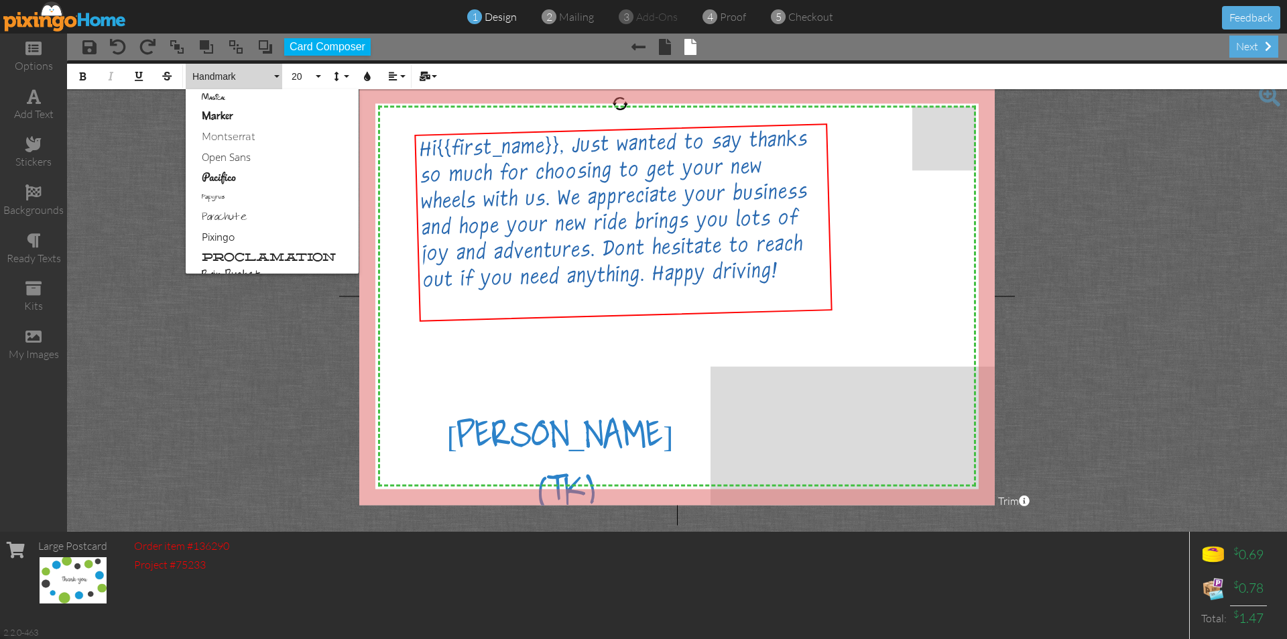
scroll to position [589, 0]
click at [241, 251] on link "Rain Bucket" at bounding box center [272, 255] width 173 height 20
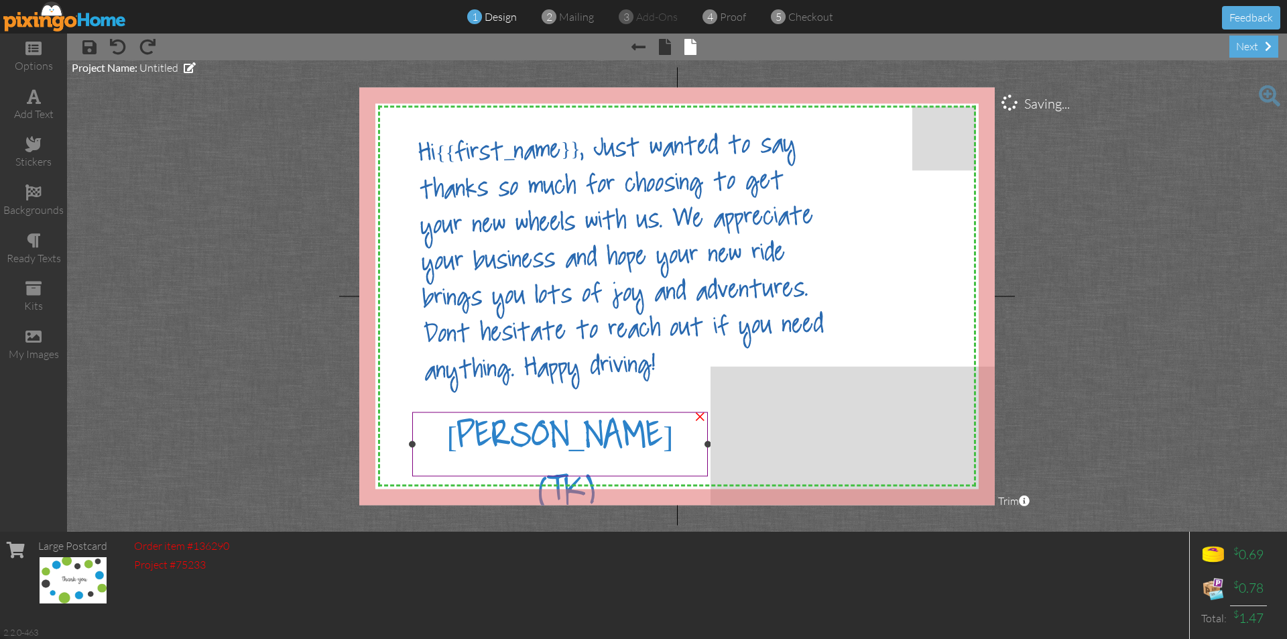
click at [667, 436] on div "Terry (TK)" at bounding box center [560, 471] width 286 height 109
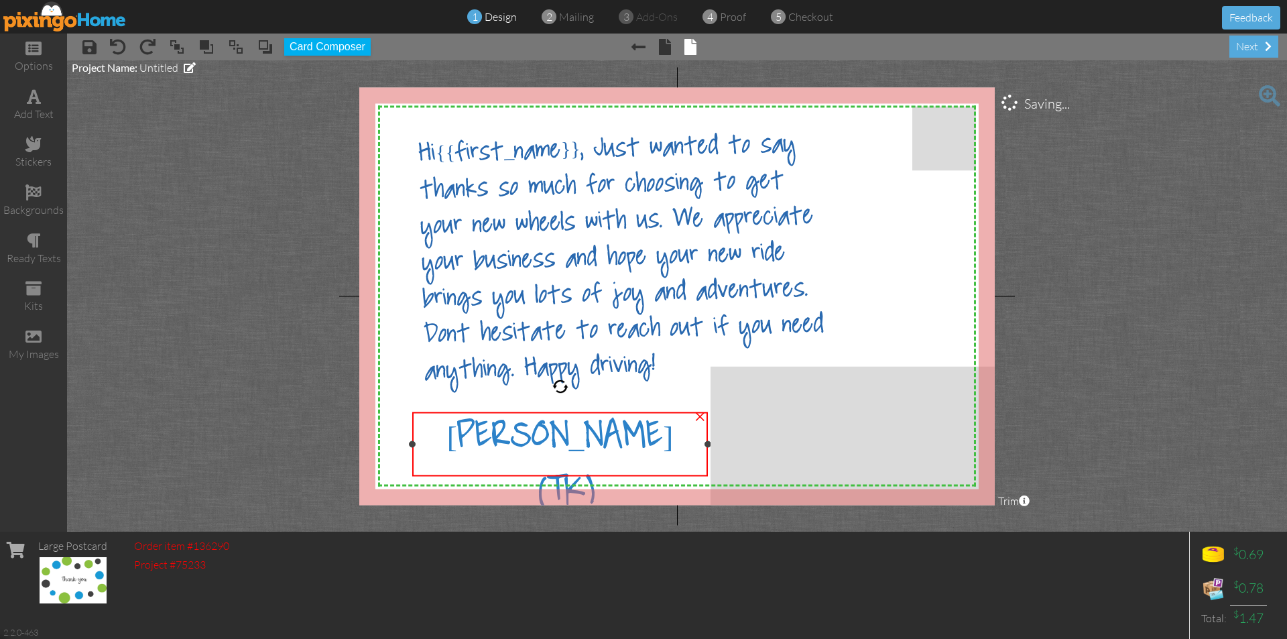
click at [660, 433] on div "Terry (TK)" at bounding box center [560, 471] width 286 height 109
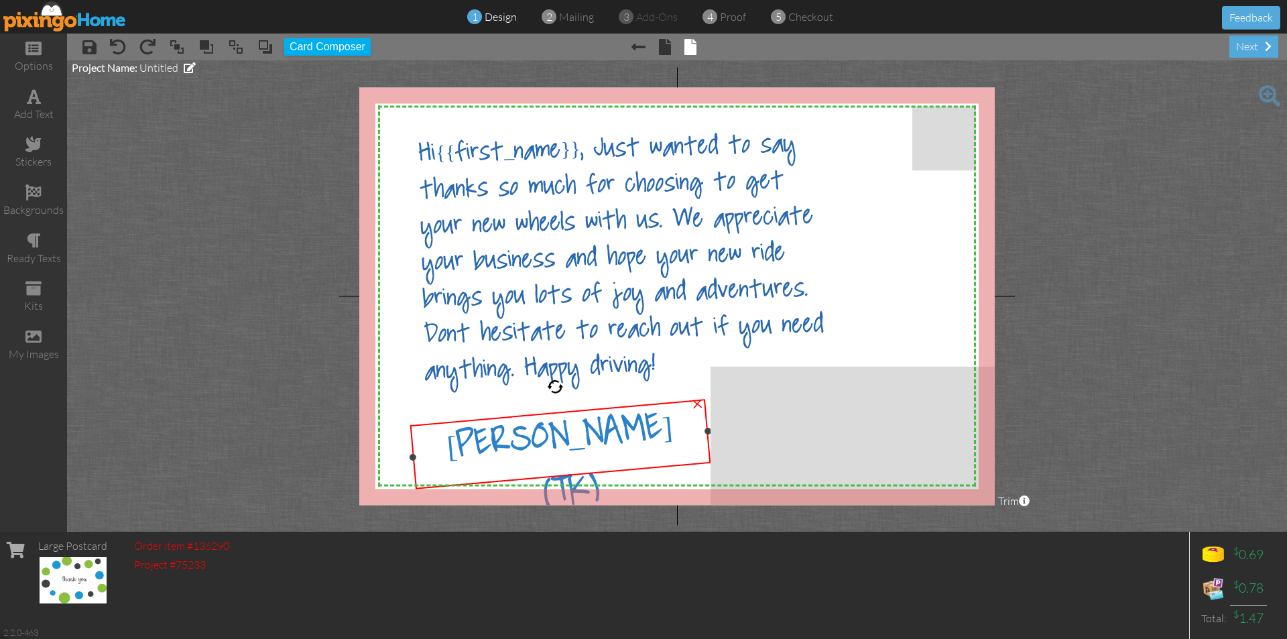
drag, startPoint x: 562, startPoint y: 388, endPoint x: 554, endPoint y: 379, distance: 11.4
click at [554, 379] on div at bounding box center [554, 385] width 17 height 17
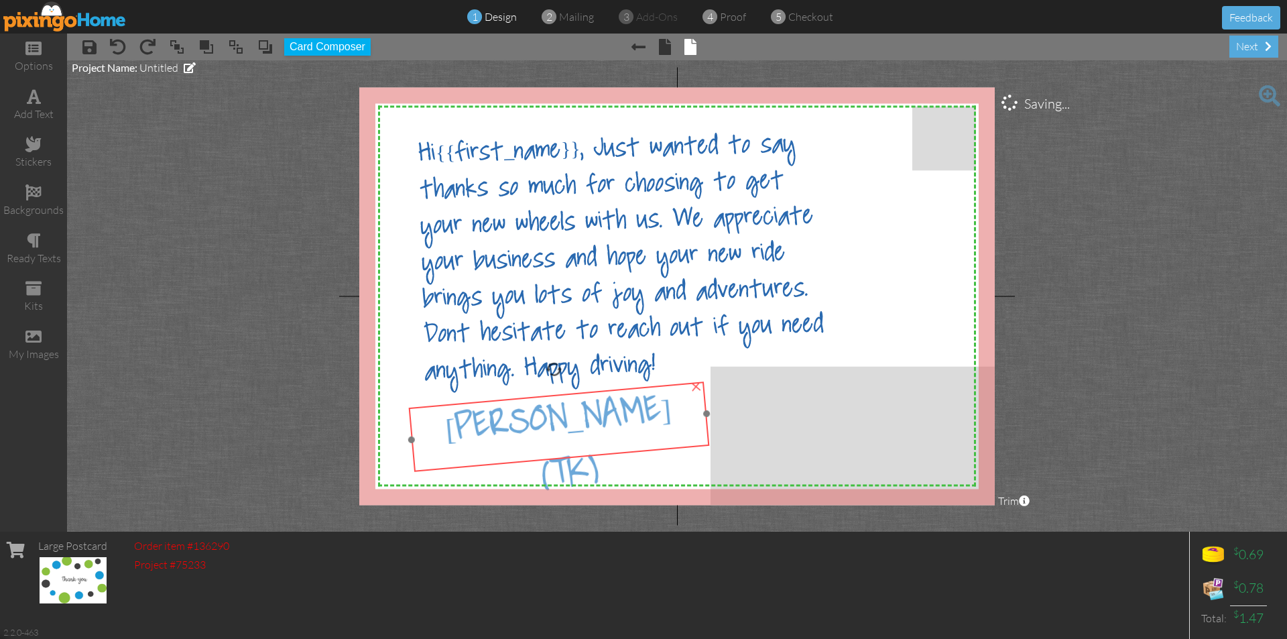
drag, startPoint x: 576, startPoint y: 422, endPoint x: 574, endPoint y: 404, distance: 17.5
click at [574, 404] on span "Terry (TK)" at bounding box center [559, 449] width 230 height 121
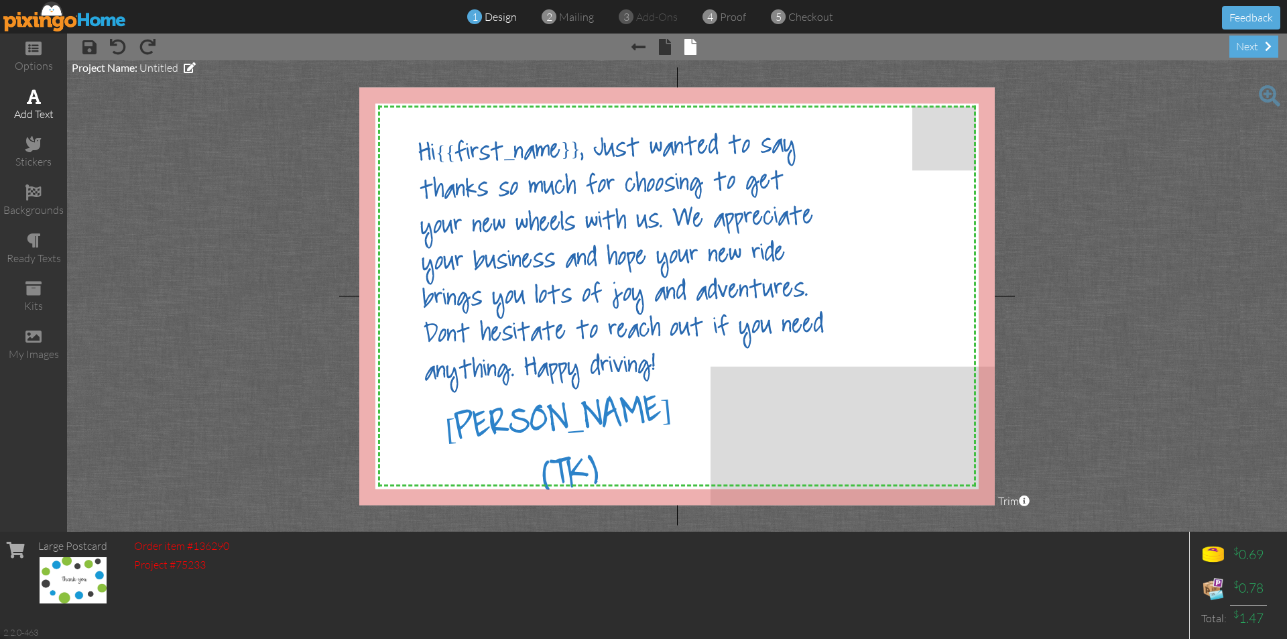
click at [38, 109] on div "add text" at bounding box center [33, 114] width 67 height 15
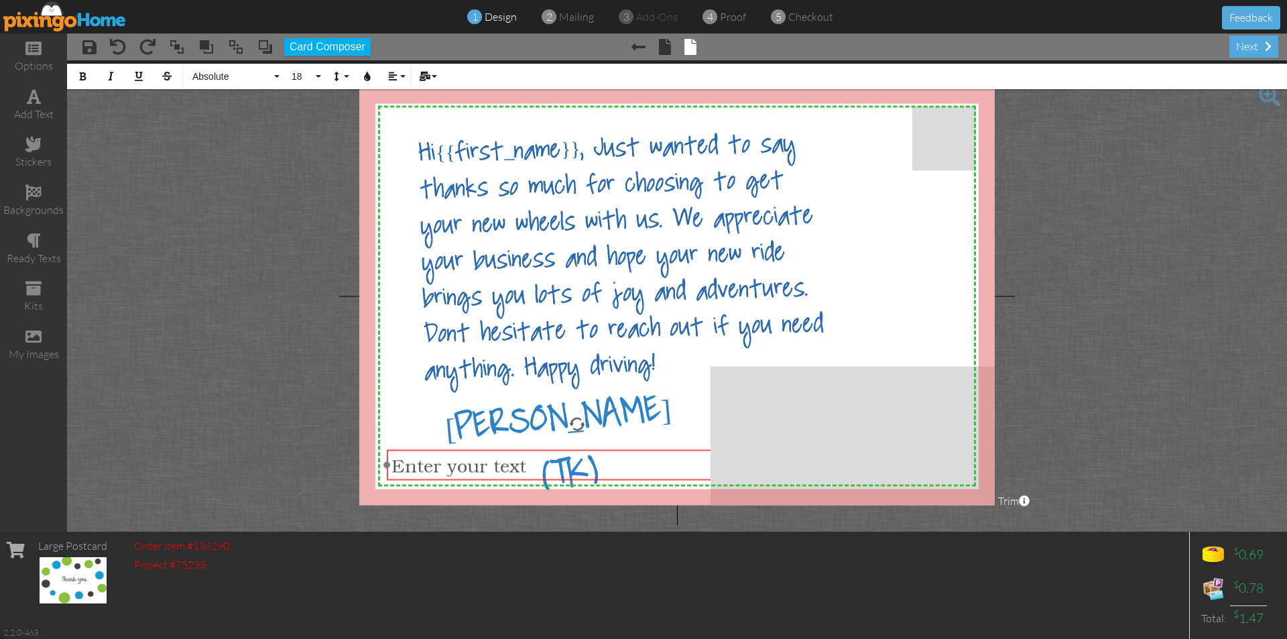
drag, startPoint x: 654, startPoint y: 446, endPoint x: 554, endPoint y: 481, distance: 105.8
click at [554, 481] on div at bounding box center [577, 465] width 388 height 38
click at [318, 75] on button "18" at bounding box center [304, 76] width 39 height 25
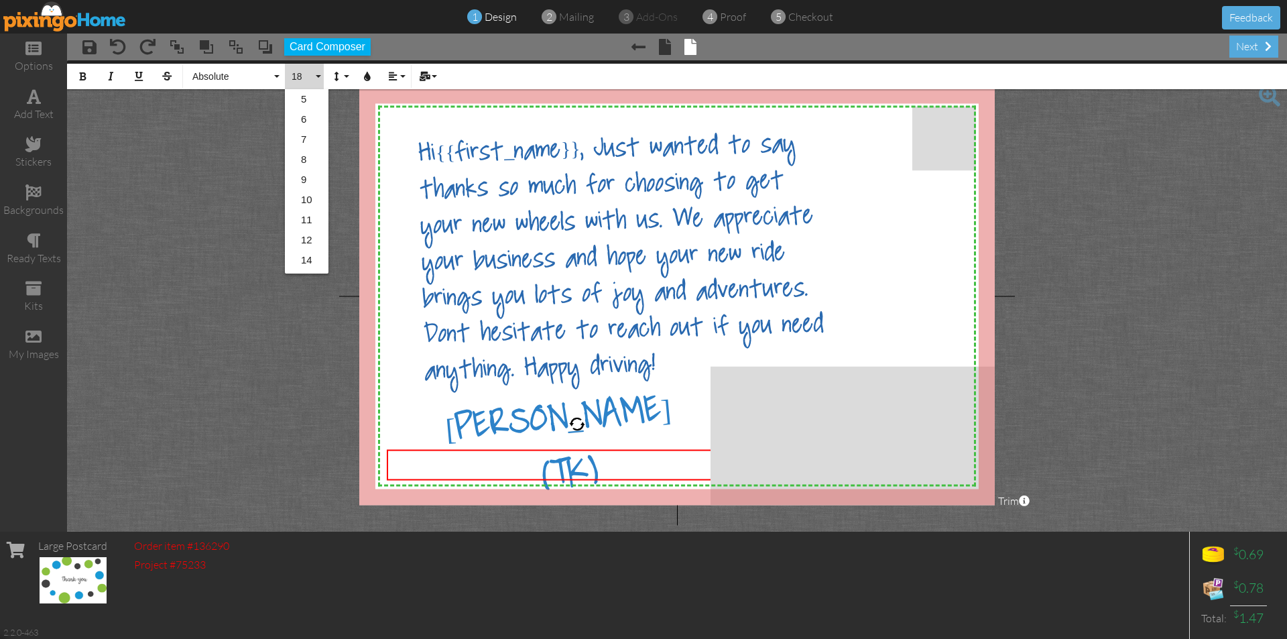
scroll to position [119, 0]
click at [310, 105] on link "11" at bounding box center [307, 100] width 44 height 20
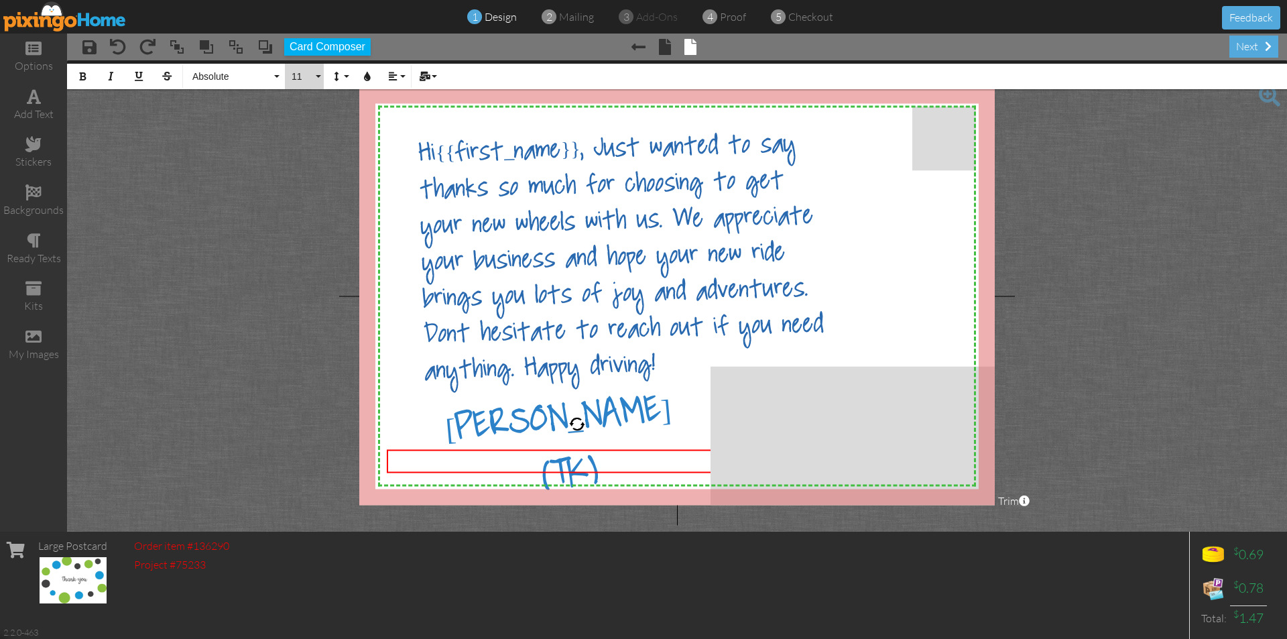
click at [320, 77] on button "11" at bounding box center [304, 76] width 39 height 25
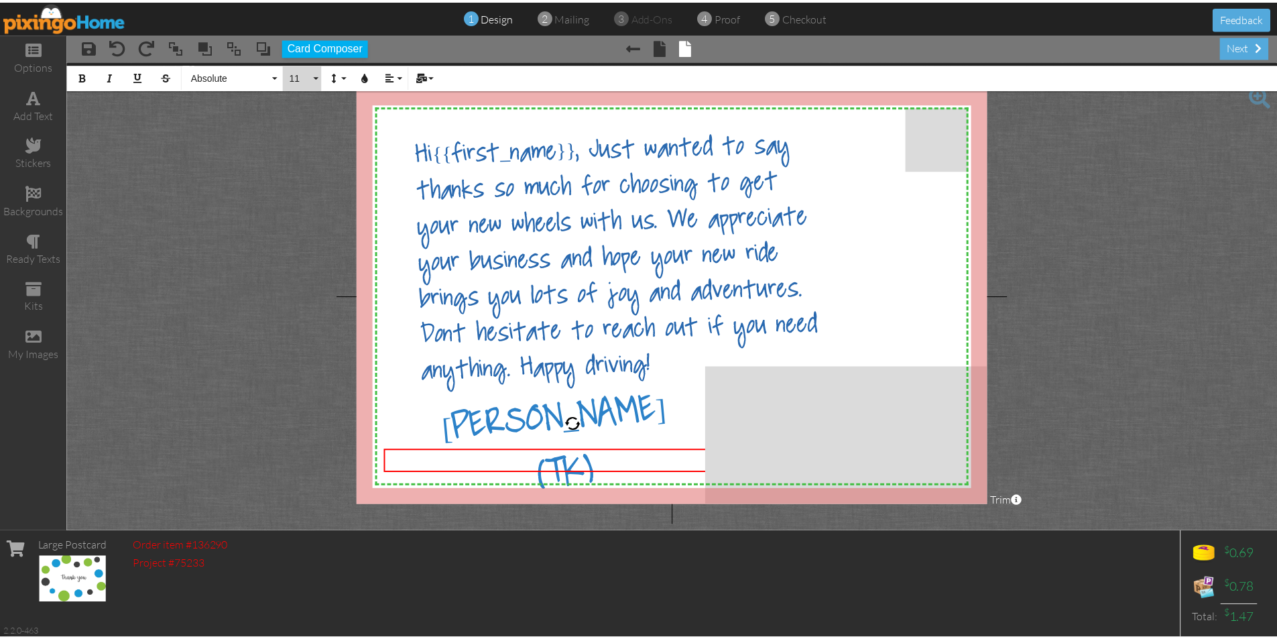
scroll to position [39, 0]
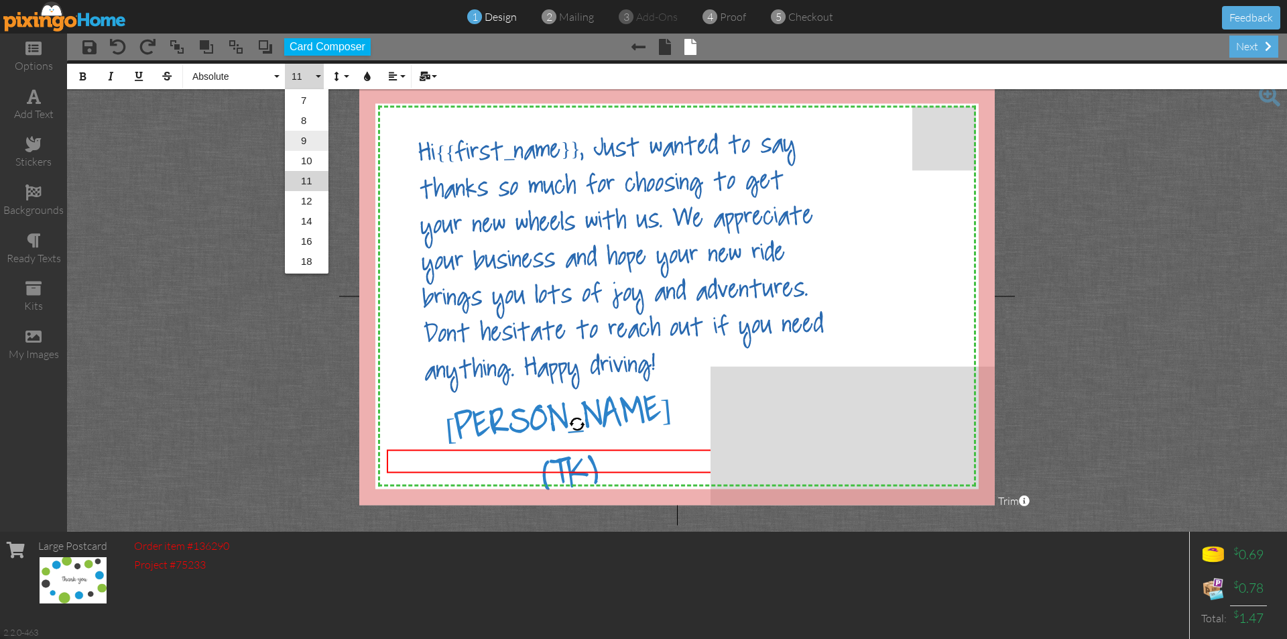
click at [311, 145] on link "9" at bounding box center [307, 141] width 44 height 20
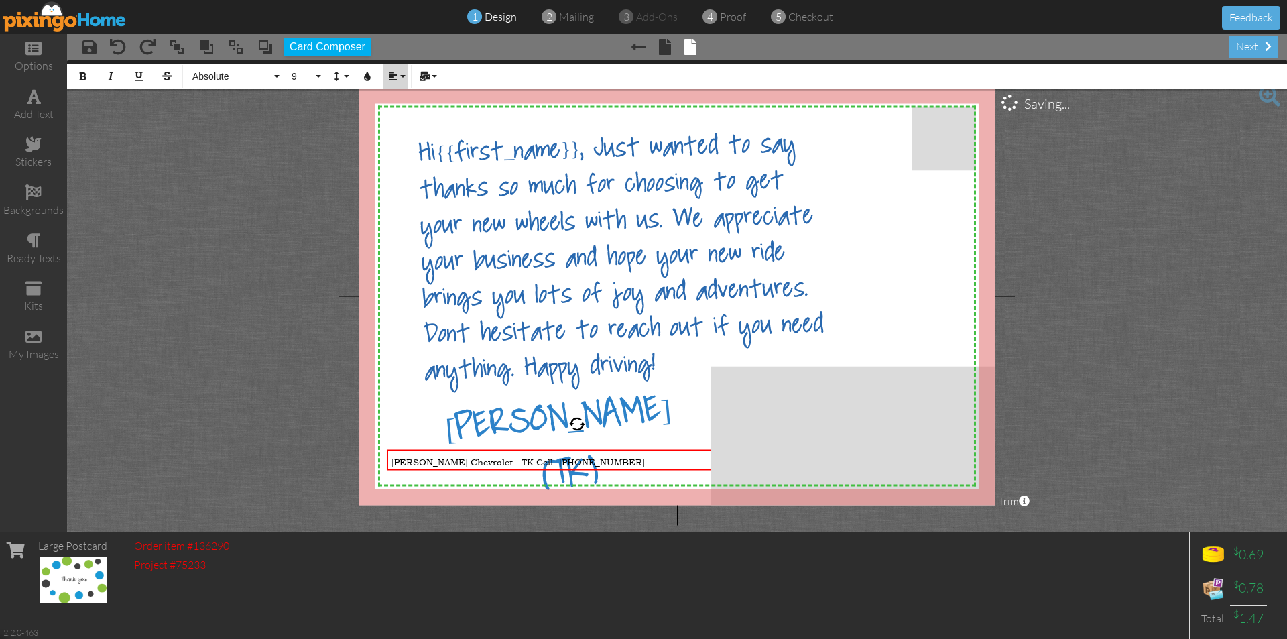
click at [404, 76] on button "Align" at bounding box center [395, 76] width 25 height 25
click at [410, 109] on link "Align Center" at bounding box center [403, 119] width 41 height 20
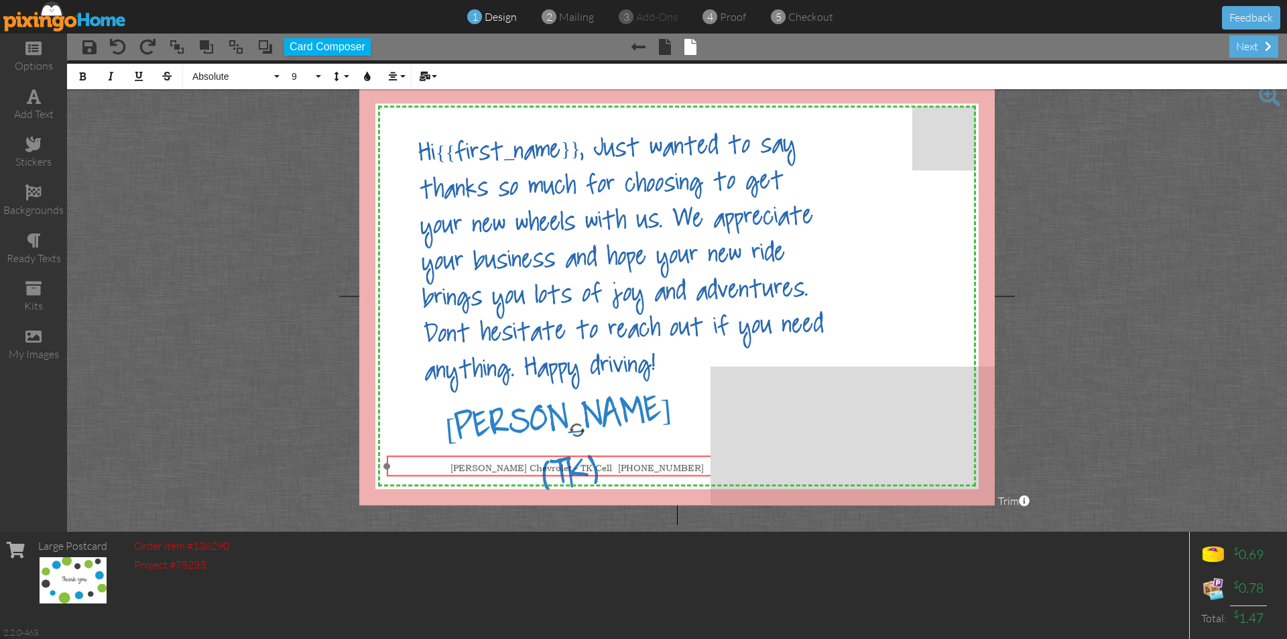
drag, startPoint x: 460, startPoint y: 451, endPoint x: 461, endPoint y: 458, distance: 6.8
click at [460, 458] on div "Dale Earnhardt Chevrolet - TK Cell 850-284-7664 ​ ​ ​​" at bounding box center [577, 467] width 381 height 23
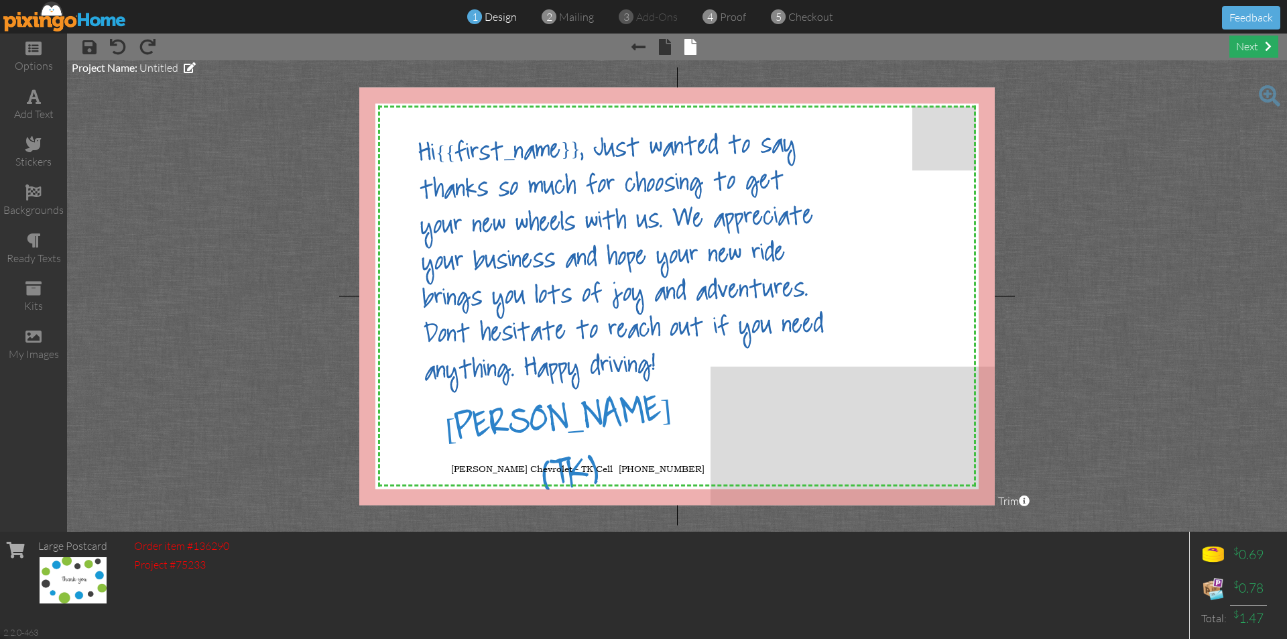
click at [1266, 45] on span at bounding box center [1268, 46] width 7 height 11
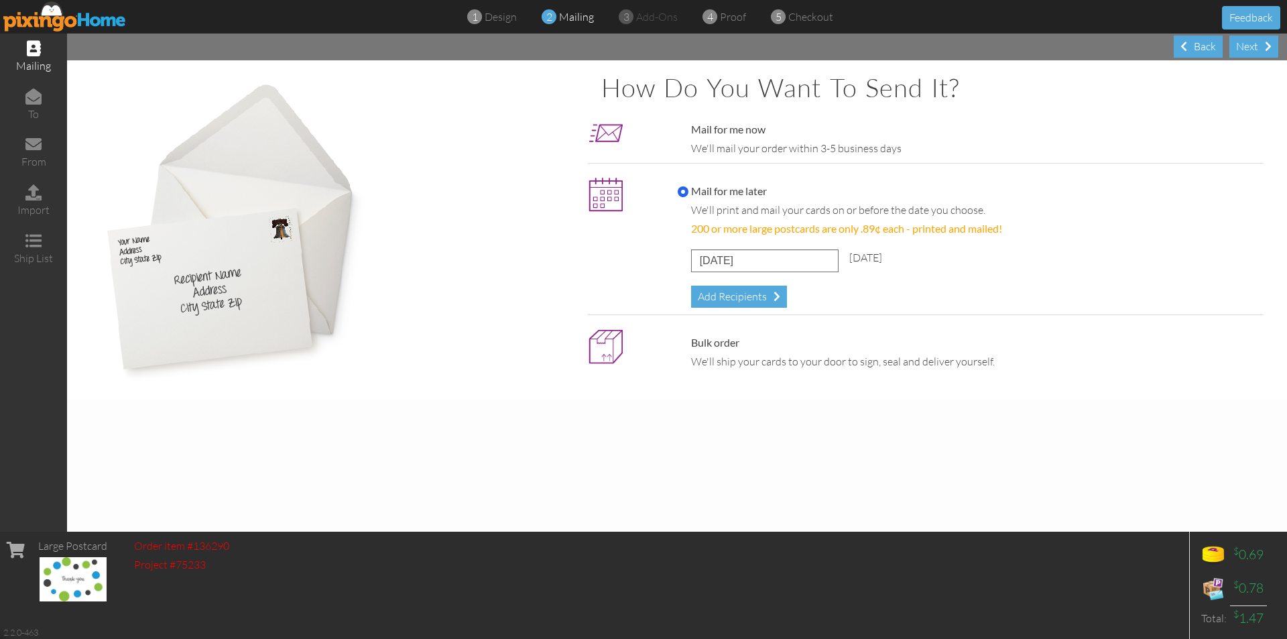
click at [64, 16] on img at bounding box center [64, 16] width 123 height 30
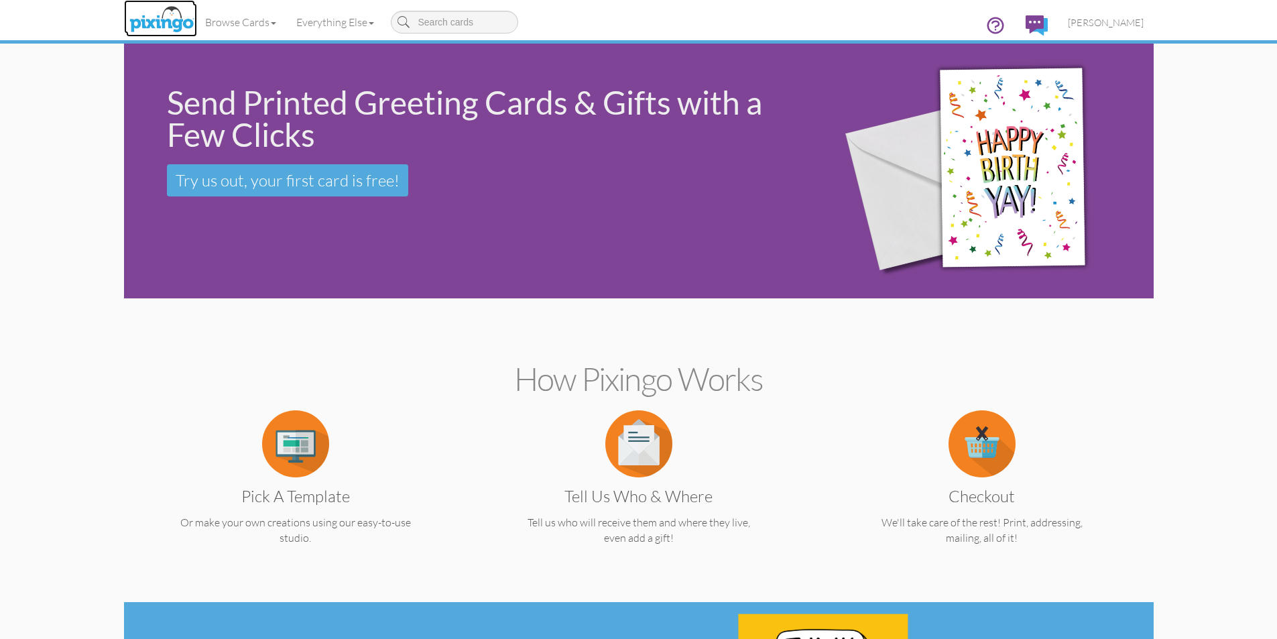
click at [170, 18] on img at bounding box center [161, 20] width 71 height 34
click at [1119, 25] on span "Terry Kelly" at bounding box center [1106, 22] width 76 height 11
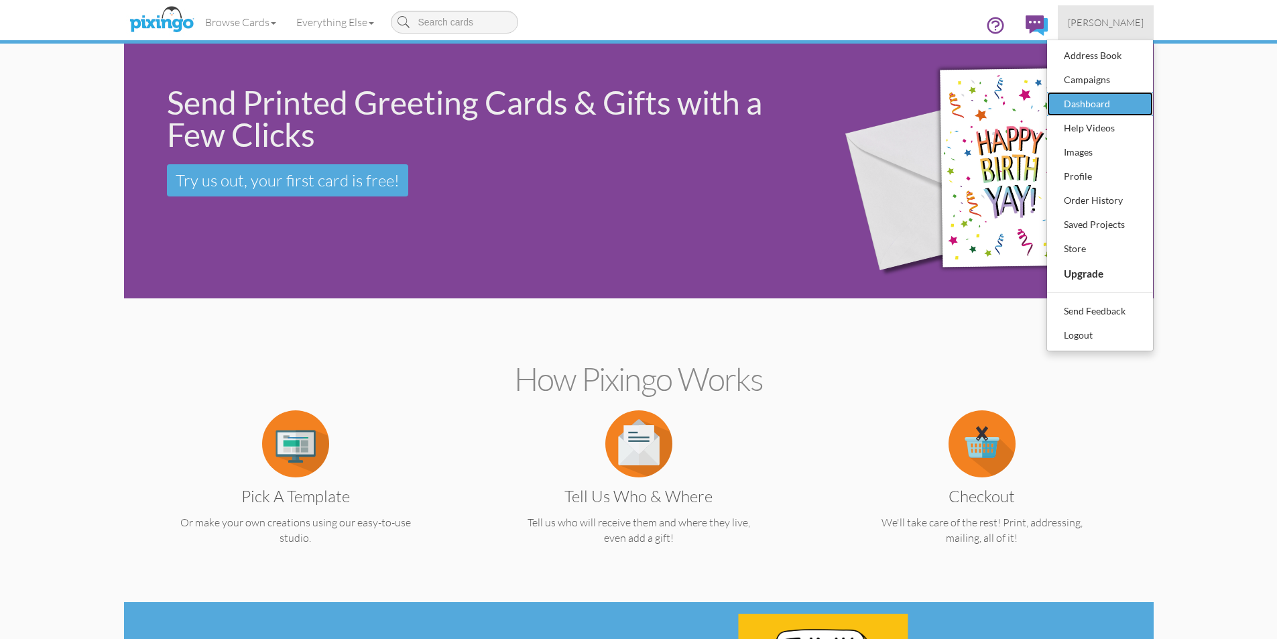
click at [1093, 104] on div "Dashboard" at bounding box center [1099, 104] width 79 height 20
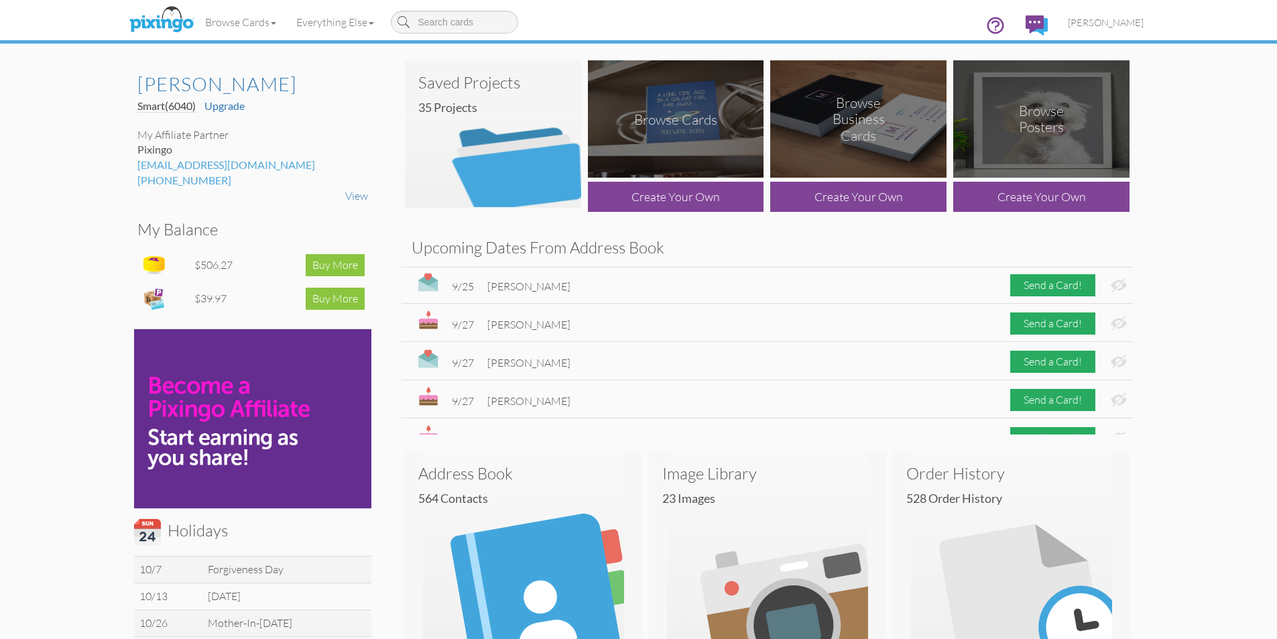
click at [507, 133] on img at bounding box center [493, 133] width 176 height 147
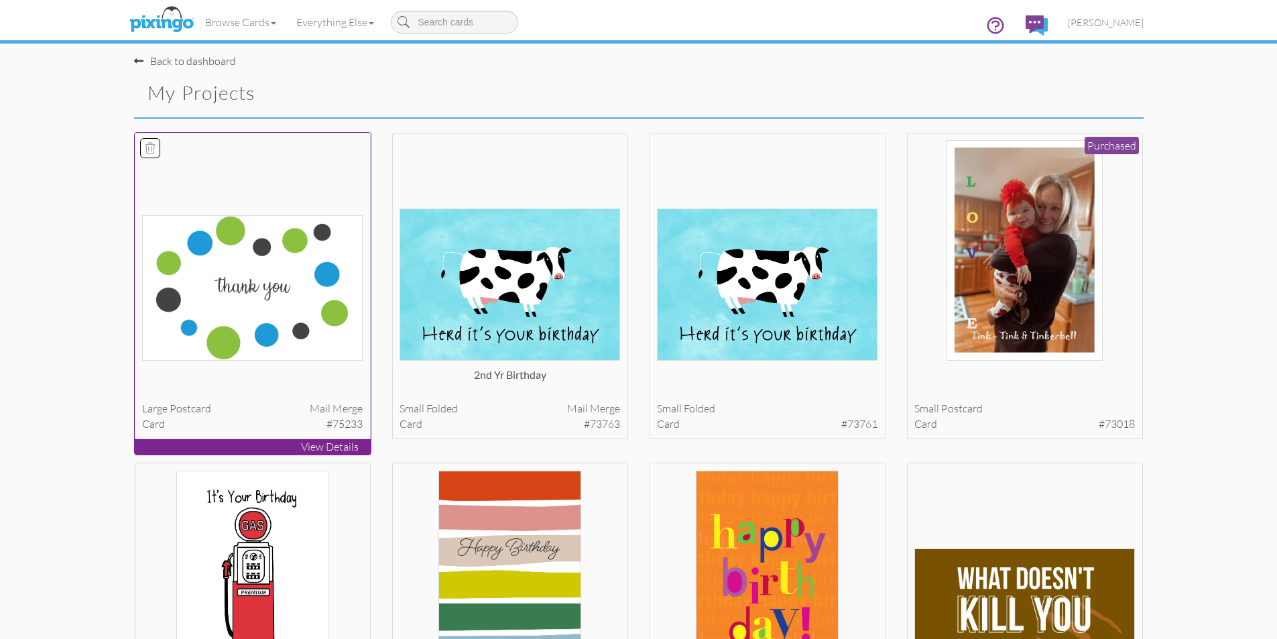
click at [279, 279] on img at bounding box center [252, 287] width 221 height 145
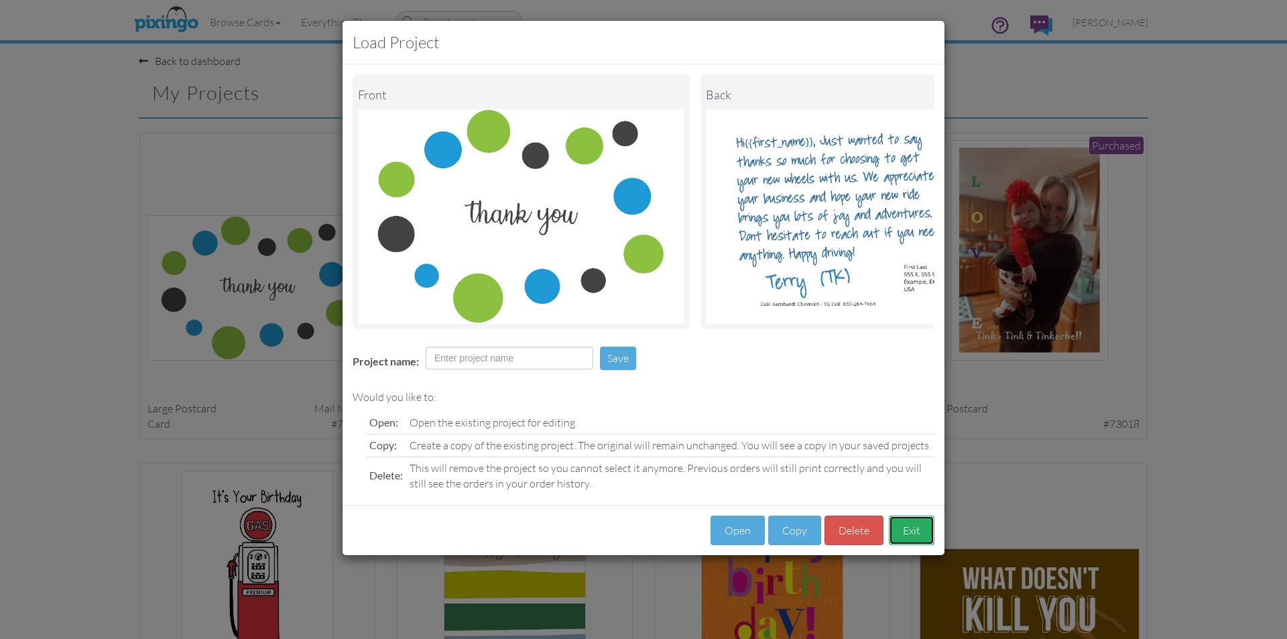
click at [915, 542] on button "Exit" at bounding box center [912, 530] width 46 height 30
